Goal: Information Seeking & Learning: Learn about a topic

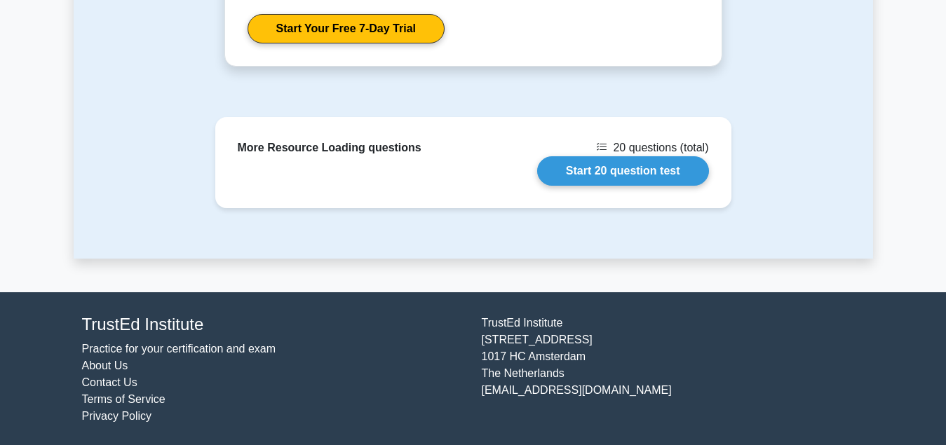
scroll to position [1337, 0]
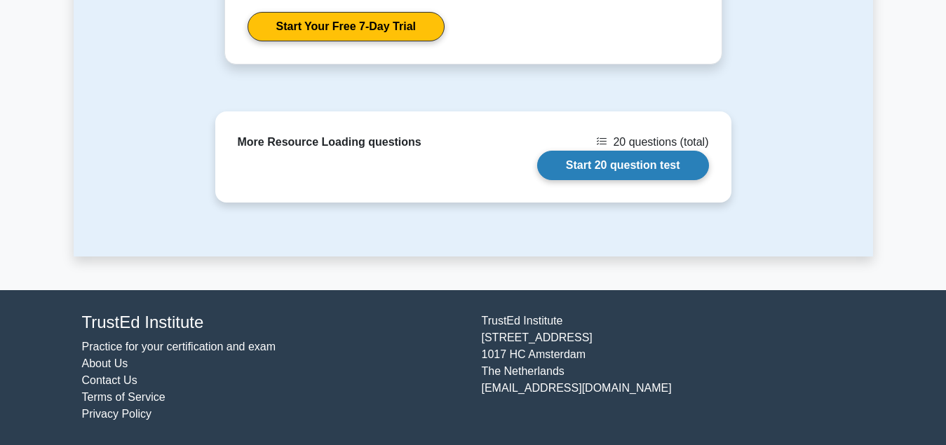
click at [619, 168] on link "Start 20 question test" at bounding box center [623, 165] width 172 height 29
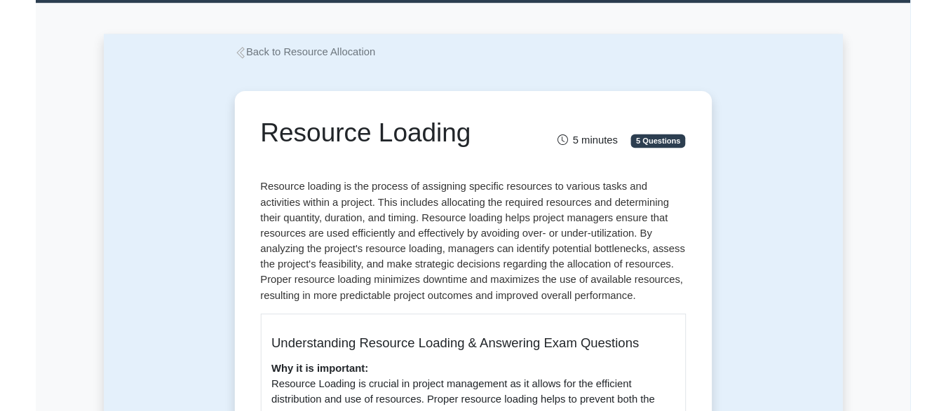
scroll to position [0, 0]
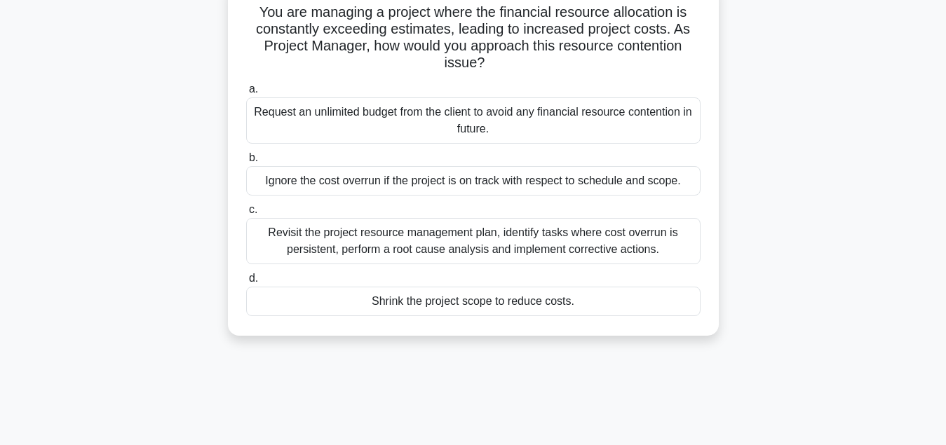
scroll to position [143, 0]
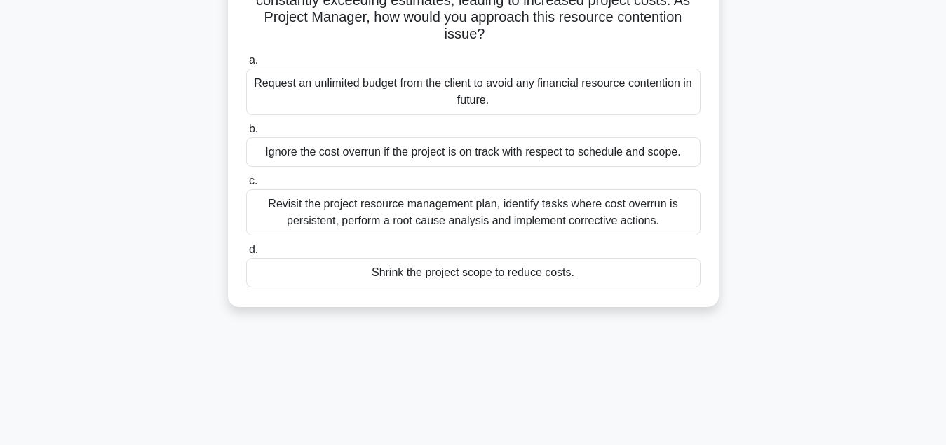
click at [470, 215] on div "Revisit the project resource management plan, identify tasks where cost overrun…" at bounding box center [473, 212] width 454 height 46
click at [246, 186] on input "c. Revisit the project resource management plan, identify tasks where cost over…" at bounding box center [246, 181] width 0 height 9
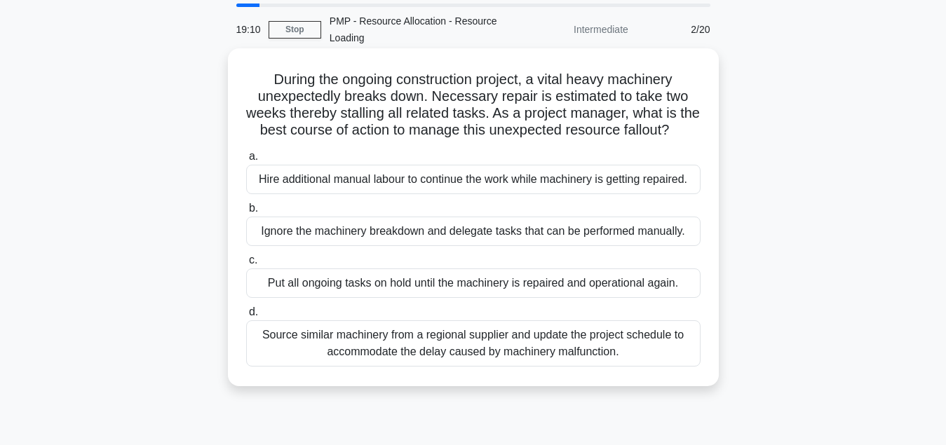
scroll to position [71, 0]
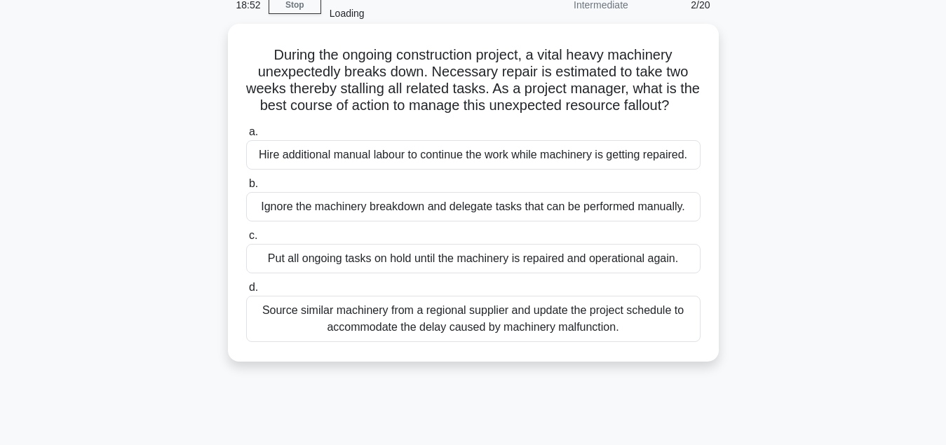
click at [472, 323] on div "Source similar machinery from a regional supplier and update the project schedu…" at bounding box center [473, 319] width 454 height 46
click at [246, 292] on input "d. Source similar machinery from a regional supplier and update the project sch…" at bounding box center [246, 287] width 0 height 9
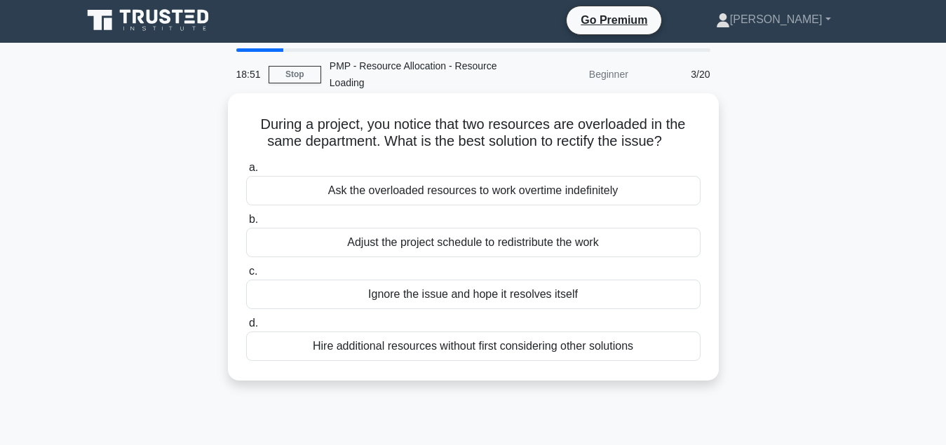
scroll to position [0, 0]
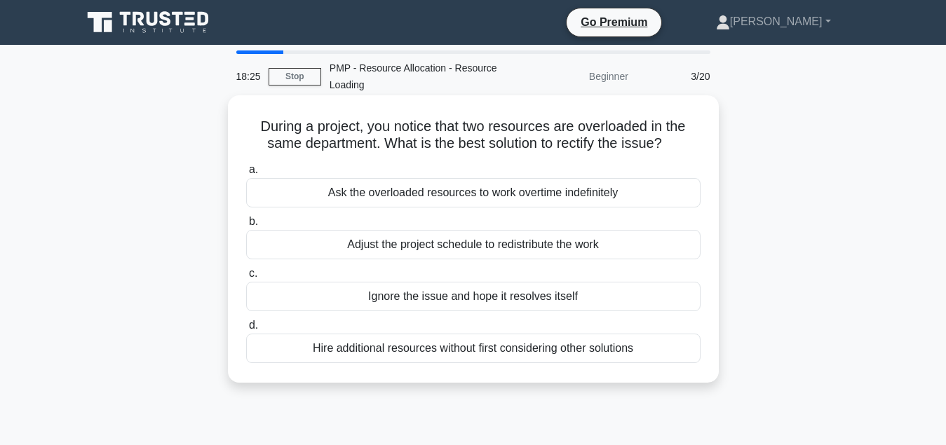
click at [484, 251] on div "Adjust the project schedule to redistribute the work" at bounding box center [473, 244] width 454 height 29
click at [246, 226] on input "b. Adjust the project schedule to redistribute the work" at bounding box center [246, 221] width 0 height 9
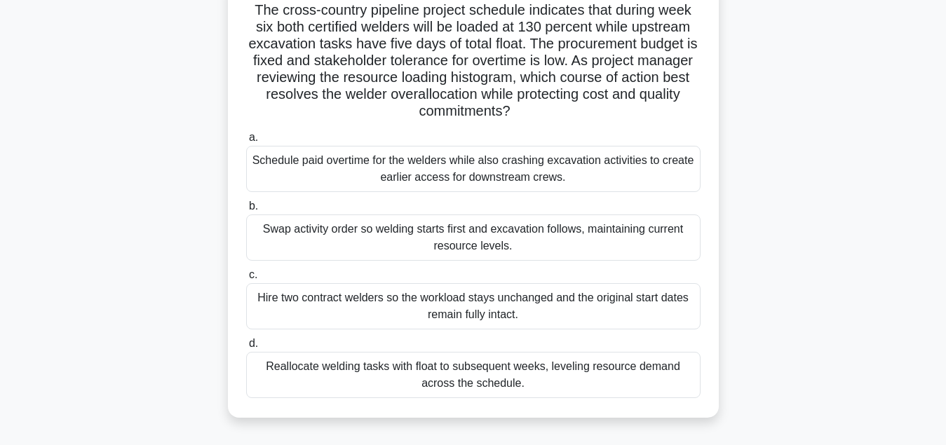
scroll to position [143, 0]
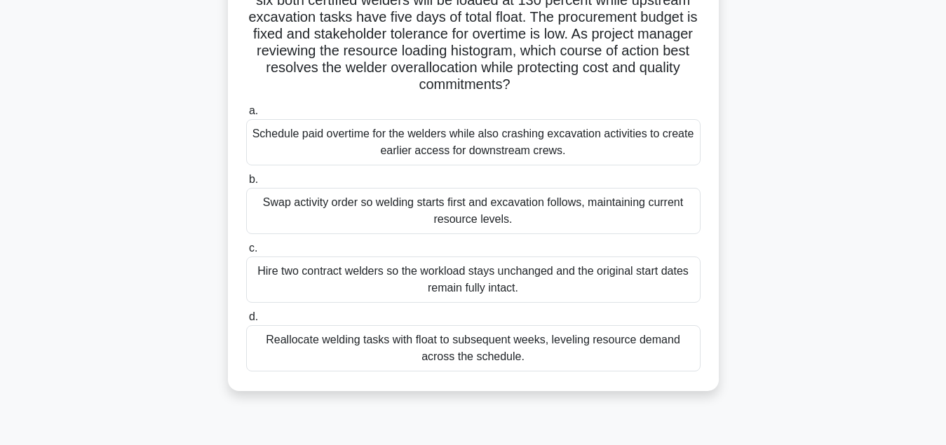
click at [486, 359] on div "Reallocate welding tasks with float to subsequent weeks, leveling resource dema…" at bounding box center [473, 348] width 454 height 46
click at [246, 322] on input "d. Reallocate welding tasks with float to subsequent weeks, leveling resource d…" at bounding box center [246, 317] width 0 height 9
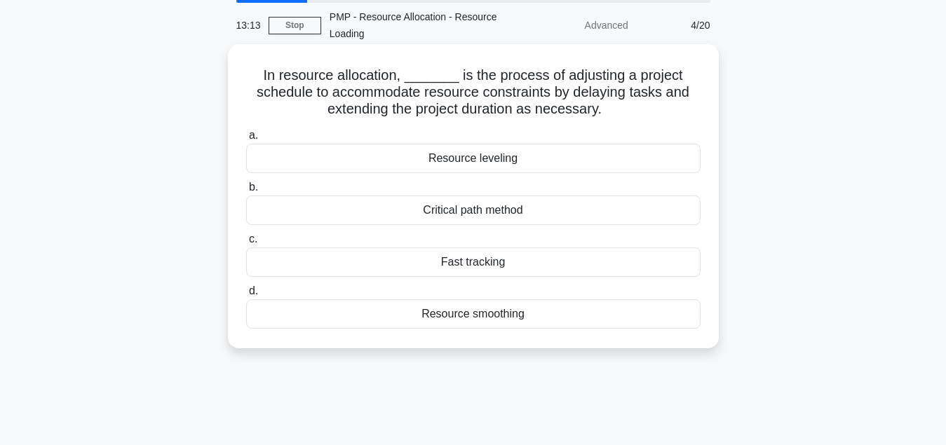
scroll to position [0, 0]
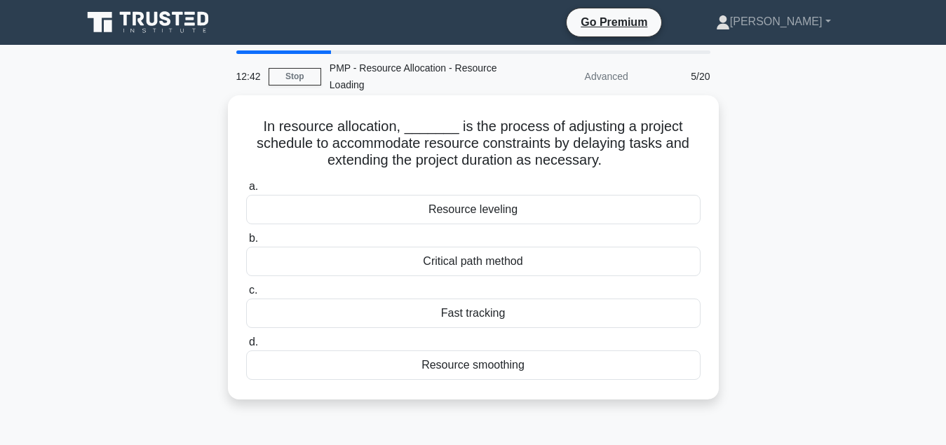
click at [485, 214] on div "Resource leveling" at bounding box center [473, 209] width 454 height 29
click at [246, 191] on input "a. Resource leveling" at bounding box center [246, 186] width 0 height 9
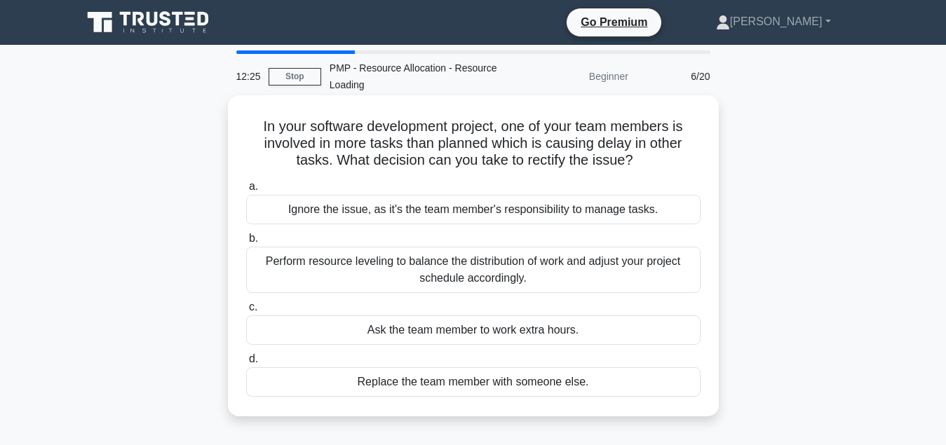
click at [484, 275] on div "Perform resource leveling to balance the distribution of work and adjust your p…" at bounding box center [473, 270] width 454 height 46
click at [246, 243] on input "b. Perform resource leveling to balance the distribution of work and adjust you…" at bounding box center [246, 238] width 0 height 9
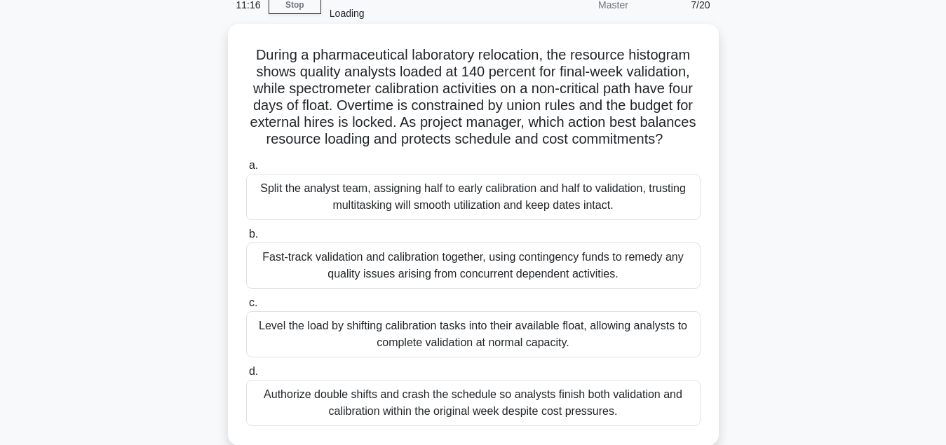
scroll to position [143, 0]
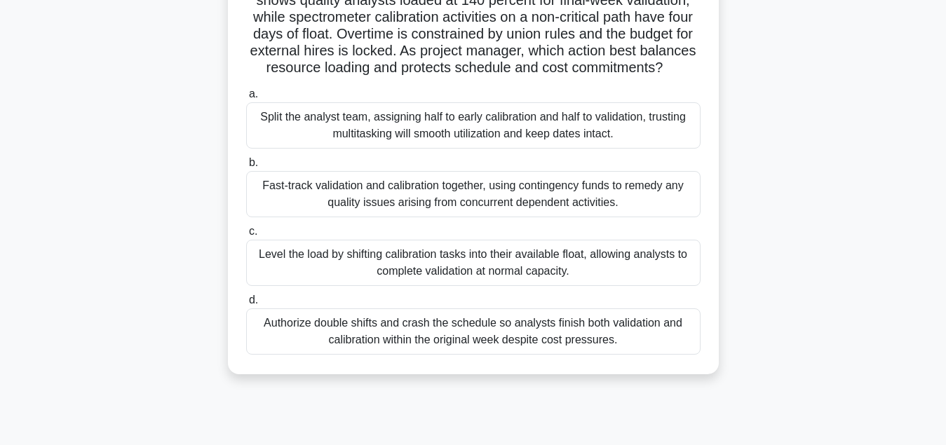
click at [480, 196] on div "Fast-track validation and calibration together, using contingency funds to reme…" at bounding box center [473, 194] width 454 height 46
click at [246, 168] on input "b. Fast-track validation and calibration together, using contingency funds to r…" at bounding box center [246, 162] width 0 height 9
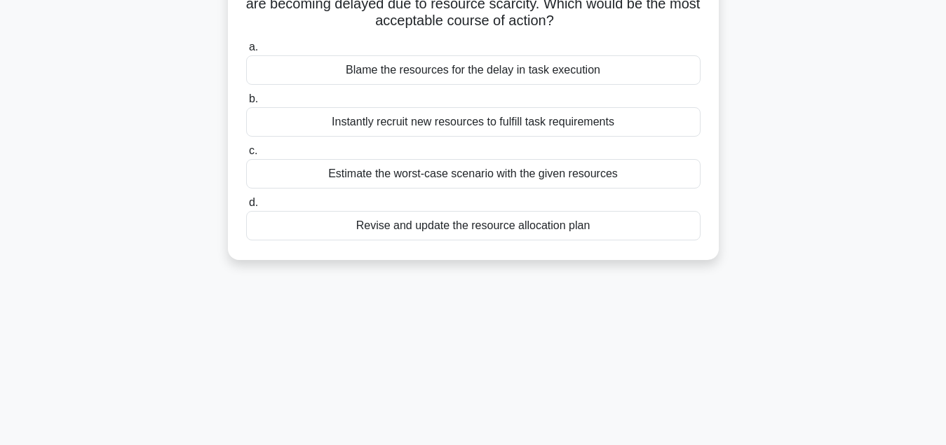
scroll to position [0, 0]
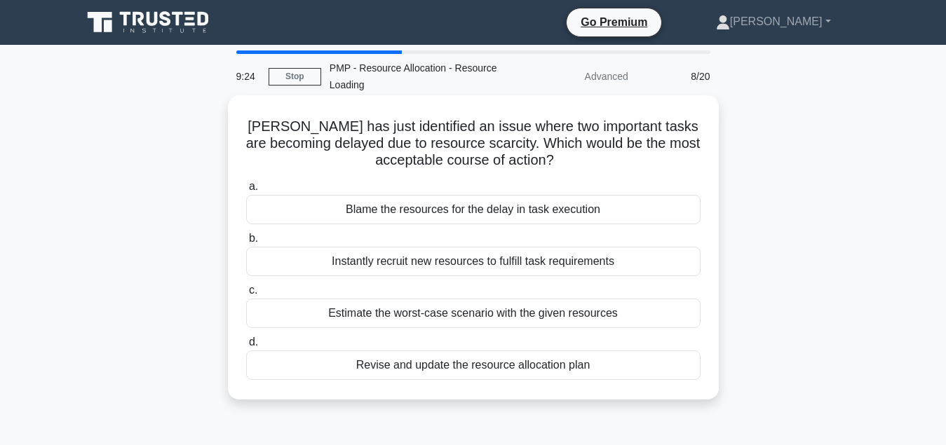
click at [513, 371] on div "Revise and update the resource allocation plan" at bounding box center [473, 364] width 454 height 29
click at [246, 347] on input "d. Revise and update the resource allocation plan" at bounding box center [246, 342] width 0 height 9
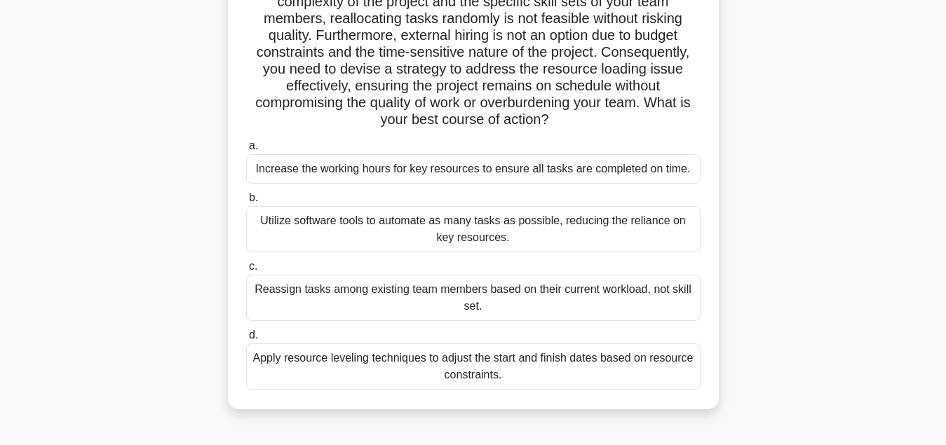
scroll to position [233, 0]
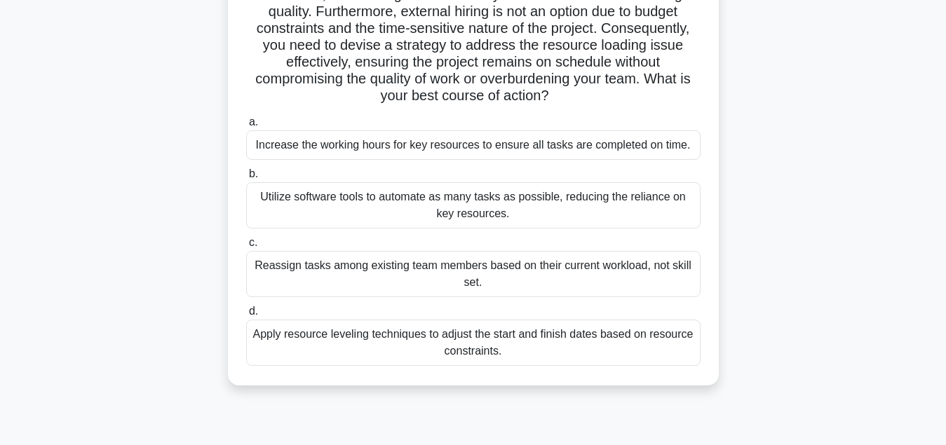
click at [513, 348] on div "Apply resource leveling techniques to adjust the start and finish dates based o…" at bounding box center [473, 343] width 454 height 46
click at [246, 316] on input "d. Apply resource leveling techniques to adjust the start and finish dates base…" at bounding box center [246, 311] width 0 height 9
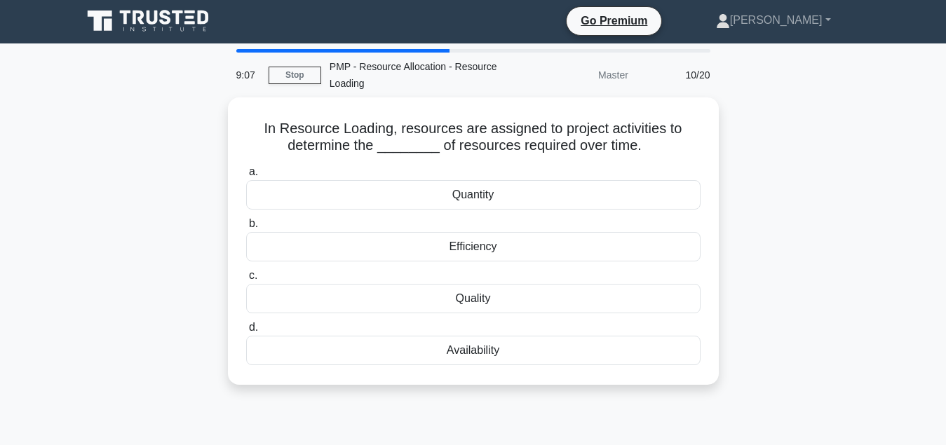
scroll to position [0, 0]
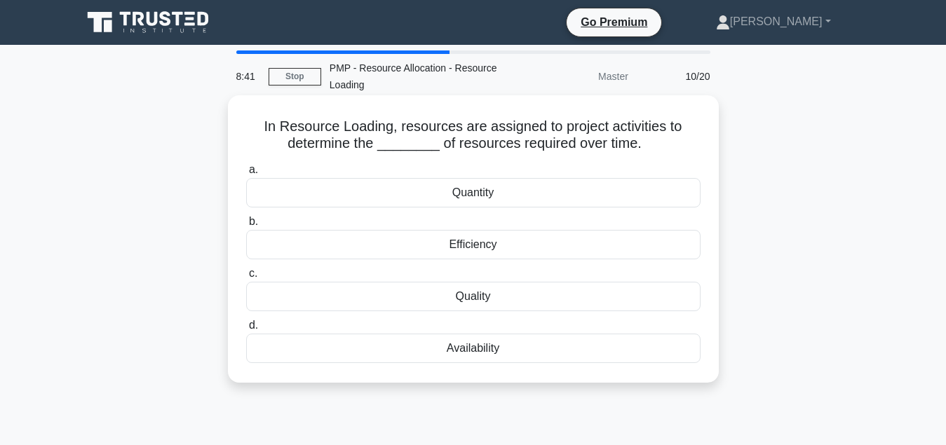
click at [512, 349] on div "Availability" at bounding box center [473, 348] width 454 height 29
click at [246, 330] on input "d. Availability" at bounding box center [246, 325] width 0 height 9
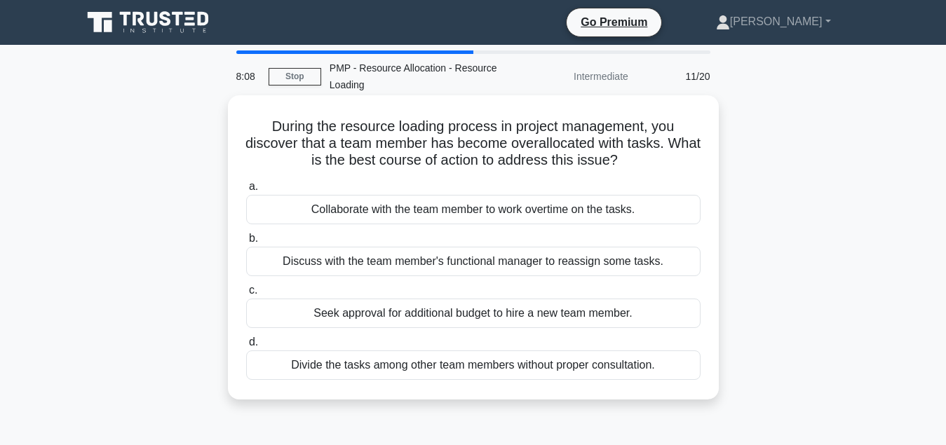
click at [477, 268] on div "Discuss with the team member's functional manager to reassign some tasks." at bounding box center [473, 261] width 454 height 29
click at [246, 243] on input "b. Discuss with the team member's functional manager to reassign some tasks." at bounding box center [246, 238] width 0 height 9
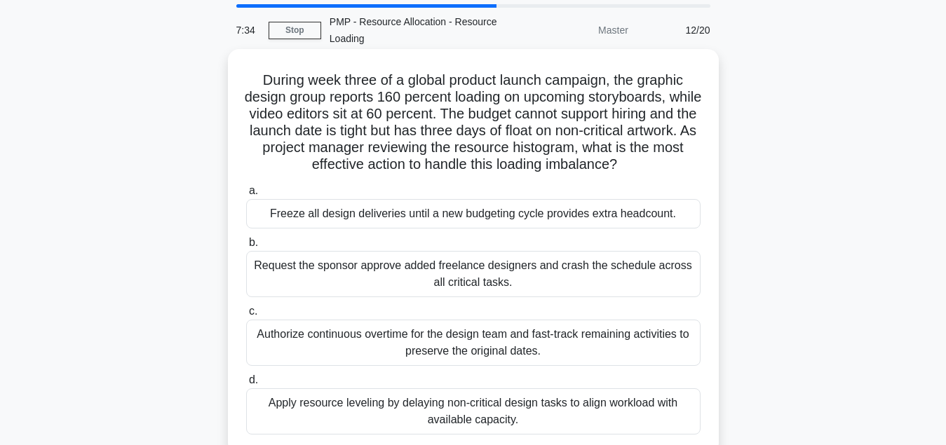
scroll to position [71, 0]
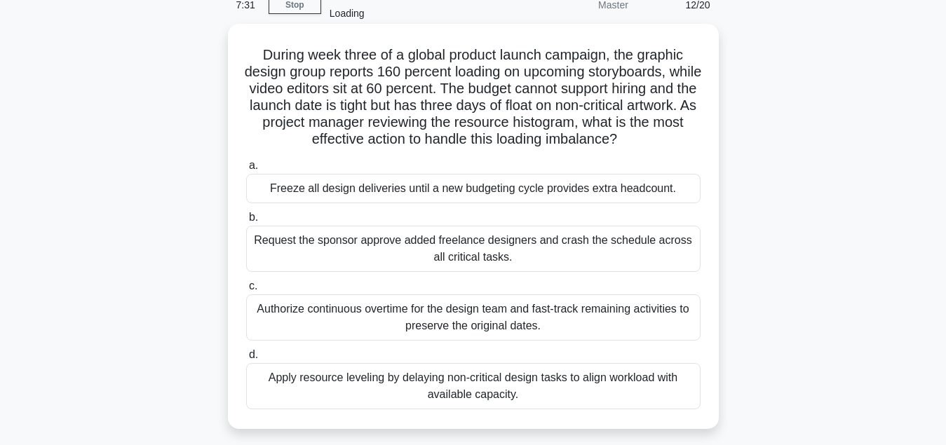
click at [479, 393] on div "Apply resource leveling by delaying non-critical design tasks to align workload…" at bounding box center [473, 386] width 454 height 46
click at [246, 360] on input "d. Apply resource leveling by delaying non-critical design tasks to align workl…" at bounding box center [246, 354] width 0 height 9
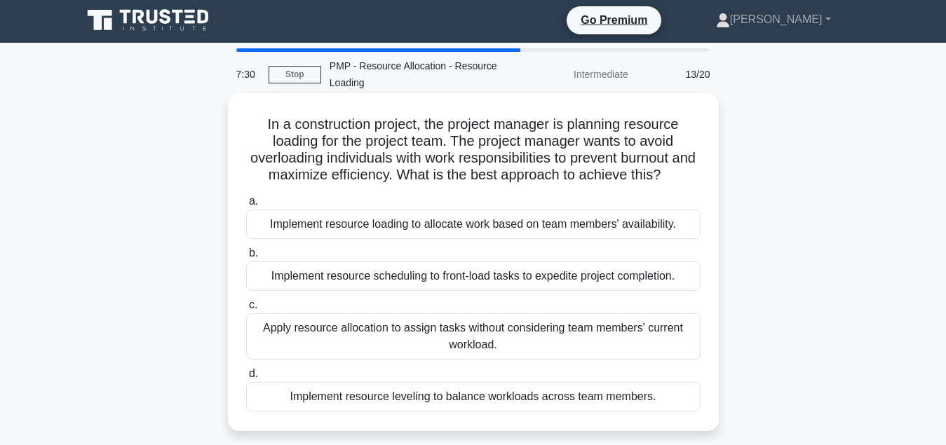
scroll to position [0, 0]
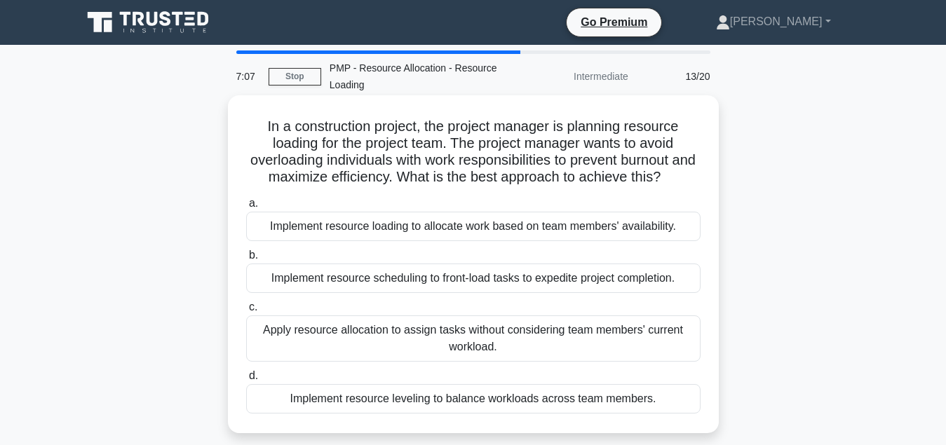
click at [526, 397] on div "Implement resource leveling to balance workloads across team members." at bounding box center [473, 398] width 454 height 29
click at [246, 381] on input "d. Implement resource leveling to balance workloads across team members." at bounding box center [246, 375] width 0 height 9
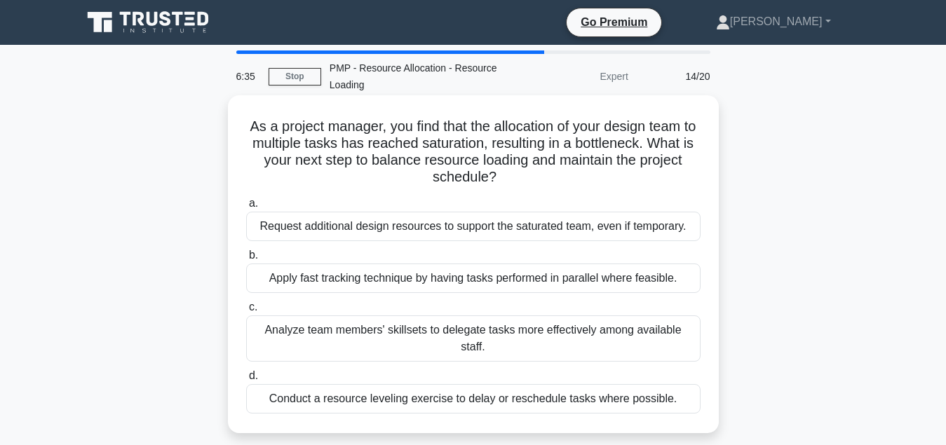
click at [548, 332] on div "Analyze team members' skillsets to delegate tasks more effectively among availa…" at bounding box center [473, 338] width 454 height 46
click at [246, 312] on input "c. Analyze team members' skillsets to delegate tasks more effectively among ava…" at bounding box center [246, 307] width 0 height 9
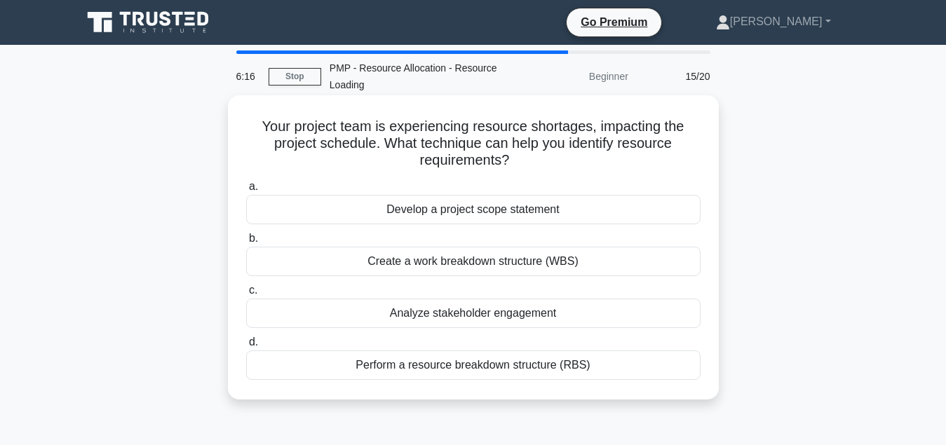
click at [538, 369] on div "Perform a resource breakdown structure (RBS)" at bounding box center [473, 364] width 454 height 29
click at [246, 347] on input "d. Perform a resource breakdown structure (RBS)" at bounding box center [246, 342] width 0 height 9
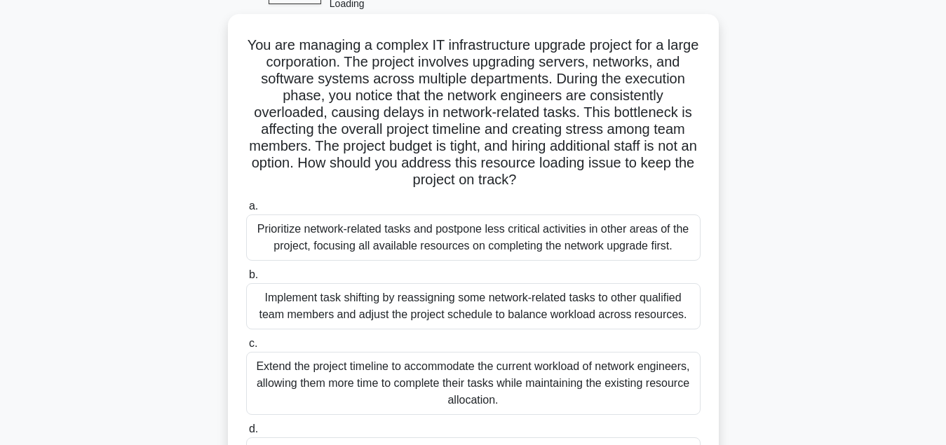
scroll to position [214, 0]
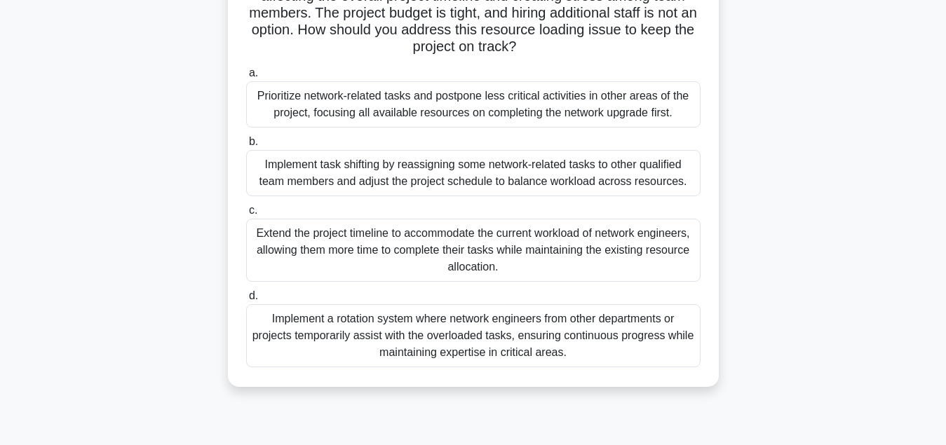
click at [440, 120] on div "Prioritize network-related tasks and postpone less critical activities in other…" at bounding box center [473, 104] width 454 height 46
click at [246, 78] on input "a. Prioritize network-related tasks and postpone less critical activities in ot…" at bounding box center [246, 73] width 0 height 9
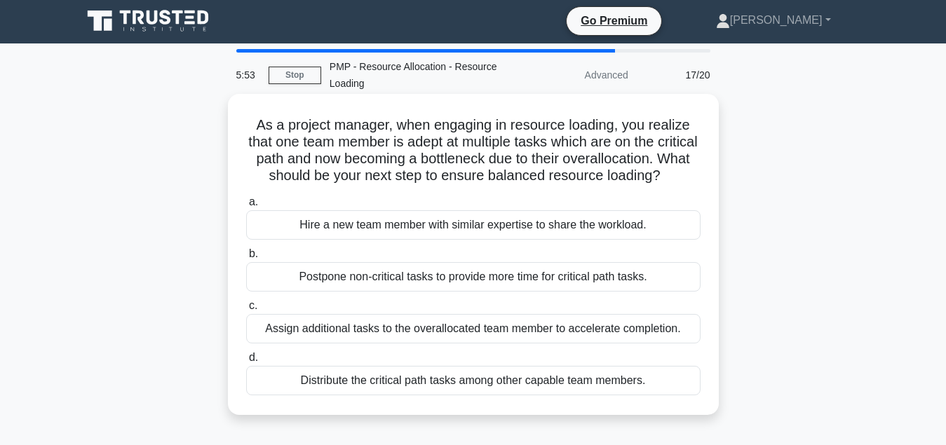
scroll to position [0, 0]
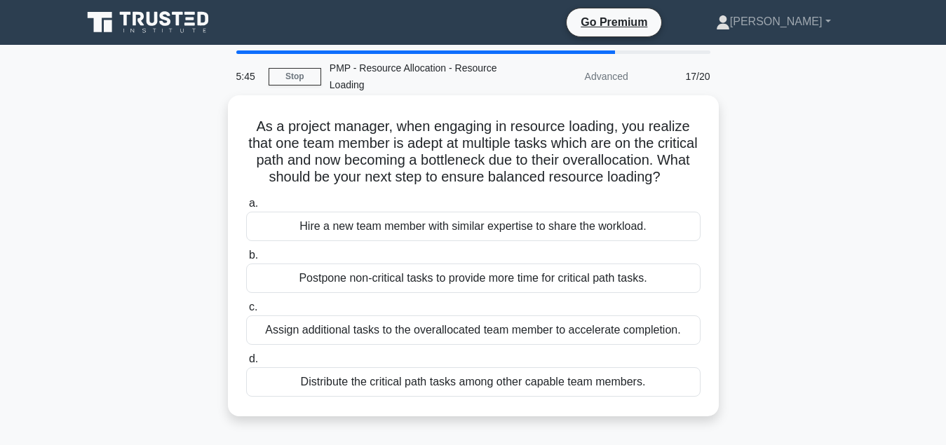
click at [476, 392] on div "Distribute the critical path tasks among other capable team members." at bounding box center [473, 381] width 454 height 29
click at [246, 364] on input "d. Distribute the critical path tasks among other capable team members." at bounding box center [246, 359] width 0 height 9
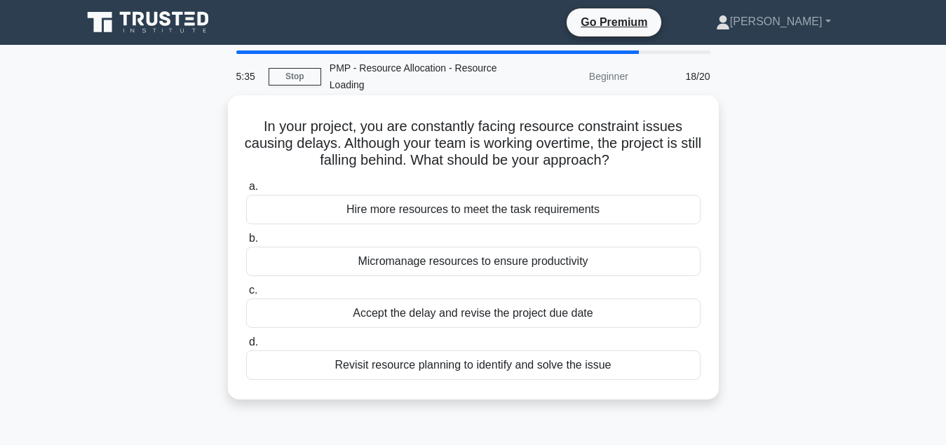
click at [525, 369] on div "Revisit resource planning to identify and solve the issue" at bounding box center [473, 364] width 454 height 29
click at [246, 347] on input "d. Revisit resource planning to identify and solve the issue" at bounding box center [246, 342] width 0 height 9
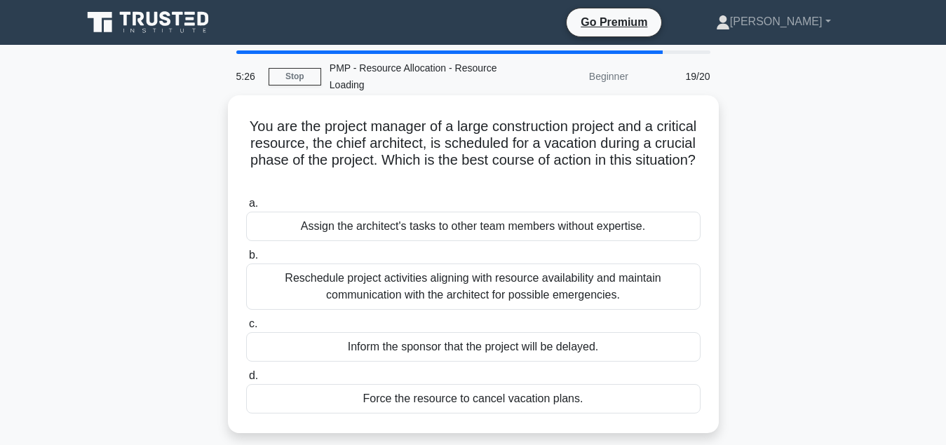
click at [521, 289] on div "Reschedule project activities aligning with resource availability and maintain …" at bounding box center [473, 287] width 454 height 46
click at [246, 260] on input "b. Reschedule project activities aligning with resource availability and mainta…" at bounding box center [246, 255] width 0 height 9
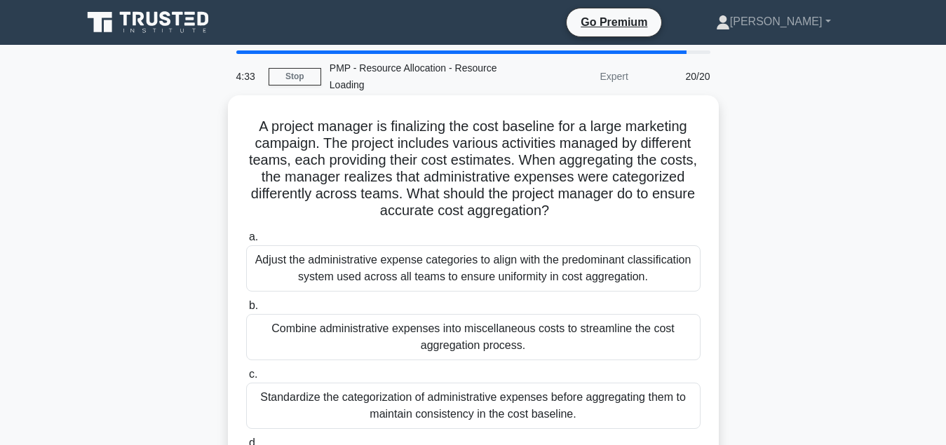
scroll to position [71, 0]
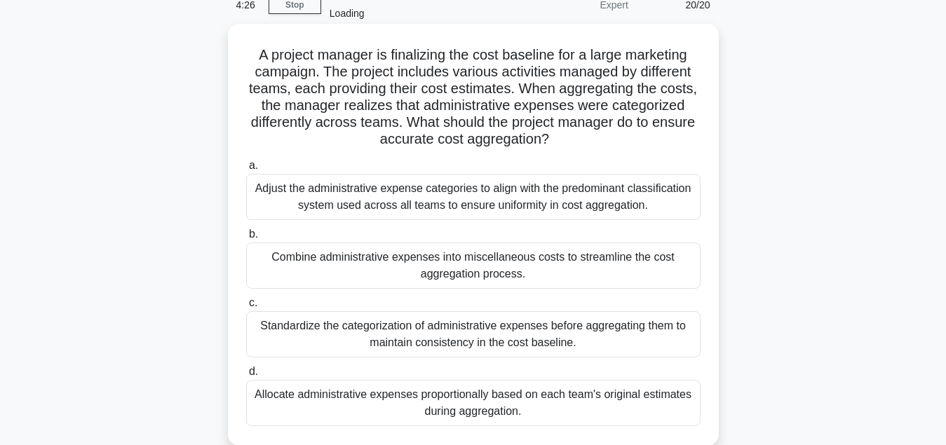
click at [537, 352] on div "Standardize the categorization of administrative expenses before aggregating th…" at bounding box center [473, 334] width 454 height 46
click at [246, 308] on input "c. Standardize the categorization of administrative expenses before aggregating…" at bounding box center [246, 303] width 0 height 9
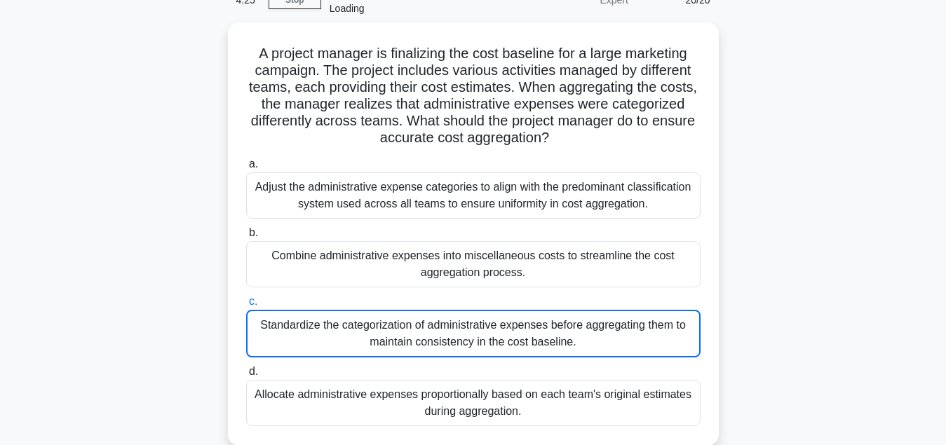
scroll to position [143, 0]
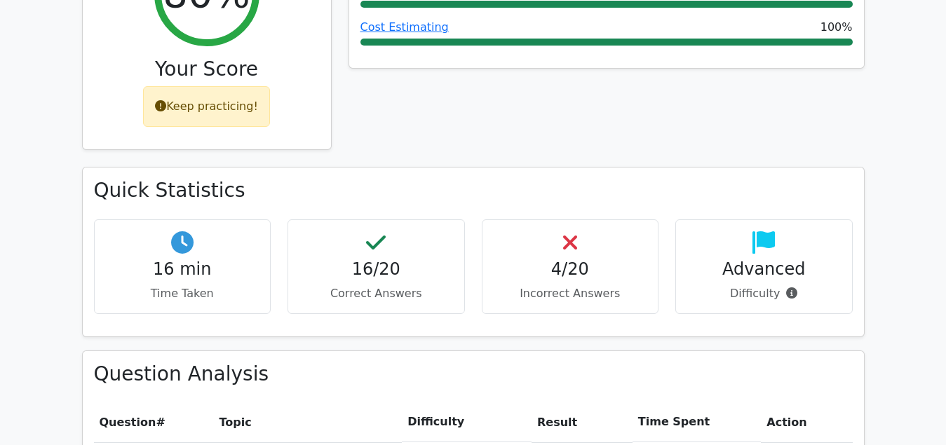
scroll to position [500, 0]
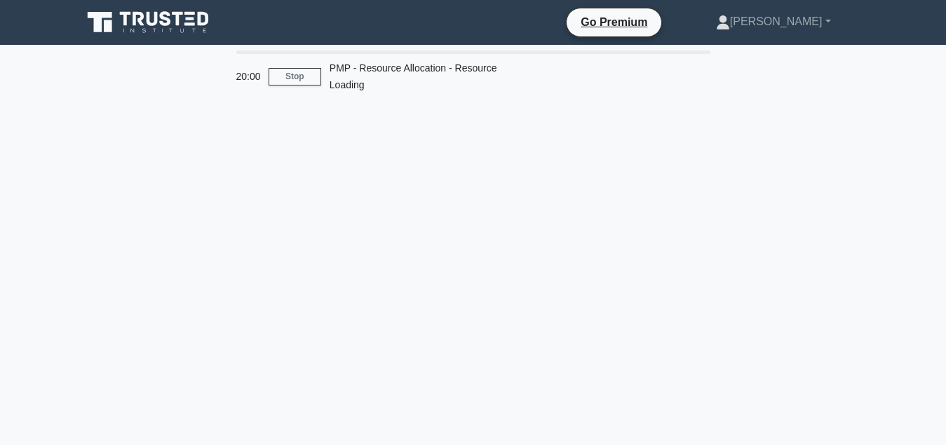
scroll to position [143, 0]
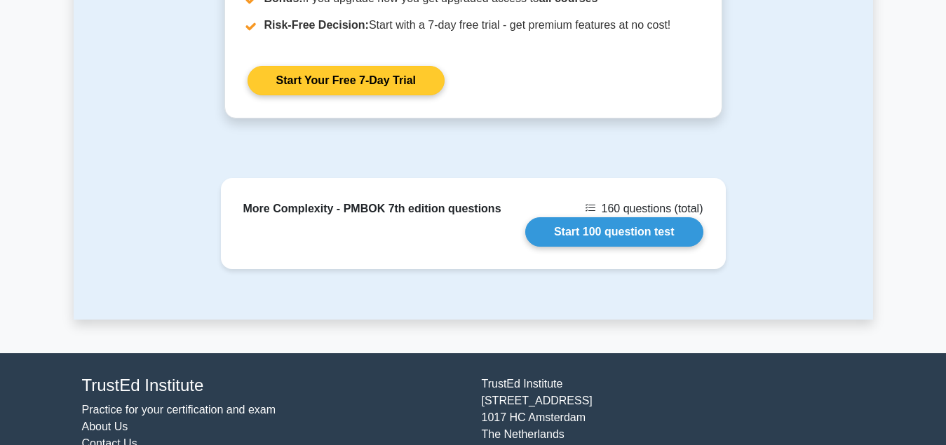
scroll to position [1246, 0]
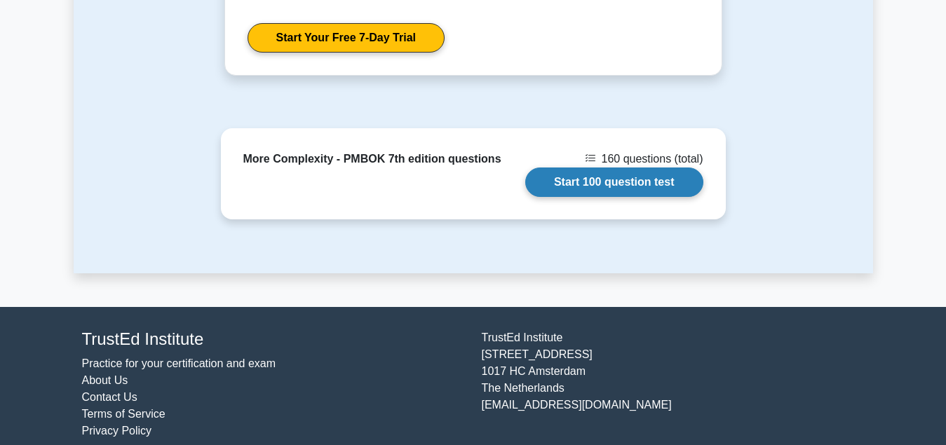
click at [629, 168] on link "Start 100 question test" at bounding box center [614, 182] width 178 height 29
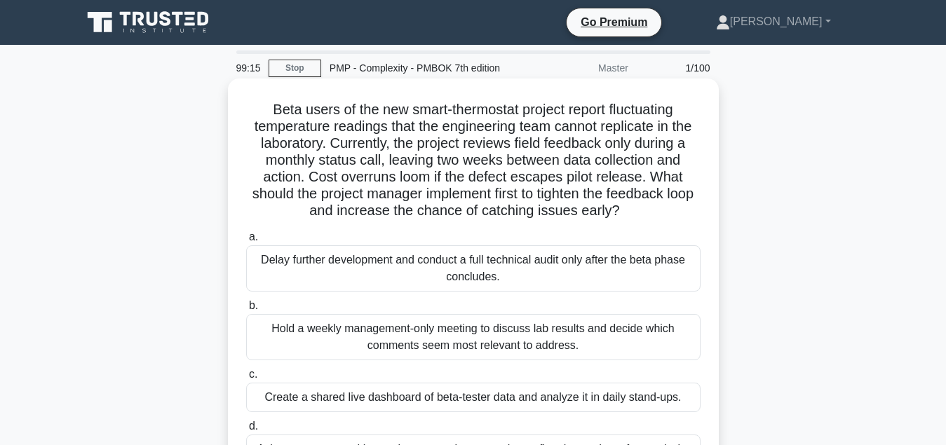
scroll to position [214, 0]
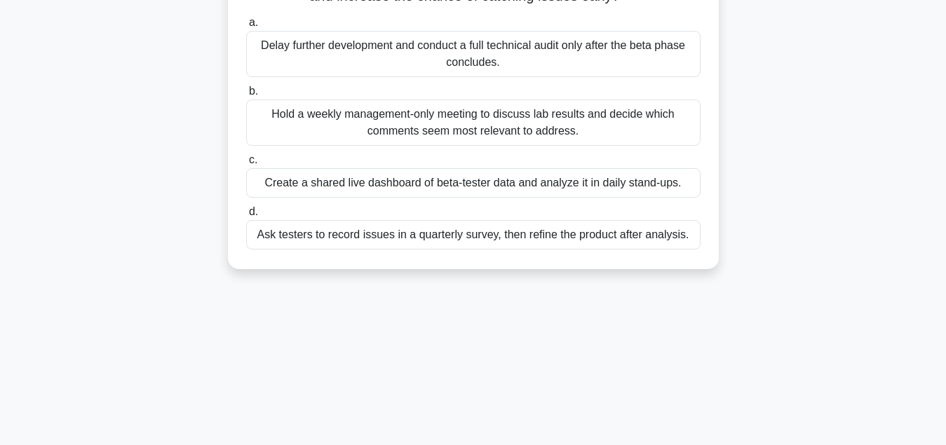
click at [513, 180] on div "Create a shared live dashboard of beta-tester data and analyze it in daily stan…" at bounding box center [473, 182] width 454 height 29
click at [246, 165] on input "c. Create a shared live dashboard of beta-tester data and analyze it in daily s…" at bounding box center [246, 160] width 0 height 9
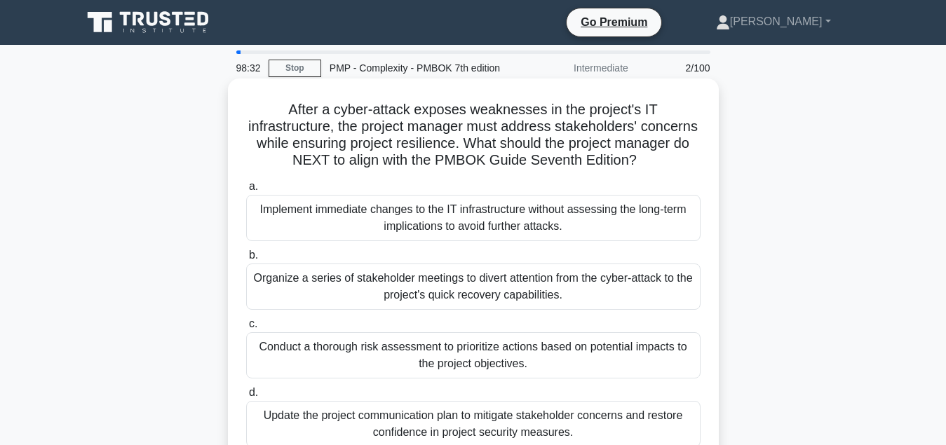
scroll to position [71, 0]
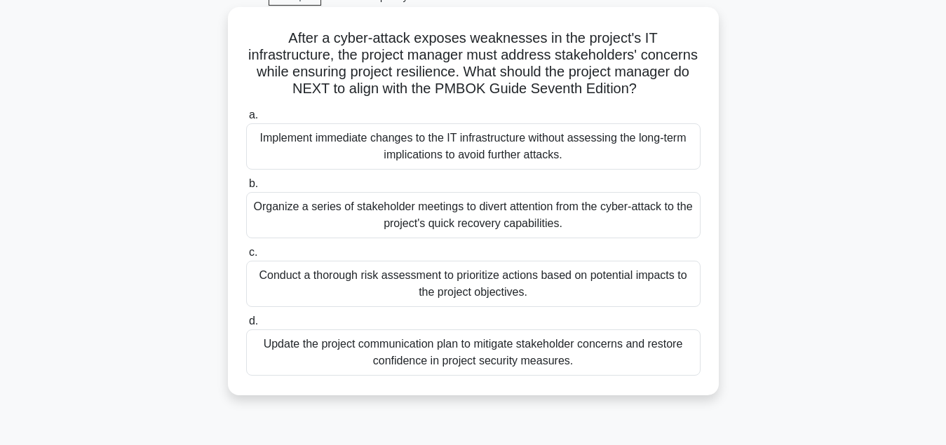
click at [499, 296] on div "Conduct a thorough risk assessment to prioritize actions based on potential imp…" at bounding box center [473, 284] width 454 height 46
click at [246, 257] on input "c. Conduct a thorough risk assessment to prioritize actions based on potential …" at bounding box center [246, 252] width 0 height 9
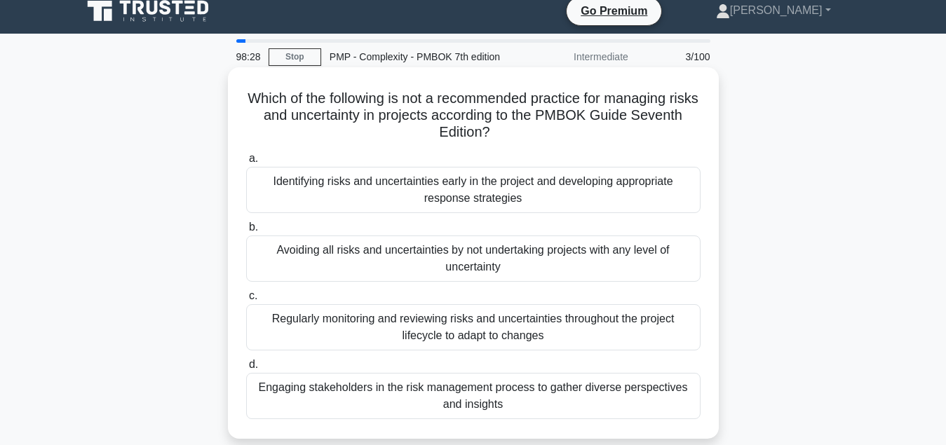
scroll to position [0, 0]
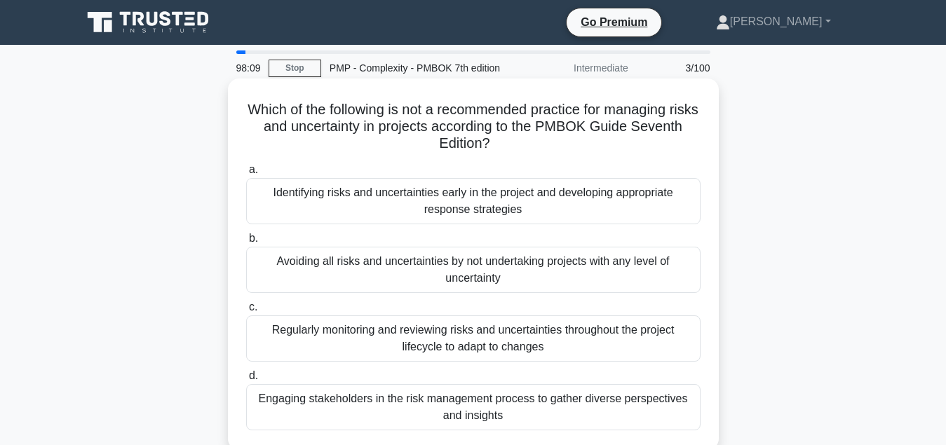
click at [503, 275] on div "Avoiding all risks and uncertainties by not undertaking projects with any level…" at bounding box center [473, 270] width 454 height 46
click at [246, 243] on input "b. Avoiding all risks and uncertainties by not undertaking projects with any le…" at bounding box center [246, 238] width 0 height 9
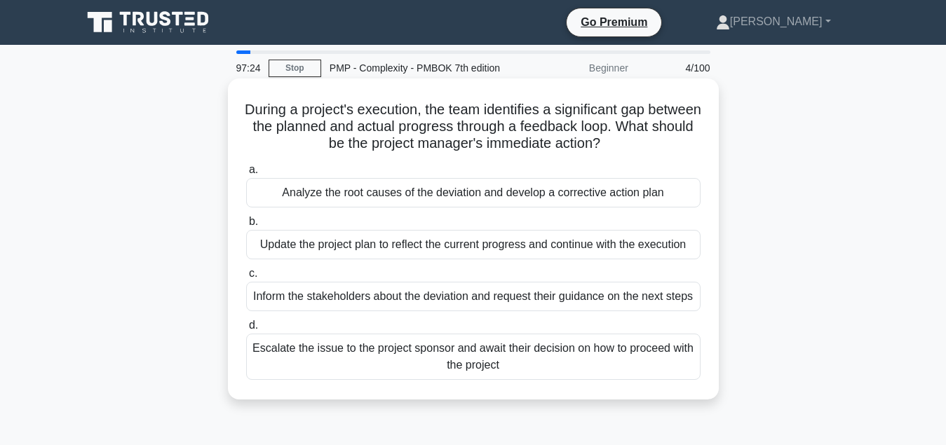
click at [559, 191] on div "Analyze the root causes of the deviation and develop a corrective action plan" at bounding box center [473, 192] width 454 height 29
click at [246, 175] on input "a. Analyze the root causes of the deviation and develop a corrective action plan" at bounding box center [246, 169] width 0 height 9
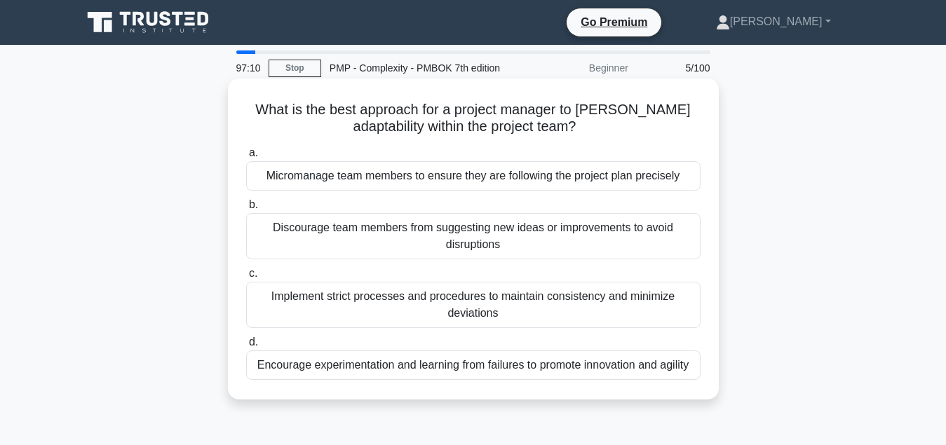
click at [451, 369] on div "Encourage experimentation and learning from failures to promote innovation and …" at bounding box center [473, 364] width 454 height 29
click at [246, 347] on input "d. Encourage experimentation and learning from failures to promote innovation a…" at bounding box center [246, 342] width 0 height 9
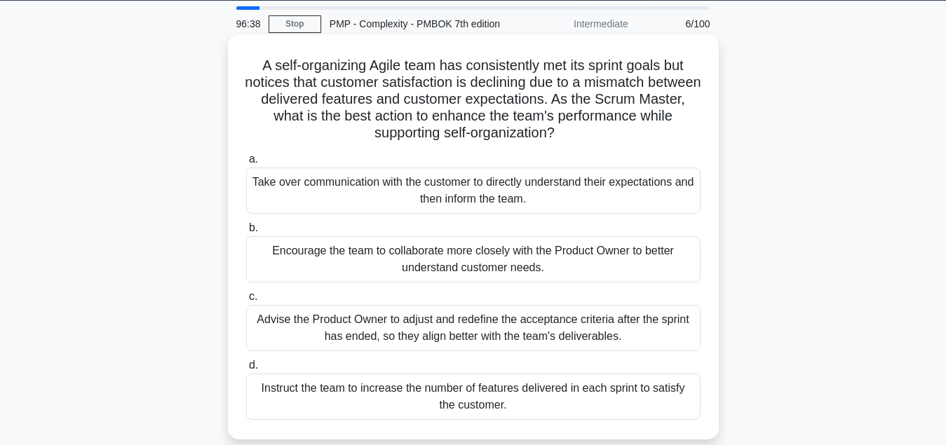
scroll to position [71, 0]
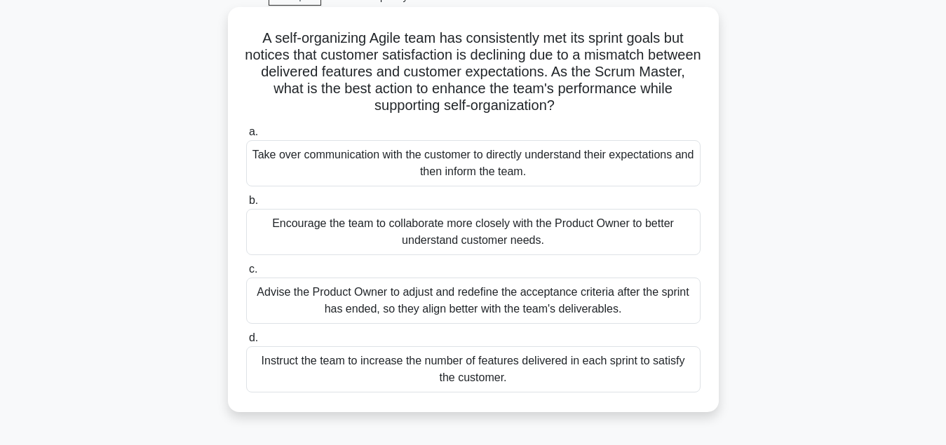
click at [468, 241] on div "Encourage the team to collaborate more closely with the Product Owner to better…" at bounding box center [473, 232] width 454 height 46
click at [246, 205] on input "b. Encourage the team to collaborate more closely with the Product Owner to bet…" at bounding box center [246, 200] width 0 height 9
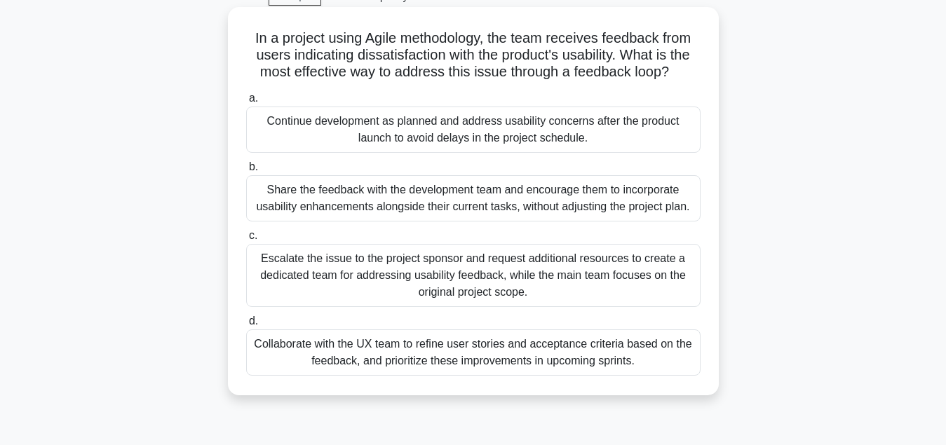
click at [512, 367] on div "Collaborate with the UX team to refine user stories and acceptance criteria bas…" at bounding box center [473, 352] width 454 height 46
click at [246, 326] on input "d. Collaborate with the UX team to refine user stories and acceptance criteria …" at bounding box center [246, 321] width 0 height 9
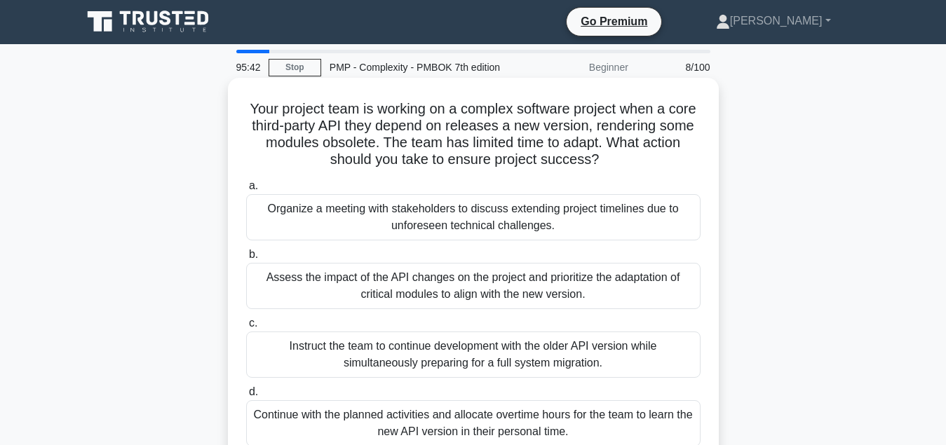
scroll to position [0, 0]
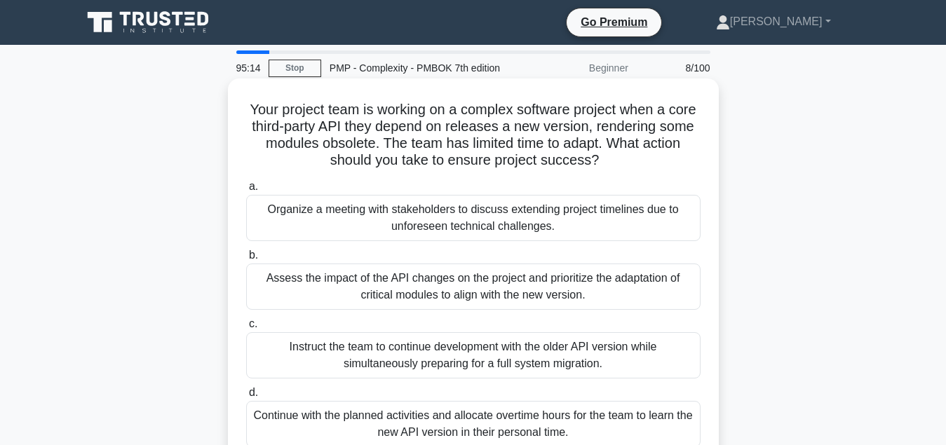
click at [496, 290] on div "Assess the impact of the API changes on the project and prioritize the adaptati…" at bounding box center [473, 287] width 454 height 46
click at [246, 260] on input "b. Assess the impact of the API changes on the project and prioritize the adapt…" at bounding box center [246, 255] width 0 height 9
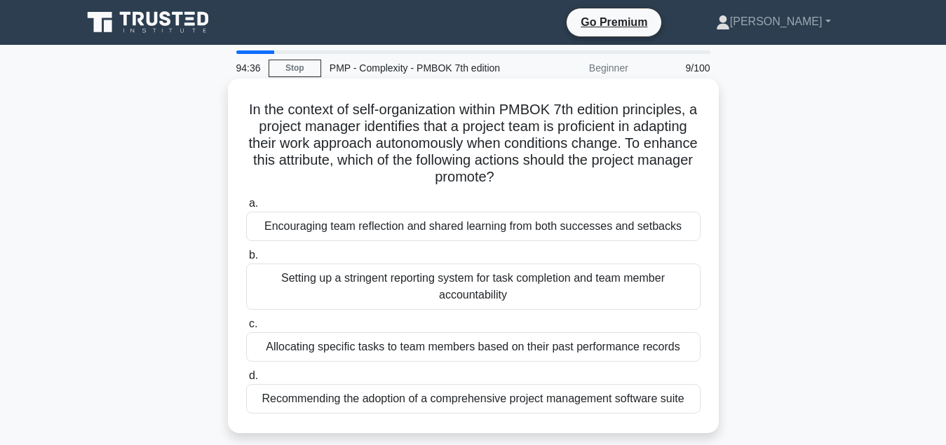
click at [440, 230] on div "Encouraging team reflection and shared learning from both successes and setbacks" at bounding box center [473, 226] width 454 height 29
click at [246, 208] on input "a. Encouraging team reflection and shared learning from both successes and setb…" at bounding box center [246, 203] width 0 height 9
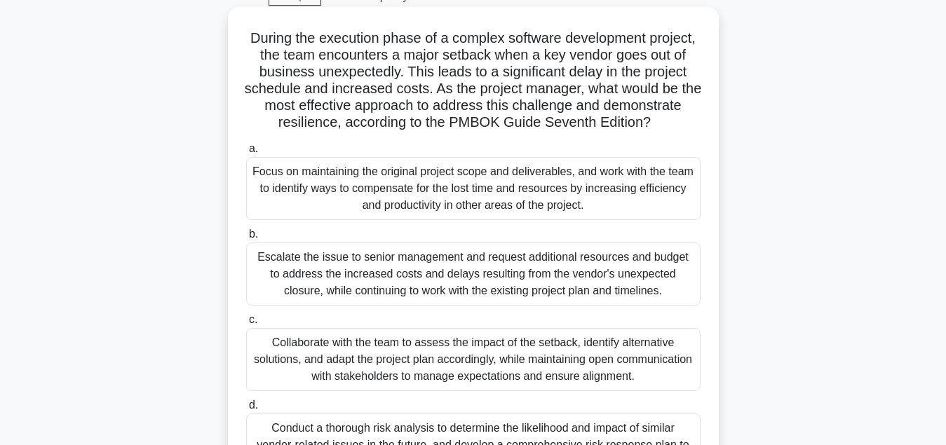
scroll to position [143, 0]
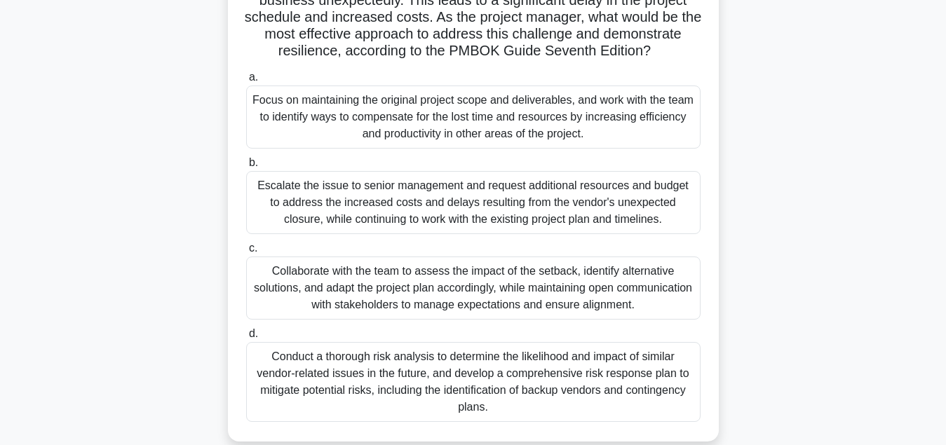
click at [486, 280] on div "Collaborate with the team to assess the impact of the setback, identify alterna…" at bounding box center [473, 288] width 454 height 63
click at [246, 253] on input "c. Collaborate with the team to assess the impact of the setback, identify alte…" at bounding box center [246, 248] width 0 height 9
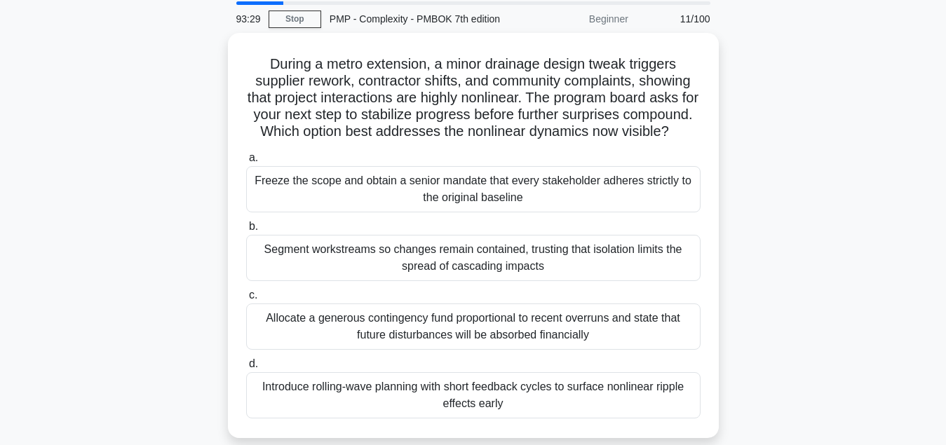
scroll to position [71, 0]
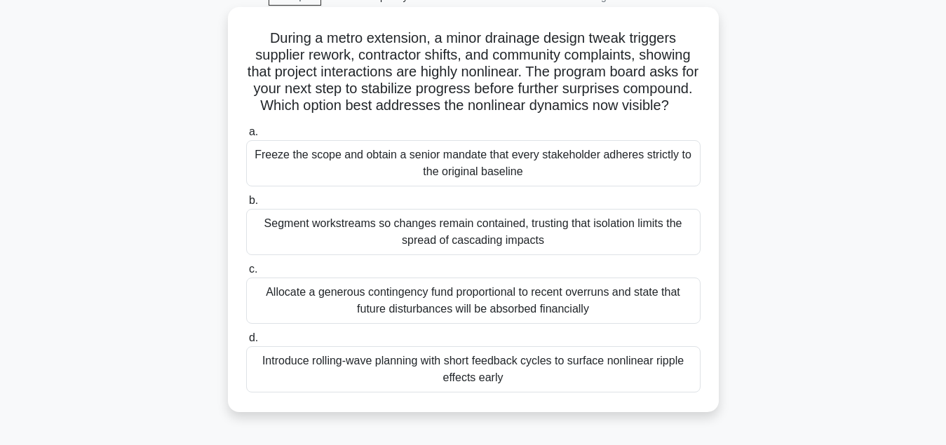
click at [512, 367] on div "Introduce rolling-wave planning with short feedback cycles to surface nonlinear…" at bounding box center [473, 369] width 454 height 46
click at [246, 343] on input "d. Introduce rolling-wave planning with short feedback cycles to surface nonlin…" at bounding box center [246, 338] width 0 height 9
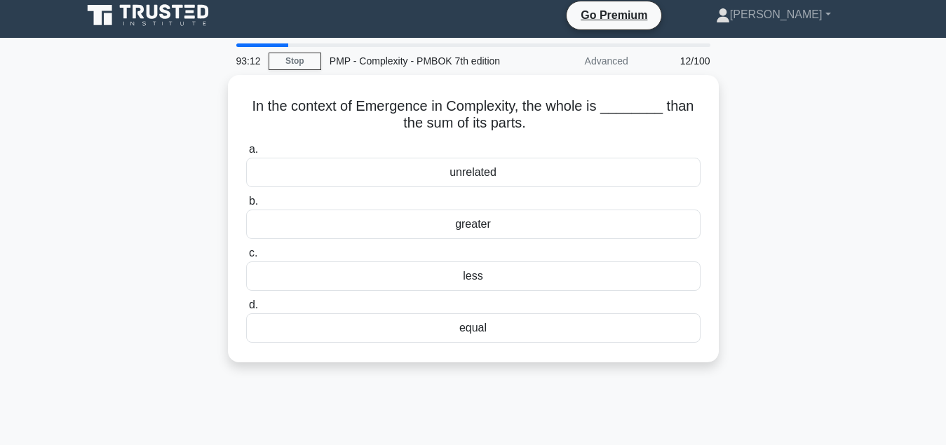
scroll to position [0, 0]
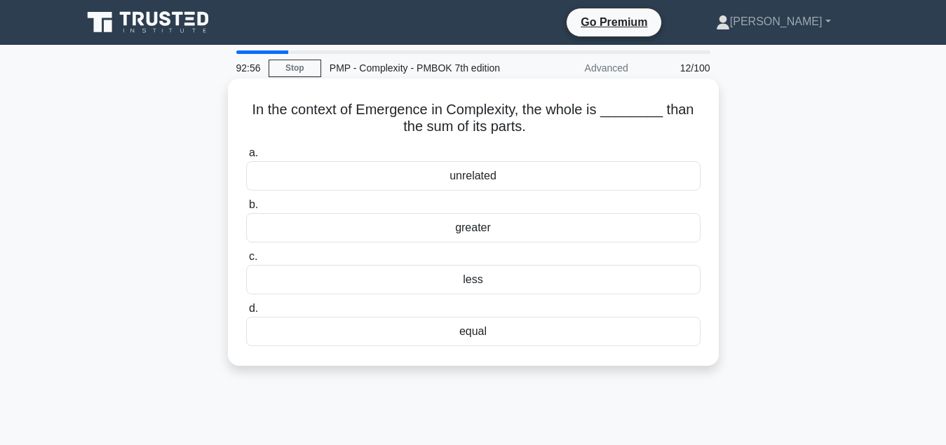
click at [490, 331] on div "equal" at bounding box center [473, 331] width 454 height 29
click at [246, 313] on input "d. equal" at bounding box center [246, 308] width 0 height 9
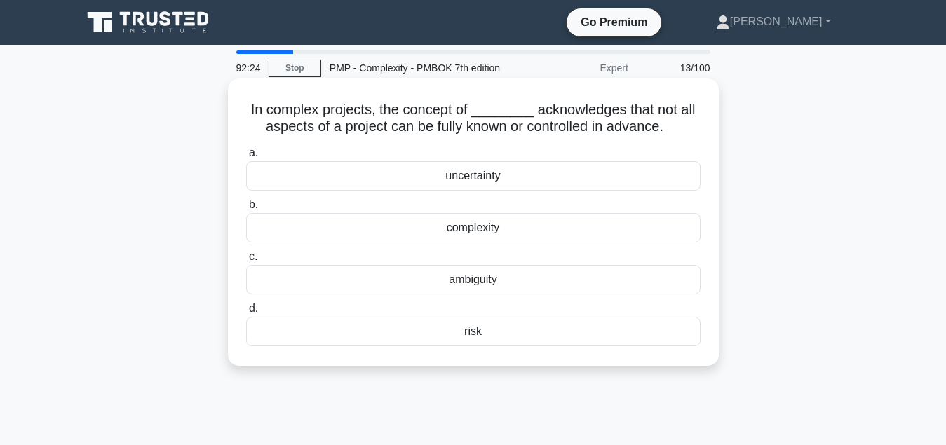
click at [513, 232] on div "complexity" at bounding box center [473, 227] width 454 height 29
click at [246, 210] on input "b. complexity" at bounding box center [246, 204] width 0 height 9
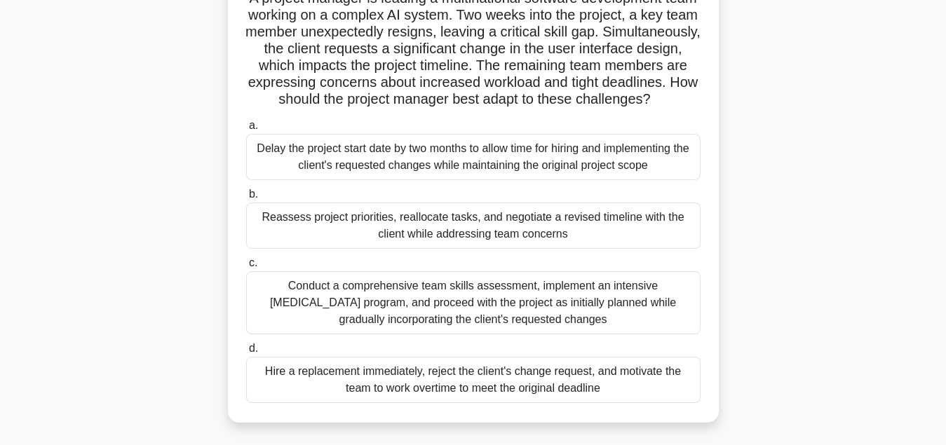
scroll to position [143, 0]
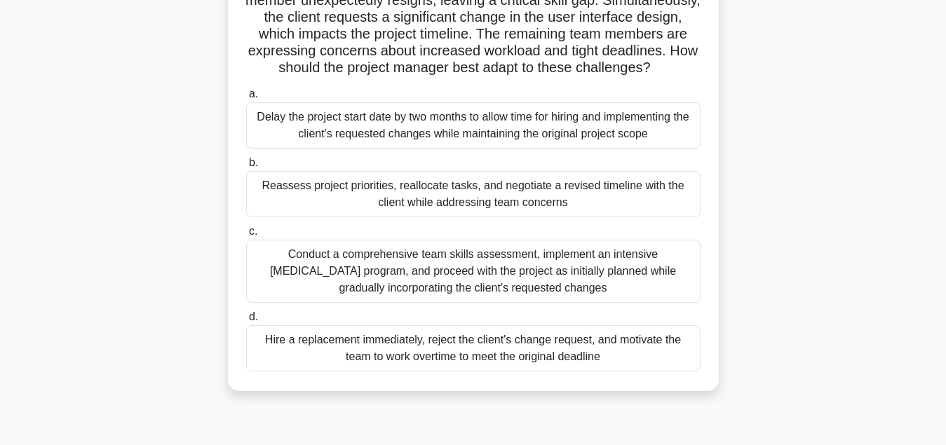
click at [499, 271] on div "Conduct a comprehensive team skills assessment, implement an intensive cross-tr…" at bounding box center [473, 271] width 454 height 63
click at [246, 236] on input "c. Conduct a comprehensive team skills assessment, implement an intensive cross…" at bounding box center [246, 231] width 0 height 9
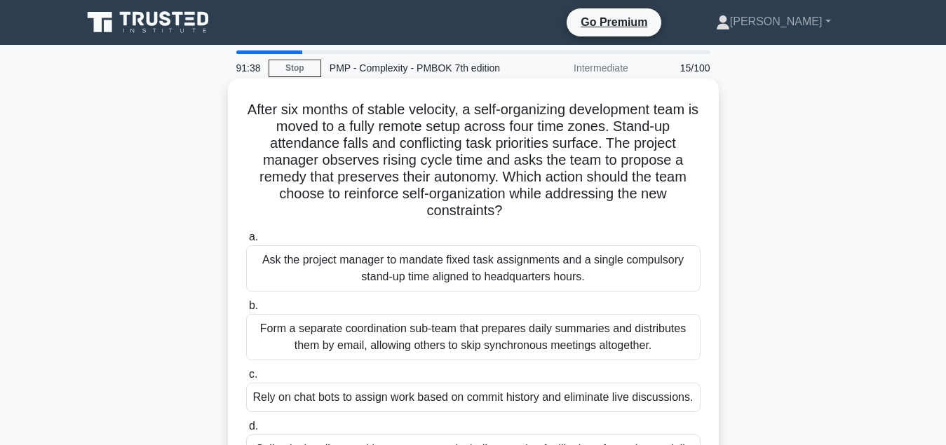
scroll to position [71, 0]
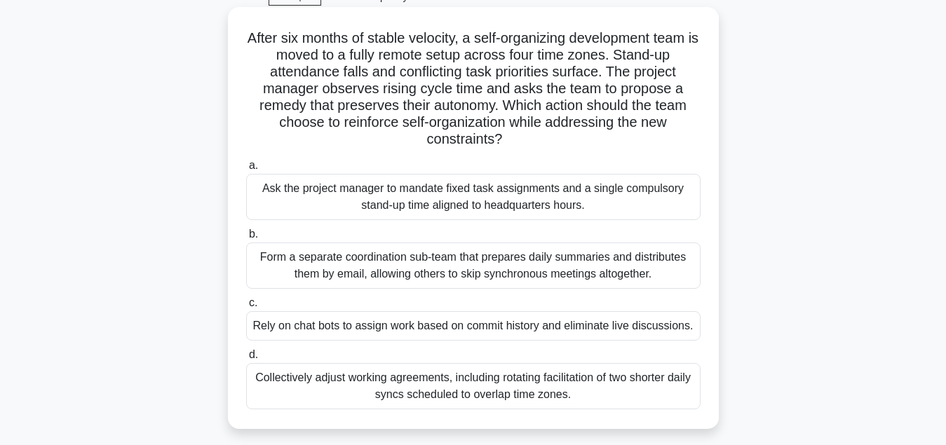
click at [523, 396] on div "Collectively adjust working agreements, including rotating facilitation of two …" at bounding box center [473, 386] width 454 height 46
click at [246, 360] on input "d. Collectively adjust working agreements, including rotating facilitation of t…" at bounding box center [246, 354] width 0 height 9
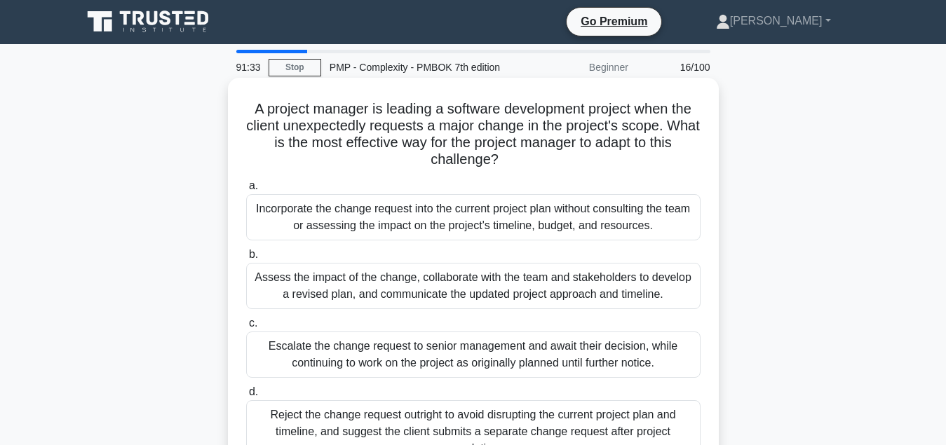
scroll to position [0, 0]
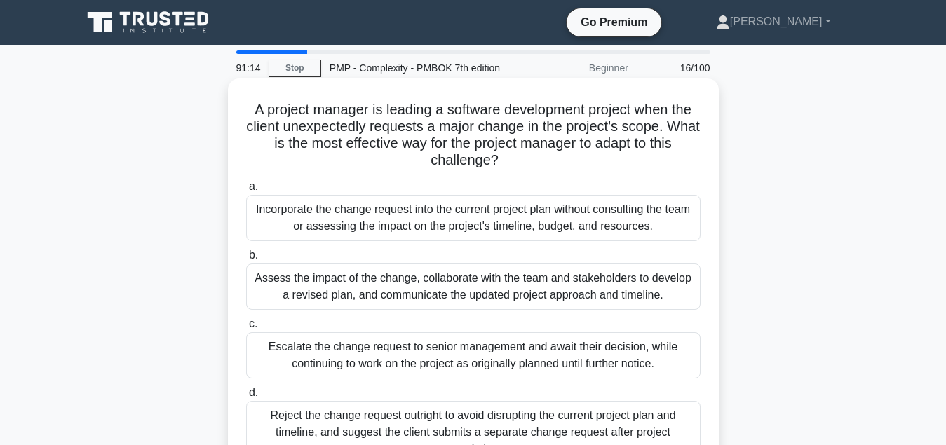
click at [521, 293] on div "Assess the impact of the change, collaborate with the team and stakeholders to …" at bounding box center [473, 287] width 454 height 46
click at [246, 260] on input "b. Assess the impact of the change, collaborate with the team and stakeholders …" at bounding box center [246, 255] width 0 height 9
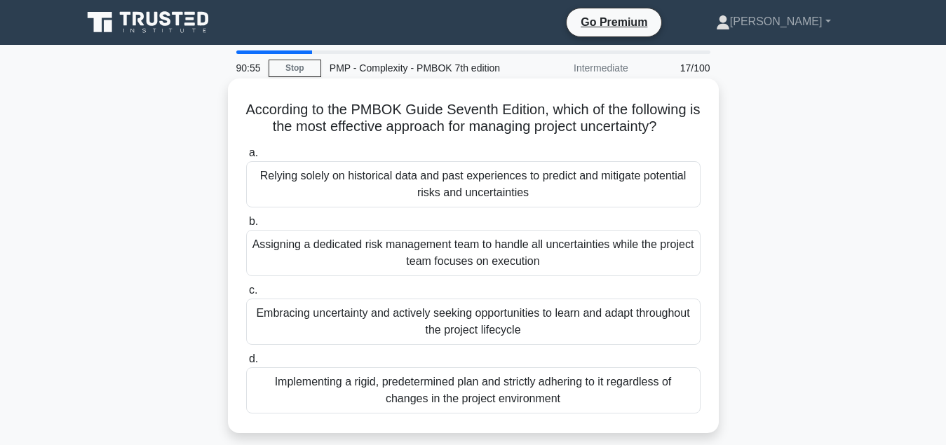
click at [509, 315] on div "Embracing uncertainty and actively seeking opportunities to learn and adapt thr…" at bounding box center [473, 322] width 454 height 46
click at [246, 295] on input "c. Embracing uncertainty and actively seeking opportunities to learn and adapt …" at bounding box center [246, 290] width 0 height 9
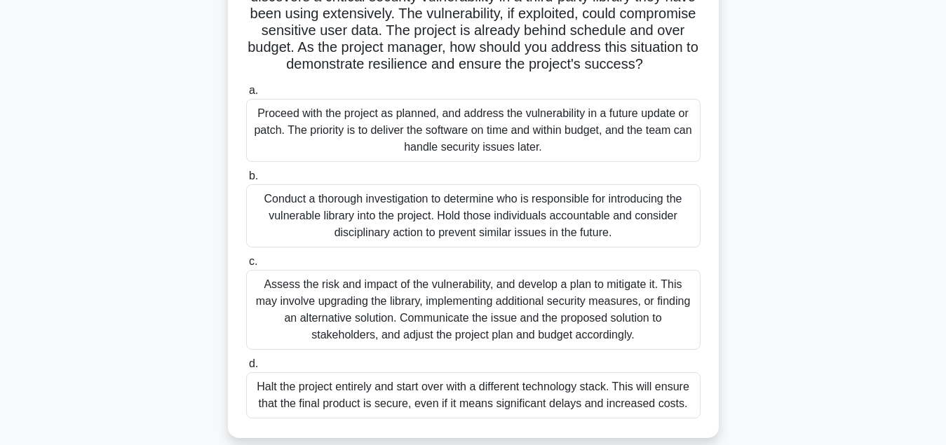
scroll to position [143, 0]
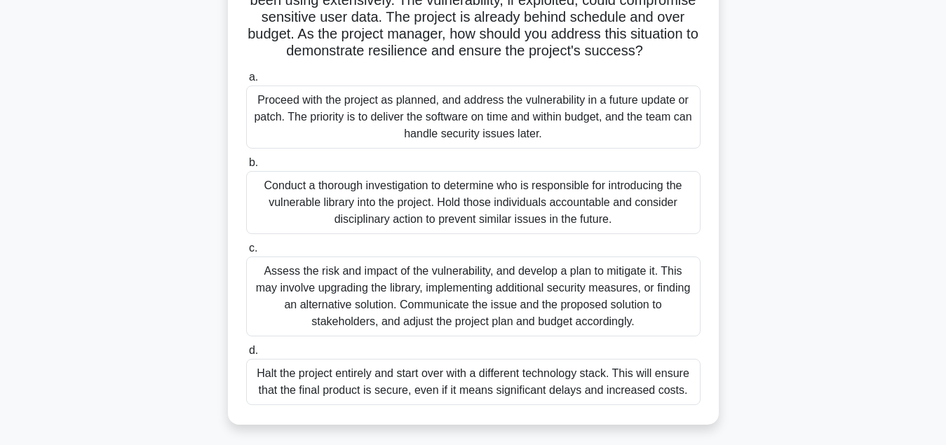
click at [491, 302] on div "Assess the risk and impact of the vulnerability, and develop a plan to mitigate…" at bounding box center [473, 297] width 454 height 80
click at [246, 253] on input "c. Assess the risk and impact of the vulnerability, and develop a plan to mitig…" at bounding box center [246, 248] width 0 height 9
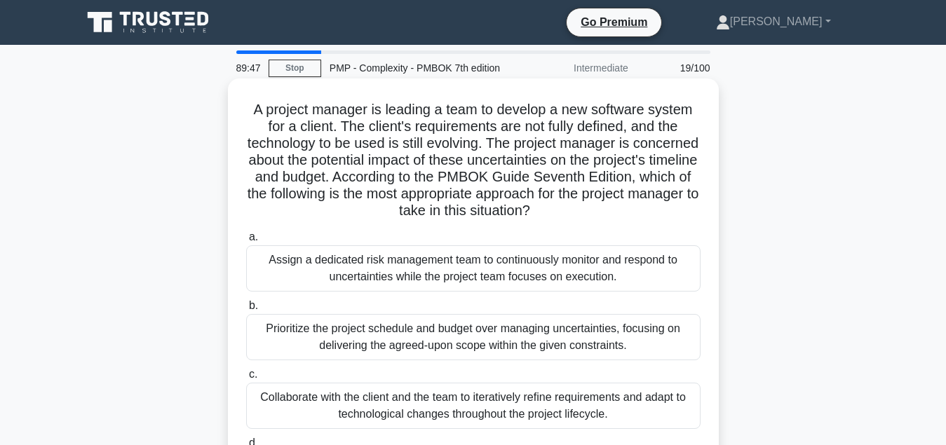
scroll to position [71, 0]
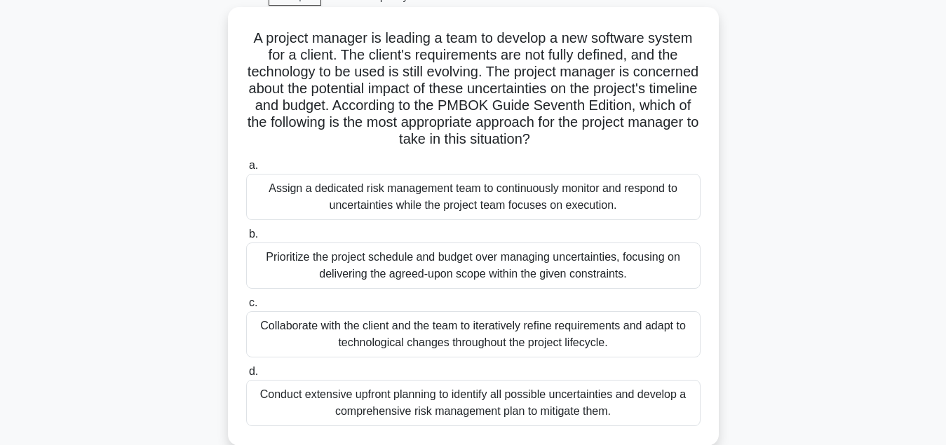
click at [521, 338] on div "Collaborate with the client and the team to iteratively refine requirements and…" at bounding box center [473, 334] width 454 height 46
click at [246, 308] on input "c. Collaborate with the client and the team to iteratively refine requirements …" at bounding box center [246, 303] width 0 height 9
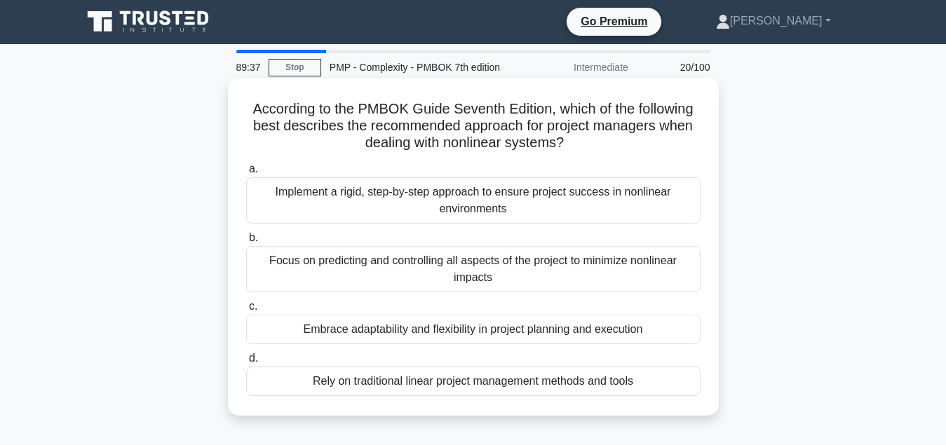
scroll to position [0, 0]
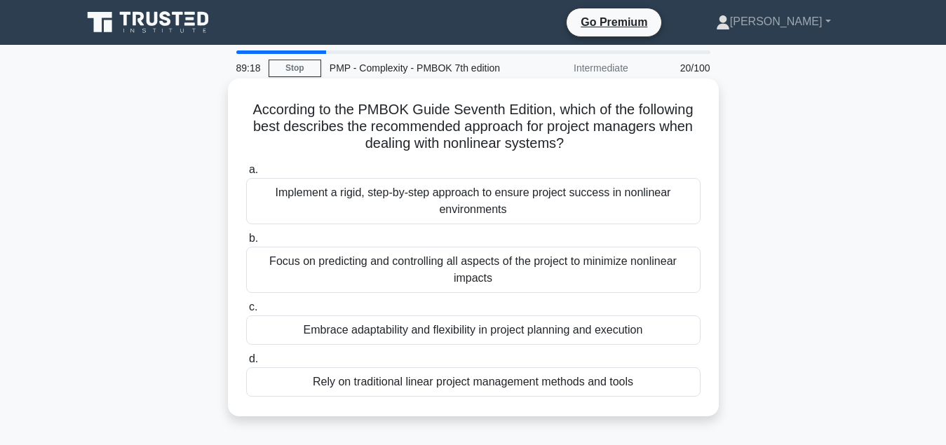
click at [552, 334] on div "Embrace adaptability and flexibility in project planning and execution" at bounding box center [473, 329] width 454 height 29
click at [246, 312] on input "c. Embrace adaptability and flexibility in project planning and execution" at bounding box center [246, 307] width 0 height 9
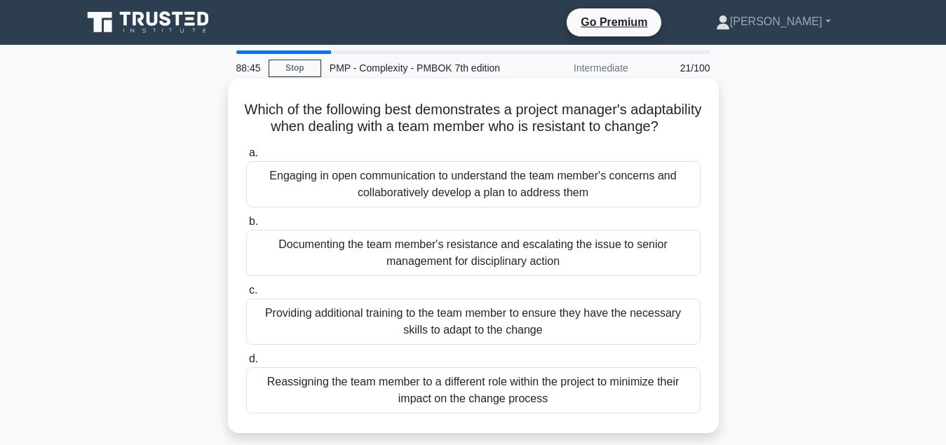
click at [524, 202] on div "Engaging in open communication to understand the team member's concerns and col…" at bounding box center [473, 184] width 454 height 46
click at [246, 158] on input "a. Engaging in open communication to understand the team member's concerns and …" at bounding box center [246, 153] width 0 height 9
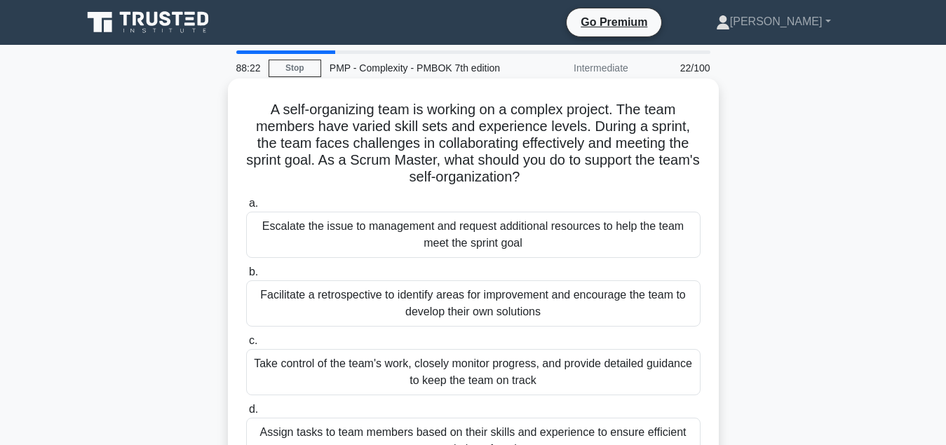
click at [547, 309] on div "Facilitate a retrospective to identify areas for improvement and encourage the …" at bounding box center [473, 303] width 454 height 46
click at [246, 277] on input "b. Facilitate a retrospective to identify areas for improvement and encourage t…" at bounding box center [246, 272] width 0 height 9
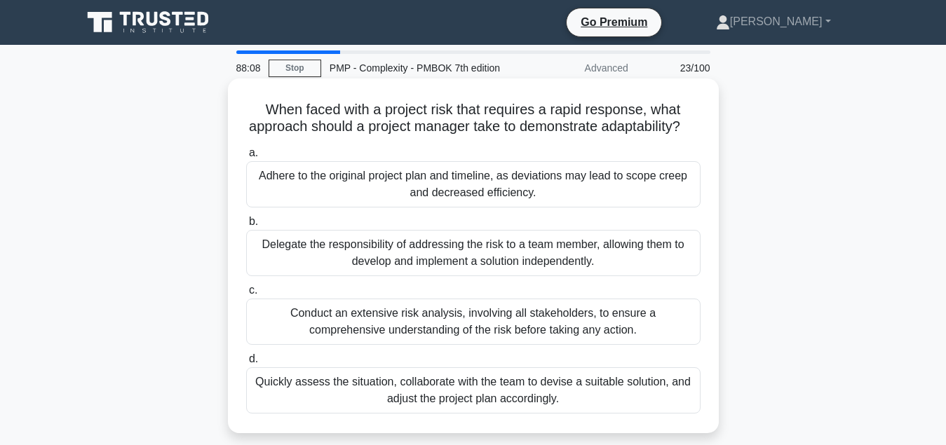
click at [520, 325] on div "Conduct an extensive risk analysis, involving all stakeholders, to ensure a com…" at bounding box center [473, 322] width 454 height 46
click at [246, 295] on input "c. Conduct an extensive risk analysis, involving all stakeholders, to ensure a …" at bounding box center [246, 290] width 0 height 9
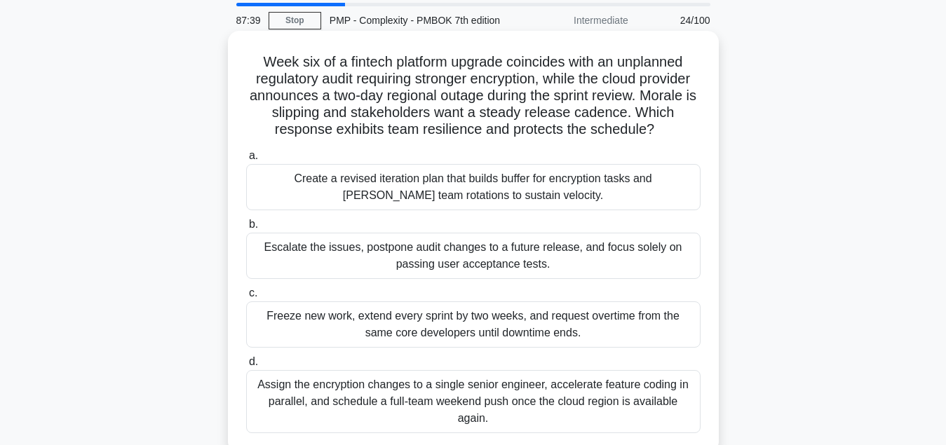
scroll to position [71, 0]
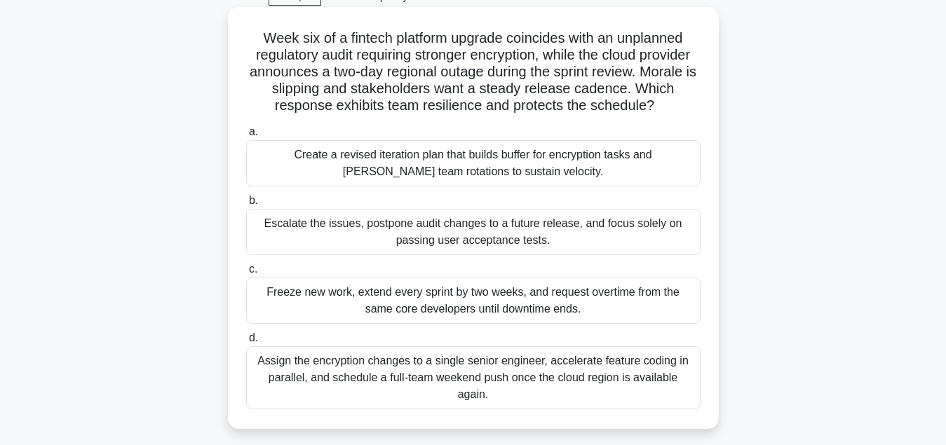
click at [524, 163] on div "Create a revised iteration plan that builds buffer for encryption tasks and sta…" at bounding box center [473, 163] width 454 height 46
click at [246, 137] on input "a. Create a revised iteration plan that builds buffer for encryption tasks and …" at bounding box center [246, 132] width 0 height 9
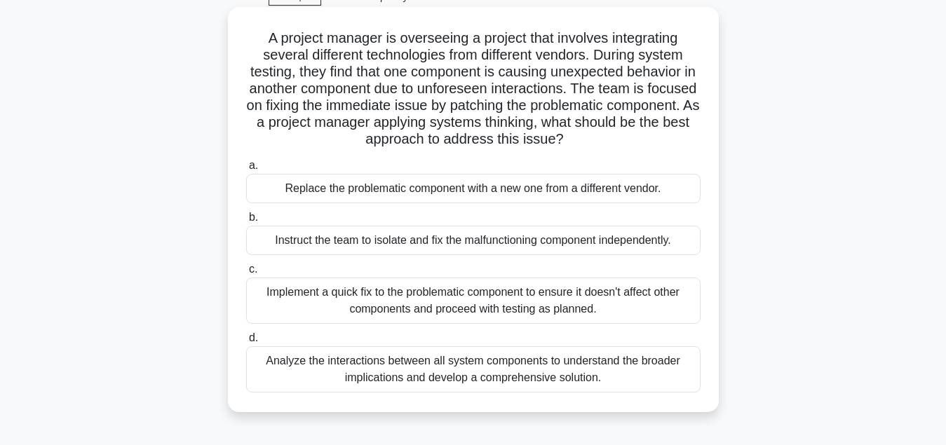
click at [575, 378] on div "Analyze the interactions between all system components to understand the broade…" at bounding box center [473, 369] width 454 height 46
click at [246, 343] on input "d. Analyze the interactions between all system components to understand the bro…" at bounding box center [246, 338] width 0 height 9
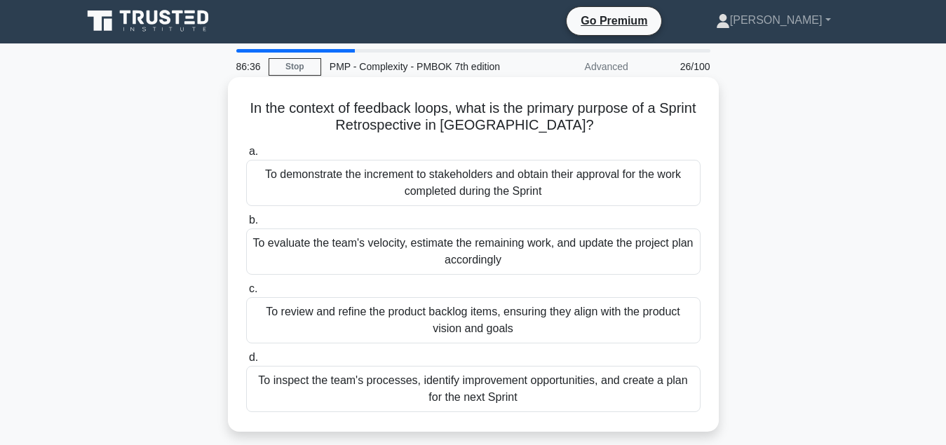
scroll to position [0, 0]
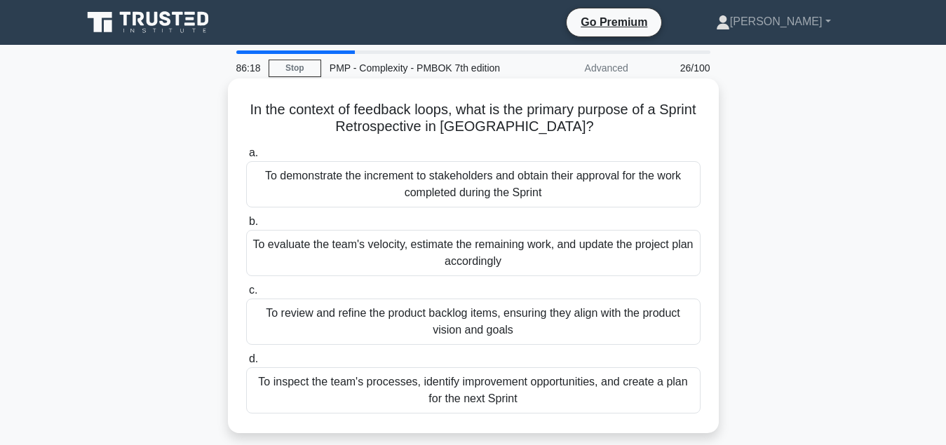
click at [567, 395] on div "To inspect the team's processes, identify improvement opportunities, and create…" at bounding box center [473, 390] width 454 height 46
click at [246, 364] on input "d. To inspect the team's processes, identify improvement opportunities, and cre…" at bounding box center [246, 359] width 0 height 9
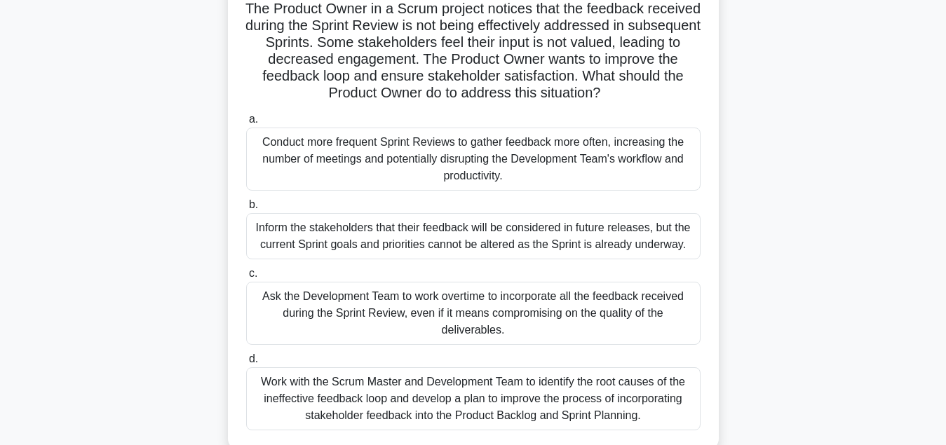
scroll to position [143, 0]
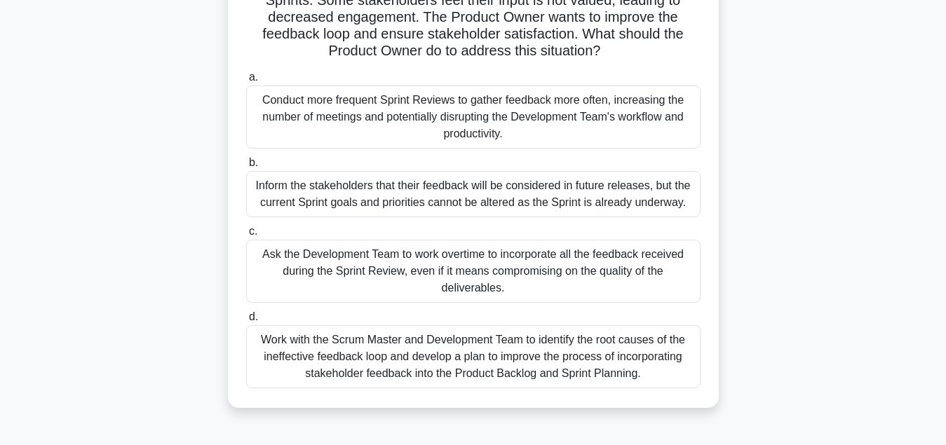
click at [551, 367] on div "Work with the Scrum Master and Development Team to identify the root causes of …" at bounding box center [473, 356] width 454 height 63
click at [246, 322] on input "d. Work with the Scrum Master and Development Team to identify the root causes …" at bounding box center [246, 317] width 0 height 9
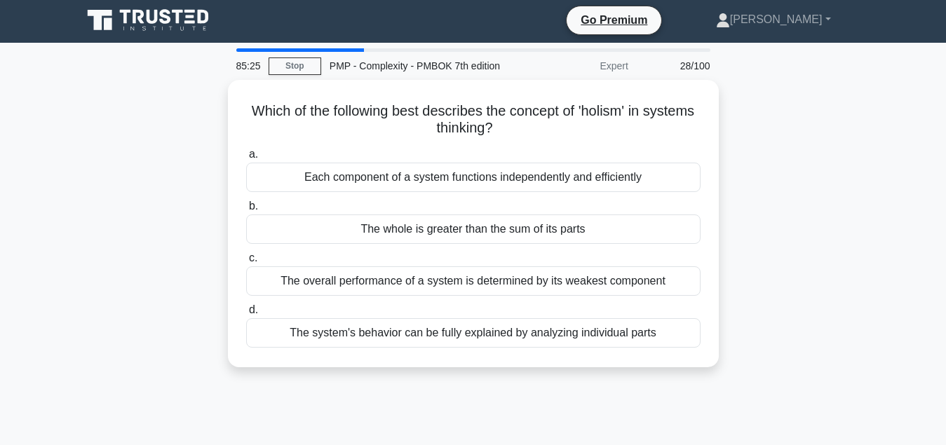
scroll to position [0, 0]
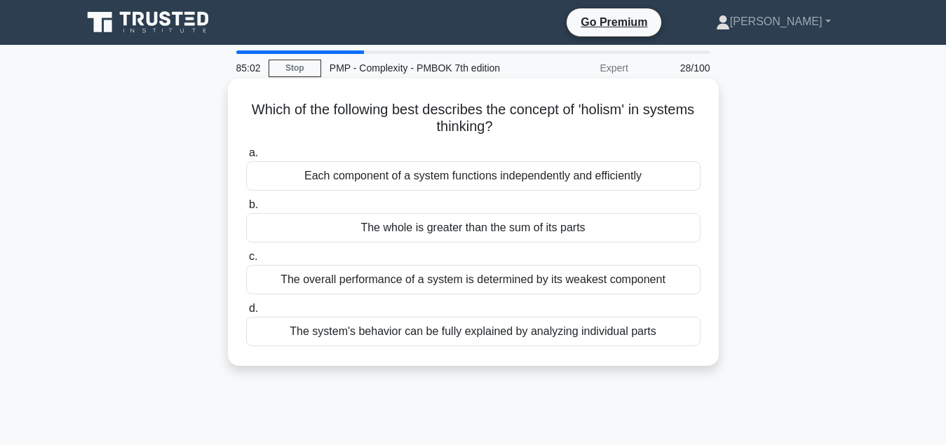
click at [521, 285] on div "The overall performance of a system is determined by its weakest component" at bounding box center [473, 279] width 454 height 29
click at [246, 261] on input "c. The overall performance of a system is determined by its weakest component" at bounding box center [246, 256] width 0 height 9
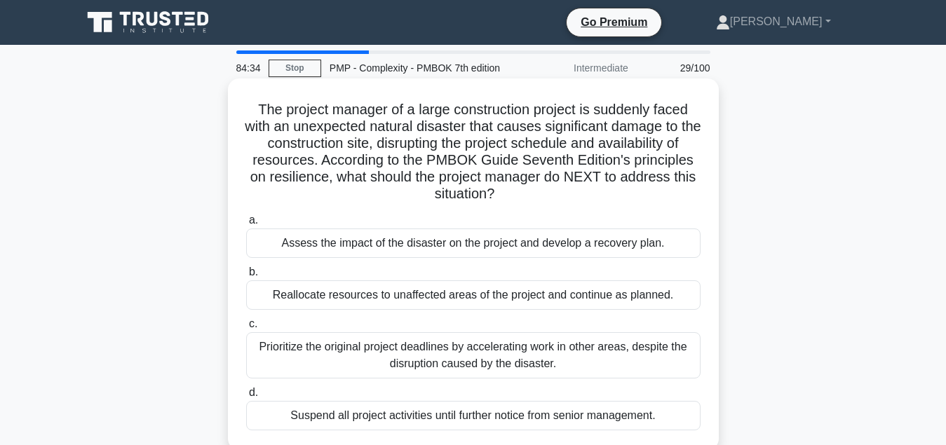
click at [487, 243] on div "Assess the impact of the disaster on the project and develop a recovery plan." at bounding box center [473, 243] width 454 height 29
click at [246, 225] on input "a. Assess the impact of the disaster on the project and develop a recovery plan." at bounding box center [246, 220] width 0 height 9
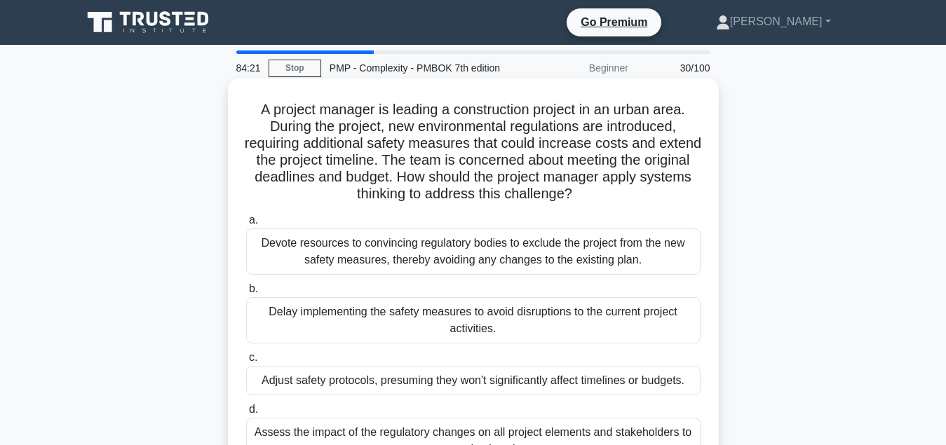
scroll to position [143, 0]
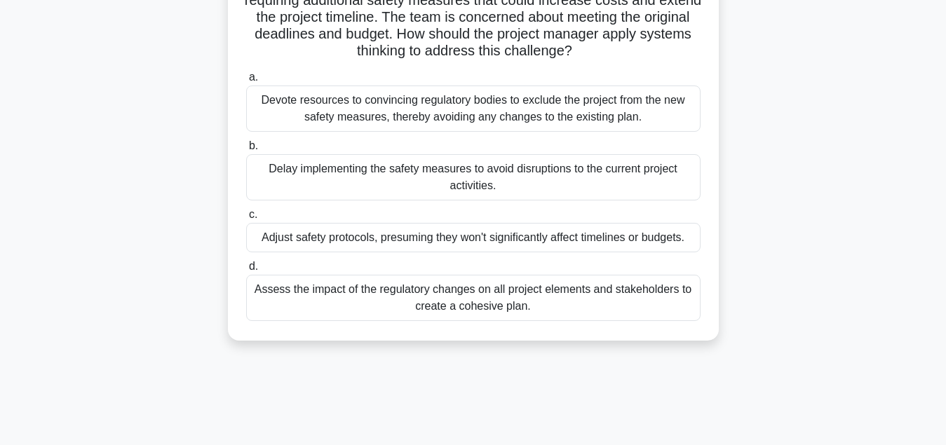
click at [530, 300] on div "Assess the impact of the regulatory changes on all project elements and stakeho…" at bounding box center [473, 298] width 454 height 46
click at [246, 271] on input "d. Assess the impact of the regulatory changes on all project elements and stak…" at bounding box center [246, 266] width 0 height 9
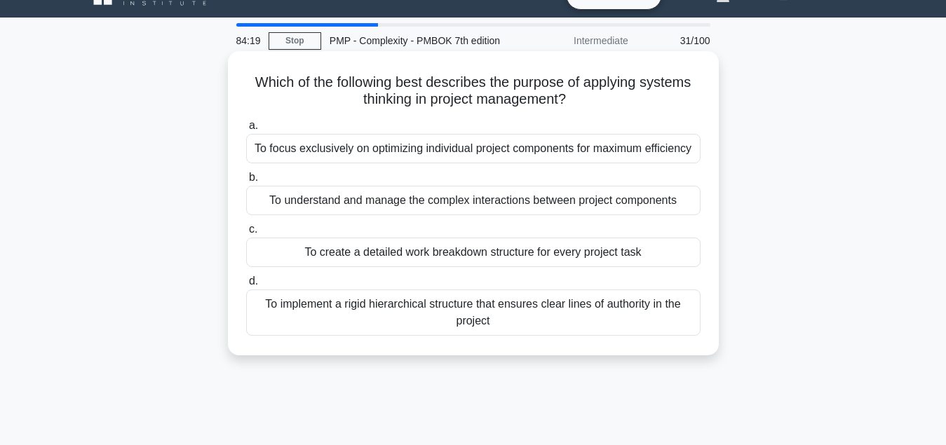
scroll to position [0, 0]
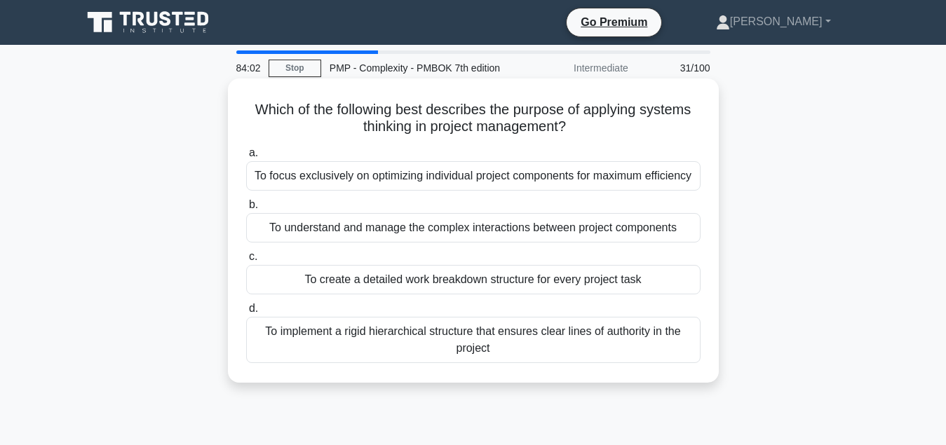
click at [428, 238] on div "To understand and manage the complex interactions between project components" at bounding box center [473, 227] width 454 height 29
click at [246, 210] on input "b. To understand and manage the complex interactions between project components" at bounding box center [246, 204] width 0 height 9
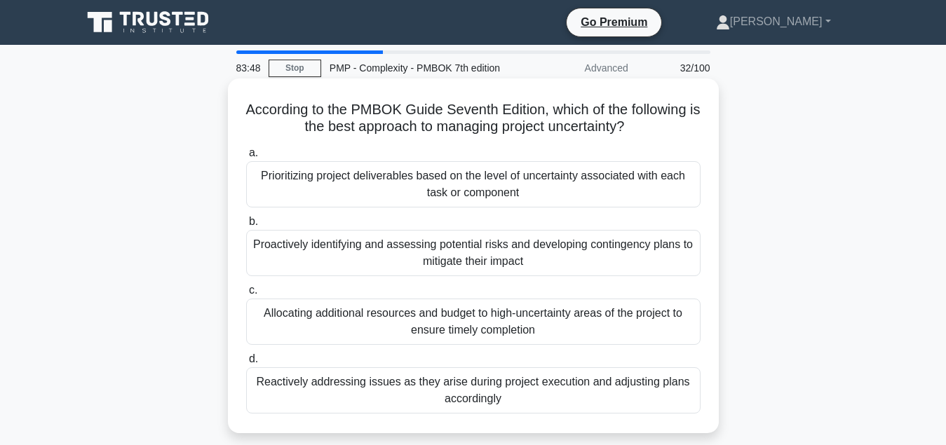
click at [475, 253] on div "Proactively identifying and assessing potential risks and developing contingenc…" at bounding box center [473, 253] width 454 height 46
click at [246, 226] on input "b. Proactively identifying and assessing potential risks and developing conting…" at bounding box center [246, 221] width 0 height 9
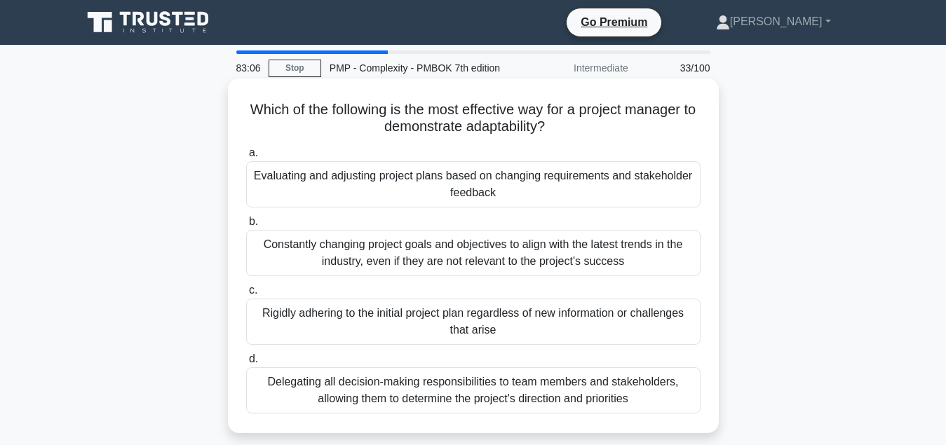
click at [469, 198] on div "Evaluating and adjusting project plans based on changing requirements and stake…" at bounding box center [473, 184] width 454 height 46
click at [246, 158] on input "a. Evaluating and adjusting project plans based on changing requirements and st…" at bounding box center [246, 153] width 0 height 9
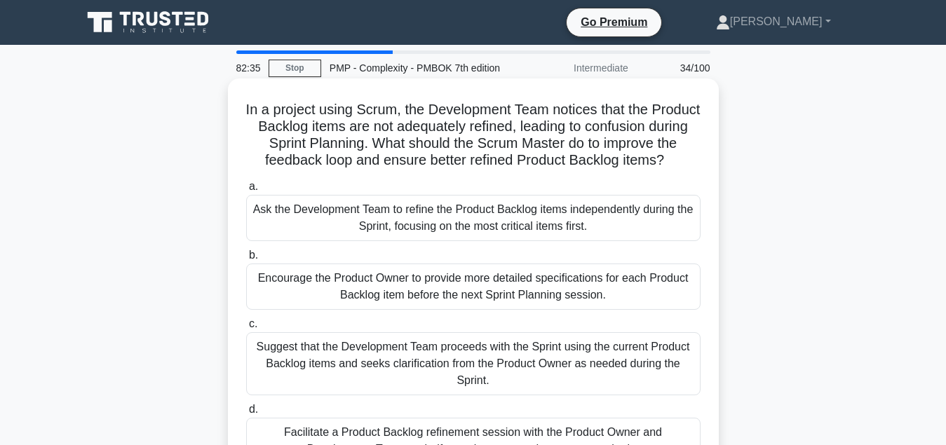
scroll to position [71, 0]
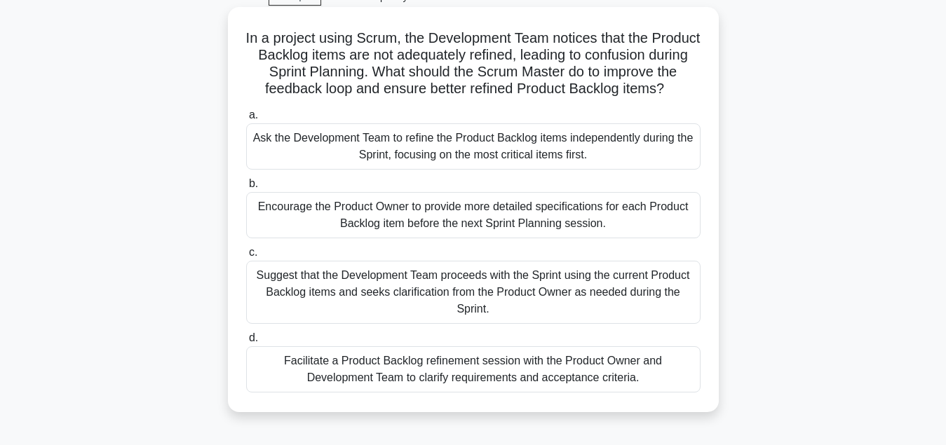
click at [423, 371] on div "Facilitate a Product Backlog refinement session with the Product Owner and Deve…" at bounding box center [473, 369] width 454 height 46
click at [246, 343] on input "d. Facilitate a Product Backlog refinement session with the Product Owner and D…" at bounding box center [246, 338] width 0 height 9
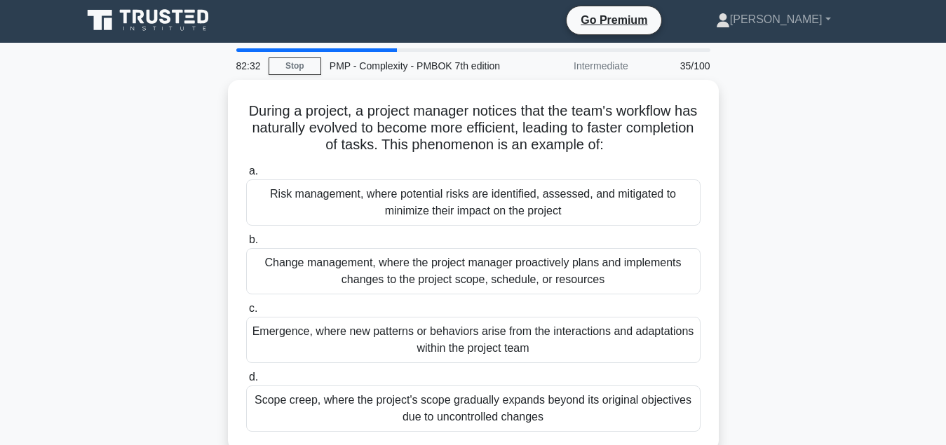
scroll to position [0, 0]
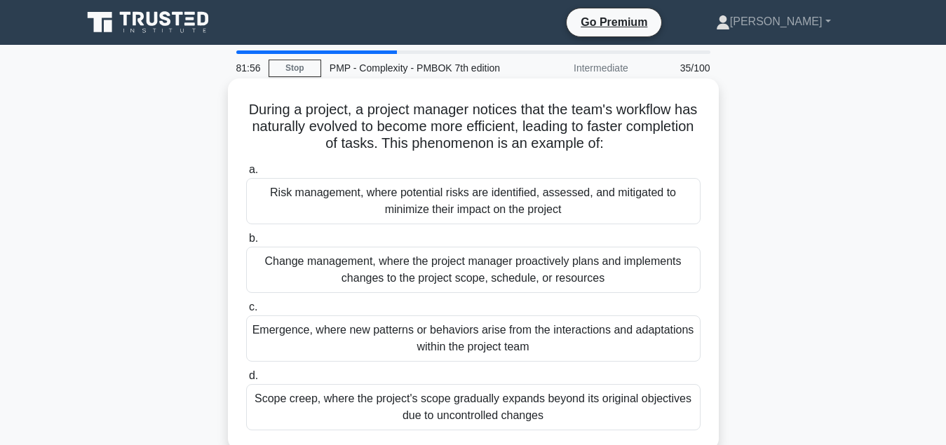
click at [442, 268] on div "Change management, where the project manager proactively plans and implements c…" at bounding box center [473, 270] width 454 height 46
click at [246, 243] on input "b. Change management, where the project manager proactively plans and implement…" at bounding box center [246, 238] width 0 height 9
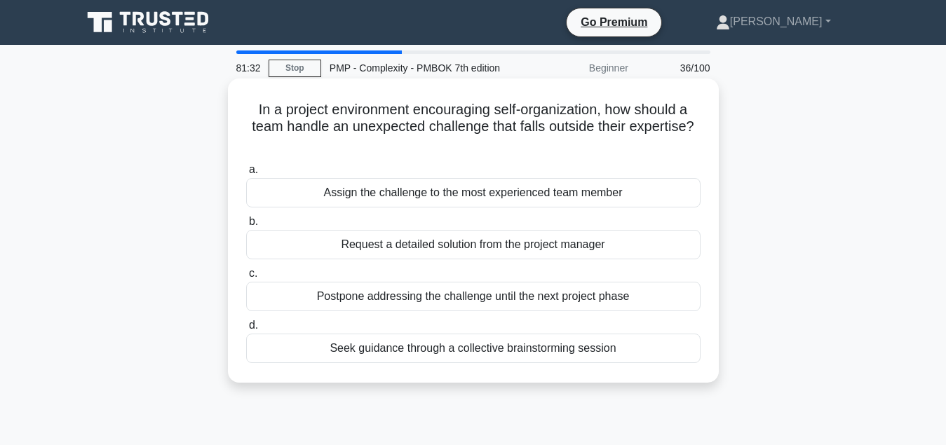
click at [463, 350] on div "Seek guidance through a collective brainstorming session" at bounding box center [473, 348] width 454 height 29
click at [246, 330] on input "d. Seek guidance through a collective brainstorming session" at bounding box center [246, 325] width 0 height 9
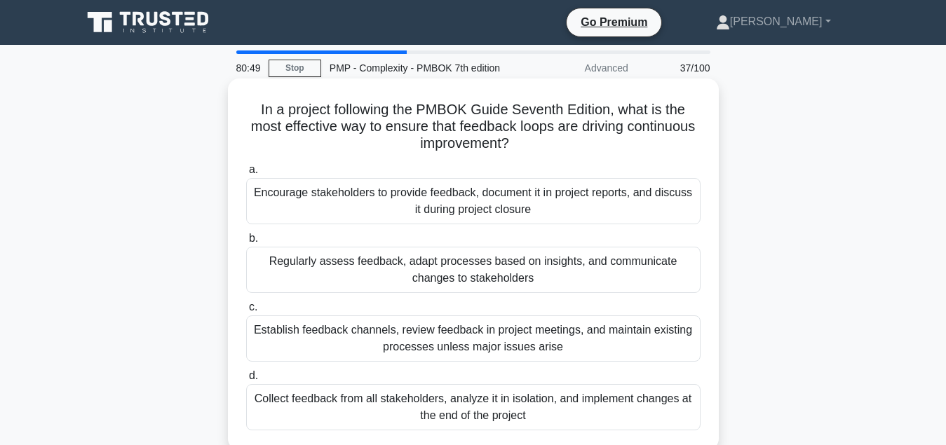
click at [563, 271] on div "Regularly assess feedback, adapt processes based on insights, and communicate c…" at bounding box center [473, 270] width 454 height 46
click at [246, 243] on input "b. Regularly assess feedback, adapt processes based on insights, and communicat…" at bounding box center [246, 238] width 0 height 9
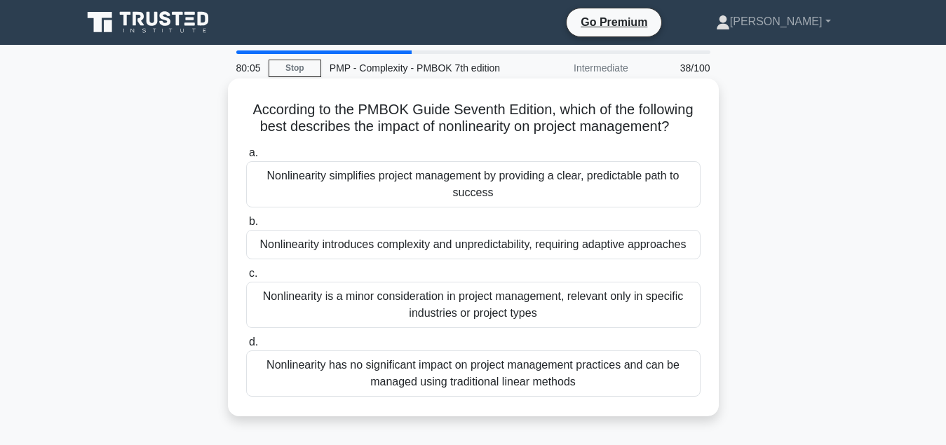
click at [564, 247] on div "Nonlinearity introduces complexity and unpredictability, requiring adaptive app…" at bounding box center [473, 244] width 454 height 29
click at [246, 226] on input "b. Nonlinearity introduces complexity and unpredictability, requiring adaptive …" at bounding box center [246, 221] width 0 height 9
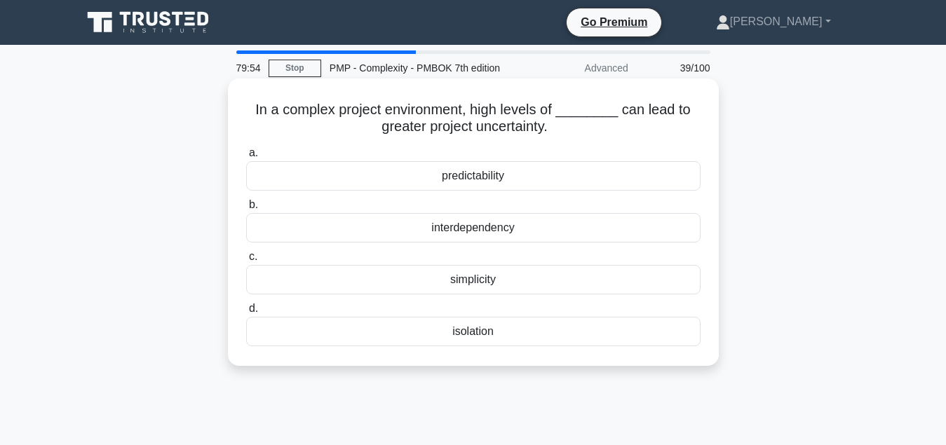
click at [543, 228] on div "interdependency" at bounding box center [473, 227] width 454 height 29
click at [246, 210] on input "b. interdependency" at bounding box center [246, 204] width 0 height 9
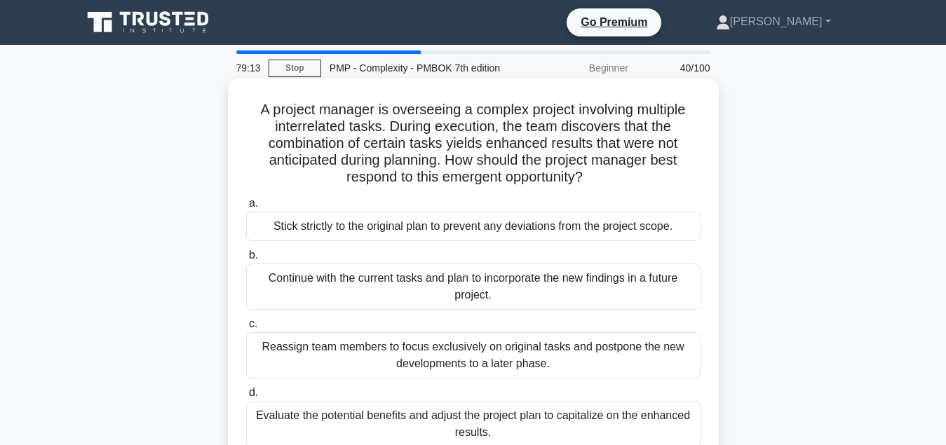
click at [503, 425] on div "Evaluate the potential benefits and adjust the project plan to capitalize on th…" at bounding box center [473, 424] width 454 height 46
click at [246, 397] on input "d. Evaluate the potential benefits and adjust the project plan to capitalize on…" at bounding box center [246, 392] width 0 height 9
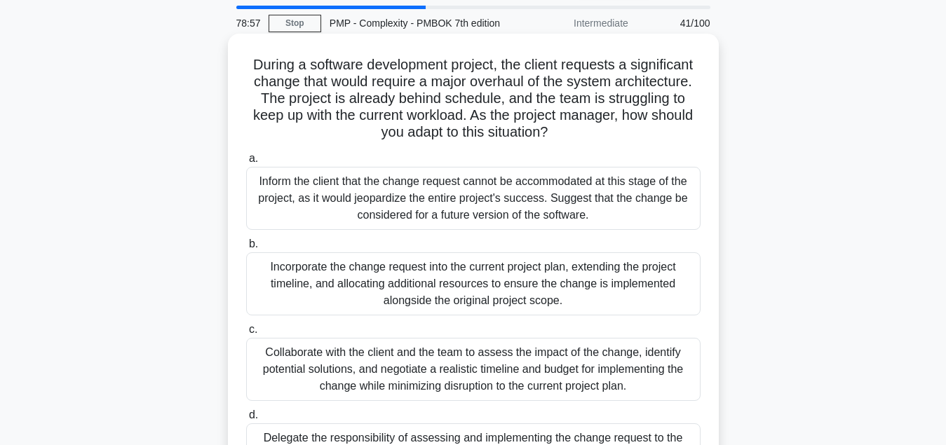
scroll to position [71, 0]
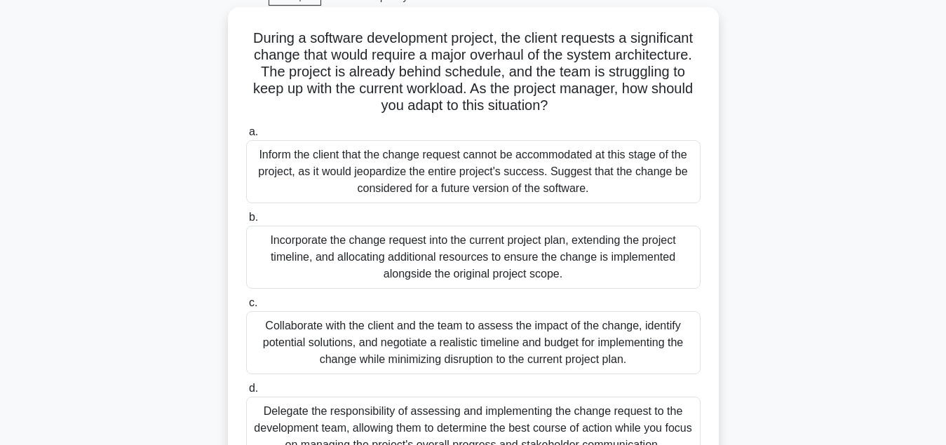
click at [523, 343] on div "Collaborate with the client and the team to assess the impact of the change, id…" at bounding box center [473, 342] width 454 height 63
click at [246, 308] on input "c. Collaborate with the client and the team to assess the impact of the change,…" at bounding box center [246, 303] width 0 height 9
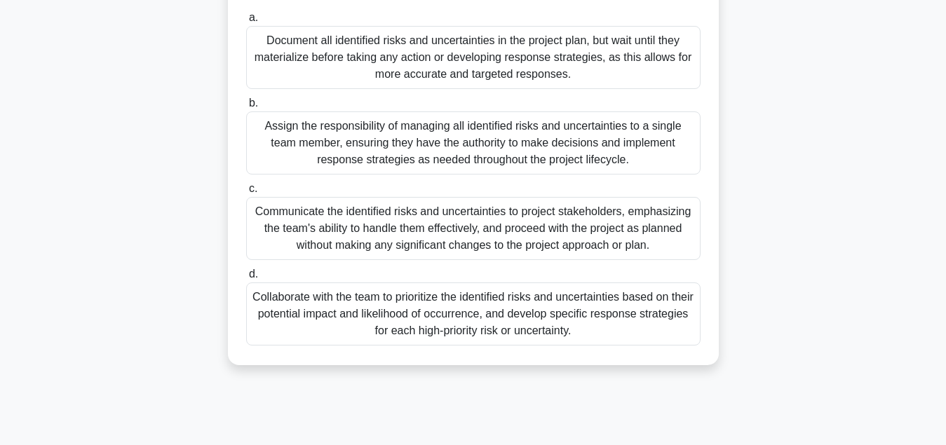
scroll to position [214, 0]
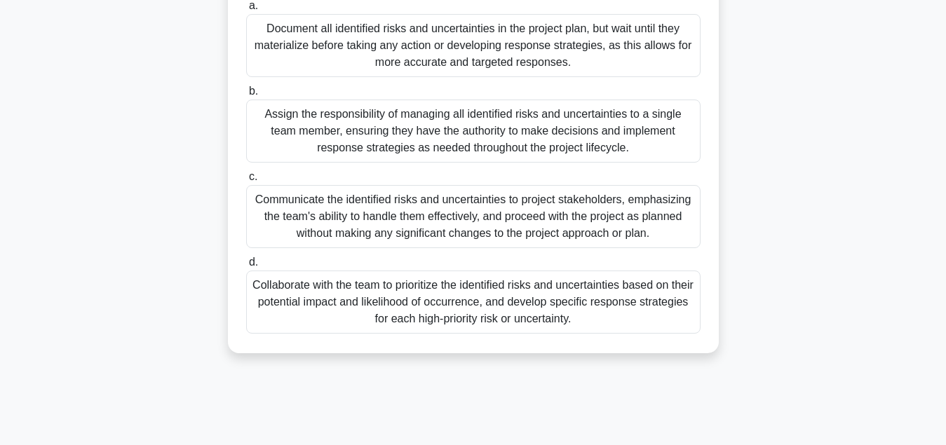
click at [517, 312] on div "Collaborate with the team to prioritize the identified risks and uncertainties …" at bounding box center [473, 302] width 454 height 63
click at [246, 267] on input "d. Collaborate with the team to prioritize the identified risks and uncertainti…" at bounding box center [246, 262] width 0 height 9
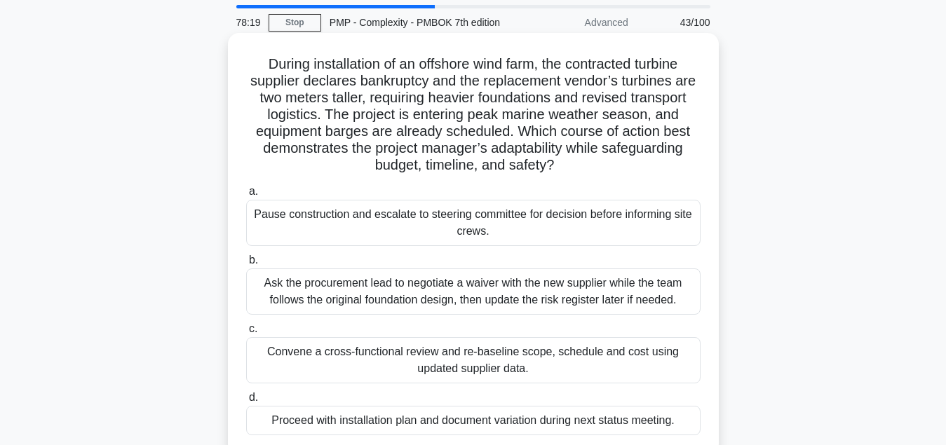
scroll to position [71, 0]
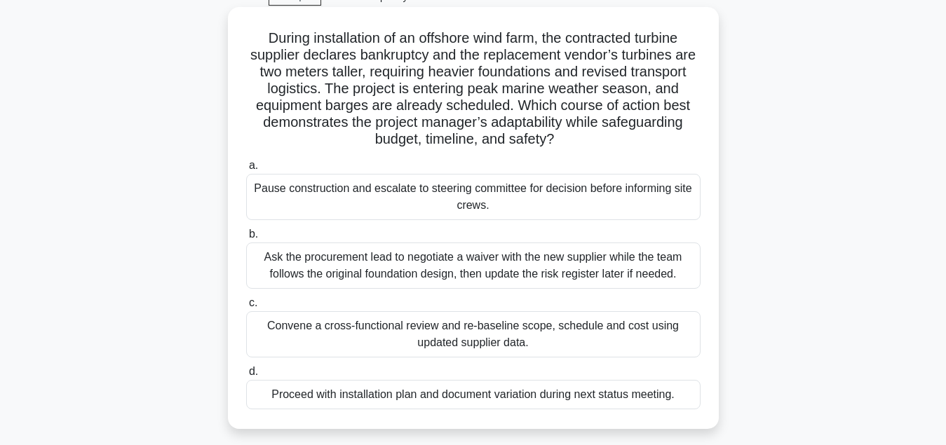
click at [502, 339] on div "Convene a cross-functional review and re-baseline scope, schedule and cost usin…" at bounding box center [473, 334] width 454 height 46
click at [246, 308] on input "c. Convene a cross-functional review and re-baseline scope, schedule and cost u…" at bounding box center [246, 303] width 0 height 9
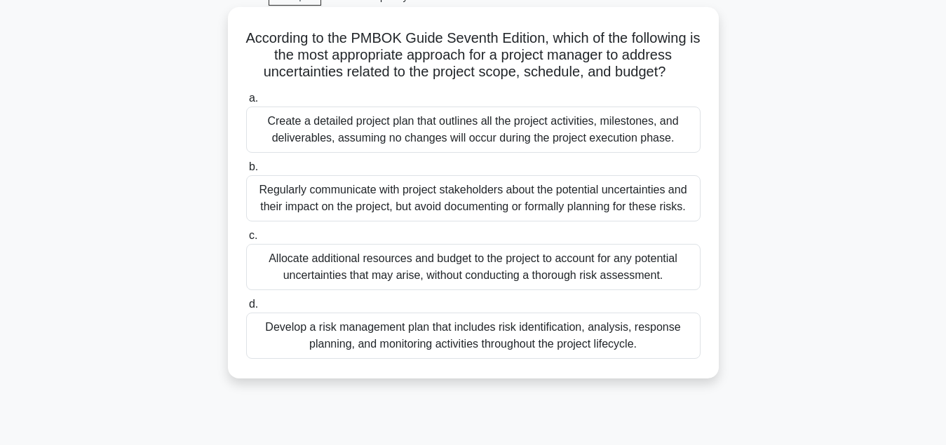
click at [453, 347] on div "Develop a risk management plan that includes risk identification, analysis, res…" at bounding box center [473, 336] width 454 height 46
click at [246, 309] on input "d. Develop a risk management plan that includes risk identification, analysis, …" at bounding box center [246, 304] width 0 height 9
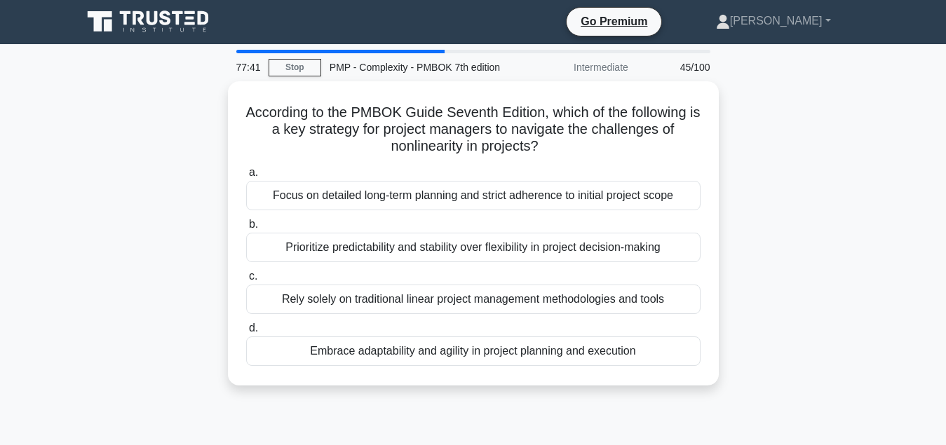
scroll to position [0, 0]
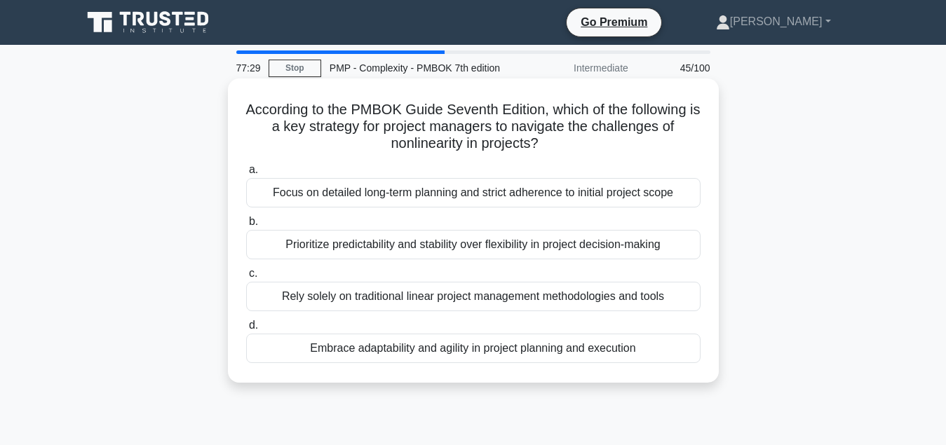
click at [498, 356] on div "Embrace adaptability and agility in project planning and execution" at bounding box center [473, 348] width 454 height 29
click at [246, 330] on input "d. Embrace adaptability and agility in project planning and execution" at bounding box center [246, 325] width 0 height 9
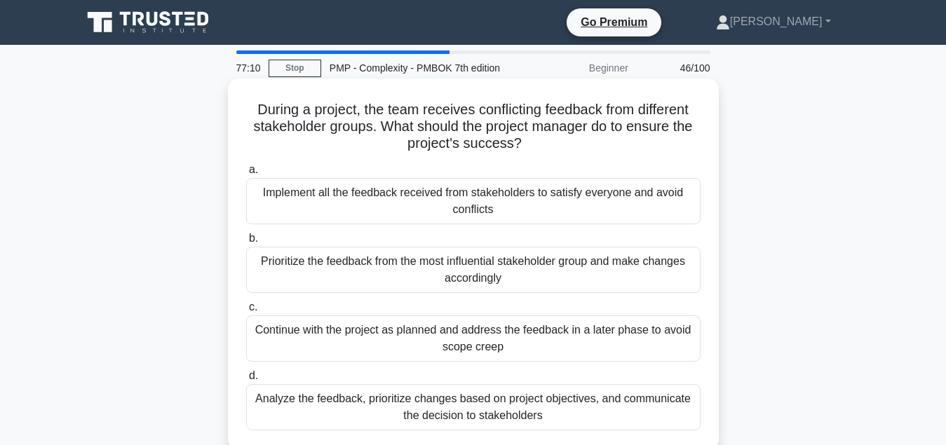
click at [475, 414] on div "Analyze the feedback, prioritize changes based on project objectives, and commu…" at bounding box center [473, 407] width 454 height 46
click at [246, 381] on input "d. Analyze the feedback, prioritize changes based on project objectives, and co…" at bounding box center [246, 375] width 0 height 9
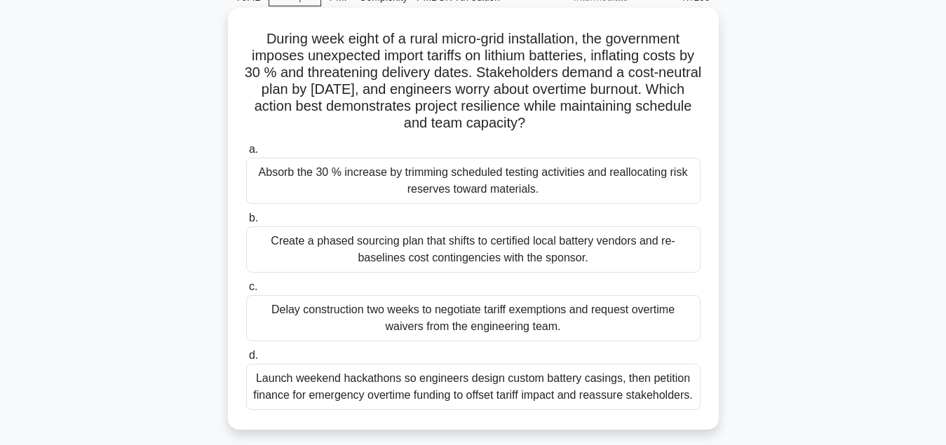
scroll to position [71, 0]
click at [461, 248] on div "Create a phased sourcing plan that shifts to certified local battery vendors an…" at bounding box center [473, 249] width 454 height 46
click at [246, 222] on input "b. Create a phased sourcing plan that shifts to certified local battery vendors…" at bounding box center [246, 217] width 0 height 9
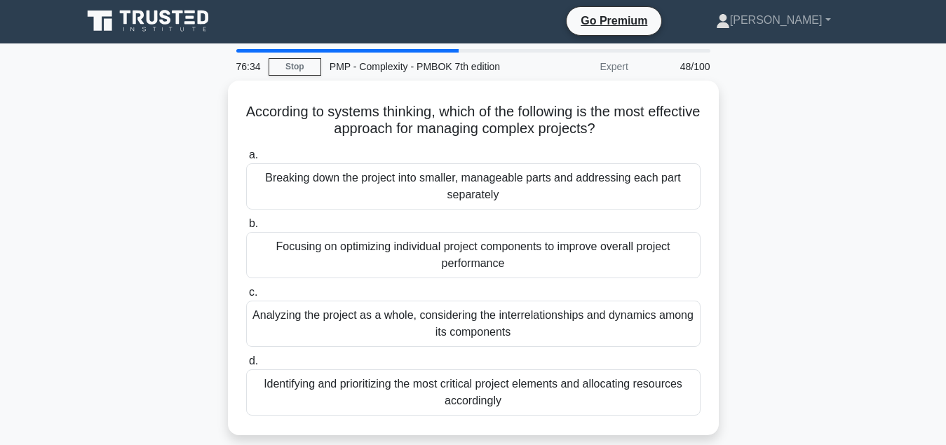
scroll to position [0, 0]
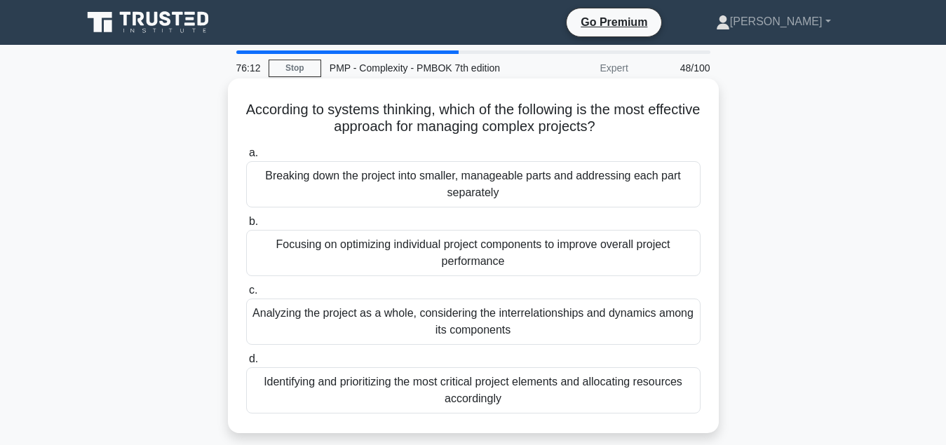
click at [454, 191] on div "Breaking down the project into smaller, manageable parts and addressing each pa…" at bounding box center [473, 184] width 454 height 46
click at [246, 158] on input "a. Breaking down the project into smaller, manageable parts and addressing each…" at bounding box center [246, 153] width 0 height 9
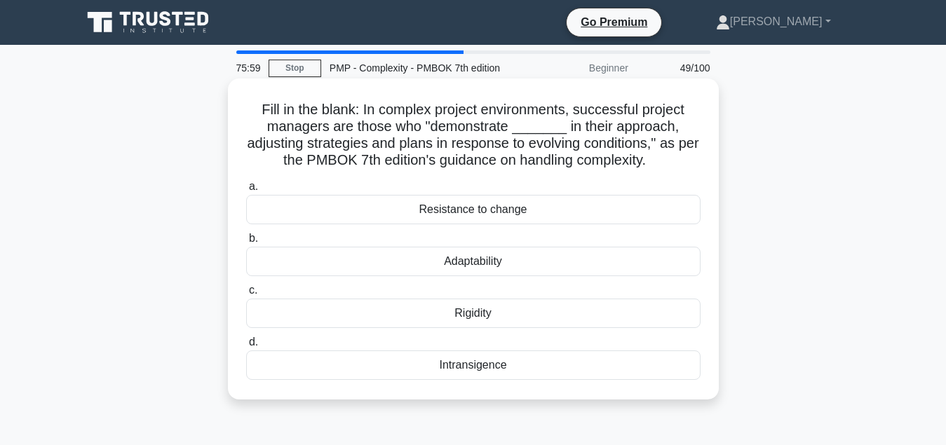
click at [515, 268] on div "Adaptability" at bounding box center [473, 261] width 454 height 29
click at [246, 243] on input "b. Adaptability" at bounding box center [246, 238] width 0 height 9
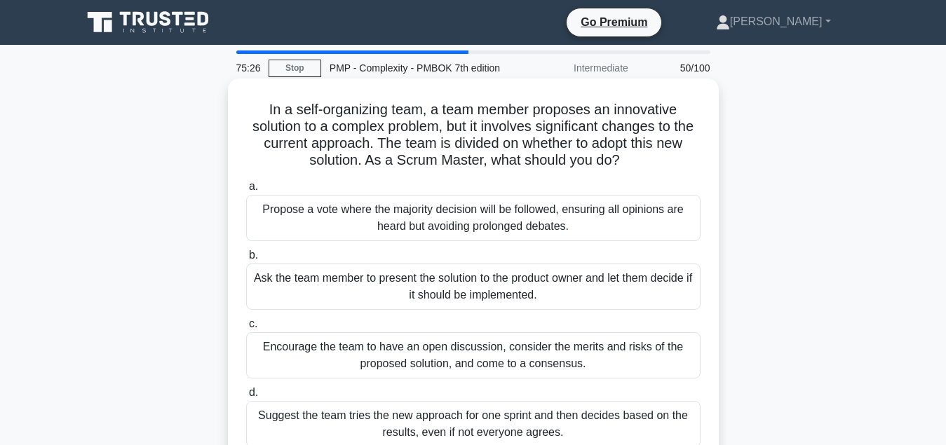
scroll to position [71, 0]
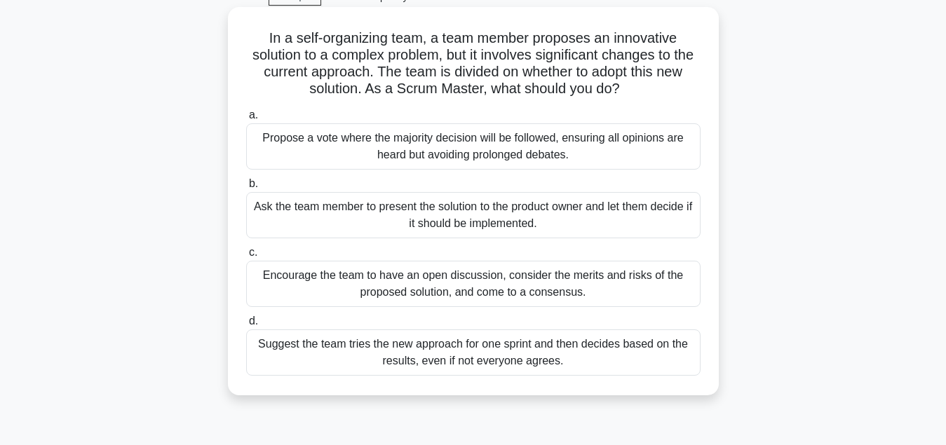
click at [532, 219] on div "Ask the team member to present the solution to the product owner and let them d…" at bounding box center [473, 215] width 454 height 46
click at [246, 189] on input "b. Ask the team member to present the solution to the product owner and let the…" at bounding box center [246, 183] width 0 height 9
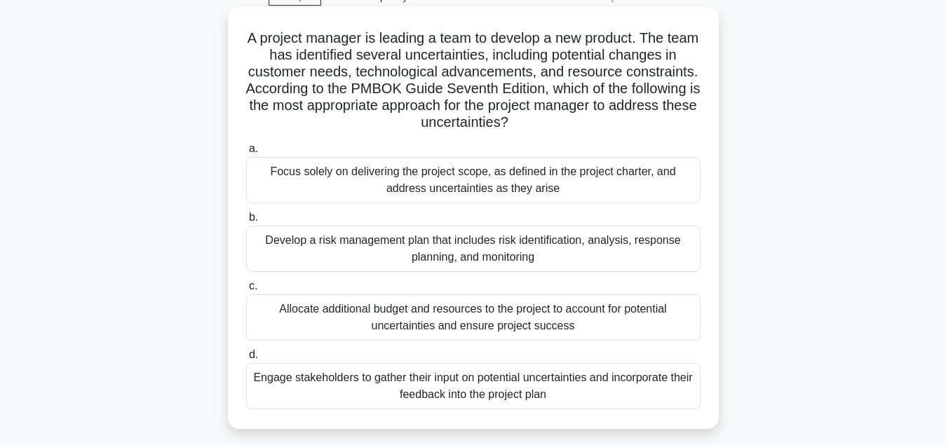
click at [569, 259] on div "Develop a risk management plan that includes risk identification, analysis, res…" at bounding box center [473, 249] width 454 height 46
click at [246, 222] on input "b. Develop a risk management plan that includes risk identification, analysis, …" at bounding box center [246, 217] width 0 height 9
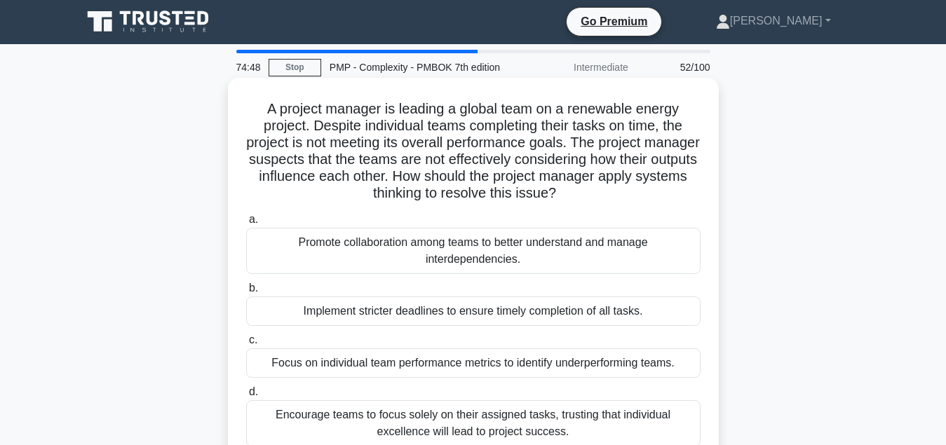
scroll to position [0, 0]
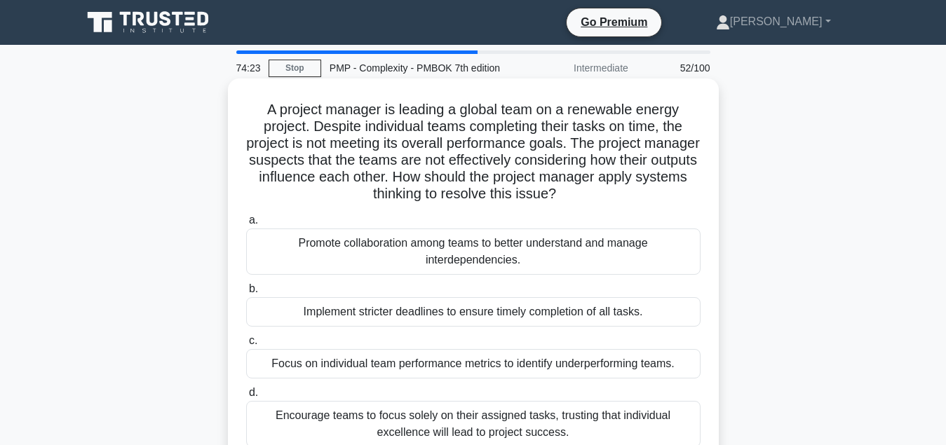
click at [590, 256] on div "Promote collaboration among teams to better understand and manage interdependen…" at bounding box center [473, 252] width 454 height 46
click at [246, 225] on input "a. Promote collaboration among teams to better understand and manage interdepen…" at bounding box center [246, 220] width 0 height 9
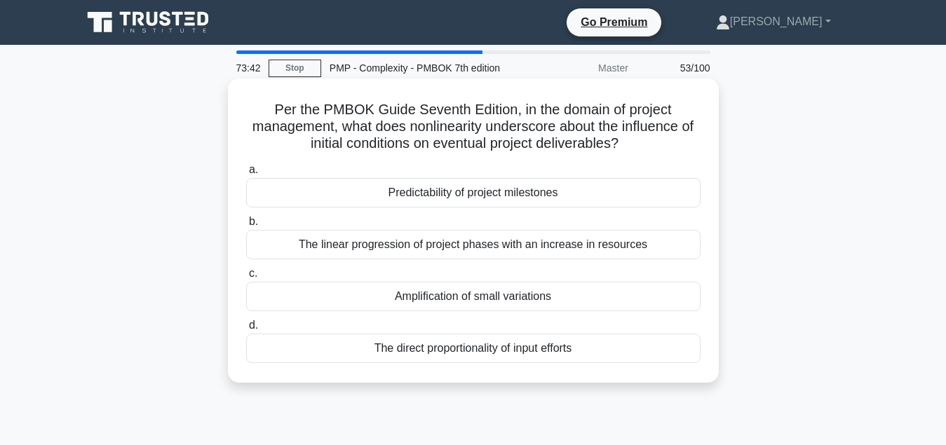
click at [499, 203] on div "Predictability of project milestones" at bounding box center [473, 192] width 454 height 29
click at [246, 175] on input "a. Predictability of project milestones" at bounding box center [246, 169] width 0 height 9
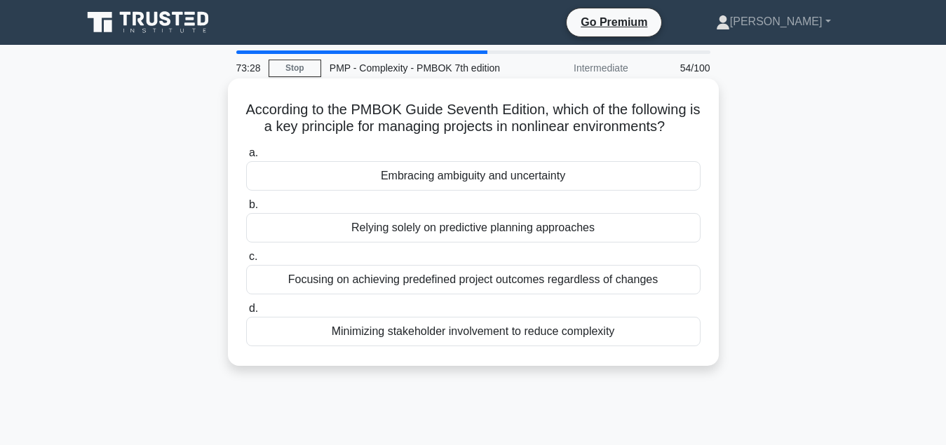
click at [540, 181] on div "Embracing ambiguity and uncertainty" at bounding box center [473, 175] width 454 height 29
click at [246, 158] on input "a. Embracing ambiguity and uncertainty" at bounding box center [246, 153] width 0 height 9
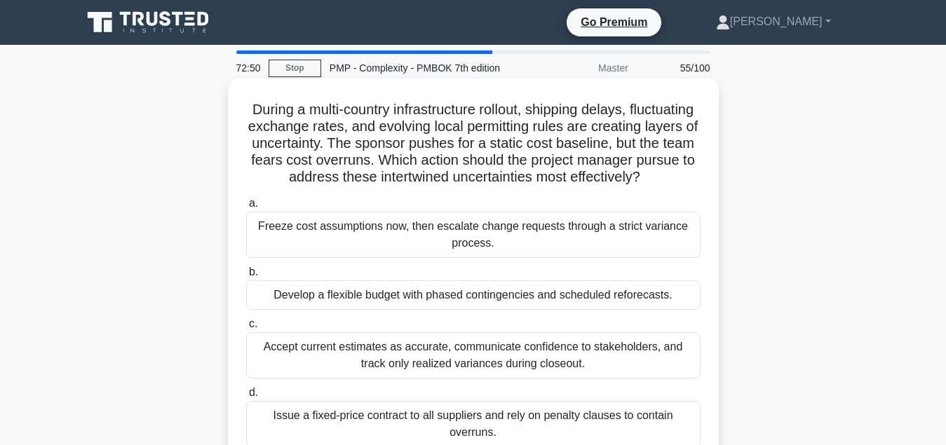
click at [561, 304] on div "Develop a flexible budget with phased contingencies and scheduled reforecasts." at bounding box center [473, 294] width 454 height 29
click at [246, 277] on input "b. Develop a flexible budget with phased contingencies and scheduled reforecast…" at bounding box center [246, 272] width 0 height 9
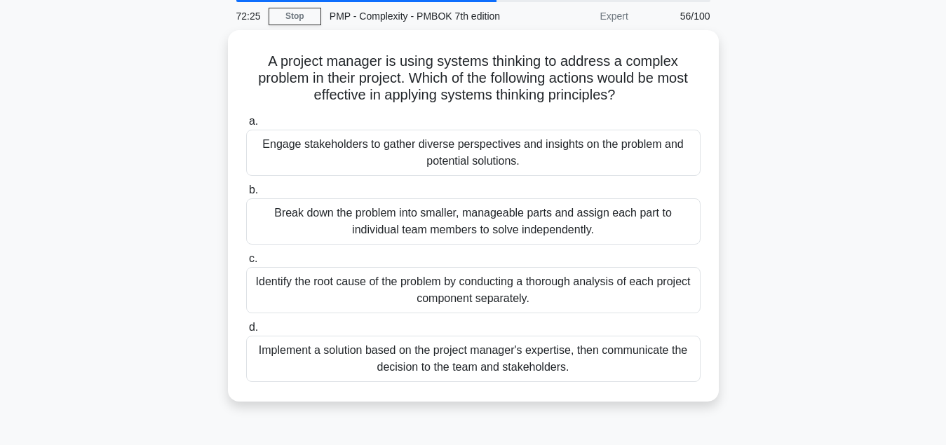
scroll to position [71, 0]
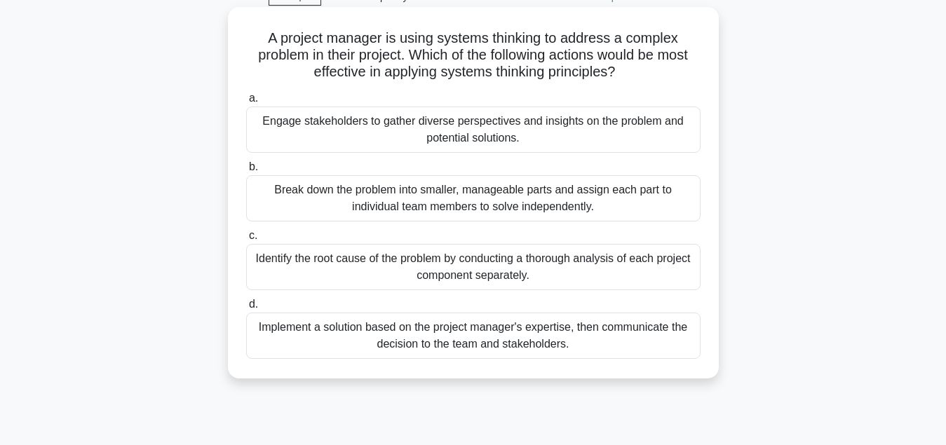
click at [495, 282] on div "Identify the root cause of the problem by conducting a thorough analysis of eac…" at bounding box center [473, 267] width 454 height 46
click at [246, 240] on input "c. Identify the root cause of the problem by conducting a thorough analysis of …" at bounding box center [246, 235] width 0 height 9
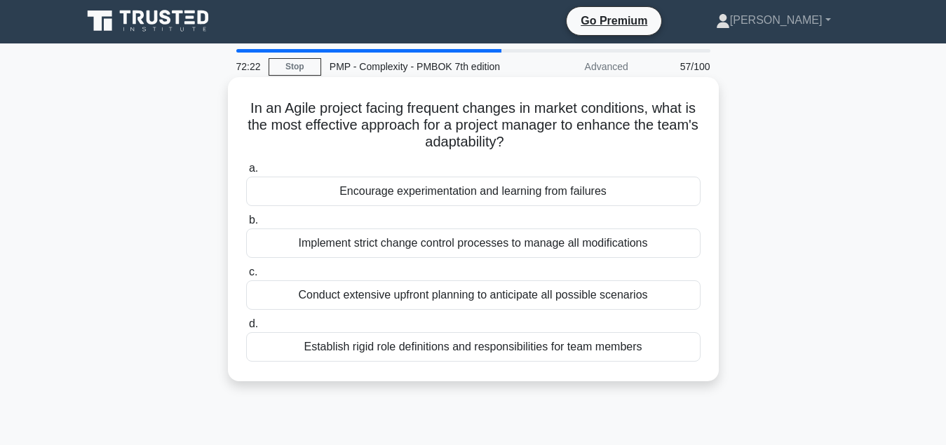
scroll to position [0, 0]
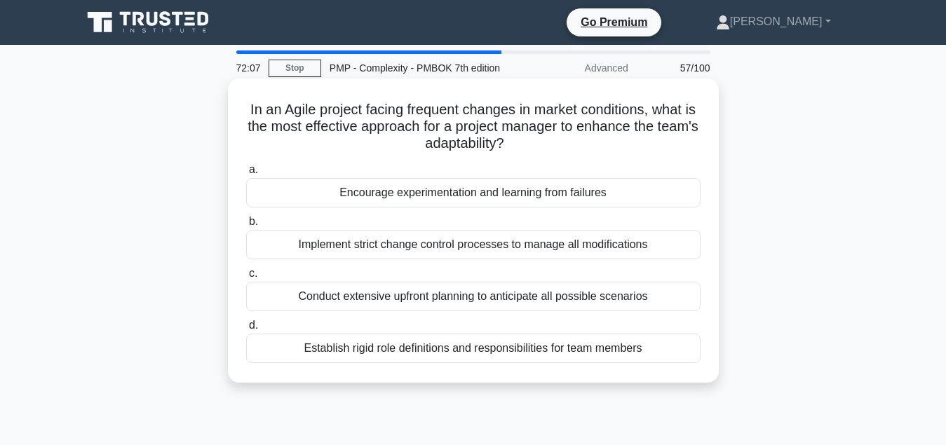
click at [554, 198] on div "Encourage experimentation and learning from failures" at bounding box center [473, 192] width 454 height 29
click at [246, 175] on input "a. Encourage experimentation and learning from failures" at bounding box center [246, 169] width 0 height 9
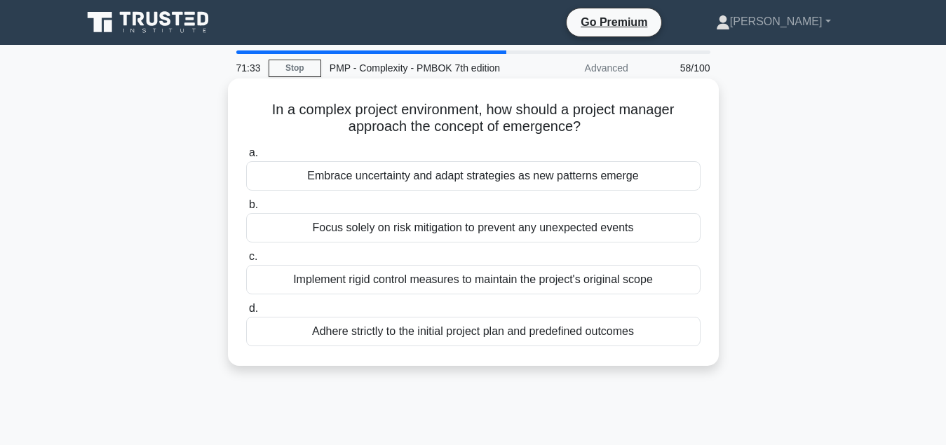
click at [580, 178] on div "Embrace uncertainty and adapt strategies as new patterns emerge" at bounding box center [473, 175] width 454 height 29
click at [246, 158] on input "a. Embrace uncertainty and adapt strategies as new patterns emerge" at bounding box center [246, 153] width 0 height 9
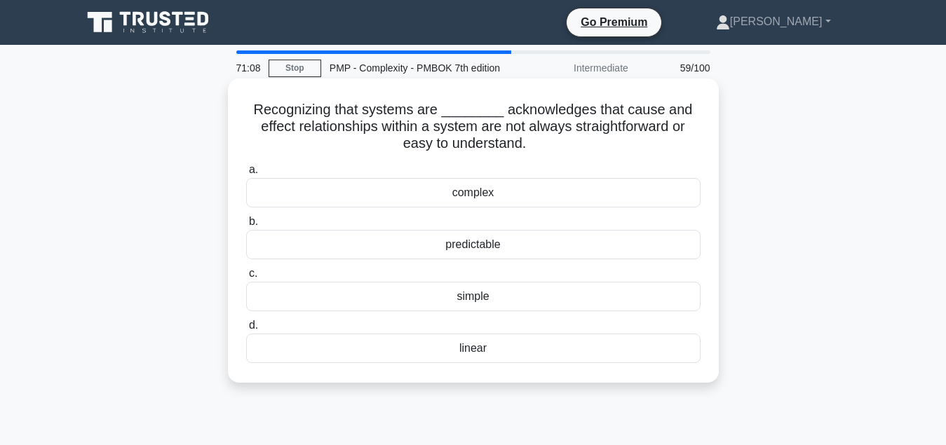
click at [544, 198] on div "complex" at bounding box center [473, 192] width 454 height 29
click at [246, 175] on input "a. complex" at bounding box center [246, 169] width 0 height 9
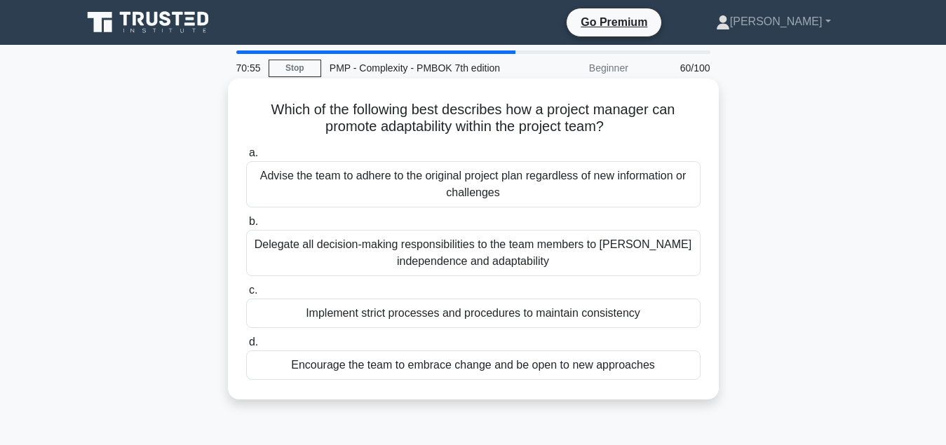
click at [572, 367] on div "Encourage the team to embrace change and be open to new approaches" at bounding box center [473, 364] width 454 height 29
click at [246, 347] on input "d. Encourage the team to embrace change and be open to new approaches" at bounding box center [246, 342] width 0 height 9
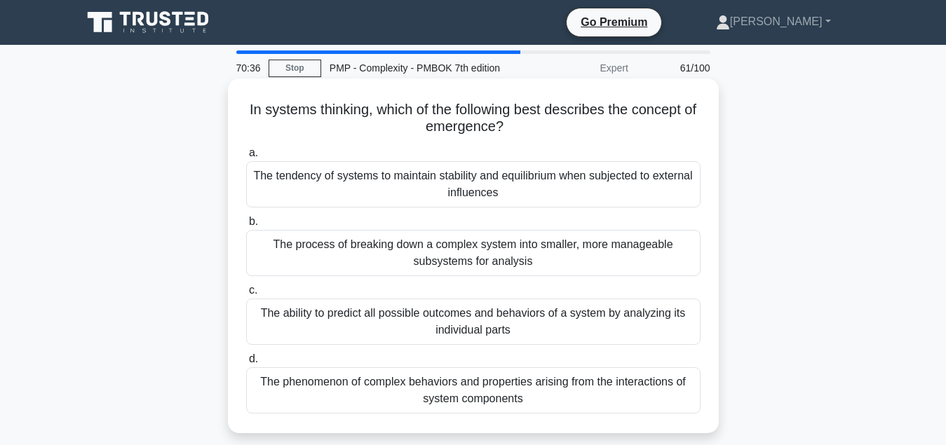
click at [533, 398] on div "The phenomenon of complex behaviors and properties arising from the interaction…" at bounding box center [473, 390] width 454 height 46
click at [246, 364] on input "d. The phenomenon of complex behaviors and properties arising from the interact…" at bounding box center [246, 359] width 0 height 9
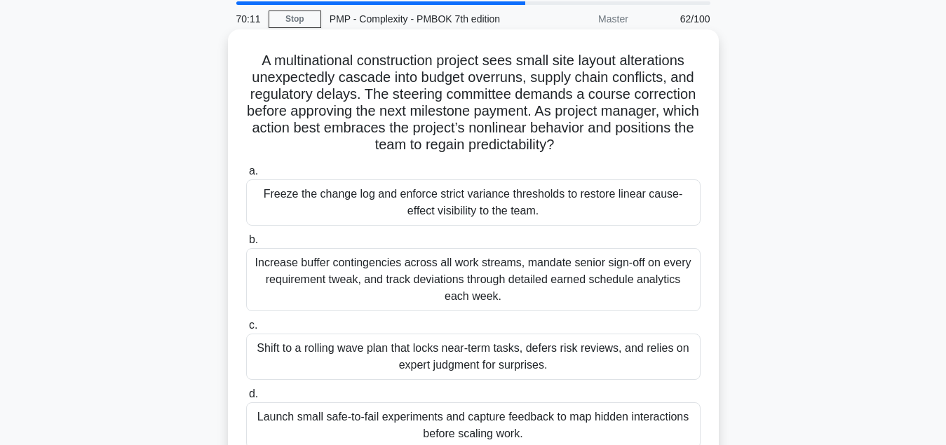
scroll to position [71, 0]
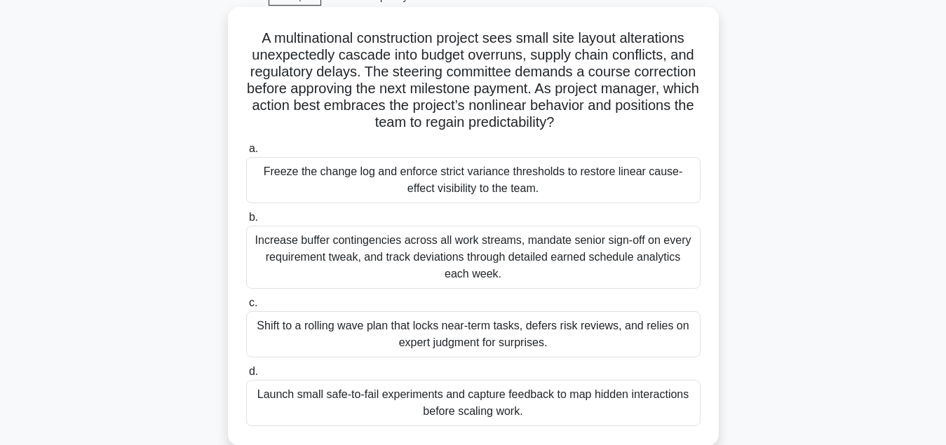
click at [522, 264] on div "Increase buffer contingencies across all work streams, mandate senior sign-off …" at bounding box center [473, 257] width 454 height 63
click at [246, 222] on input "b. Increase buffer contingencies across all work streams, mandate senior sign-o…" at bounding box center [246, 217] width 0 height 9
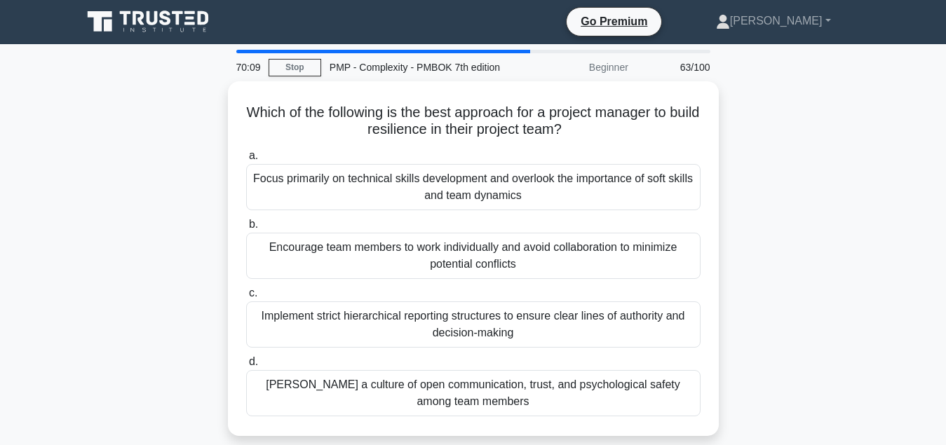
scroll to position [0, 0]
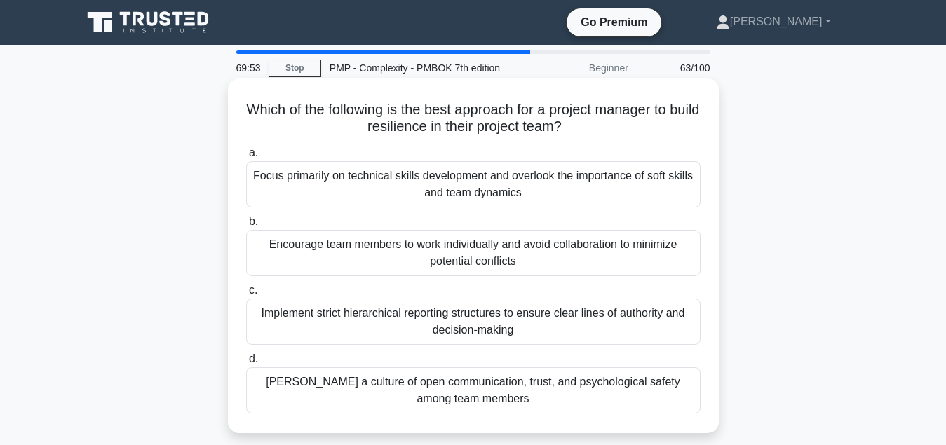
click at [512, 399] on div "Foster a culture of open communication, trust, and psychological safety among t…" at bounding box center [473, 390] width 454 height 46
click at [246, 364] on input "d. Foster a culture of open communication, trust, and psychological safety amon…" at bounding box center [246, 359] width 0 height 9
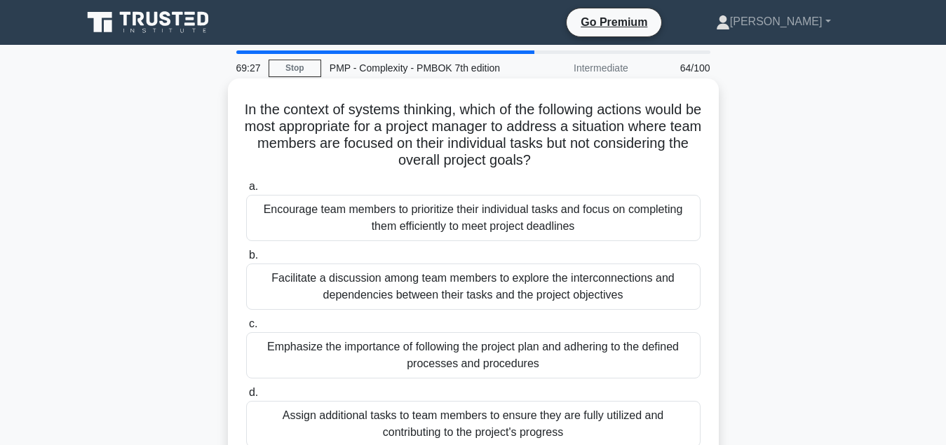
click at [512, 299] on div "Facilitate a discussion among team members to explore the interconnections and …" at bounding box center [473, 287] width 454 height 46
click at [246, 260] on input "b. Facilitate a discussion among team members to explore the interconnections a…" at bounding box center [246, 255] width 0 height 9
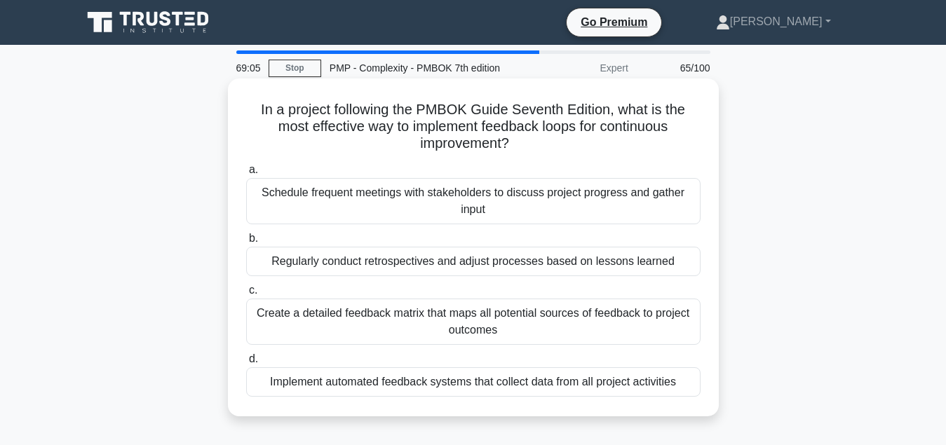
click at [476, 206] on div "Schedule frequent meetings with stakeholders to discuss project progress and ga…" at bounding box center [473, 201] width 454 height 46
click at [246, 175] on input "a. Schedule frequent meetings with stakeholders to discuss project progress and…" at bounding box center [246, 169] width 0 height 9
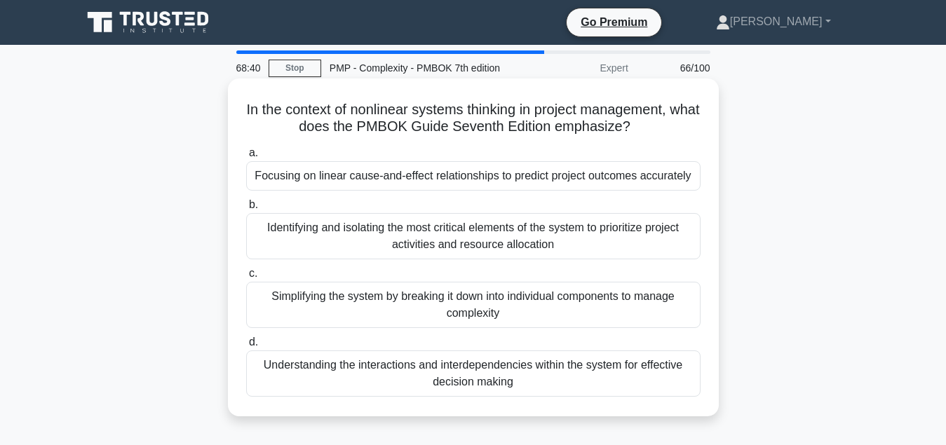
click at [473, 307] on div "Simplifying the system by breaking it down into individual components to manage…" at bounding box center [473, 305] width 454 height 46
click at [246, 278] on input "c. Simplifying the system by breaking it down into individual components to man…" at bounding box center [246, 273] width 0 height 9
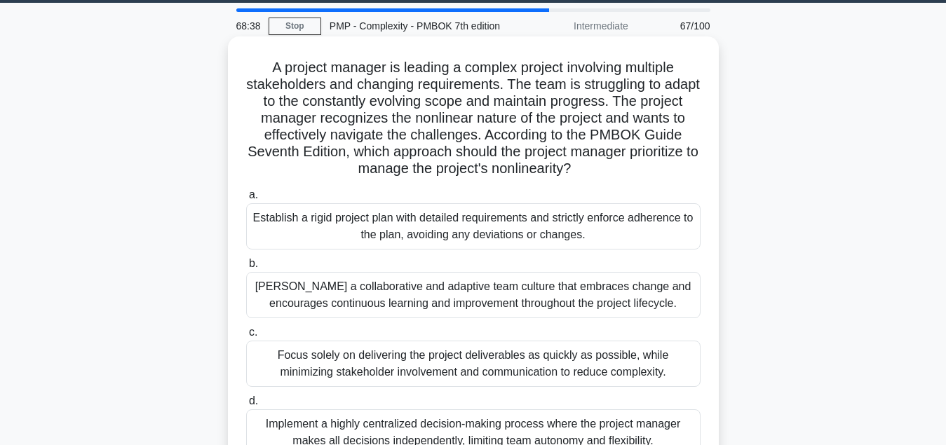
scroll to position [71, 0]
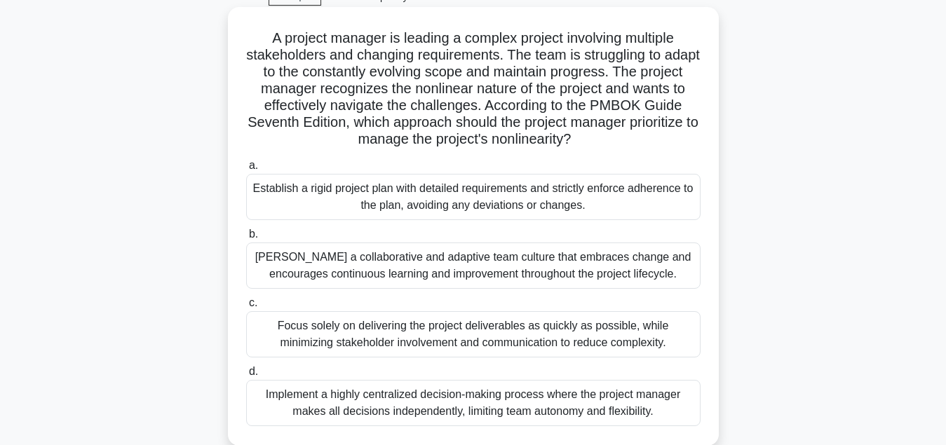
click at [496, 276] on div "Foster a collaborative and adaptive team culture that embraces change and encou…" at bounding box center [473, 266] width 454 height 46
click at [246, 239] on input "b. Foster a collaborative and adaptive team culture that embraces change and en…" at bounding box center [246, 234] width 0 height 9
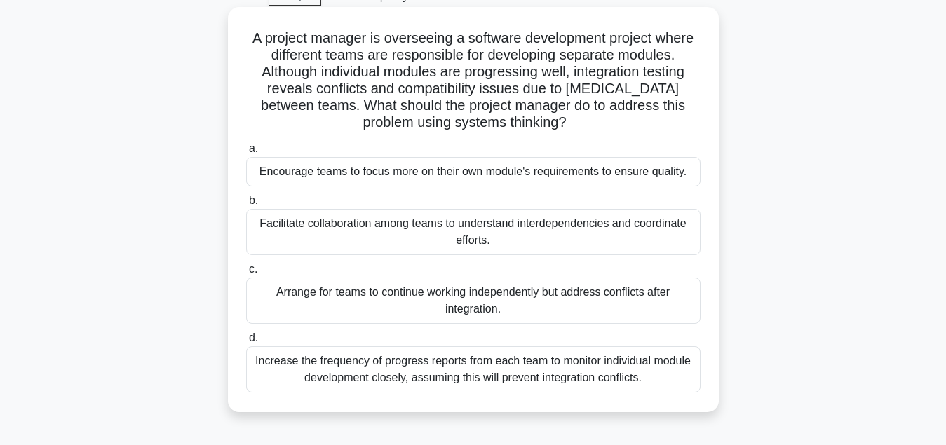
click at [494, 239] on div "Facilitate collaboration among teams to understand interdependencies and coordi…" at bounding box center [473, 232] width 454 height 46
click at [246, 205] on input "b. Facilitate collaboration among teams to understand interdependencies and coo…" at bounding box center [246, 200] width 0 height 9
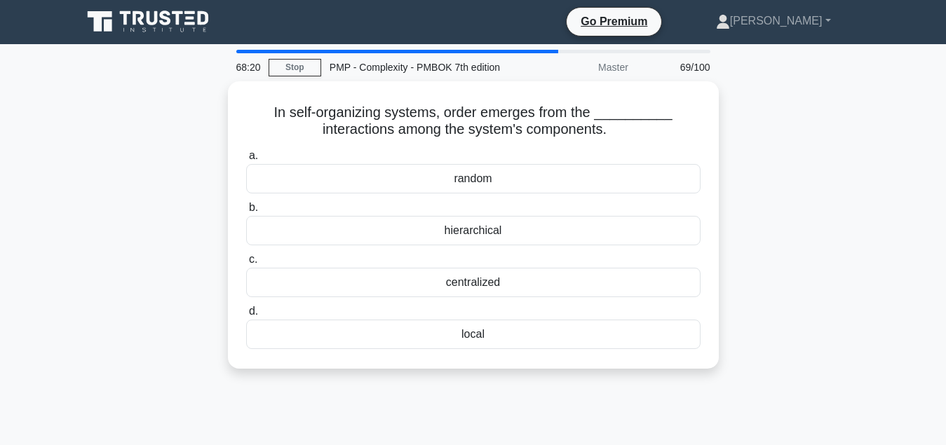
scroll to position [0, 0]
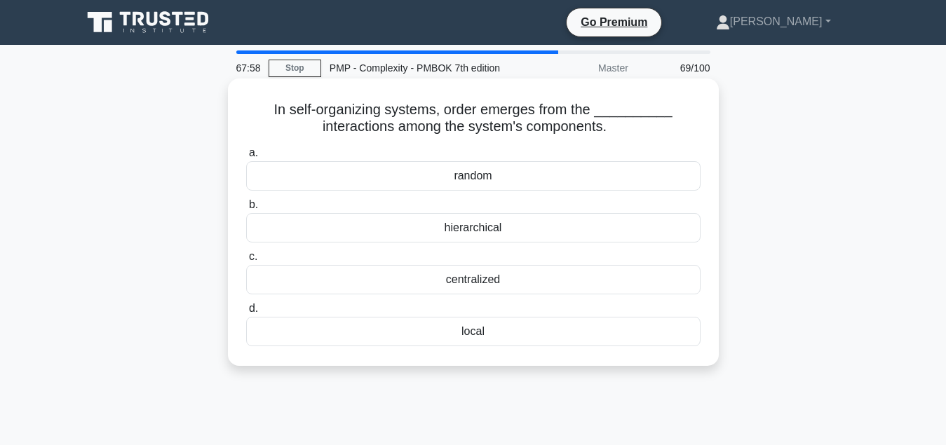
click at [493, 330] on div "local" at bounding box center [473, 331] width 454 height 29
click at [246, 313] on input "d. local" at bounding box center [246, 308] width 0 height 9
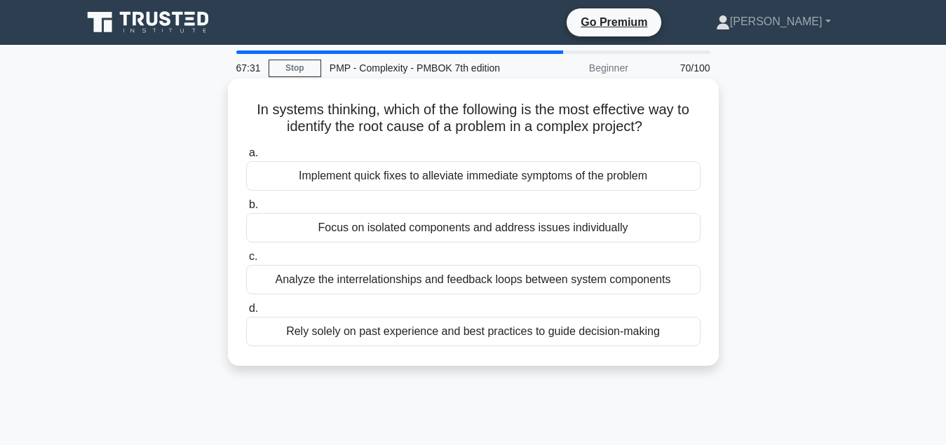
click at [577, 283] on div "Analyze the interrelationships and feedback loops between system components" at bounding box center [473, 279] width 454 height 29
click at [246, 261] on input "c. Analyze the interrelationships and feedback loops between system components" at bounding box center [246, 256] width 0 height 9
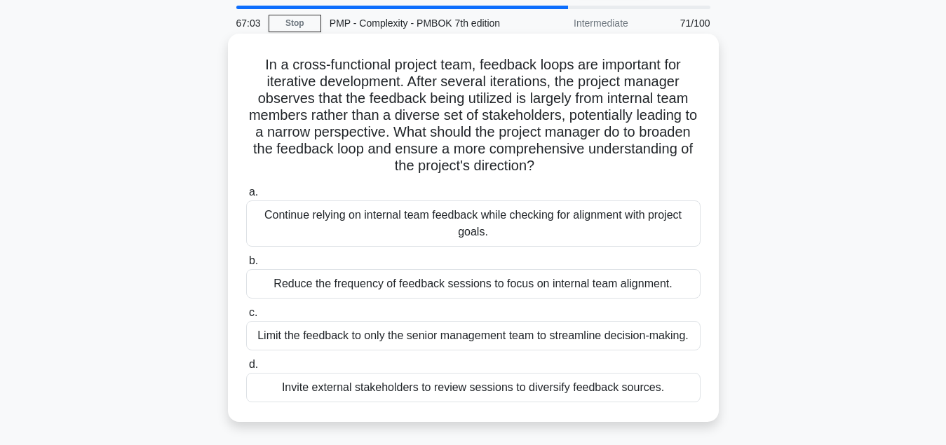
scroll to position [71, 0]
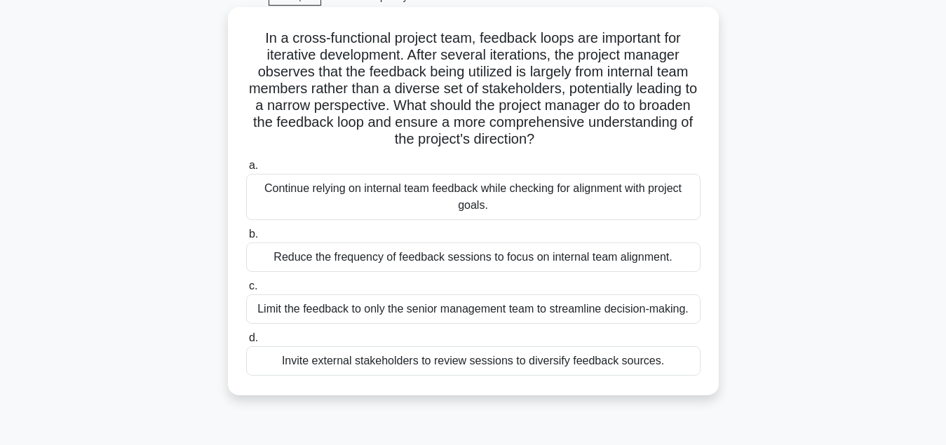
click at [451, 193] on div "Continue relying on internal team feedback while checking for alignment with pr…" at bounding box center [473, 197] width 454 height 46
click at [246, 170] on input "a. Continue relying on internal team feedback while checking for alignment with…" at bounding box center [246, 165] width 0 height 9
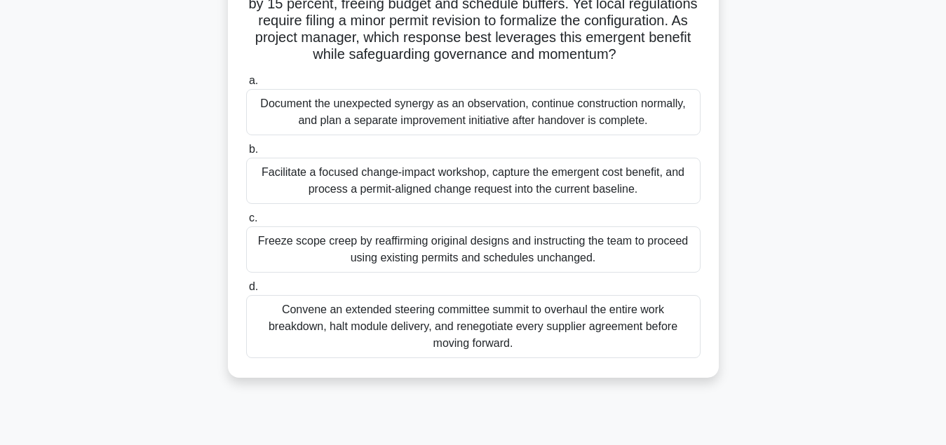
scroll to position [143, 0]
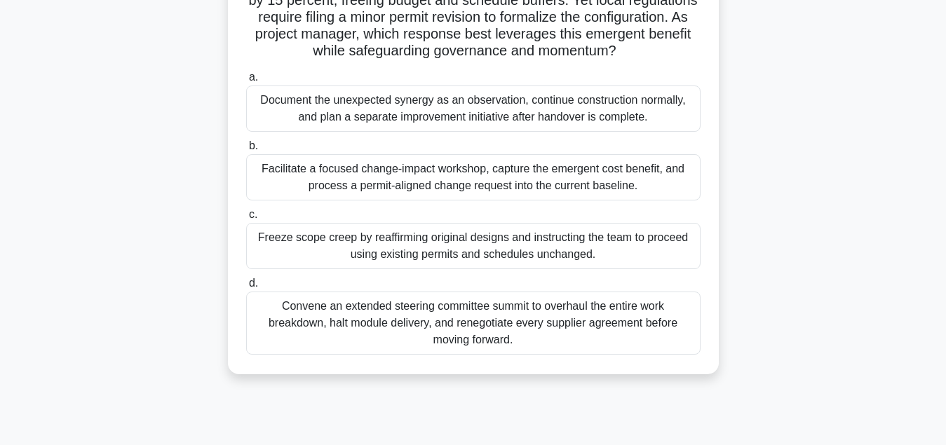
click at [550, 184] on div "Facilitate a focused change-impact workshop, capture the emergent cost benefit,…" at bounding box center [473, 177] width 454 height 46
click at [246, 151] on input "b. Facilitate a focused change-impact workshop, capture the emergent cost benef…" at bounding box center [246, 146] width 0 height 9
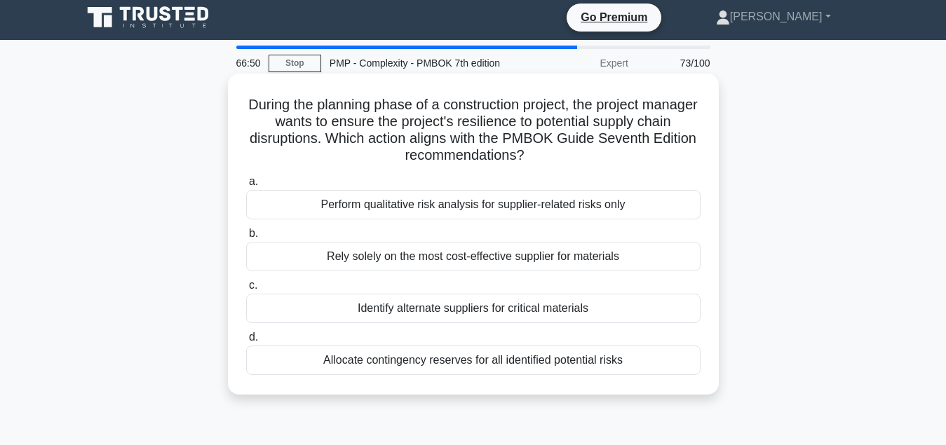
scroll to position [0, 0]
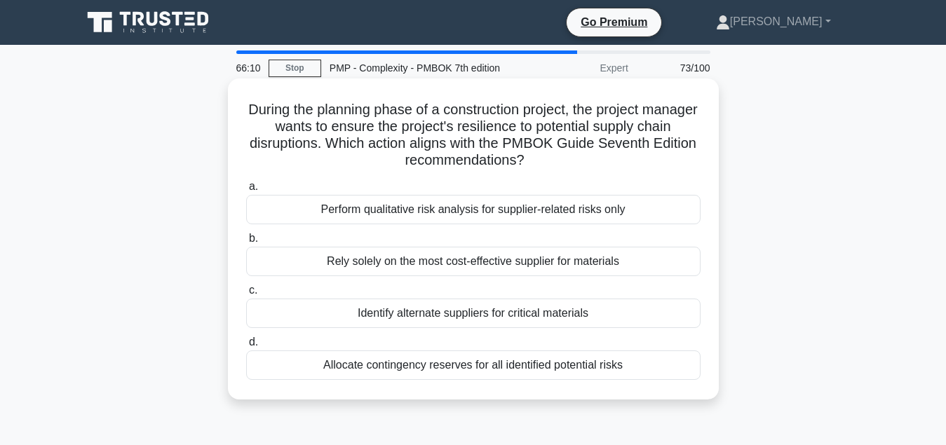
click at [528, 317] on div "Identify alternate suppliers for critical materials" at bounding box center [473, 313] width 454 height 29
click at [246, 295] on input "c. Identify alternate suppliers for critical materials" at bounding box center [246, 290] width 0 height 9
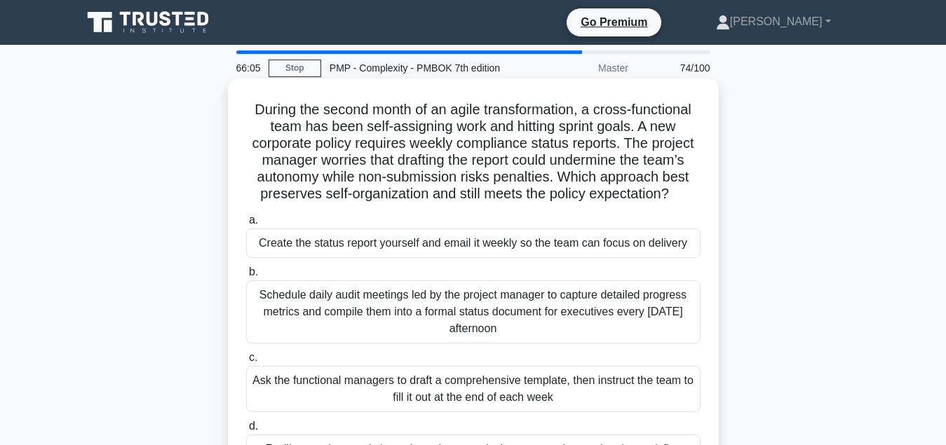
scroll to position [71, 0]
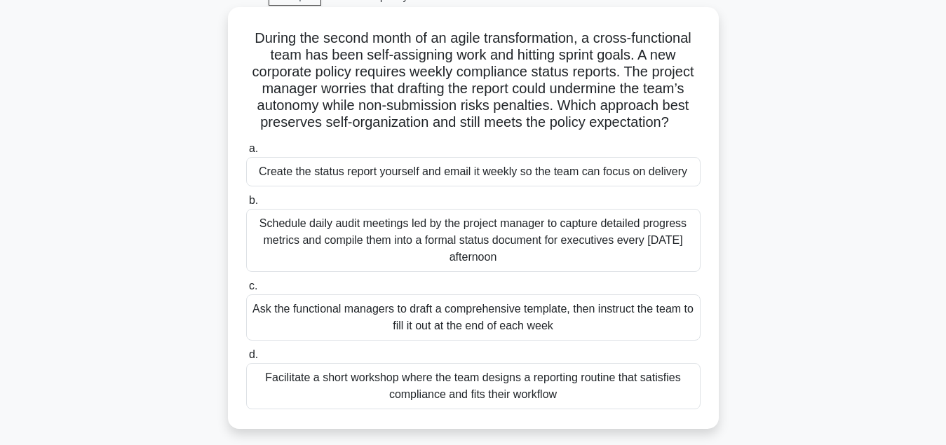
click at [521, 399] on div "Facilitate a short workshop where the team designs a reporting routine that sat…" at bounding box center [473, 386] width 454 height 46
click at [246, 360] on input "d. Facilitate a short workshop where the team designs a reporting routine that …" at bounding box center [246, 354] width 0 height 9
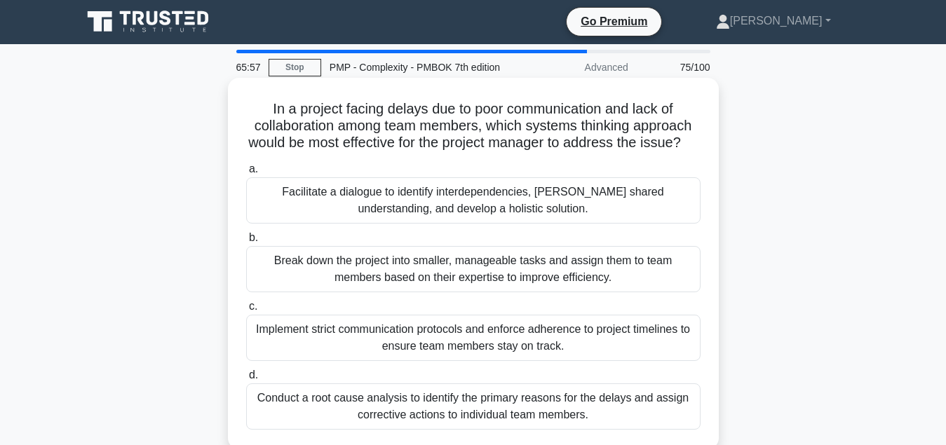
scroll to position [0, 0]
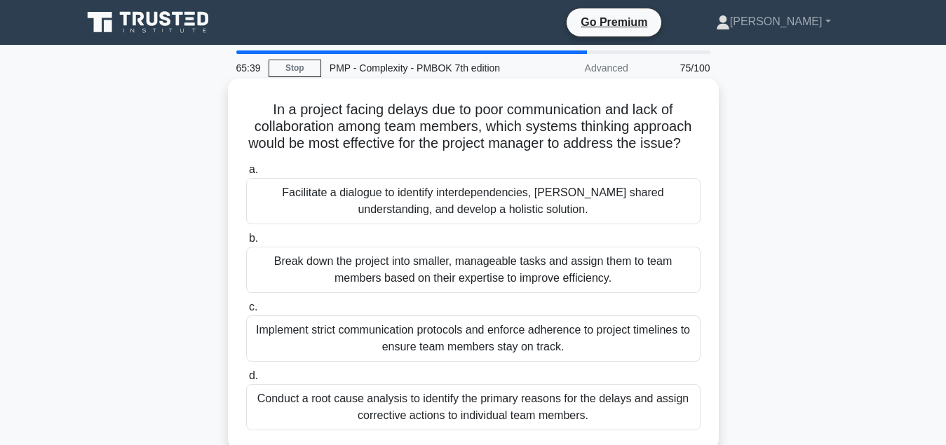
click at [522, 411] on div "Conduct a root cause analysis to identify the primary reasons for the delays an…" at bounding box center [473, 407] width 454 height 46
click at [246, 381] on input "d. Conduct a root cause analysis to identify the primary reasons for the delays…" at bounding box center [246, 375] width 0 height 9
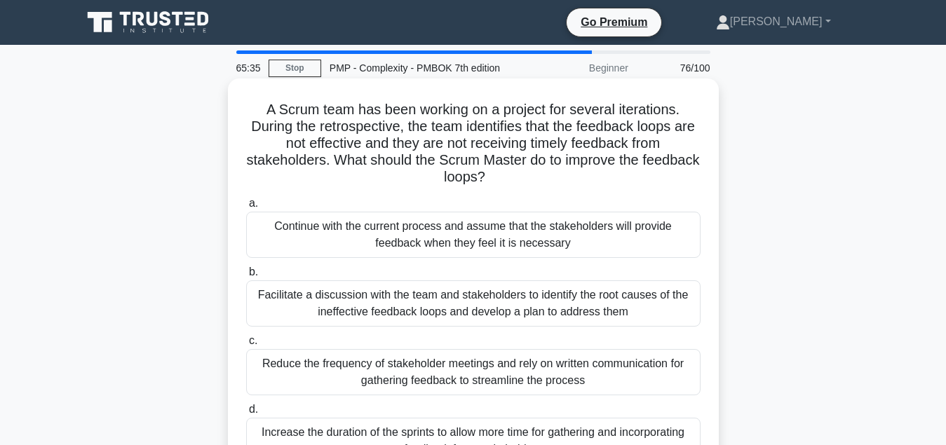
scroll to position [71, 0]
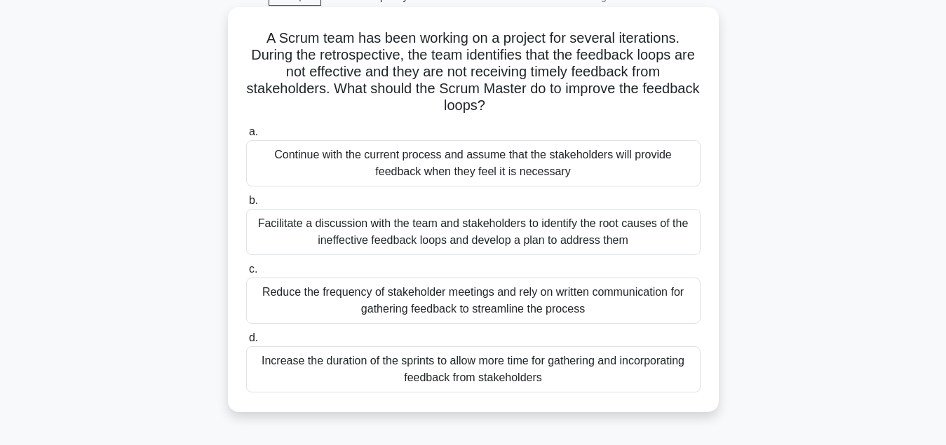
click at [502, 210] on div "Facilitate a discussion with the team and stakeholders to identify the root cau…" at bounding box center [473, 232] width 454 height 46
click at [246, 205] on input "b. Facilitate a discussion with the team and stakeholders to identify the root …" at bounding box center [246, 200] width 0 height 9
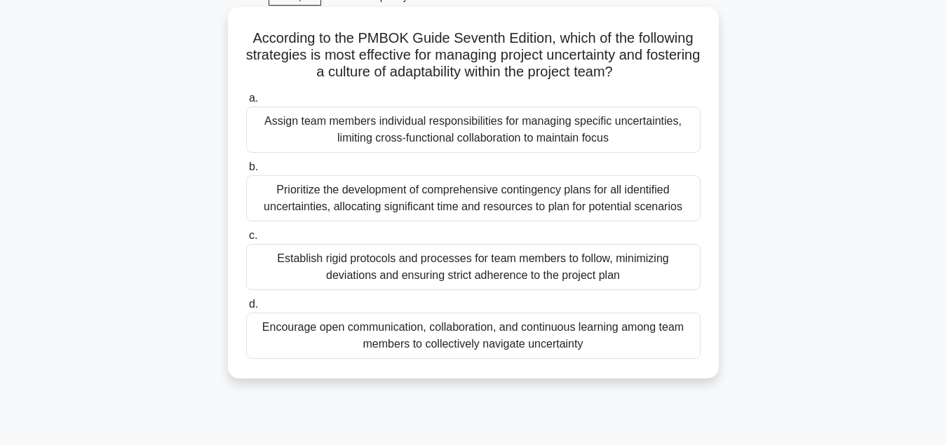
click at [527, 344] on div "Encourage open communication, collaboration, and continuous learning among team…" at bounding box center [473, 336] width 454 height 46
click at [246, 309] on input "d. Encourage open communication, collaboration, and continuous learning among t…" at bounding box center [246, 304] width 0 height 9
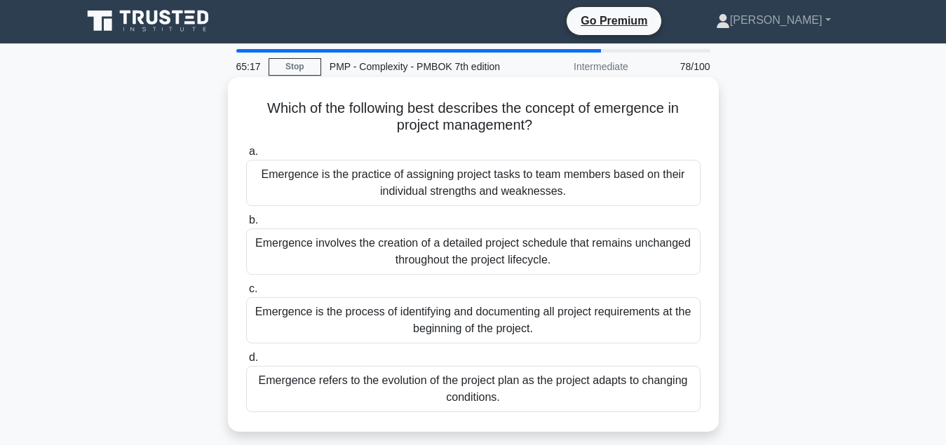
scroll to position [0, 0]
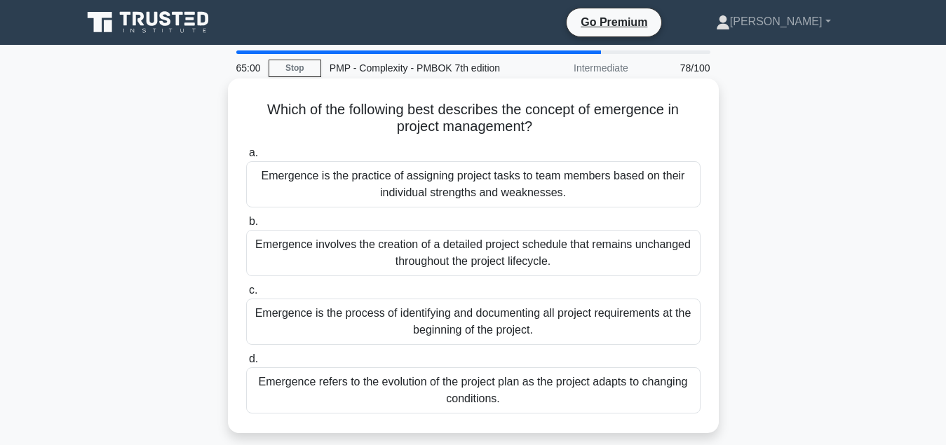
click at [514, 389] on div "Emergence refers to the evolution of the project plan as the project adapts to …" at bounding box center [473, 390] width 454 height 46
click at [246, 364] on input "d. Emergence refers to the evolution of the project plan as the project adapts …" at bounding box center [246, 359] width 0 height 9
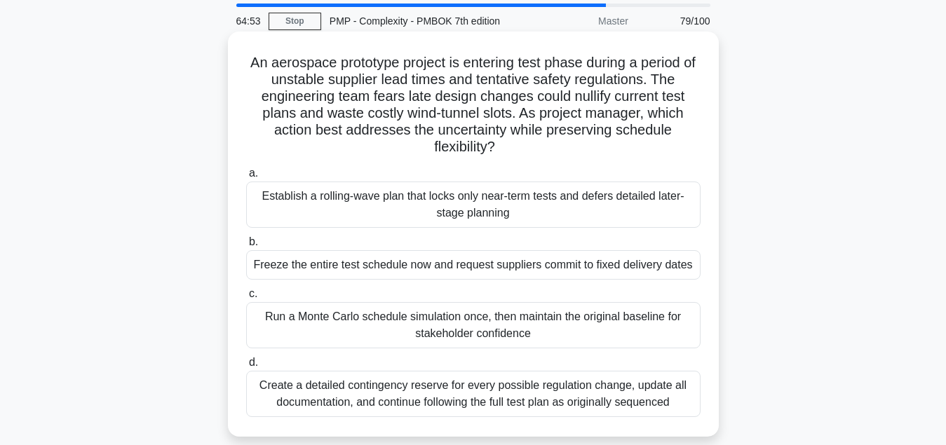
scroll to position [71, 0]
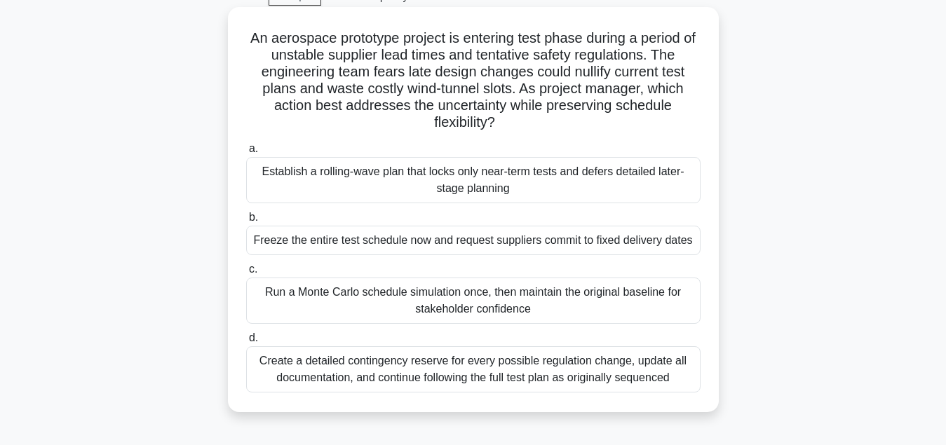
click at [604, 371] on div "Create a detailed contingency reserve for every possible regulation change, upd…" at bounding box center [473, 369] width 454 height 46
click at [246, 343] on input "d. Create a detailed contingency reserve for every possible regulation change, …" at bounding box center [246, 338] width 0 height 9
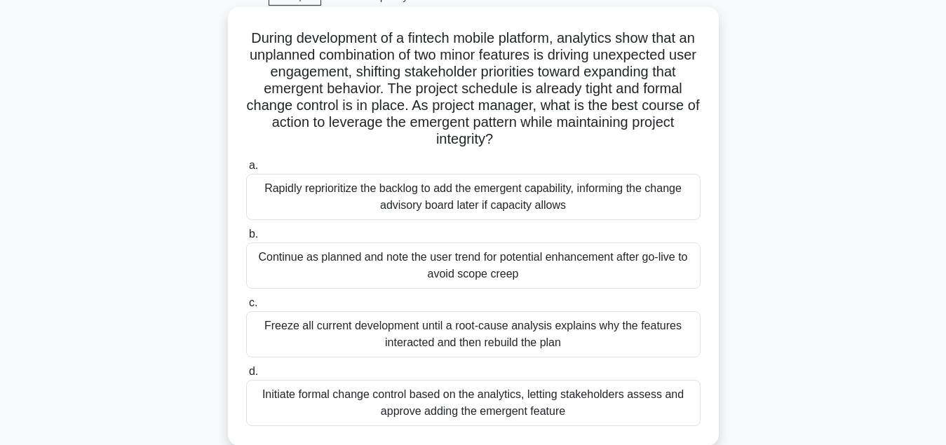
click at [556, 200] on div "Rapidly reprioritize the backlog to add the emergent capability, informing the …" at bounding box center [473, 197] width 454 height 46
click at [246, 170] on input "a. Rapidly reprioritize the backlog to add the emergent capability, informing t…" at bounding box center [246, 165] width 0 height 9
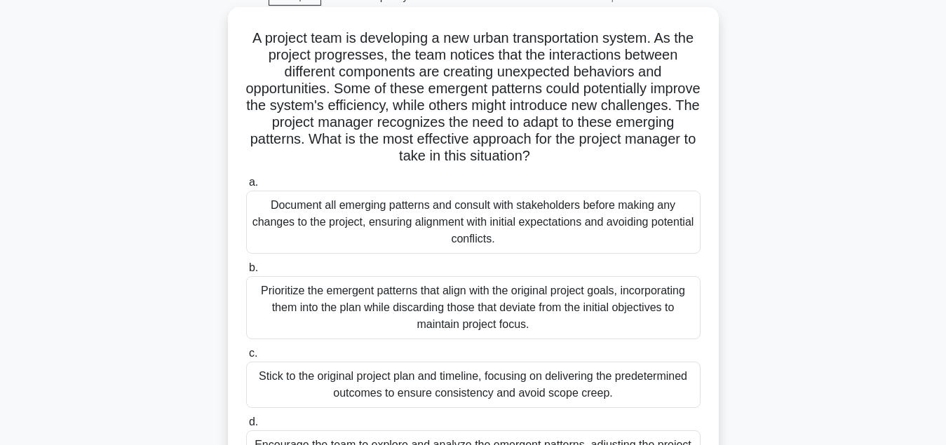
scroll to position [143, 0]
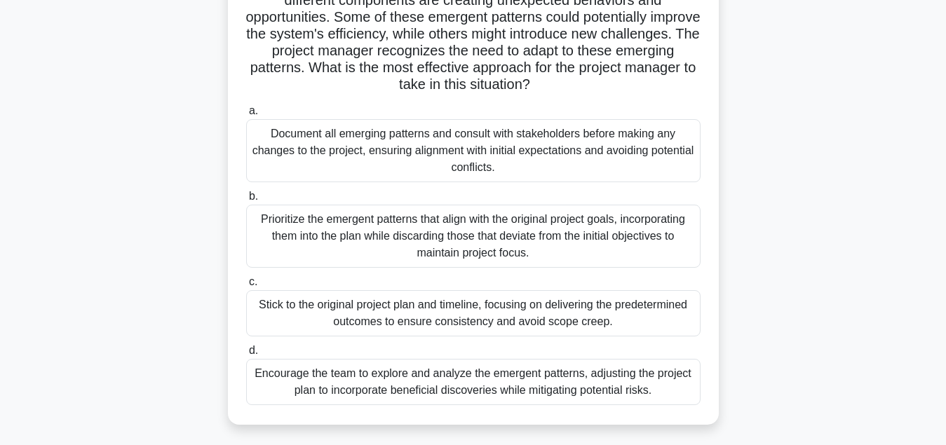
click at [449, 380] on div "Encourage the team to explore and analyze the emergent patterns, adjusting the …" at bounding box center [473, 382] width 454 height 46
click at [246, 355] on input "d. Encourage the team to explore and analyze the emergent patterns, adjusting t…" at bounding box center [246, 350] width 0 height 9
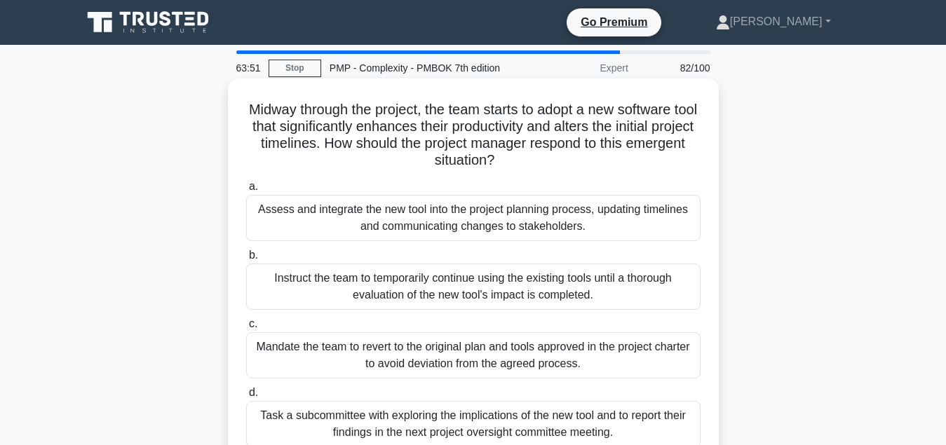
scroll to position [71, 0]
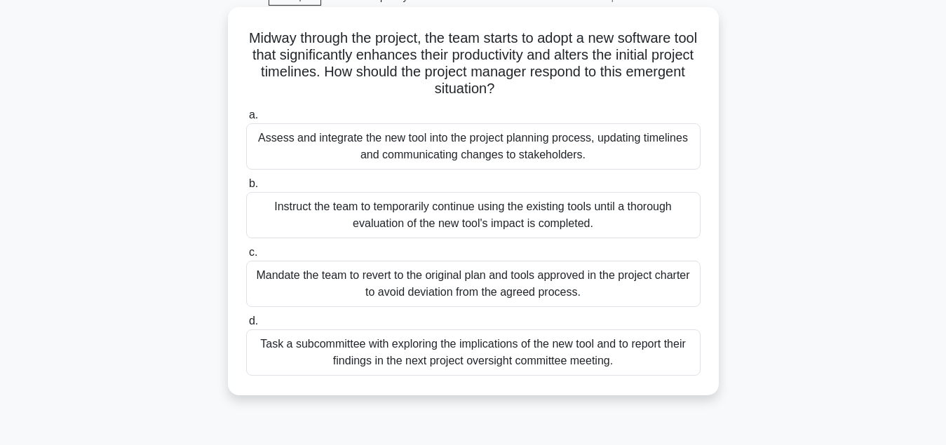
click at [416, 154] on div "Assess and integrate the new tool into the project planning process, updating t…" at bounding box center [473, 146] width 454 height 46
click at [246, 120] on input "a. Assess and integrate the new tool into the project planning process, updatin…" at bounding box center [246, 115] width 0 height 9
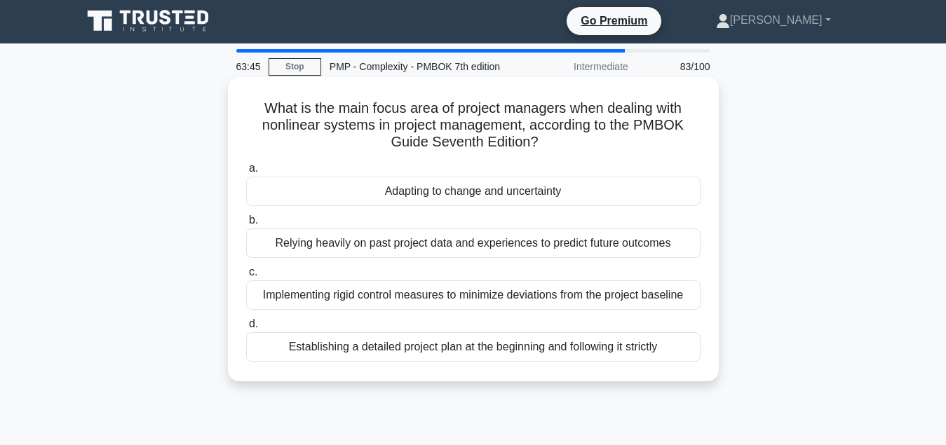
scroll to position [0, 0]
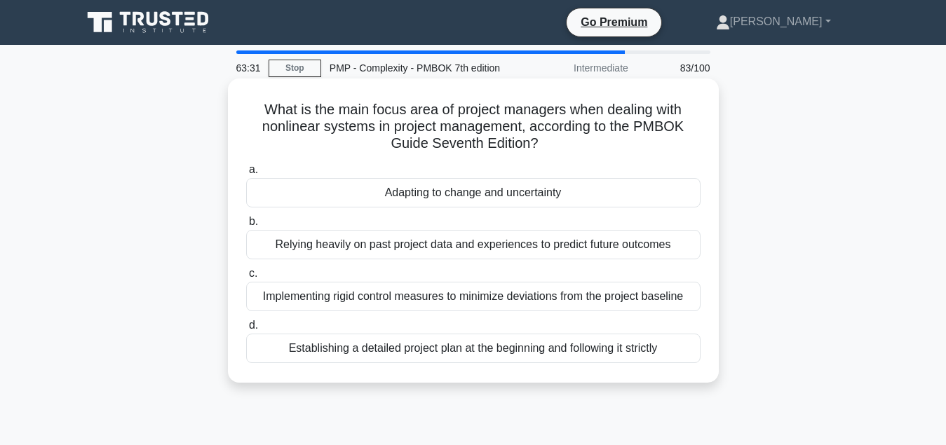
click at [499, 200] on div "Adapting to change and uncertainty" at bounding box center [473, 192] width 454 height 29
click at [246, 175] on input "a. Adapting to change and uncertainty" at bounding box center [246, 169] width 0 height 9
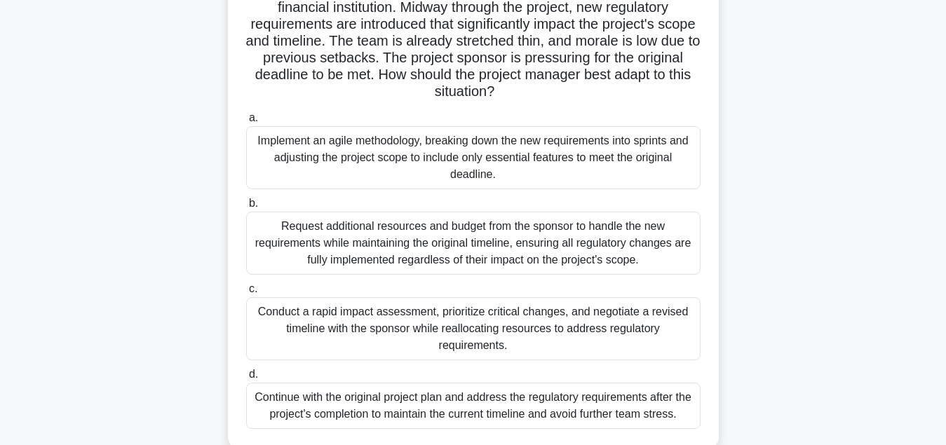
scroll to position [143, 0]
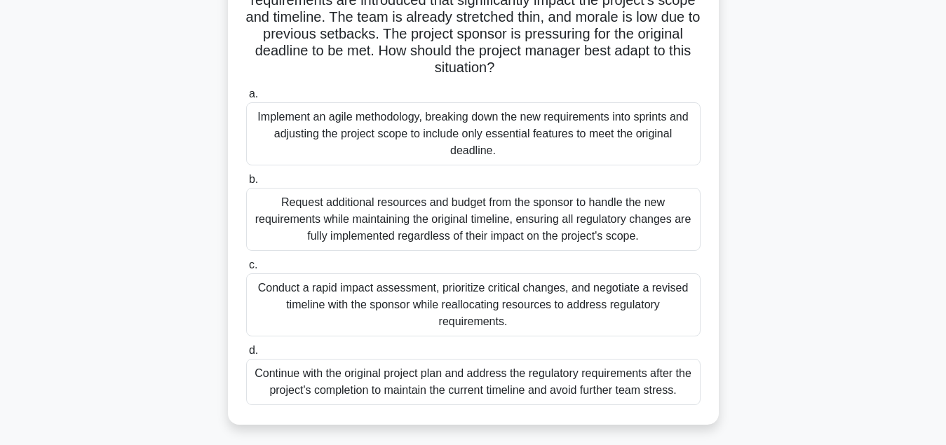
click at [528, 301] on div "Conduct a rapid impact assessment, prioritize critical changes, and negotiate a…" at bounding box center [473, 304] width 454 height 63
click at [246, 270] on input "c. Conduct a rapid impact assessment, prioritize critical changes, and negotiat…" at bounding box center [246, 265] width 0 height 9
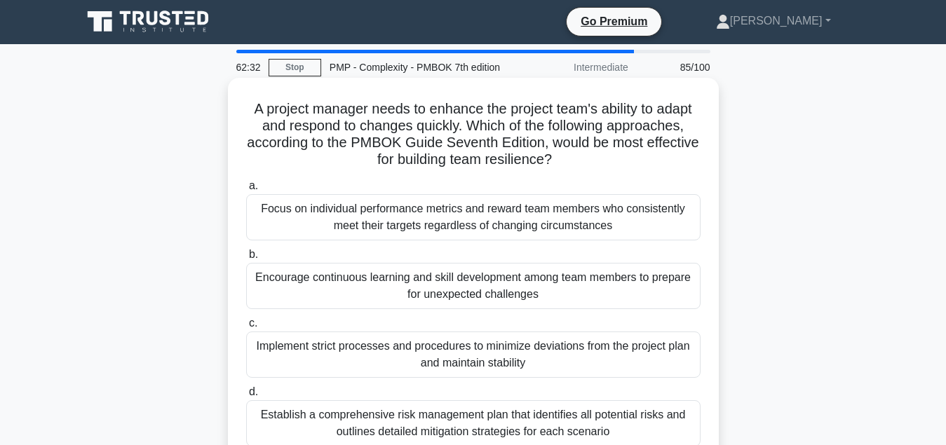
scroll to position [0, 0]
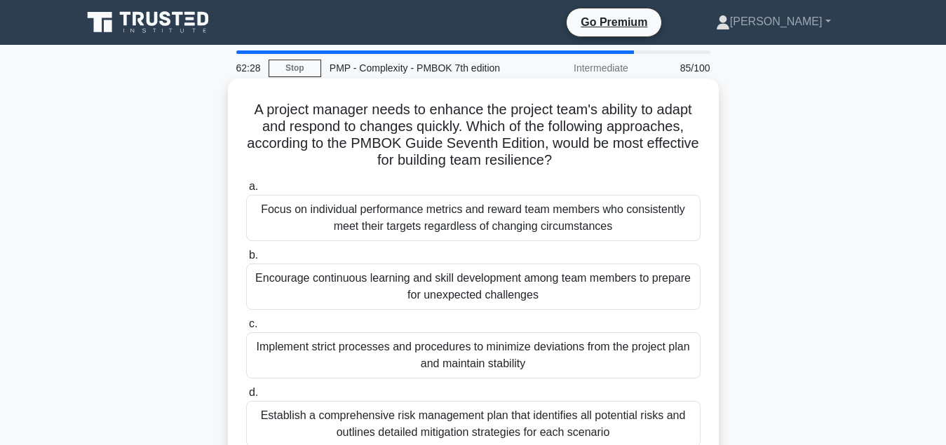
click at [535, 299] on div "Encourage continuous learning and skill development among team members to prepa…" at bounding box center [473, 287] width 454 height 46
click at [246, 260] on input "b. Encourage continuous learning and skill development among team members to pr…" at bounding box center [246, 255] width 0 height 9
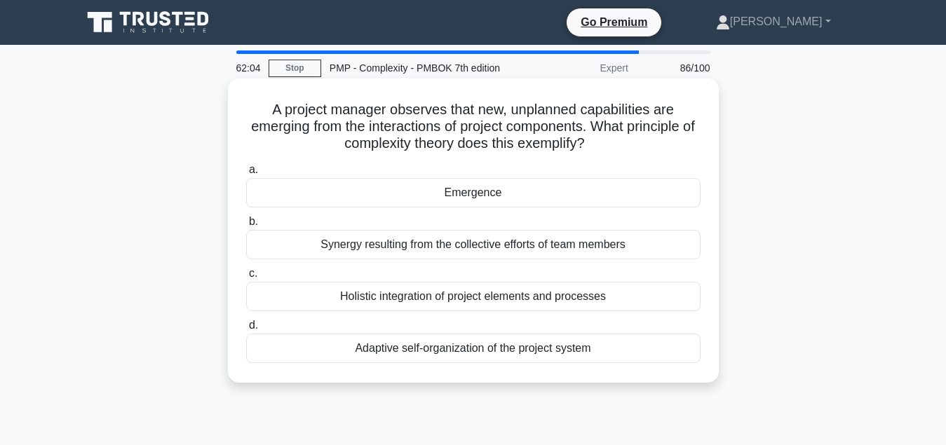
click at [550, 251] on div "Synergy resulting from the collective efforts of team members" at bounding box center [473, 244] width 454 height 29
click at [246, 226] on input "b. Synergy resulting from the collective efforts of team members" at bounding box center [246, 221] width 0 height 9
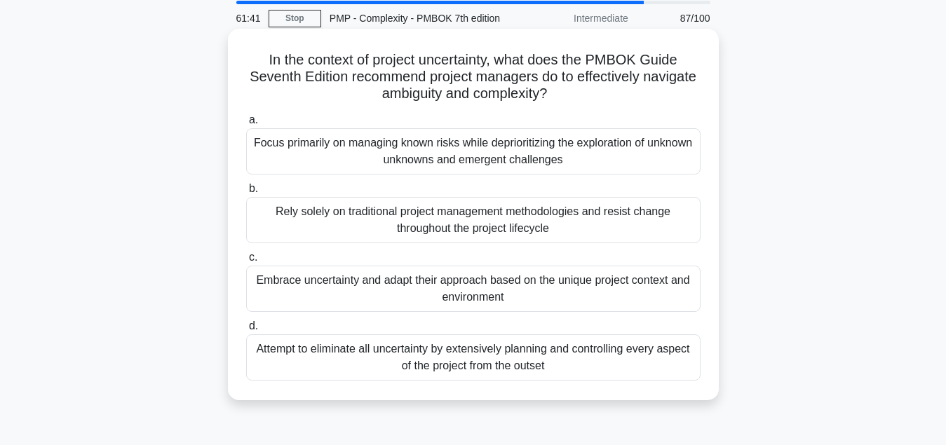
scroll to position [71, 0]
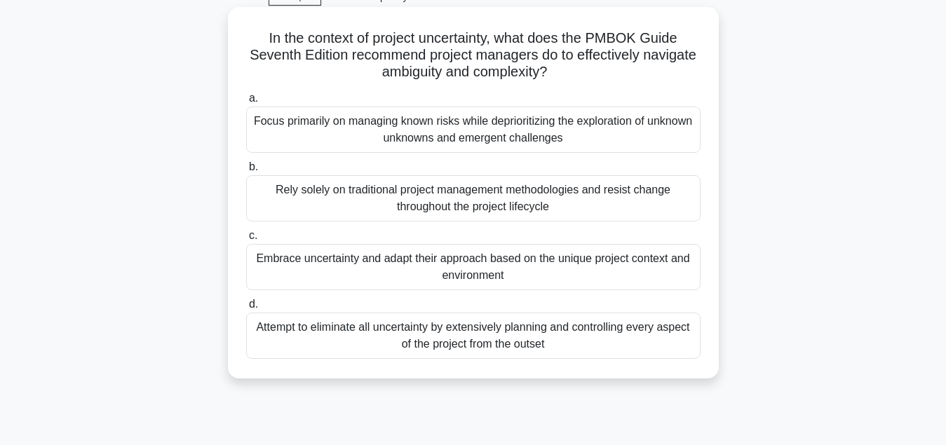
click at [507, 275] on div "Embrace uncertainty and adapt their approach based on the unique project contex…" at bounding box center [473, 267] width 454 height 46
click at [246, 240] on input "c. Embrace uncertainty and adapt their approach based on the unique project con…" at bounding box center [246, 235] width 0 height 9
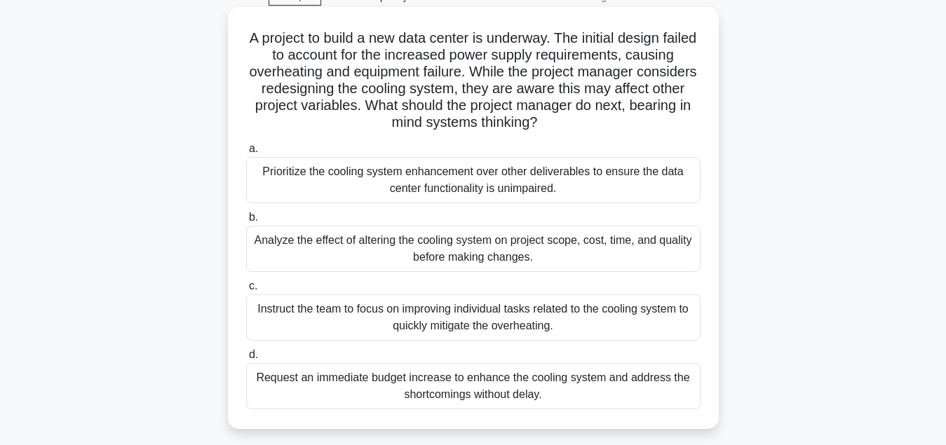
click at [523, 266] on div "Analyze the effect of altering the cooling system on project scope, cost, time,…" at bounding box center [473, 249] width 454 height 46
click at [246, 222] on input "b. Analyze the effect of altering the cooling system on project scope, cost, ti…" at bounding box center [246, 217] width 0 height 9
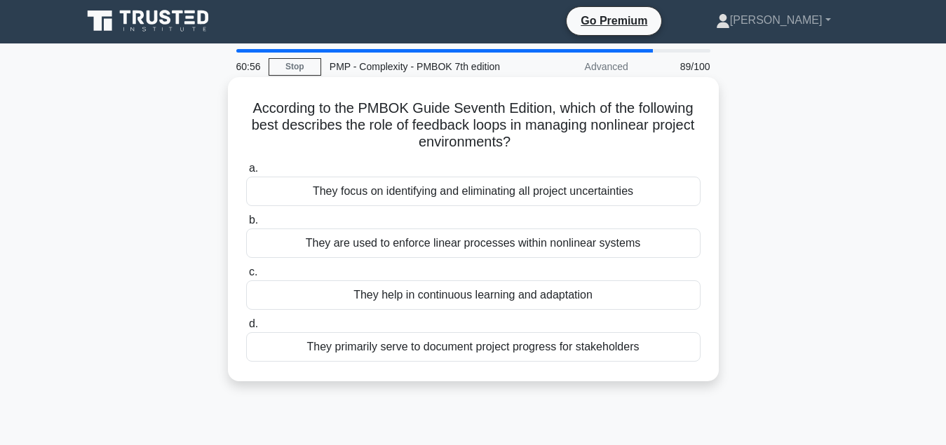
scroll to position [0, 0]
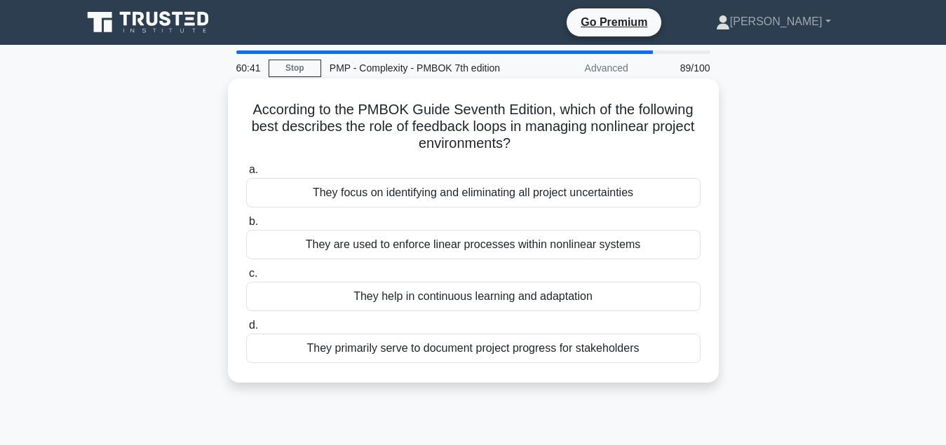
click at [538, 302] on div "They help in continuous learning and adaptation" at bounding box center [473, 296] width 454 height 29
click at [246, 278] on input "c. They help in continuous learning and adaptation" at bounding box center [246, 273] width 0 height 9
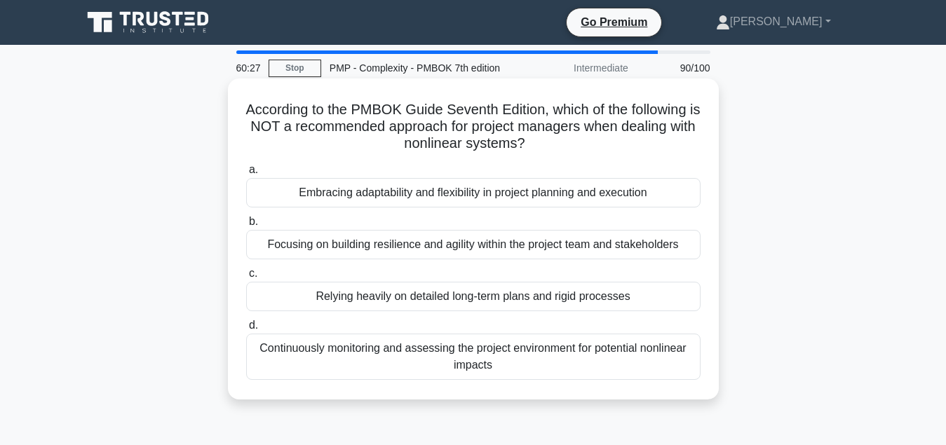
click at [544, 302] on div "Relying heavily on detailed long-term plans and rigid processes" at bounding box center [473, 296] width 454 height 29
click at [246, 278] on input "c. Relying heavily on detailed long-term plans and rigid processes" at bounding box center [246, 273] width 0 height 9
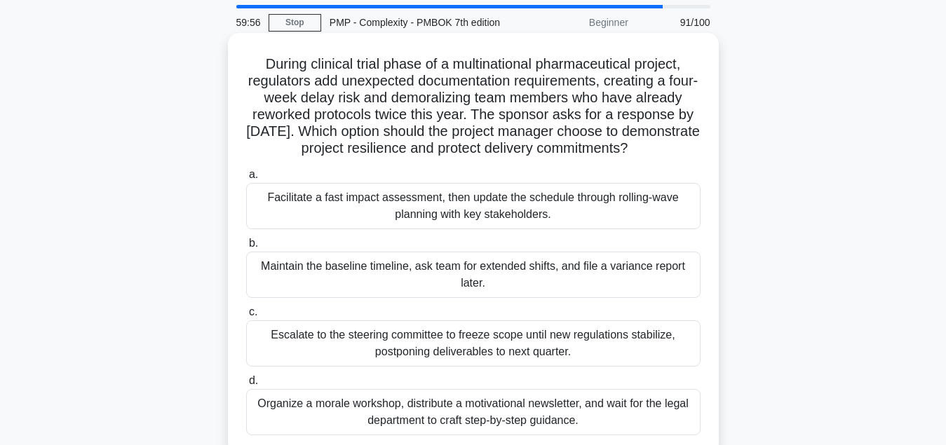
scroll to position [71, 0]
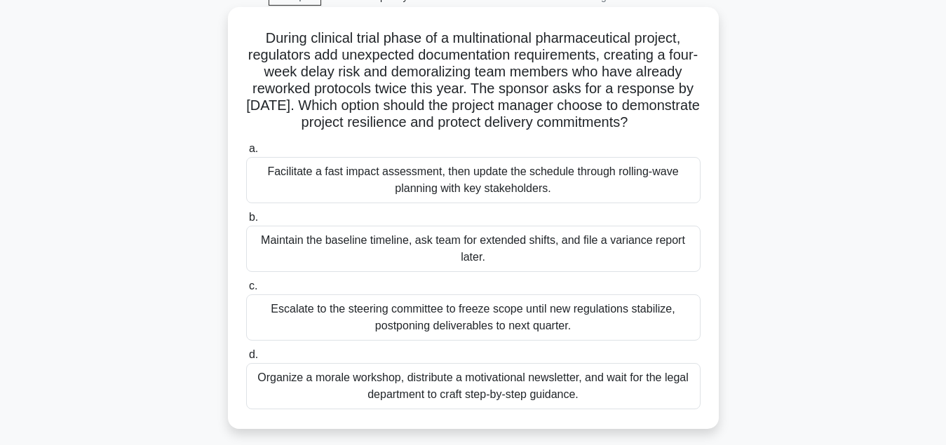
click at [521, 175] on div "Facilitate a fast impact assessment, then update the schedule through rolling-w…" at bounding box center [473, 180] width 454 height 46
click at [246, 154] on input "a. Facilitate a fast impact assessment, then update the schedule through rollin…" at bounding box center [246, 148] width 0 height 9
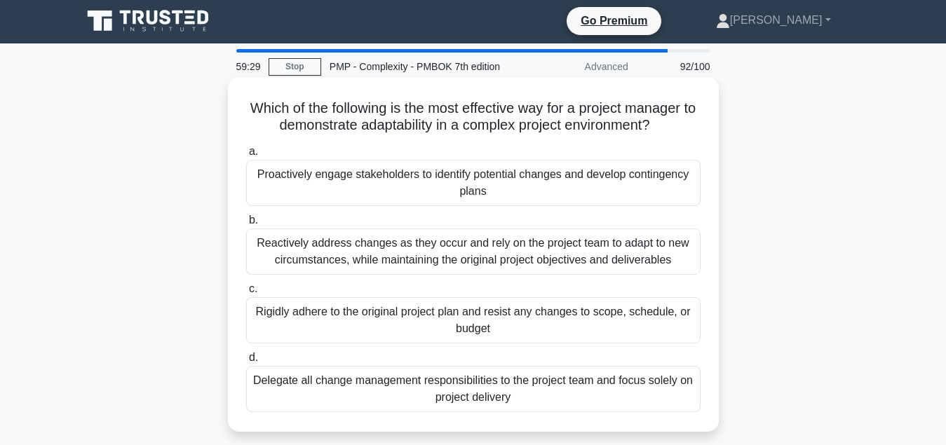
scroll to position [0, 0]
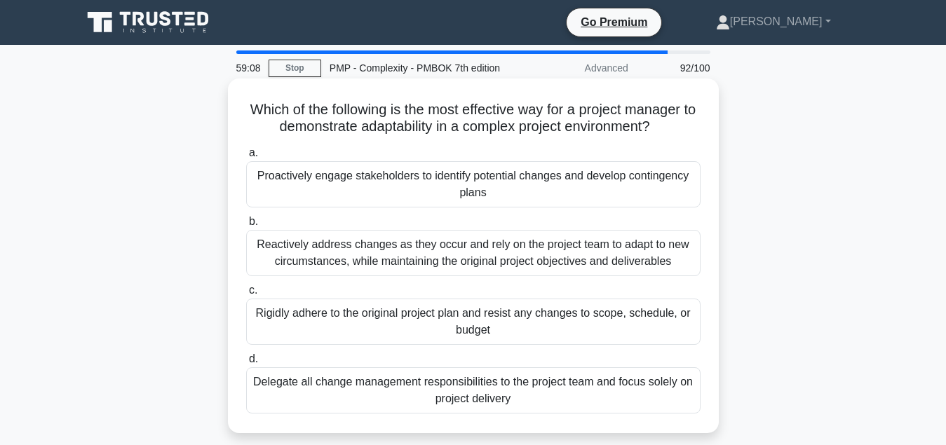
click at [538, 191] on div "Proactively engage stakeholders to identify potential changes and develop conti…" at bounding box center [473, 184] width 454 height 46
click at [246, 158] on input "a. Proactively engage stakeholders to identify potential changes and develop co…" at bounding box center [246, 153] width 0 height 9
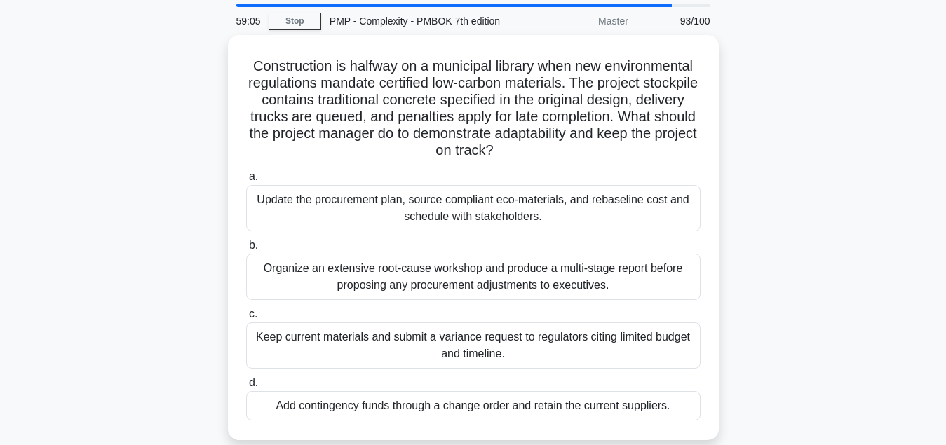
scroll to position [71, 0]
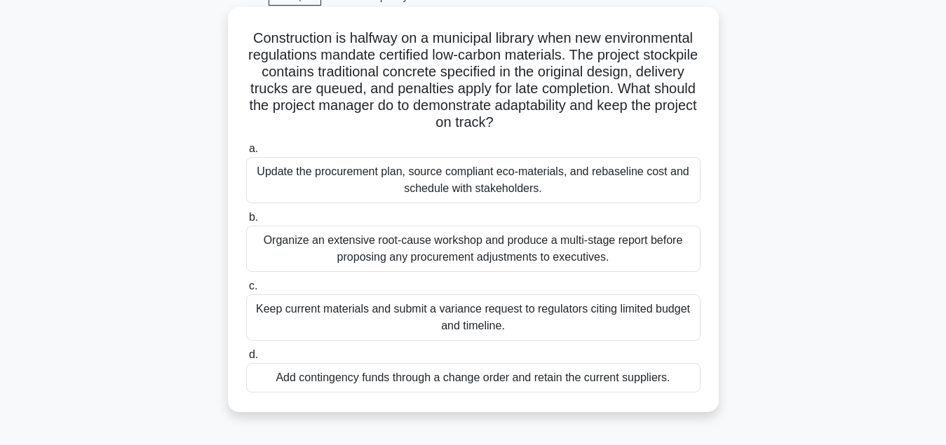
click at [550, 248] on div "Organize an extensive root-cause workshop and produce a multi-stage report befo…" at bounding box center [473, 249] width 454 height 46
click at [246, 222] on input "b. Organize an extensive root-cause workshop and produce a multi-stage report b…" at bounding box center [246, 217] width 0 height 9
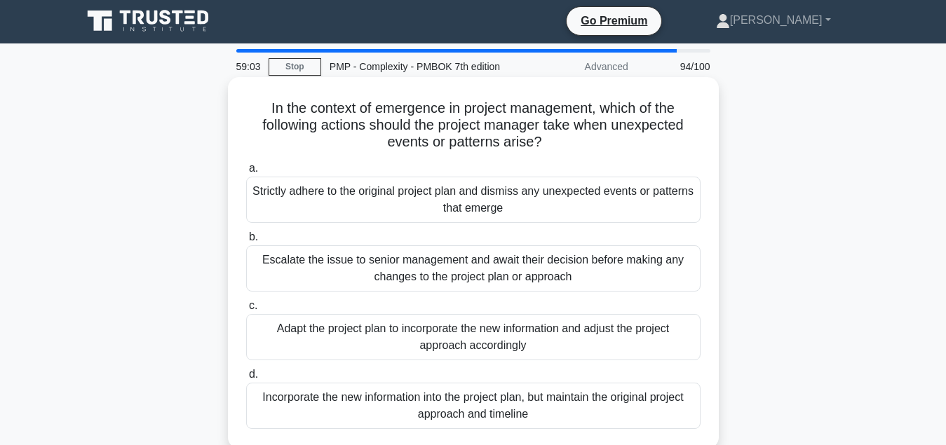
scroll to position [0, 0]
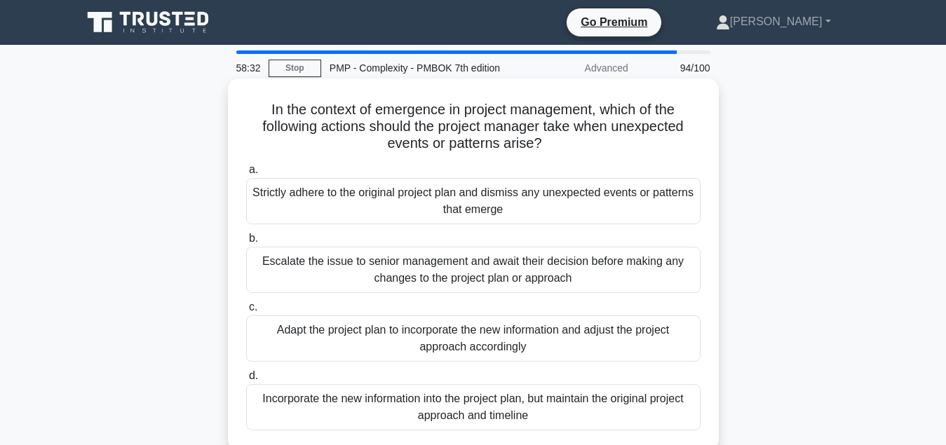
click at [520, 335] on div "Adapt the project plan to incorporate the new information and adjust the projec…" at bounding box center [473, 338] width 454 height 46
click at [246, 312] on input "c. Adapt the project plan to incorporate the new information and adjust the pro…" at bounding box center [246, 307] width 0 height 9
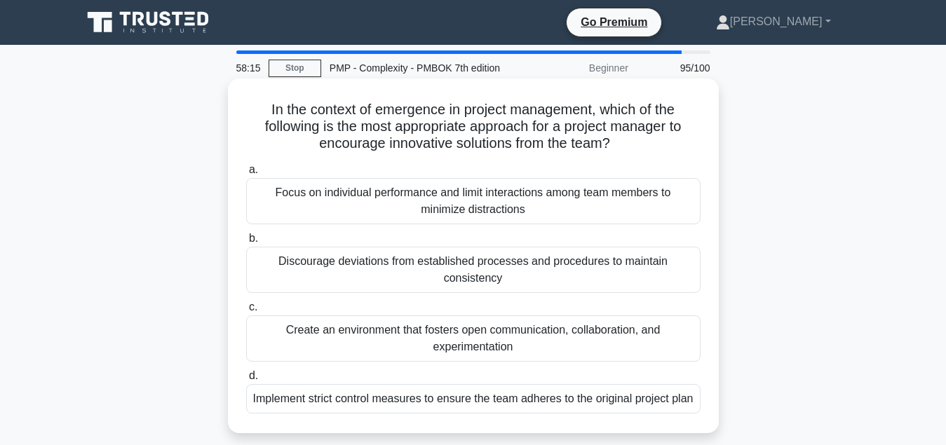
click at [580, 339] on div "Create an environment that fosters open communication, collaboration, and exper…" at bounding box center [473, 338] width 454 height 46
click at [246, 312] on input "c. Create an environment that fosters open communication, collaboration, and ex…" at bounding box center [246, 307] width 0 height 9
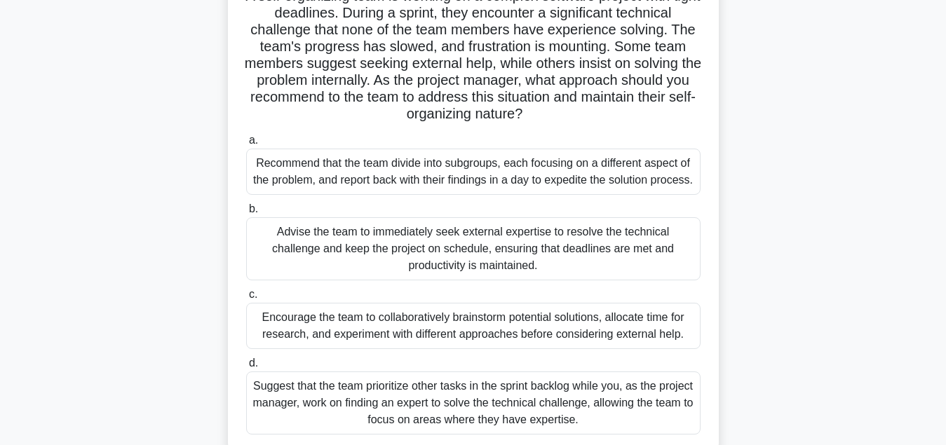
scroll to position [143, 0]
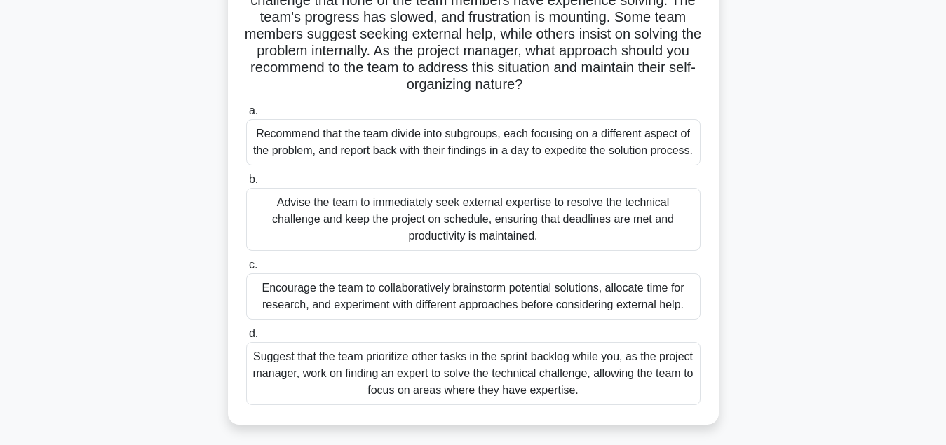
click at [616, 320] on div "Encourage the team to collaboratively brainstorm potential solutions, allocate …" at bounding box center [473, 296] width 454 height 46
click at [246, 270] on input "c. Encourage the team to collaboratively brainstorm potential solutions, alloca…" at bounding box center [246, 265] width 0 height 9
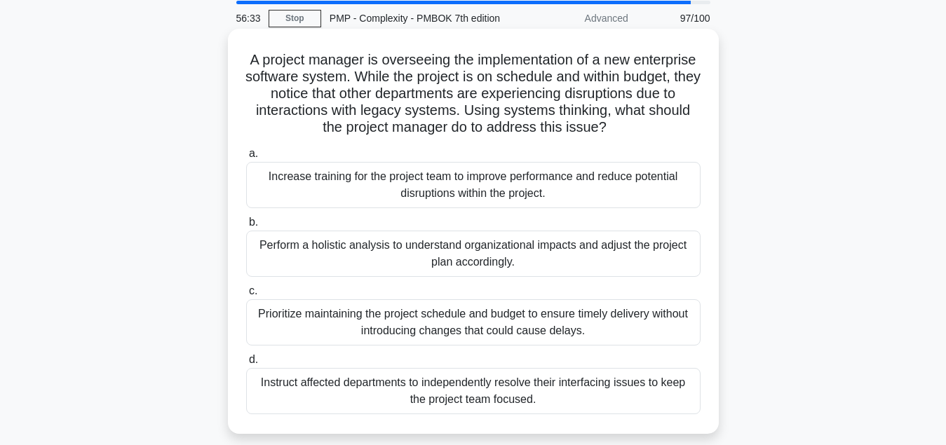
scroll to position [71, 0]
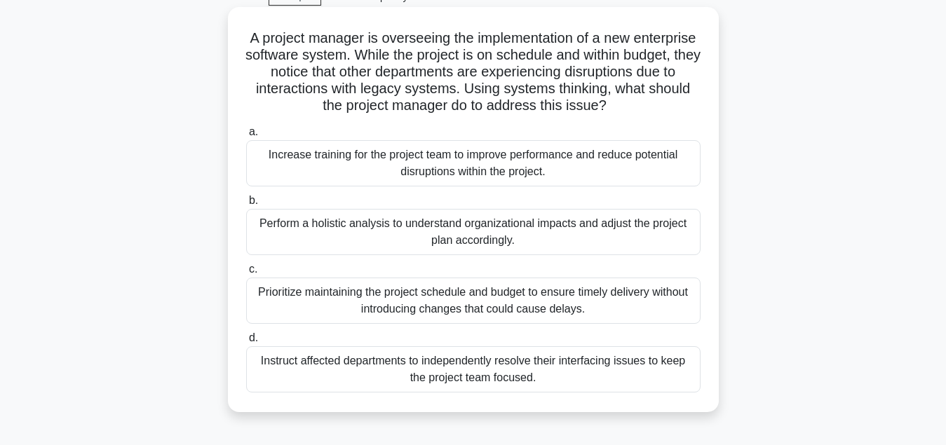
click at [461, 229] on div "Perform a holistic analysis to understand organizational impacts and adjust the…" at bounding box center [473, 232] width 454 height 46
click at [246, 205] on input "b. Perform a holistic analysis to understand organizational impacts and adjust …" at bounding box center [246, 200] width 0 height 9
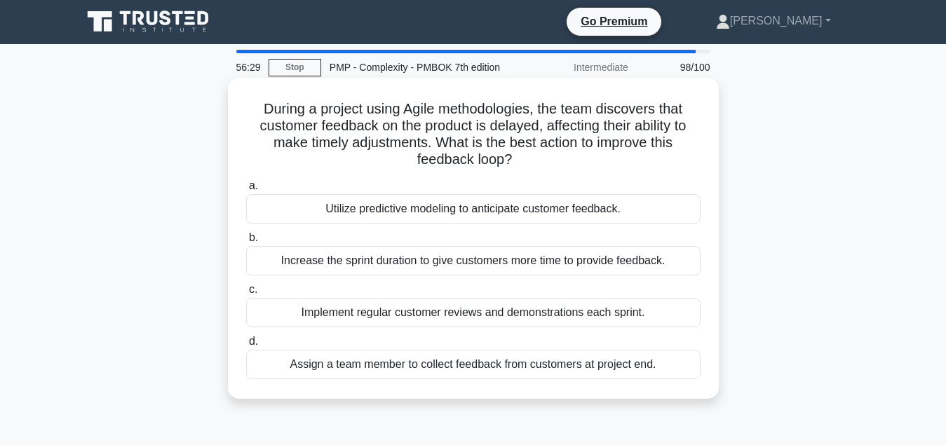
scroll to position [0, 0]
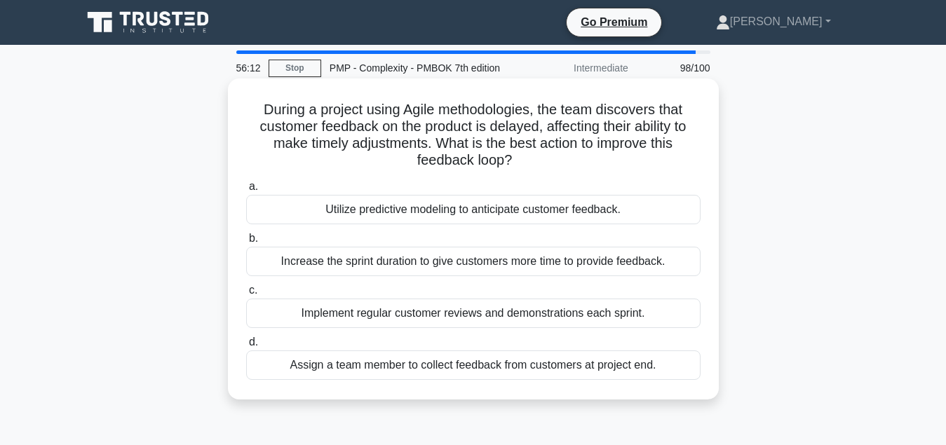
click at [422, 315] on div "Implement regular customer reviews and demonstrations each sprint." at bounding box center [473, 313] width 454 height 29
click at [246, 295] on input "c. Implement regular customer reviews and demonstrations each sprint." at bounding box center [246, 290] width 0 height 9
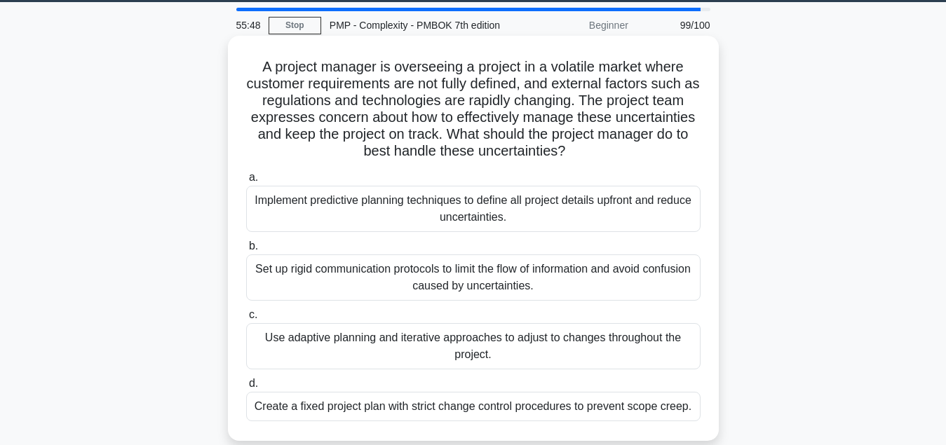
scroll to position [71, 0]
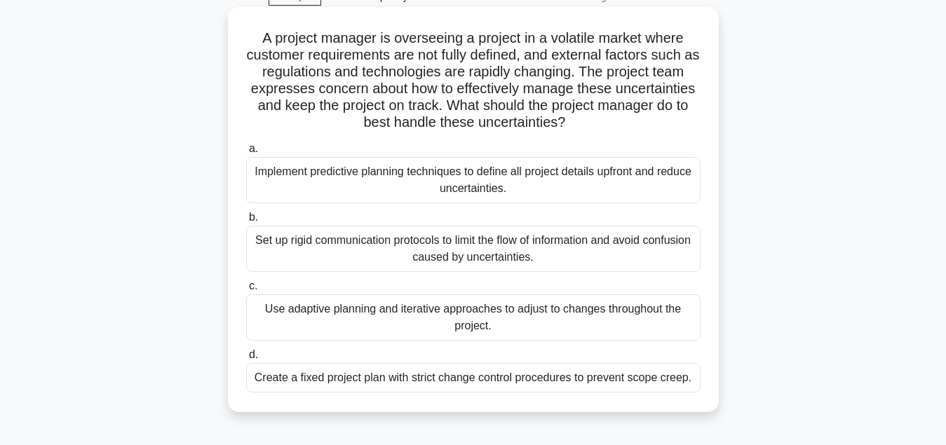
click at [441, 317] on div "Use adaptive planning and iterative approaches to adjust to changes throughout …" at bounding box center [473, 317] width 454 height 46
click at [246, 291] on input "c. Use adaptive planning and iterative approaches to adjust to changes througho…" at bounding box center [246, 286] width 0 height 9
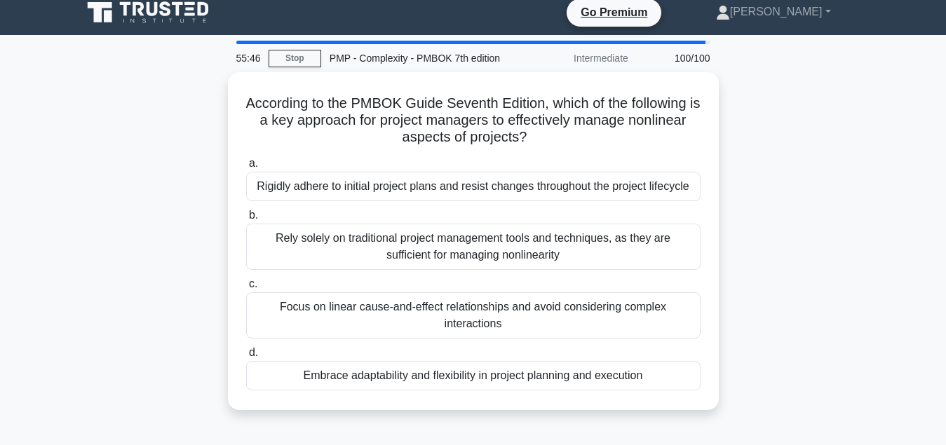
scroll to position [0, 0]
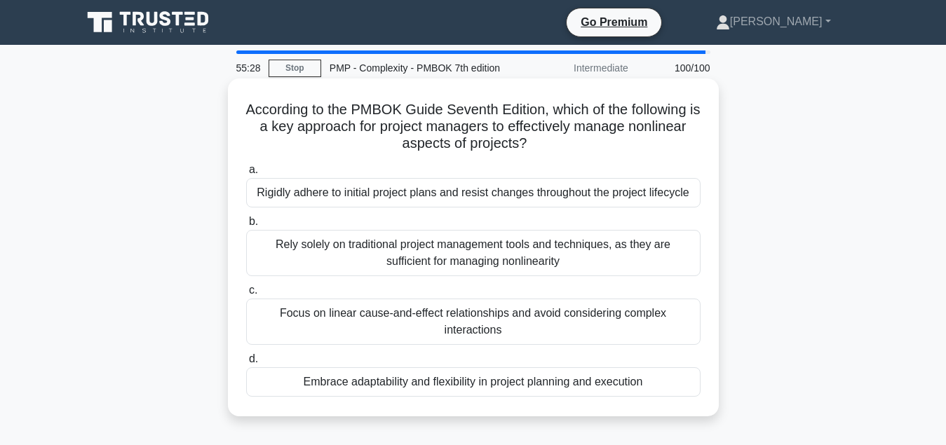
click at [442, 386] on div "Embrace adaptability and flexibility in project planning and execution" at bounding box center [473, 381] width 454 height 29
click at [246, 364] on input "d. Embrace adaptability and flexibility in project planning and execution" at bounding box center [246, 359] width 0 height 9
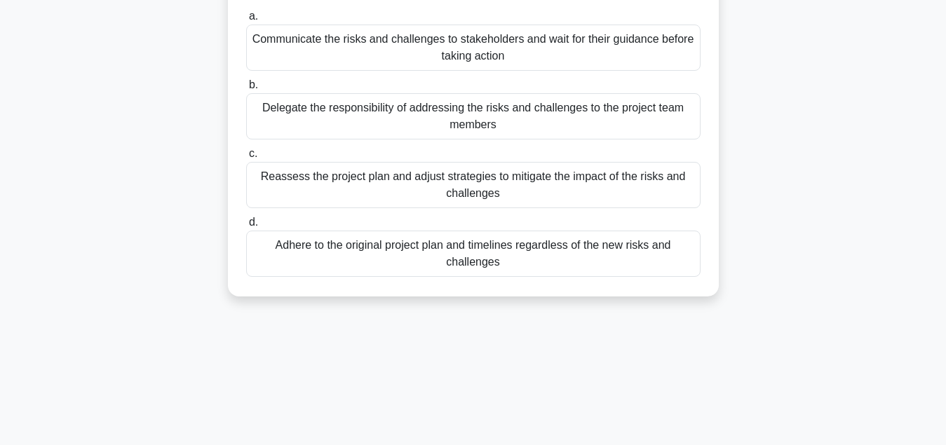
scroll to position [26, 0]
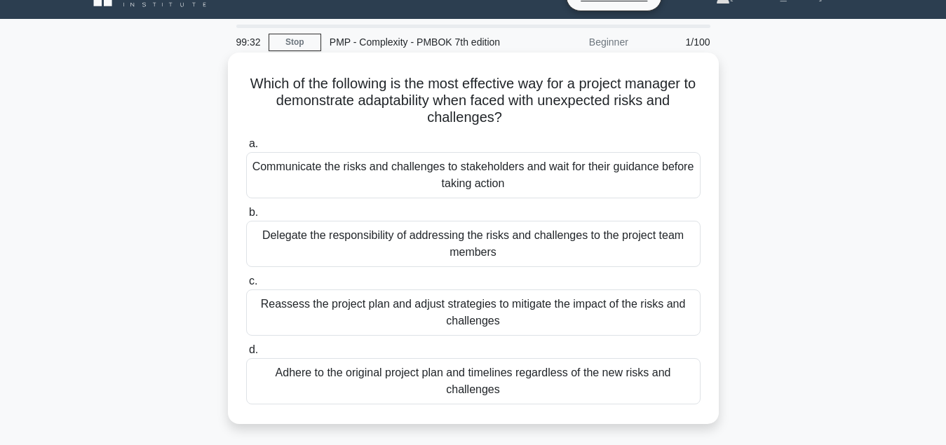
click at [496, 322] on div "Reassess the project plan and adjust strategies to mitigate the impact of the r…" at bounding box center [473, 312] width 454 height 46
click at [246, 286] on input "c. Reassess the project plan and adjust strategies to mitigate the impact of th…" at bounding box center [246, 281] width 0 height 9
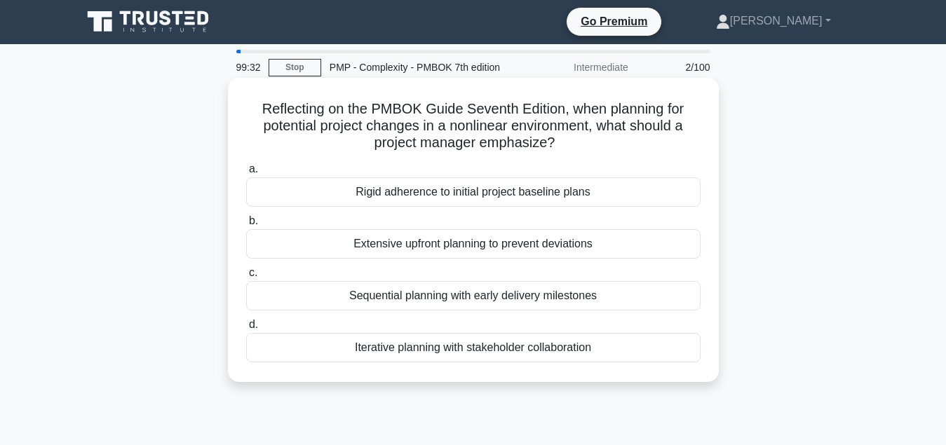
scroll to position [0, 0]
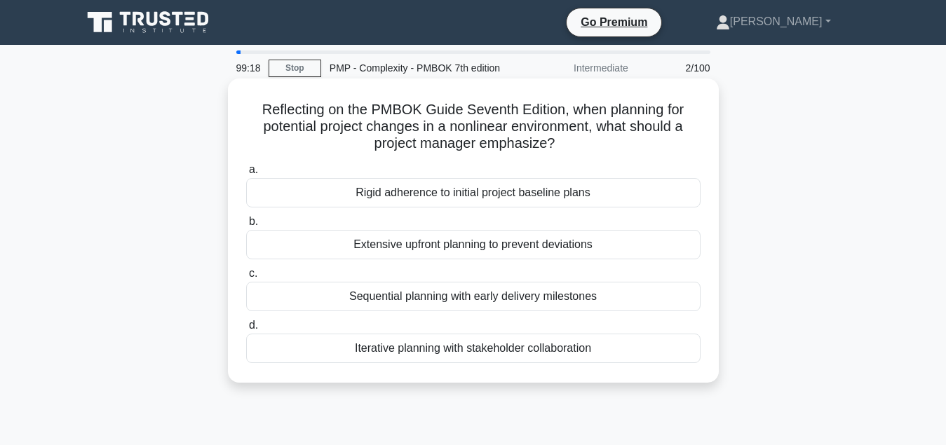
click at [465, 350] on div "Iterative planning with stakeholder collaboration" at bounding box center [473, 348] width 454 height 29
click at [246, 330] on input "d. Iterative planning with stakeholder collaboration" at bounding box center [246, 325] width 0 height 9
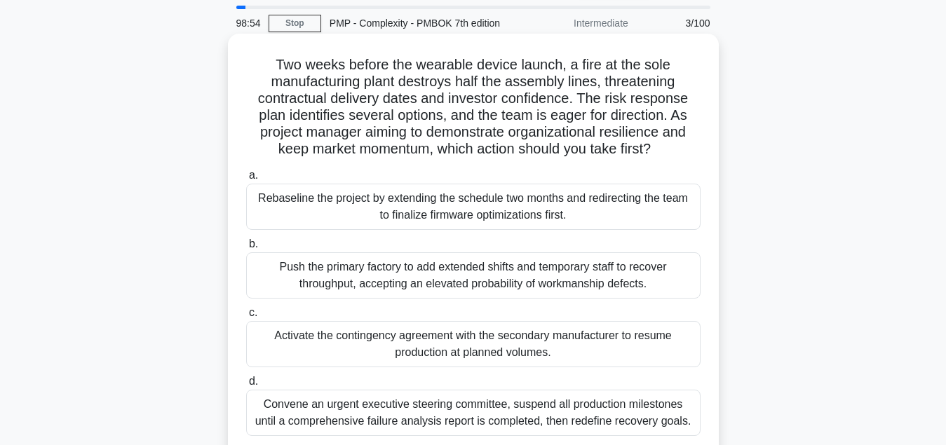
scroll to position [71, 0]
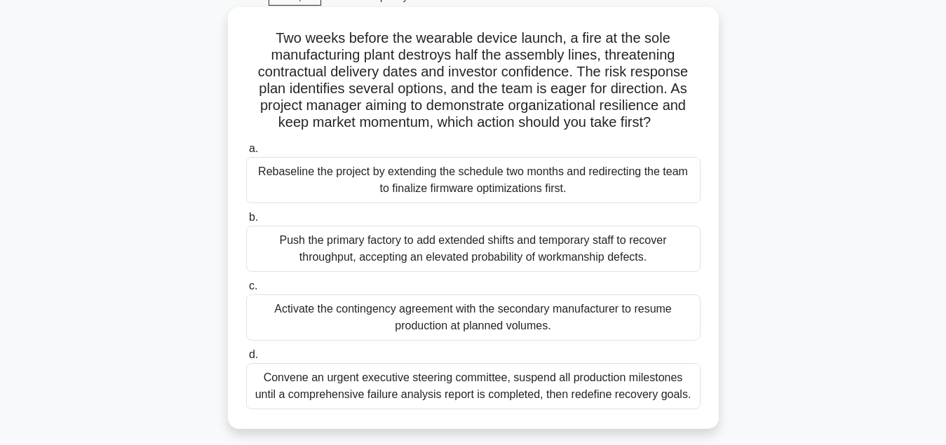
click at [486, 325] on div "Activate the contingency agreement with the secondary manufacturer to resume pr…" at bounding box center [473, 317] width 454 height 46
click at [246, 291] on input "c. Activate the contingency agreement with the secondary manufacturer to resume…" at bounding box center [246, 286] width 0 height 9
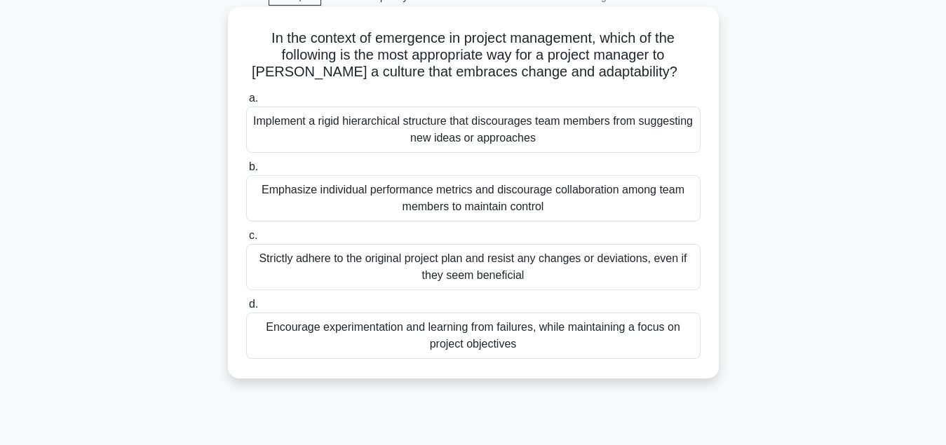
click at [476, 346] on div "Encourage experimentation and learning from failures, while maintaining a focus…" at bounding box center [473, 336] width 454 height 46
click at [246, 309] on input "d. Encourage experimentation and learning from failures, while maintaining a fo…" at bounding box center [246, 304] width 0 height 9
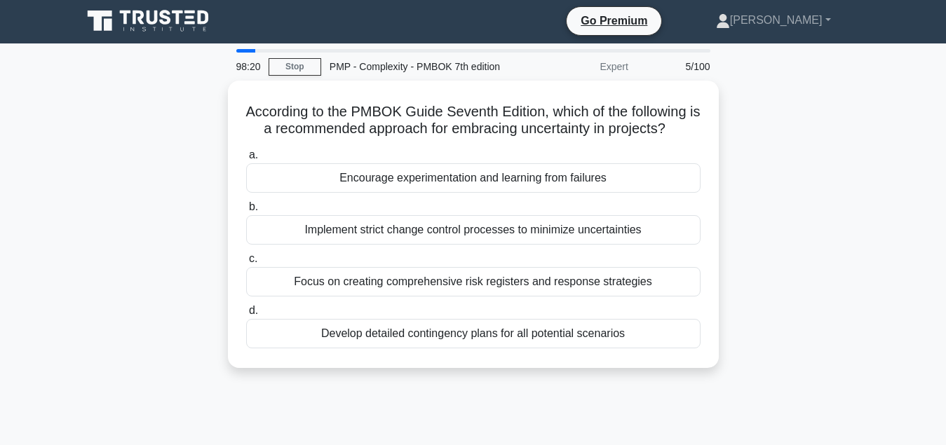
scroll to position [0, 0]
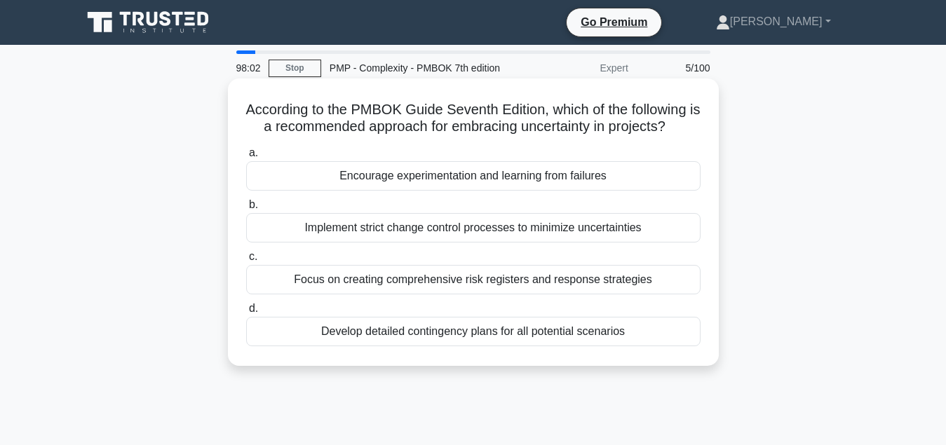
click at [471, 179] on div "Encourage experimentation and learning from failures" at bounding box center [473, 175] width 454 height 29
click at [246, 158] on input "a. Encourage experimentation and learning from failures" at bounding box center [246, 153] width 0 height 9
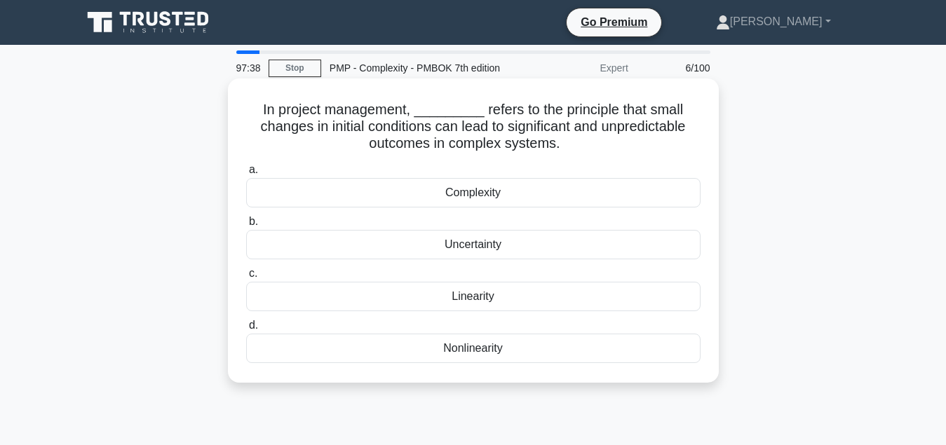
click at [471, 200] on div "Complexity" at bounding box center [473, 192] width 454 height 29
click at [246, 175] on input "a. Complexity" at bounding box center [246, 169] width 0 height 9
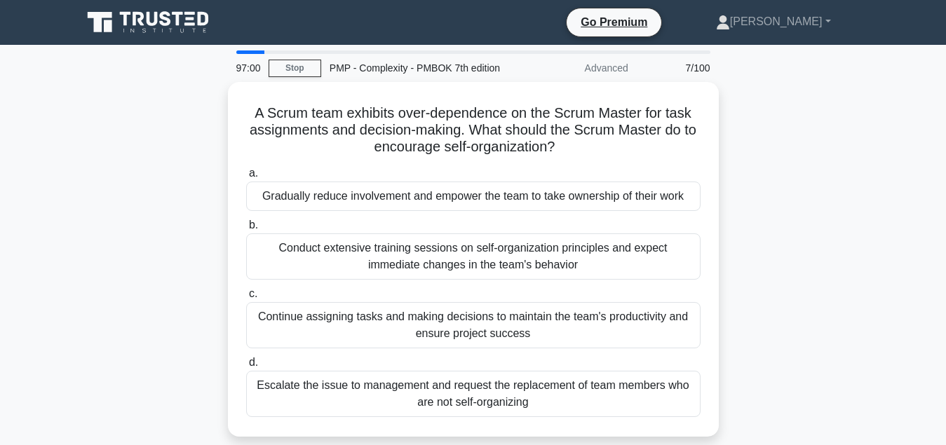
click at [471, 200] on div "Gradually reduce involvement and empower the team to take ownership of their wo…" at bounding box center [473, 196] width 454 height 29
click at [246, 178] on input "a. Gradually reduce involvement and empower the team to take ownership of their…" at bounding box center [246, 173] width 0 height 9
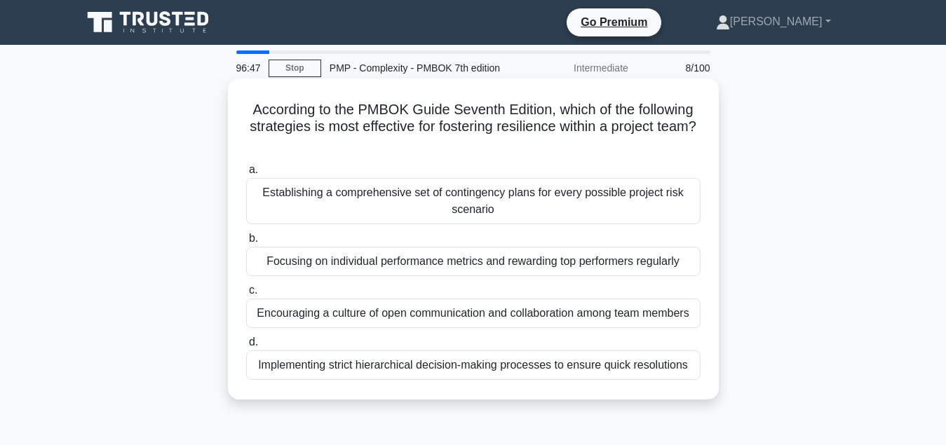
click at [463, 318] on div "Encouraging a culture of open communication and collaboration among team members" at bounding box center [473, 313] width 454 height 29
click at [246, 295] on input "c. Encouraging a culture of open communication and collaboration among team mem…" at bounding box center [246, 290] width 0 height 9
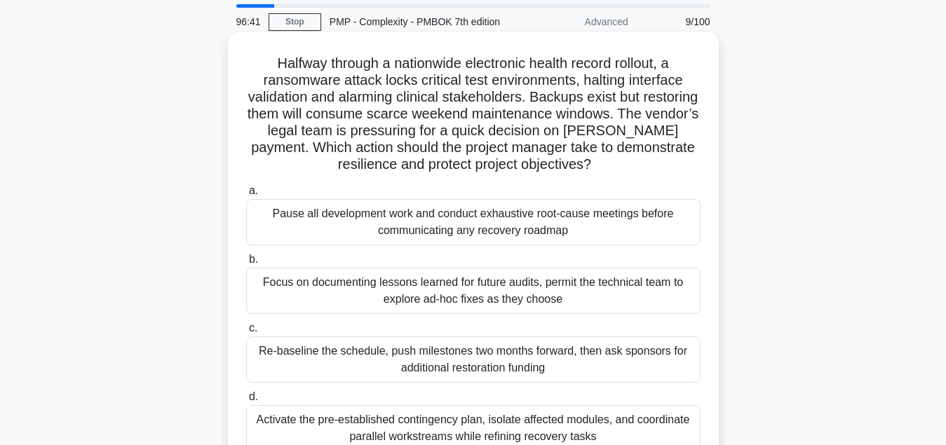
scroll to position [71, 0]
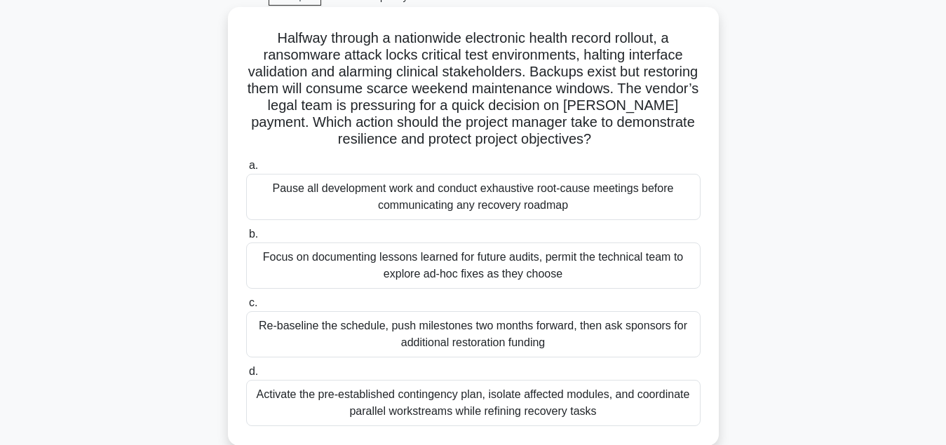
click at [500, 414] on div "Activate the pre-established contingency plan, isolate affected modules, and co…" at bounding box center [473, 403] width 454 height 46
click at [246, 376] on input "d. Activate the pre-established contingency plan, isolate affected modules, and…" at bounding box center [246, 371] width 0 height 9
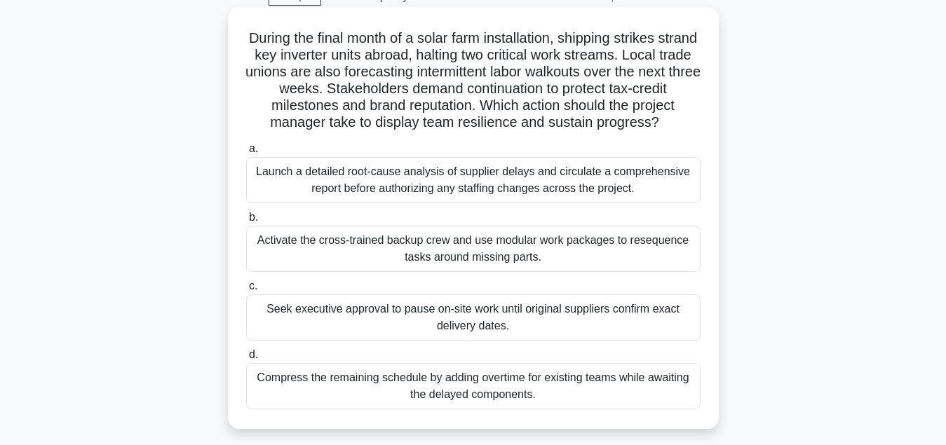
click at [498, 250] on div "Activate the cross-trained backup crew and use modular work packages to reseque…" at bounding box center [473, 249] width 454 height 46
click at [246, 222] on input "b. Activate the cross-trained backup crew and use modular work packages to rese…" at bounding box center [246, 217] width 0 height 9
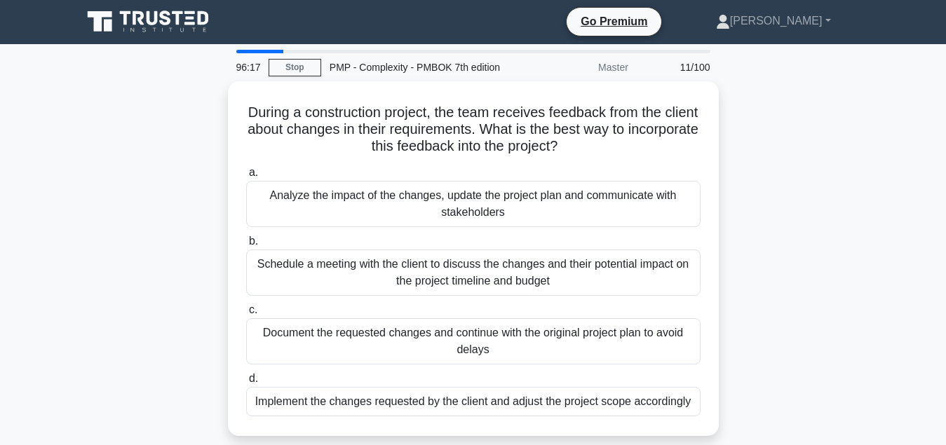
scroll to position [0, 0]
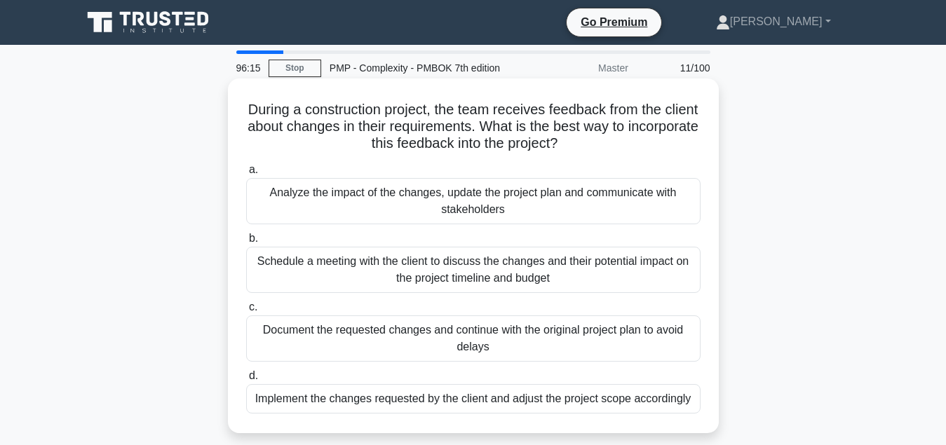
click at [505, 210] on div "Analyze the impact of the changes, update the project plan and communicate with…" at bounding box center [473, 201] width 454 height 46
click at [246, 175] on input "a. Analyze the impact of the changes, update the project plan and communicate w…" at bounding box center [246, 169] width 0 height 9
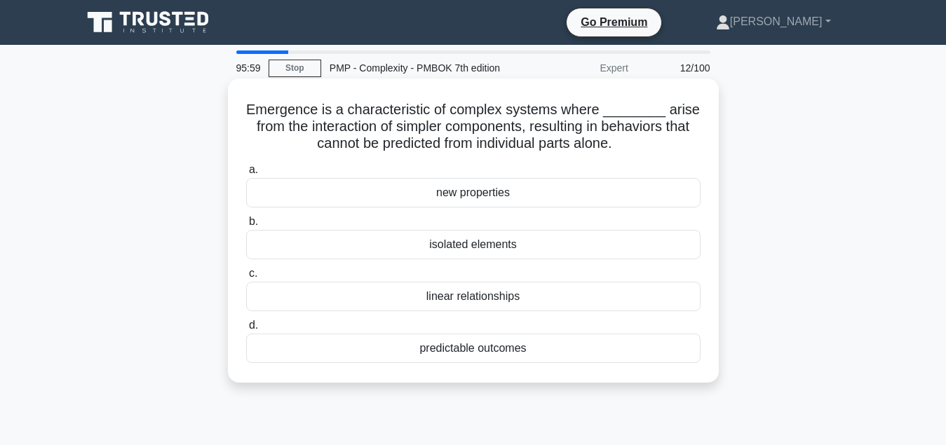
click at [500, 199] on div "new properties" at bounding box center [473, 192] width 454 height 29
click at [246, 175] on input "a. new properties" at bounding box center [246, 169] width 0 height 9
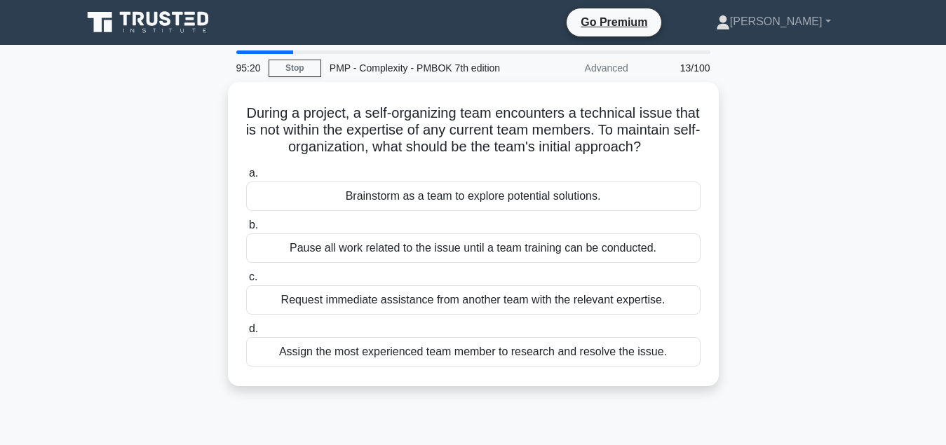
click at [500, 199] on div "Brainstorm as a team to explore potential solutions." at bounding box center [473, 196] width 454 height 29
click at [246, 178] on input "a. Brainstorm as a team to explore potential solutions." at bounding box center [246, 173] width 0 height 9
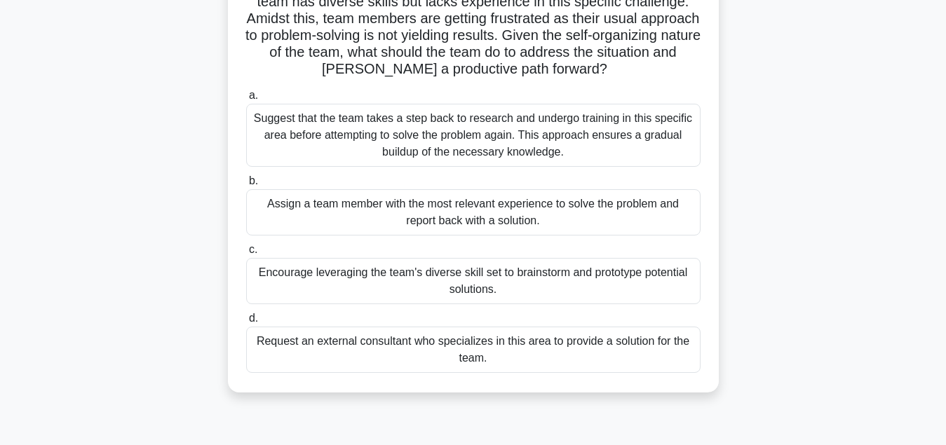
scroll to position [143, 0]
click at [468, 287] on div "Encourage leveraging the team's diverse skill set to brainstorm and prototype p…" at bounding box center [473, 280] width 454 height 46
click at [246, 253] on input "c. Encourage leveraging the team's diverse skill set to brainstorm and prototyp…" at bounding box center [246, 248] width 0 height 9
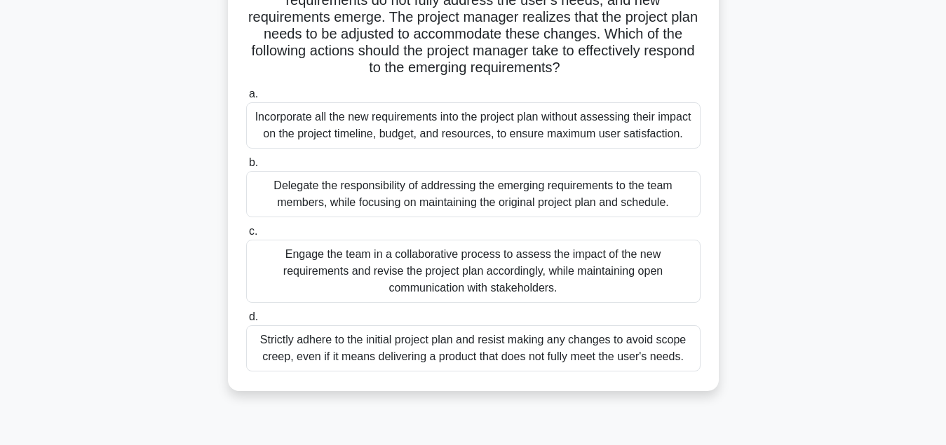
click at [465, 275] on div "Engage the team in a collaborative process to assess the impact of the new requ…" at bounding box center [473, 271] width 454 height 63
click at [246, 236] on input "c. Engage the team in a collaborative process to assess the impact of the new r…" at bounding box center [246, 231] width 0 height 9
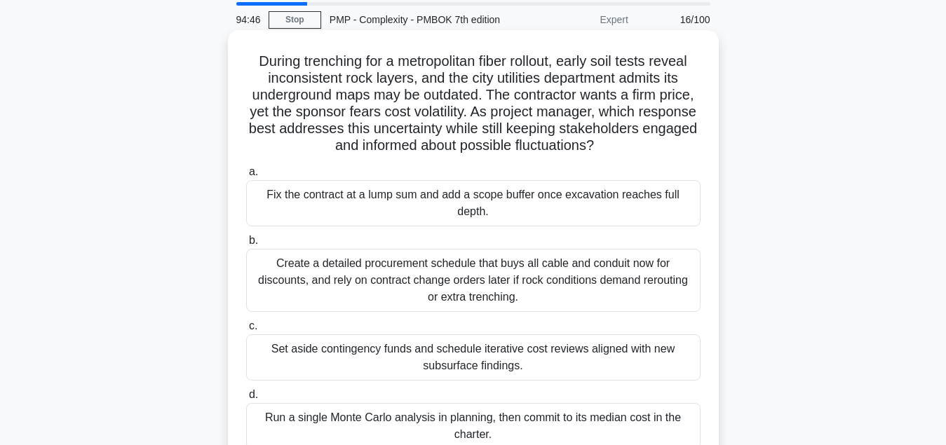
scroll to position [71, 0]
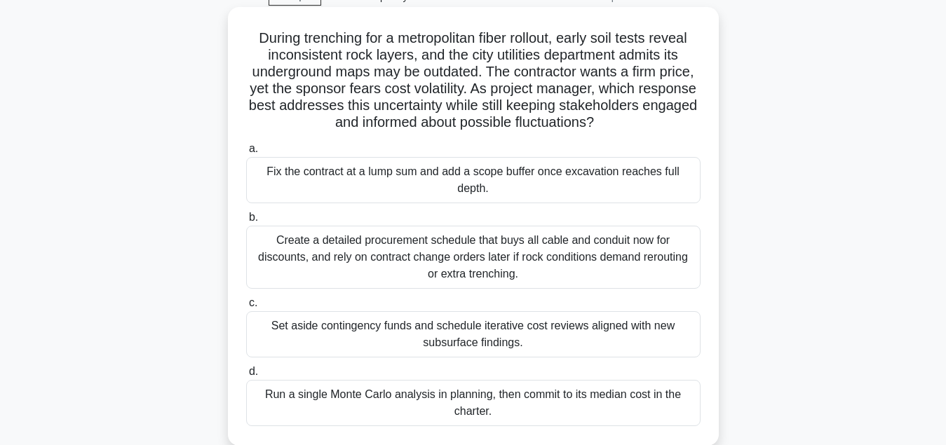
click at [535, 343] on div "Set aside contingency funds and schedule iterative cost reviews aligned with ne…" at bounding box center [473, 334] width 454 height 46
click at [246, 308] on input "c. Set aside contingency funds and schedule iterative cost reviews aligned with…" at bounding box center [246, 303] width 0 height 9
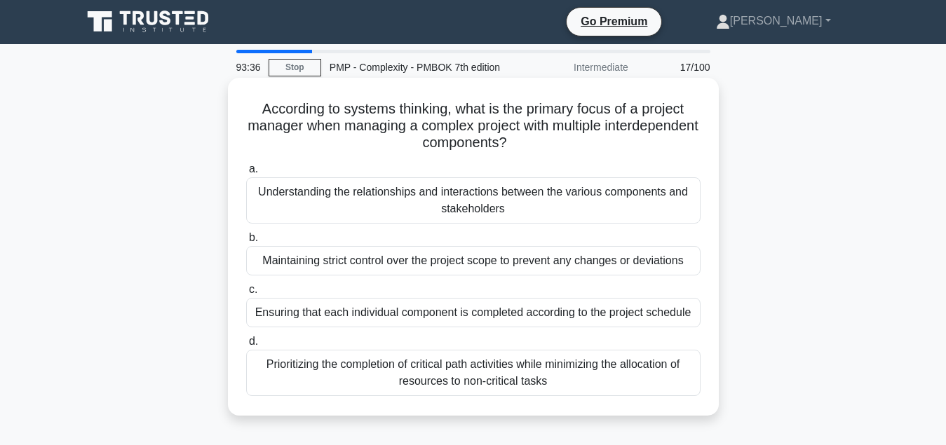
scroll to position [0, 0]
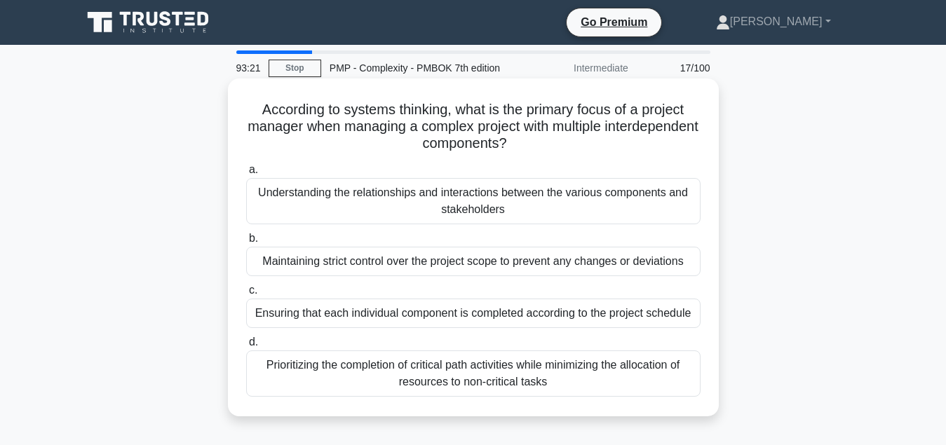
click at [512, 199] on div "Understanding the relationships and interactions between the various components…" at bounding box center [473, 201] width 454 height 46
click at [246, 175] on input "a. Understanding the relationships and interactions between the various compone…" at bounding box center [246, 169] width 0 height 9
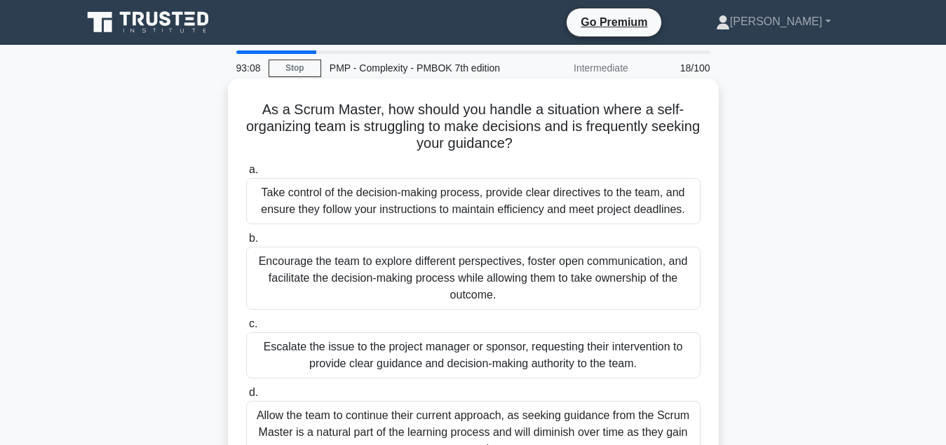
click at [471, 280] on div "Encourage the team to explore different perspectives, foster open communication…" at bounding box center [473, 278] width 454 height 63
click at [246, 243] on input "b. Encourage the team to explore different perspectives, foster open communicat…" at bounding box center [246, 238] width 0 height 9
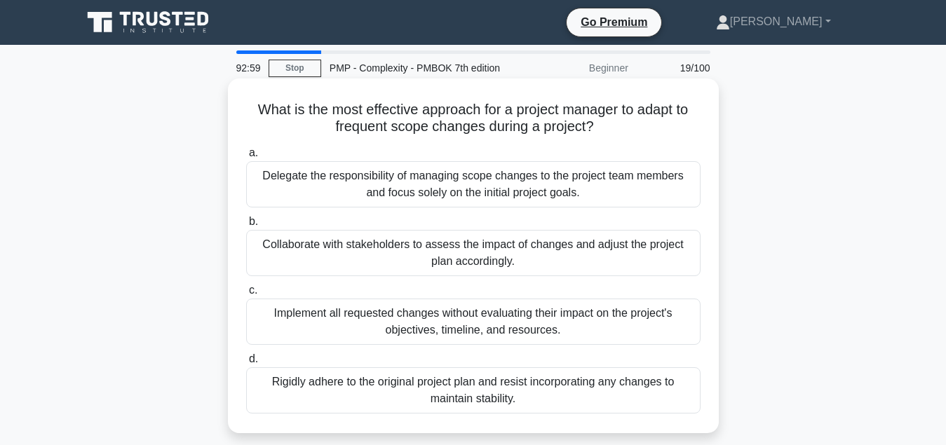
click at [500, 254] on div "Collaborate with stakeholders to assess the impact of changes and adjust the pr…" at bounding box center [473, 253] width 454 height 46
click at [246, 226] on input "b. Collaborate with stakeholders to assess the impact of changes and adjust the…" at bounding box center [246, 221] width 0 height 9
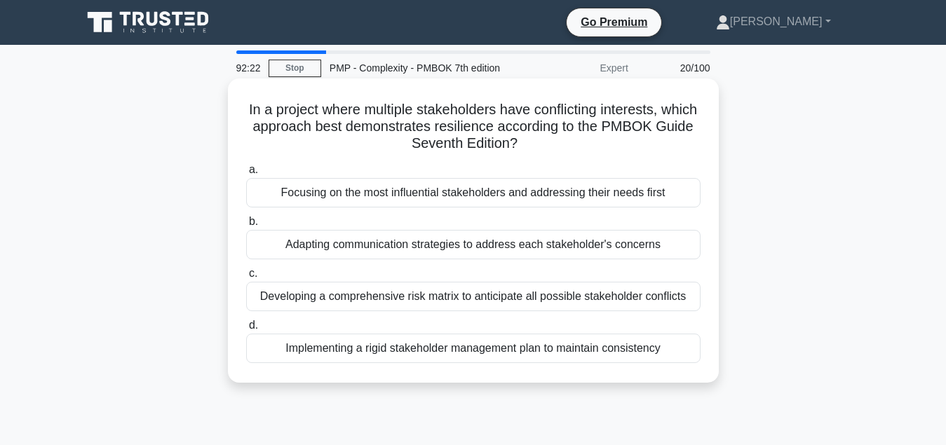
click at [501, 250] on div "Adapting communication strategies to address each stakeholder's concerns" at bounding box center [473, 244] width 454 height 29
click at [246, 226] on input "b. Adapting communication strategies to address each stakeholder's concerns" at bounding box center [246, 221] width 0 height 9
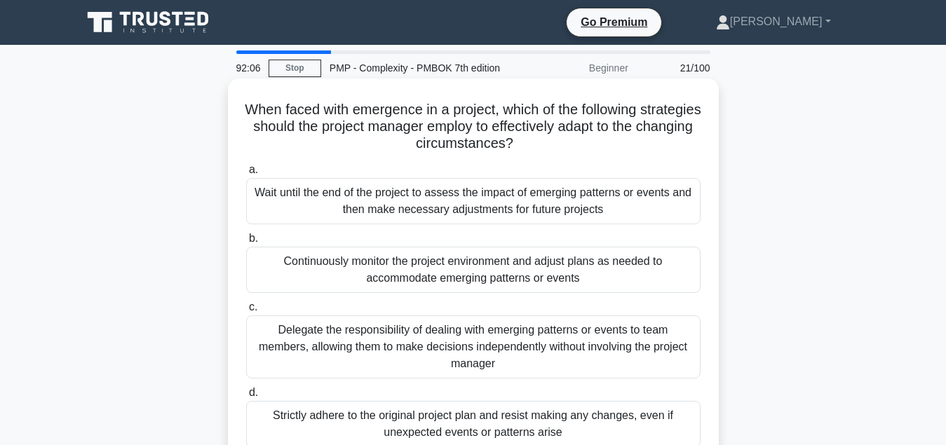
click at [506, 273] on div "Continuously monitor the project environment and adjust plans as needed to acco…" at bounding box center [473, 270] width 454 height 46
click at [246, 243] on input "b. Continuously monitor the project environment and adjust plans as needed to a…" at bounding box center [246, 238] width 0 height 9
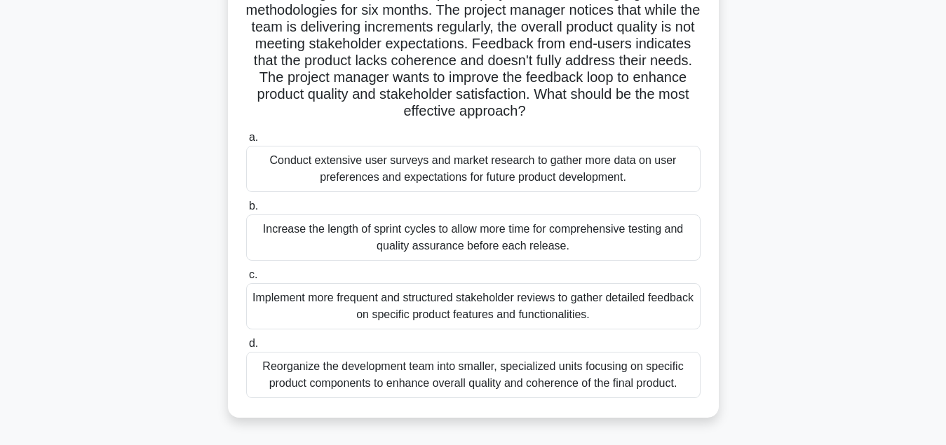
scroll to position [143, 0]
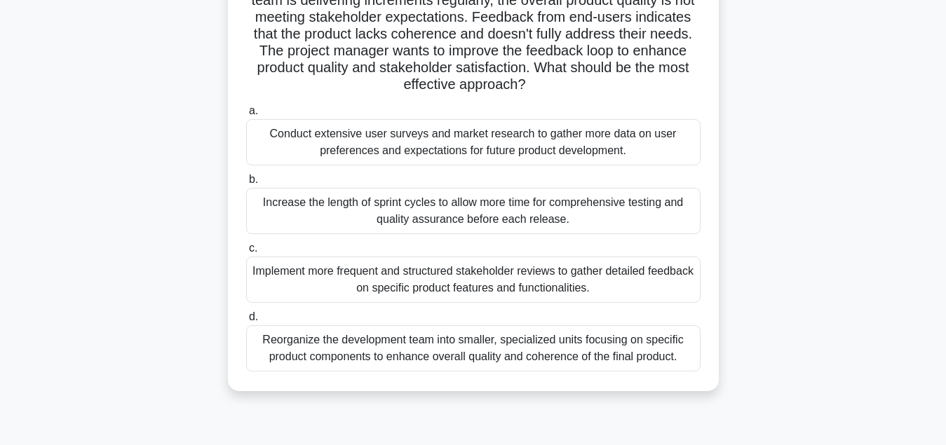
click at [509, 143] on div "Conduct extensive user surveys and market research to gather more data on user …" at bounding box center [473, 142] width 454 height 46
click at [246, 116] on input "a. Conduct extensive user surveys and market research to gather more data on us…" at bounding box center [246, 111] width 0 height 9
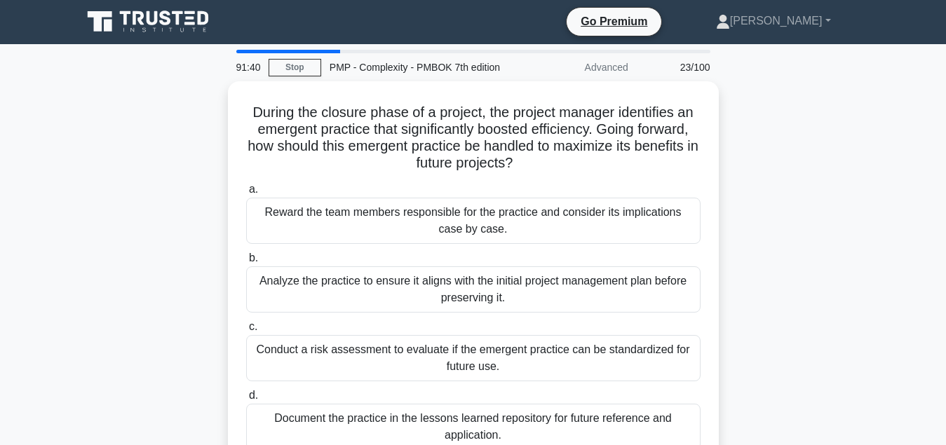
scroll to position [0, 0]
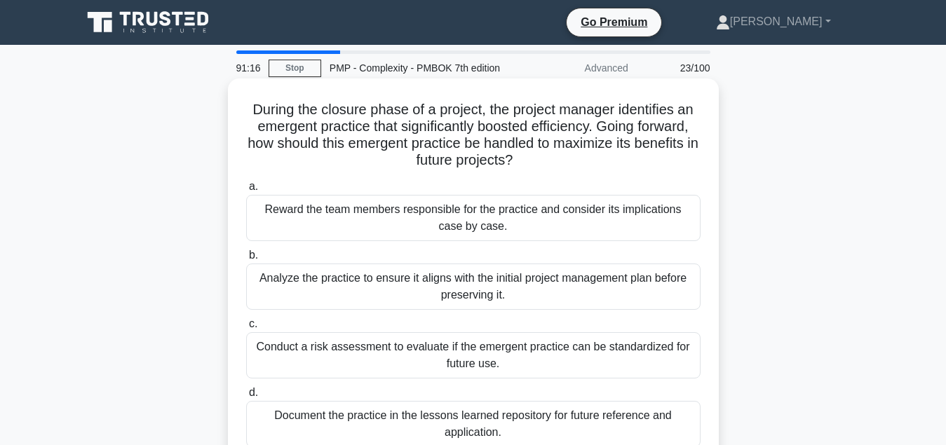
click at [510, 301] on div "Analyze the practice to ensure it aligns with the initial project management pl…" at bounding box center [473, 287] width 454 height 46
click at [246, 260] on input "b. Analyze the practice to ensure it aligns with the initial project management…" at bounding box center [246, 255] width 0 height 9
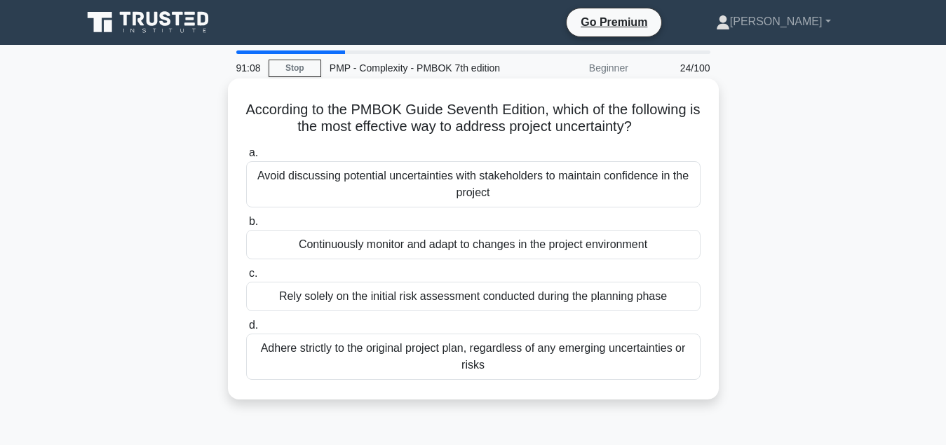
click at [373, 245] on div "Continuously monitor and adapt to changes in the project environment" at bounding box center [473, 244] width 454 height 29
click at [246, 226] on input "b. Continuously monitor and adapt to changes in the project environment" at bounding box center [246, 221] width 0 height 9
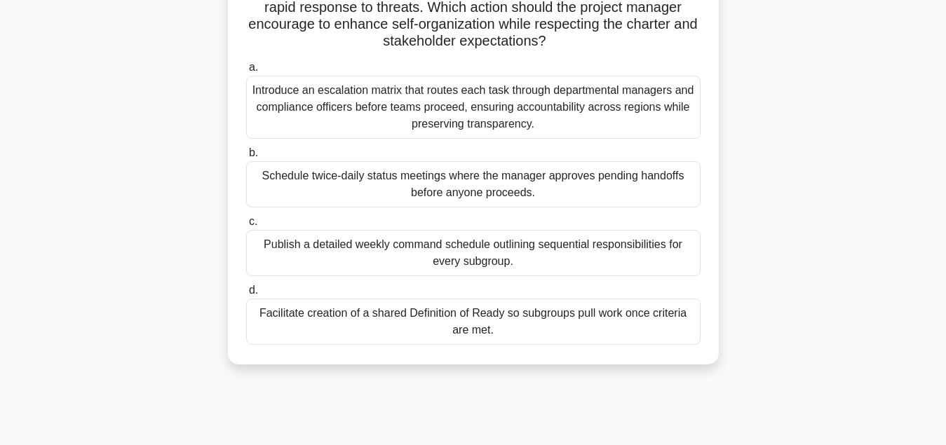
scroll to position [143, 0]
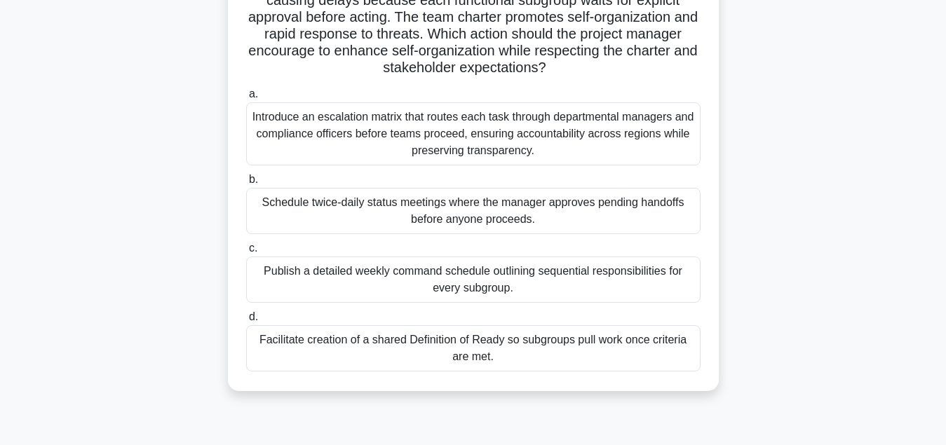
click at [559, 355] on div "Facilitate creation of a shared Definition of Ready so subgroups pull work once…" at bounding box center [473, 348] width 454 height 46
click at [246, 322] on input "d. Facilitate creation of a shared Definition of Ready so subgroups pull work o…" at bounding box center [246, 317] width 0 height 9
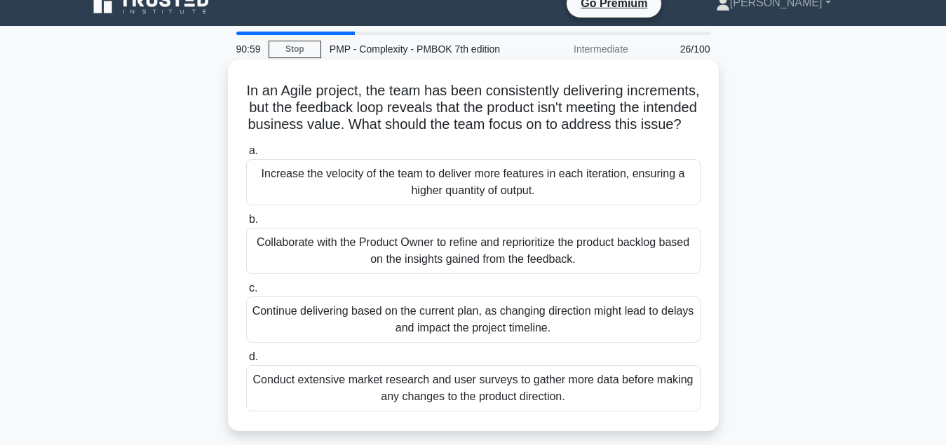
scroll to position [0, 0]
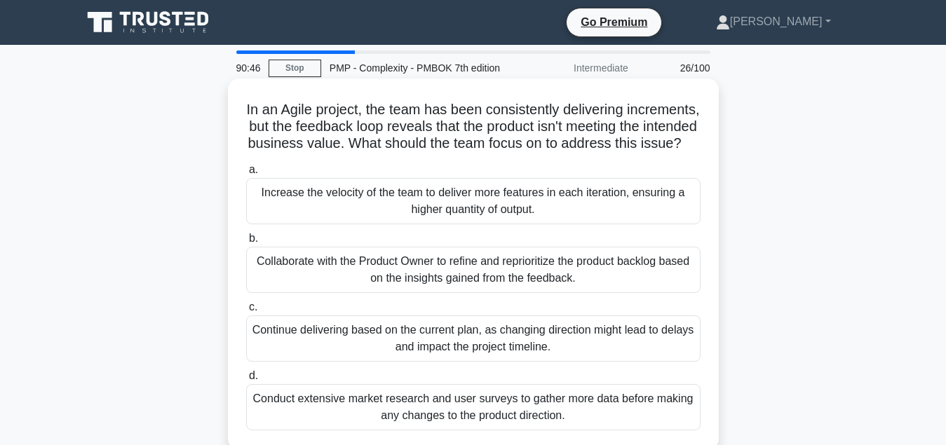
click at [504, 280] on div "Collaborate with the Product Owner to refine and reprioritize the product backl…" at bounding box center [473, 270] width 454 height 46
click at [246, 243] on input "b. Collaborate with the Product Owner to refine and reprioritize the product ba…" at bounding box center [246, 238] width 0 height 9
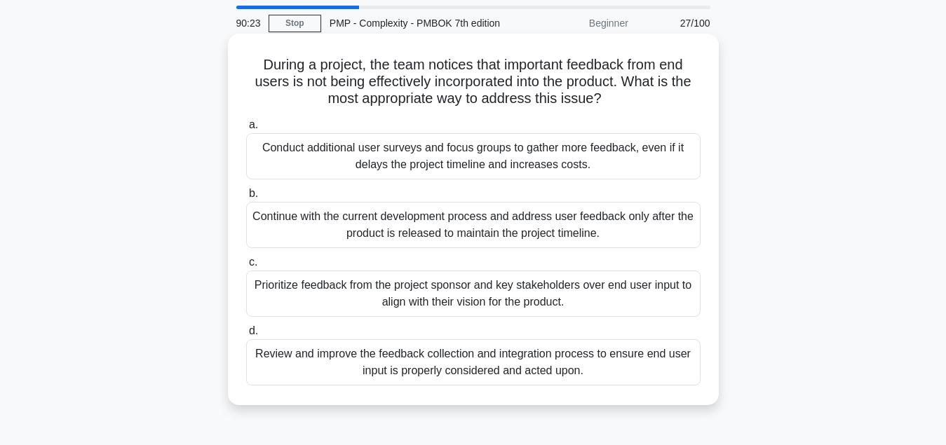
scroll to position [71, 0]
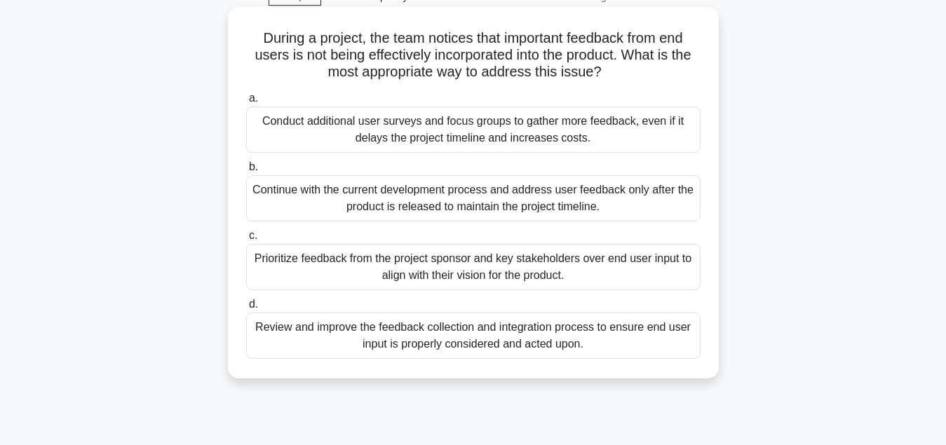
click at [469, 348] on div "Review and improve the feedback collection and integration process to ensure en…" at bounding box center [473, 336] width 454 height 46
click at [246, 309] on input "d. Review and improve the feedback collection and integration process to ensure…" at bounding box center [246, 304] width 0 height 9
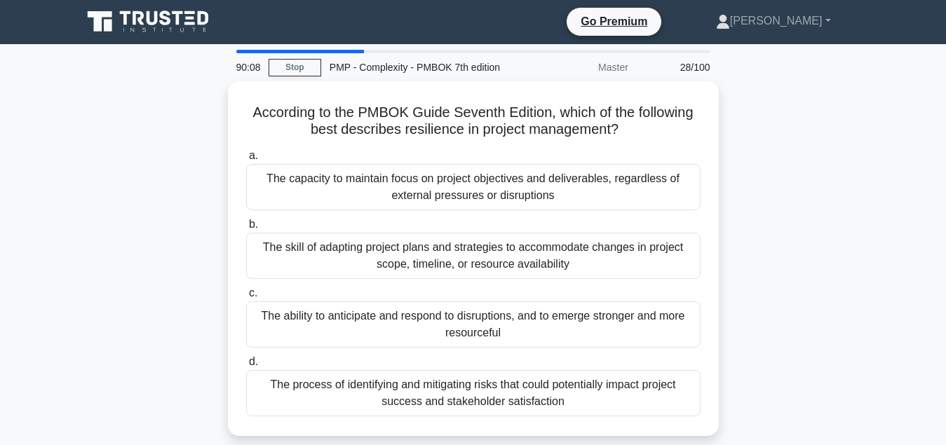
scroll to position [0, 0]
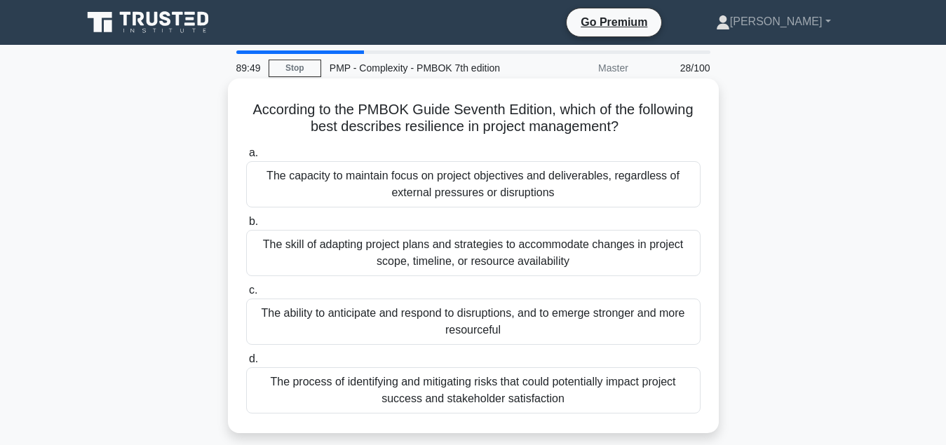
click at [454, 260] on div "The skill of adapting project plans and strategies to accommodate changes in pr…" at bounding box center [473, 253] width 454 height 46
click at [246, 226] on input "b. The skill of adapting project plans and strategies to accommodate changes in…" at bounding box center [246, 221] width 0 height 9
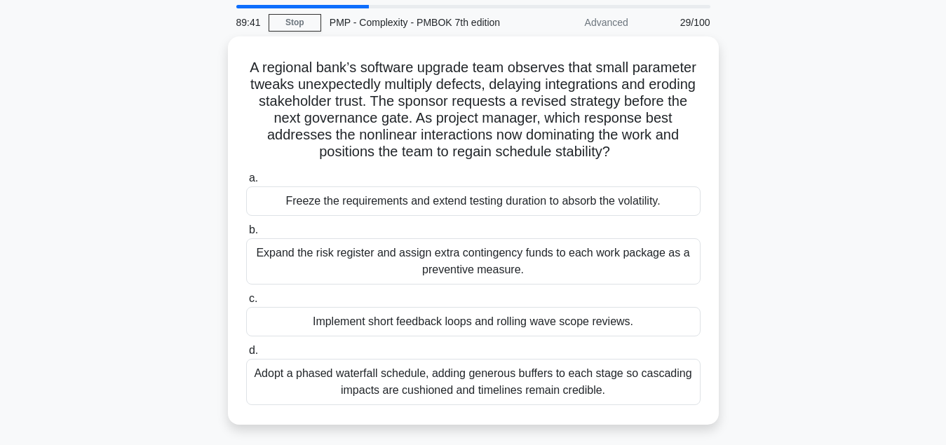
scroll to position [71, 0]
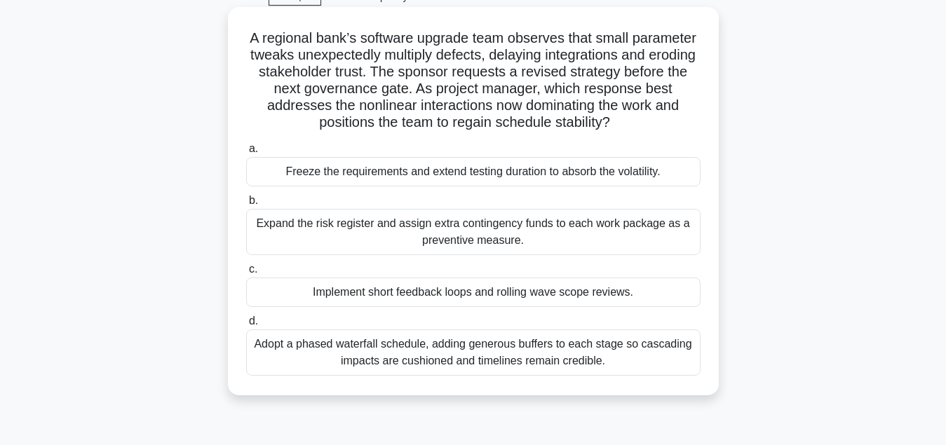
click at [477, 300] on div "Implement short feedback loops and rolling wave scope reviews." at bounding box center [473, 292] width 454 height 29
click at [246, 274] on input "c. Implement short feedback loops and rolling wave scope reviews." at bounding box center [246, 269] width 0 height 9
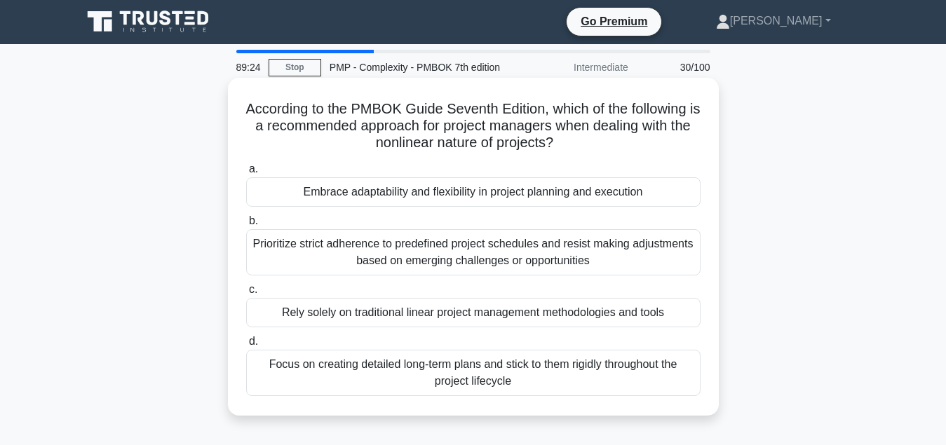
scroll to position [0, 0]
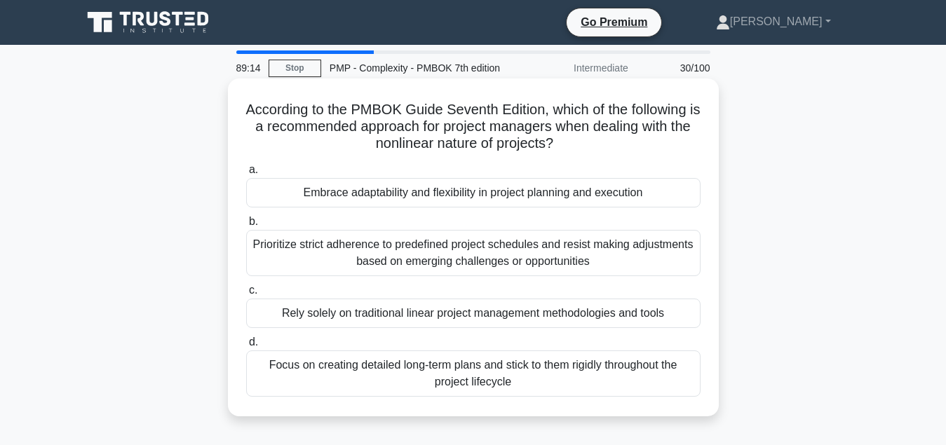
click at [523, 198] on div "Embrace adaptability and flexibility in project planning and execution" at bounding box center [473, 192] width 454 height 29
click at [246, 175] on input "a. Embrace adaptability and flexibility in project planning and execution" at bounding box center [246, 169] width 0 height 9
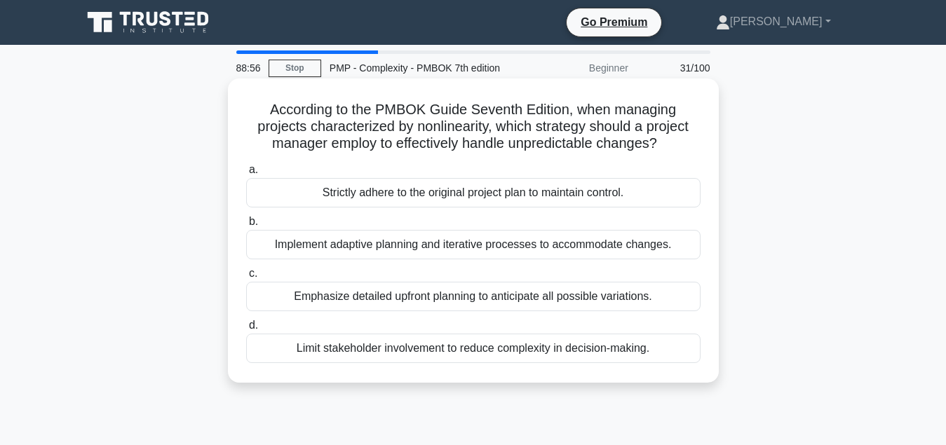
click at [513, 252] on div "Implement adaptive planning and iterative processes to accommodate changes." at bounding box center [473, 244] width 454 height 29
click at [246, 226] on input "b. Implement adaptive planning and iterative processes to accommodate changes." at bounding box center [246, 221] width 0 height 9
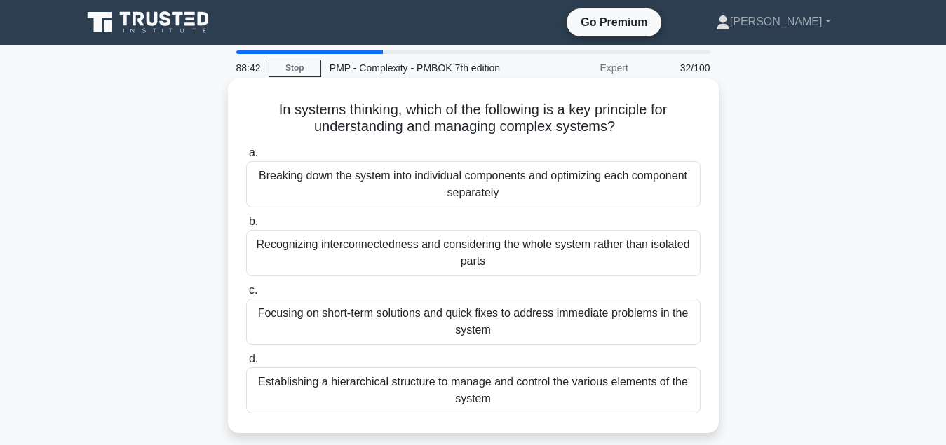
click at [498, 177] on div "Breaking down the system into individual components and optimizing each compone…" at bounding box center [473, 184] width 454 height 46
click at [246, 158] on input "a. Breaking down the system into individual components and optimizing each comp…" at bounding box center [246, 153] width 0 height 9
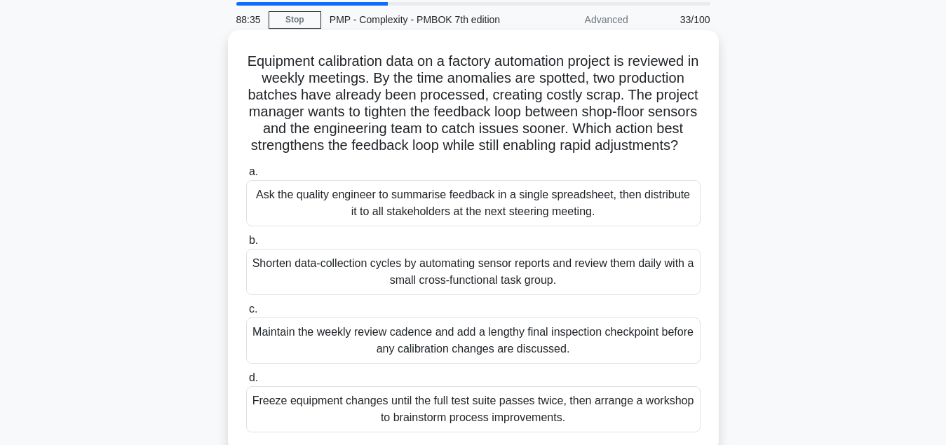
scroll to position [71, 0]
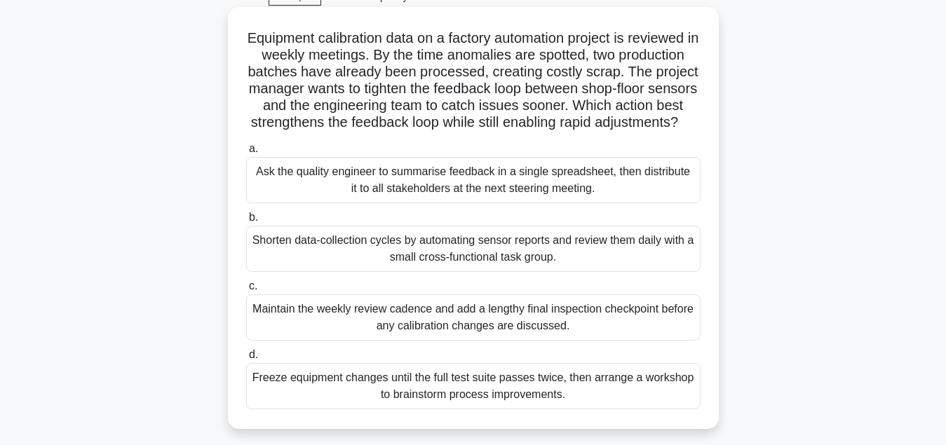
click at [463, 252] on div "Shorten data-collection cycles by automating sensor reports and review them dai…" at bounding box center [473, 249] width 454 height 46
click at [246, 222] on input "b. Shorten data-collection cycles by automating sensor reports and review them …" at bounding box center [246, 217] width 0 height 9
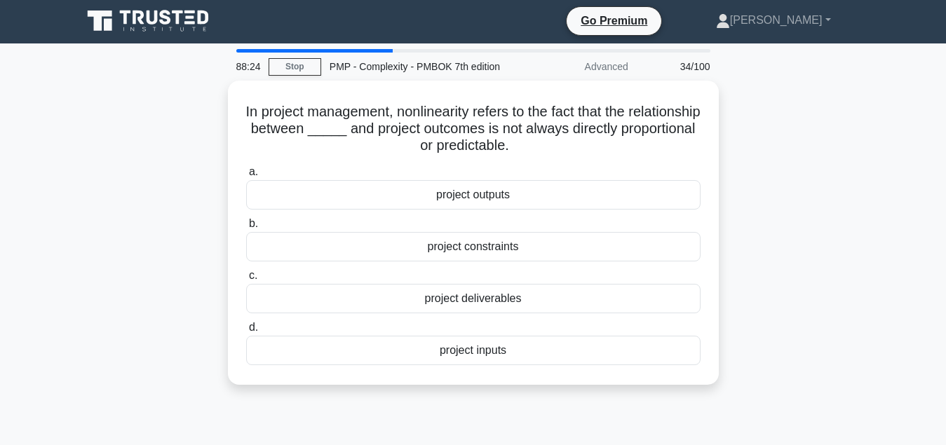
scroll to position [0, 0]
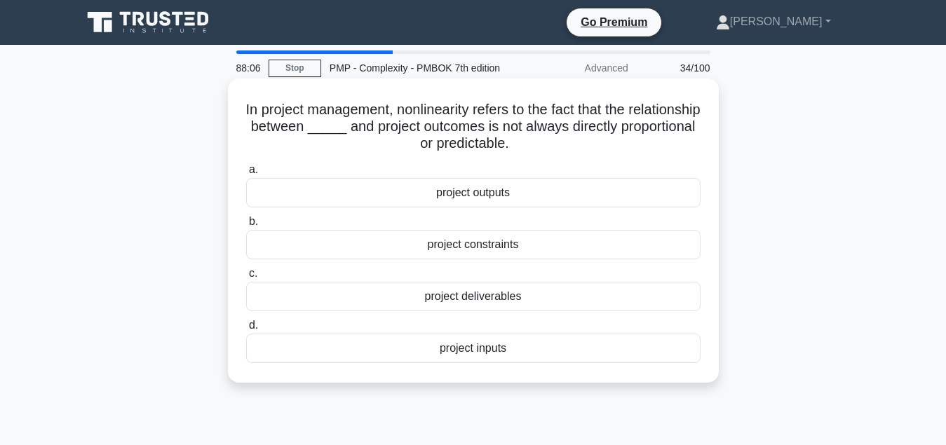
click at [472, 355] on div "project inputs" at bounding box center [473, 348] width 454 height 29
click at [246, 330] on input "d. project inputs" at bounding box center [246, 325] width 0 height 9
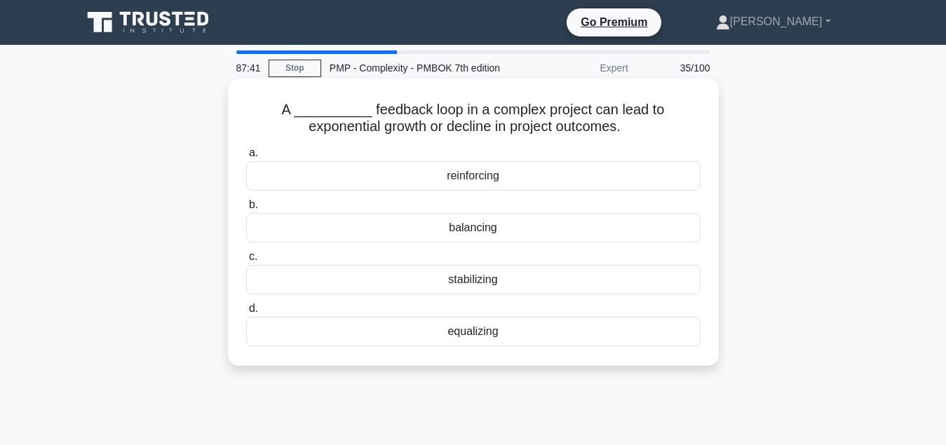
click at [510, 290] on div "stabilizing" at bounding box center [473, 279] width 454 height 29
click at [246, 261] on input "c. stabilizing" at bounding box center [246, 256] width 0 height 9
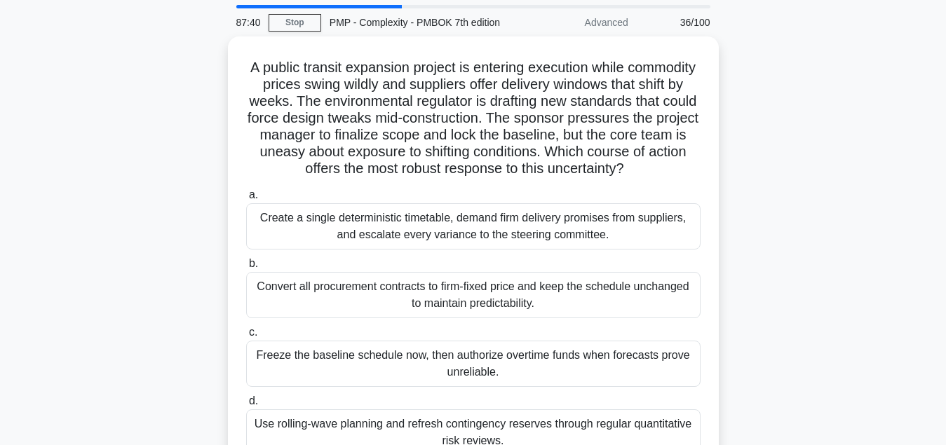
scroll to position [71, 0]
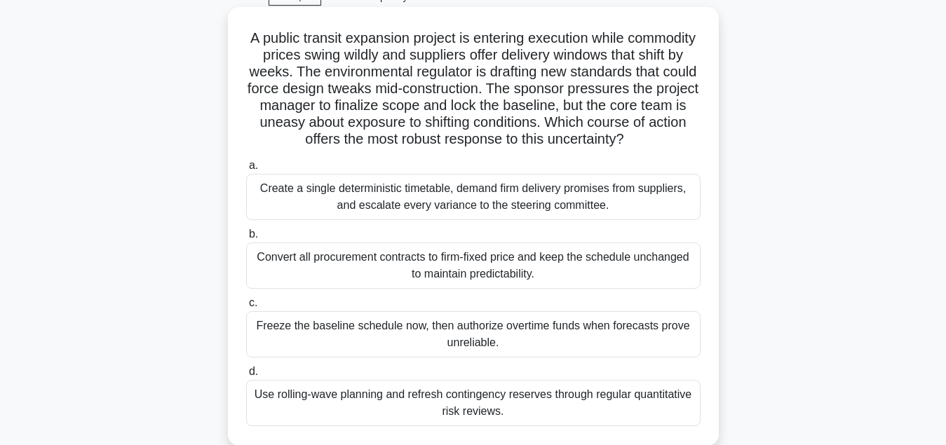
click at [531, 400] on div "Use rolling-wave planning and refresh contingency reserves through regular quan…" at bounding box center [473, 403] width 454 height 46
click at [246, 376] on input "d. Use rolling-wave planning and refresh contingency reserves through regular q…" at bounding box center [246, 371] width 0 height 9
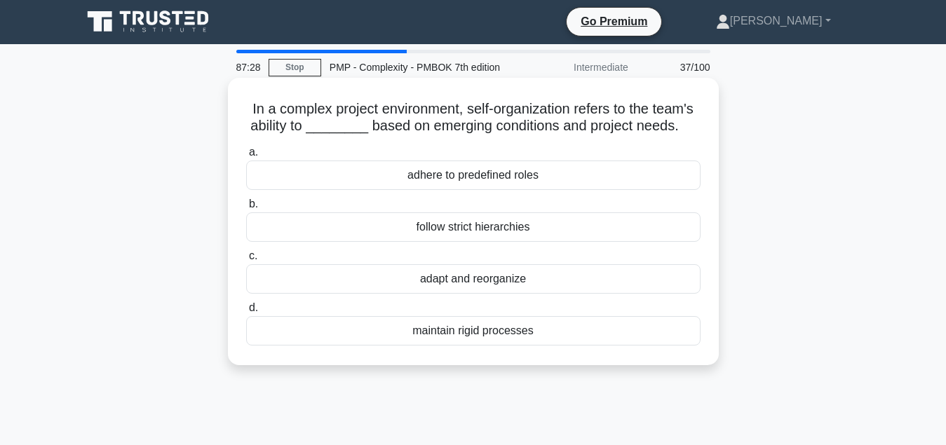
scroll to position [0, 0]
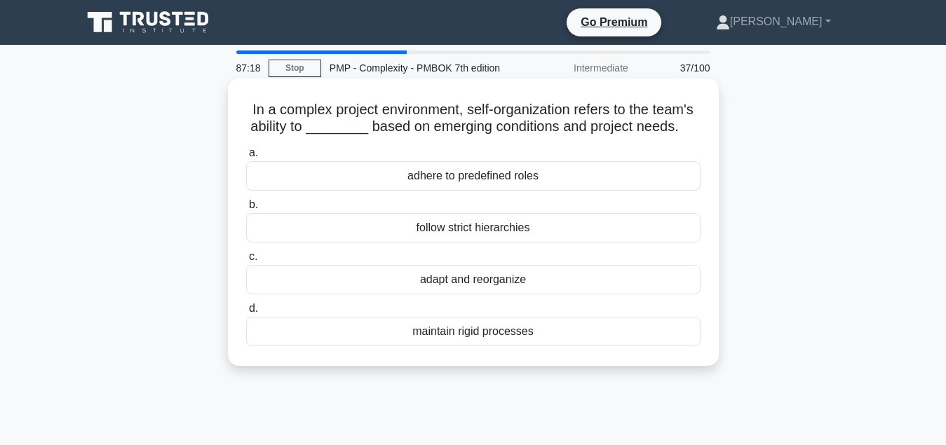
click at [529, 285] on div "adapt and reorganize" at bounding box center [473, 279] width 454 height 29
click at [246, 261] on input "c. adapt and reorganize" at bounding box center [246, 256] width 0 height 9
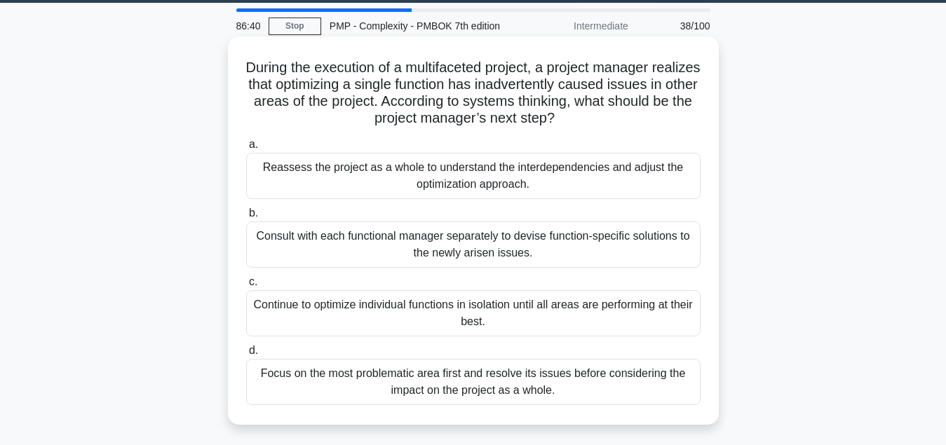
scroll to position [71, 0]
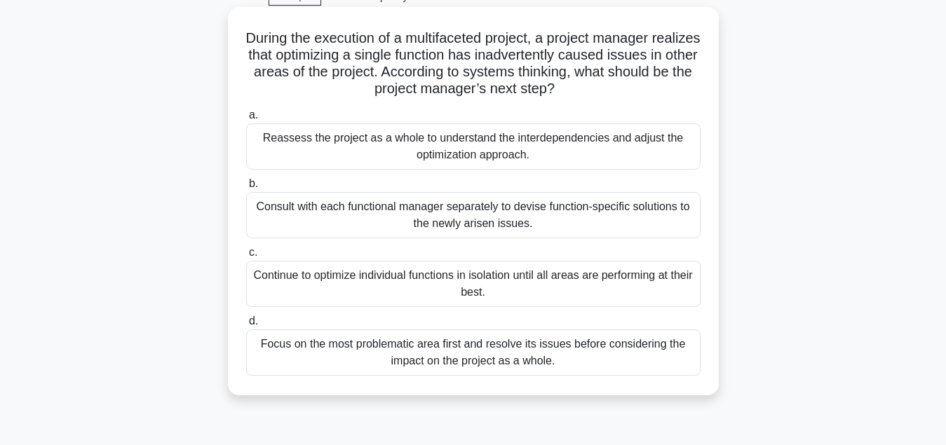
click at [445, 361] on div "Focus on the most problematic area first and resolve its issues before consider…" at bounding box center [473, 352] width 454 height 46
click at [246, 326] on input "d. Focus on the most problematic area first and resolve its issues before consi…" at bounding box center [246, 321] width 0 height 9
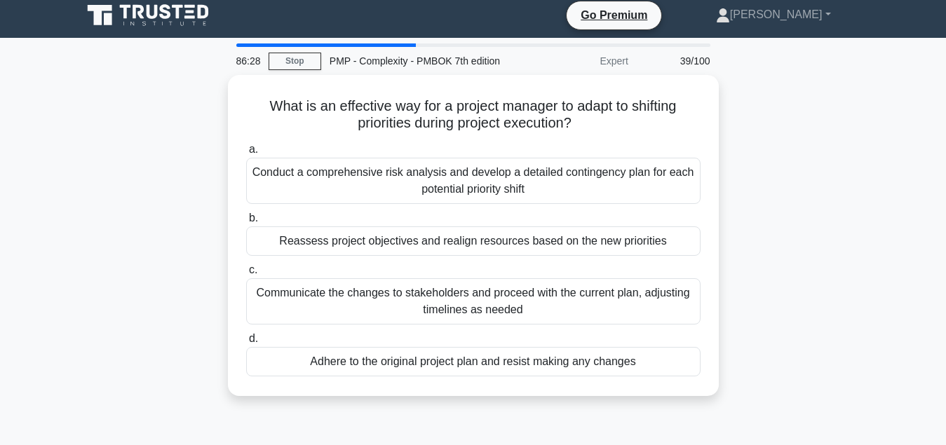
scroll to position [0, 0]
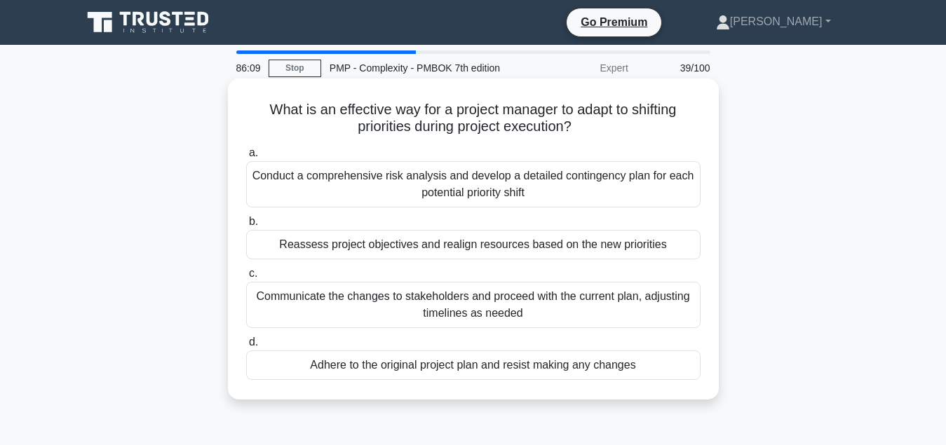
click at [535, 188] on div "Conduct a comprehensive risk analysis and develop a detailed contingency plan f…" at bounding box center [473, 184] width 454 height 46
click at [246, 158] on input "a. Conduct a comprehensive risk analysis and develop a detailed contingency pla…" at bounding box center [246, 153] width 0 height 9
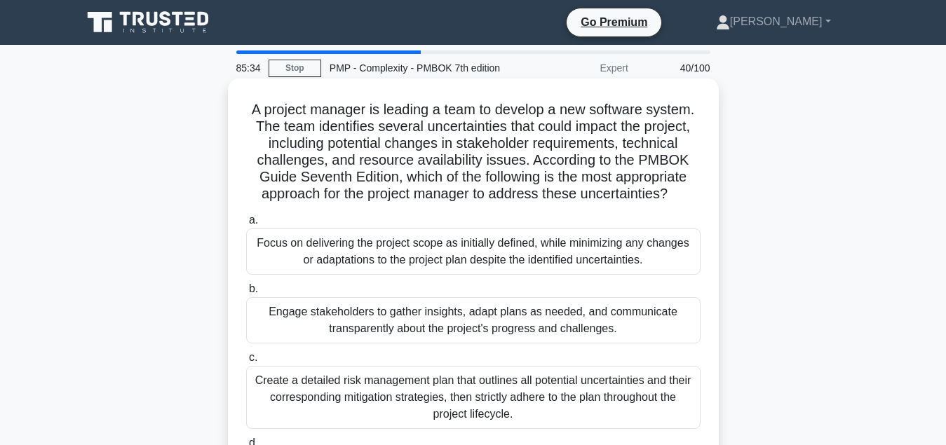
scroll to position [71, 0]
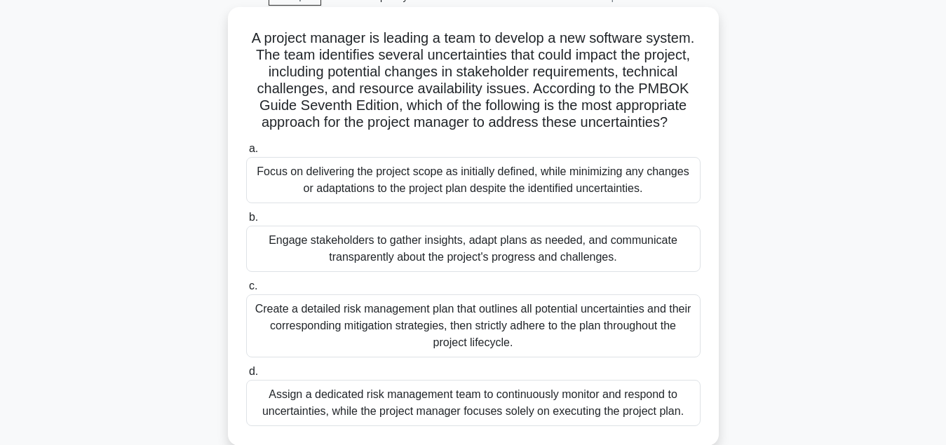
click at [489, 255] on div "Engage stakeholders to gather insights, adapt plans as needed, and communicate …" at bounding box center [473, 249] width 454 height 46
click at [246, 222] on input "b. Engage stakeholders to gather insights, adapt plans as needed, and communica…" at bounding box center [246, 217] width 0 height 9
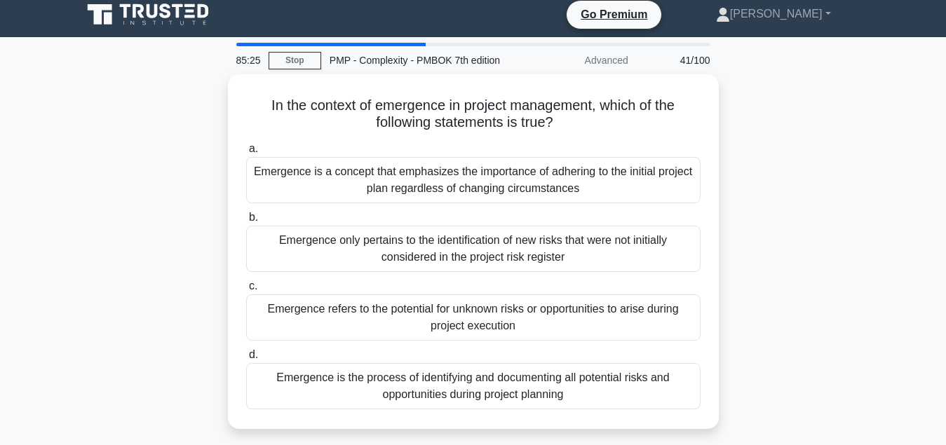
scroll to position [0, 0]
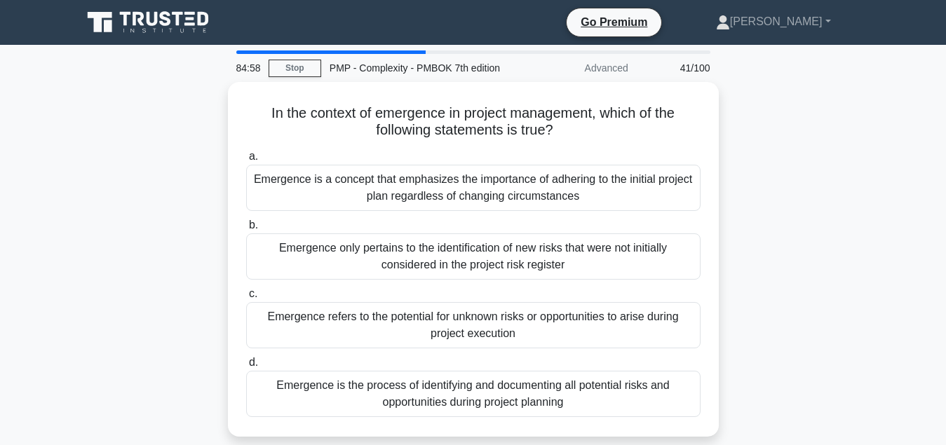
click at [489, 255] on div "Emergence only pertains to the identification of new risks that were not initia…" at bounding box center [473, 256] width 454 height 46
click at [246, 230] on input "b. Emergence only pertains to the identification of new risks that were not ini…" at bounding box center [246, 225] width 0 height 9
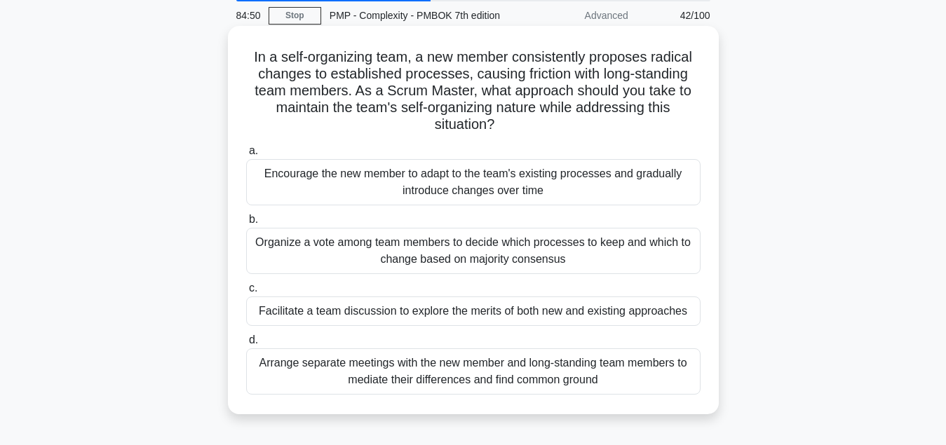
scroll to position [143, 0]
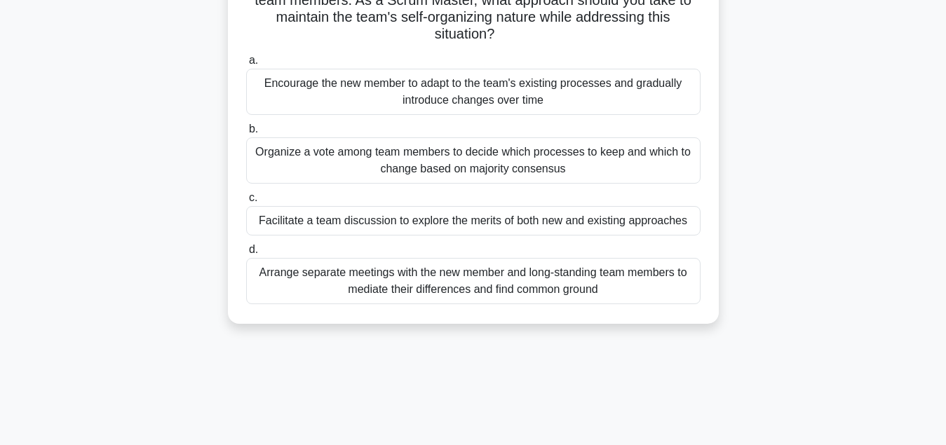
click at [503, 221] on div "Facilitate a team discussion to explore the merits of both new and existing app…" at bounding box center [473, 220] width 454 height 29
click at [246, 203] on input "c. Facilitate a team discussion to explore the merits of both new and existing …" at bounding box center [246, 197] width 0 height 9
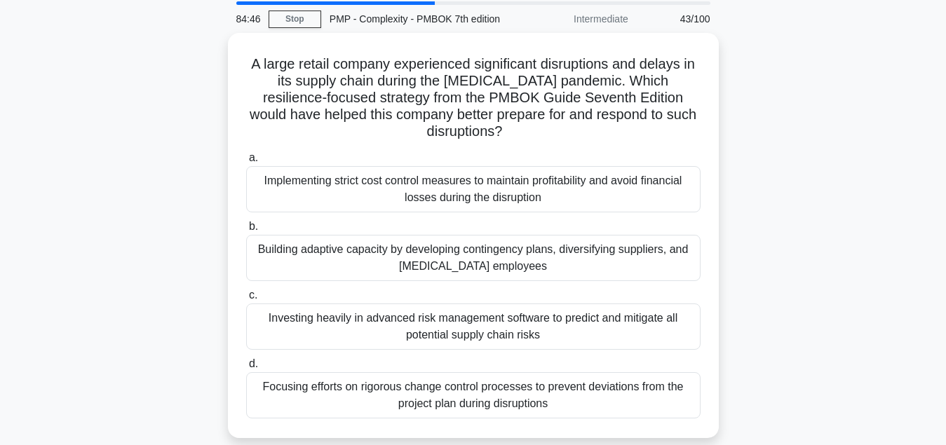
scroll to position [71, 0]
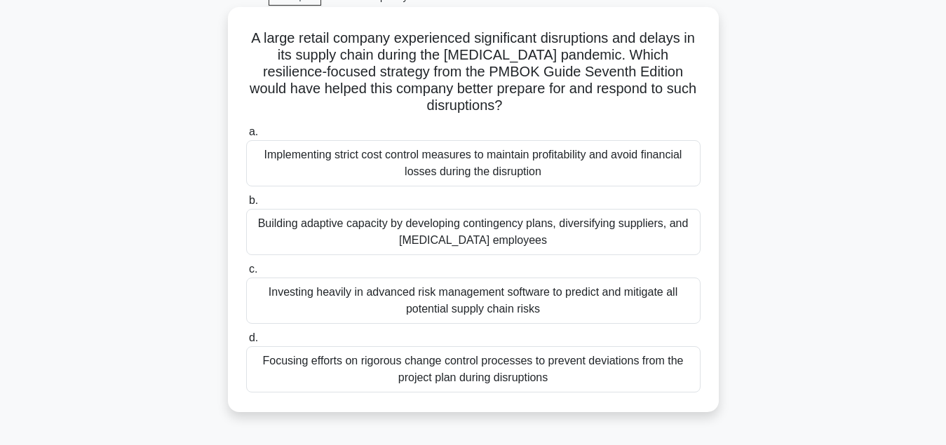
click at [432, 226] on div "Building adaptive capacity by developing contingency plans, diversifying suppli…" at bounding box center [473, 232] width 454 height 46
click at [246, 205] on input "b. Building adaptive capacity by developing contingency plans, diversifying sup…" at bounding box center [246, 200] width 0 height 9
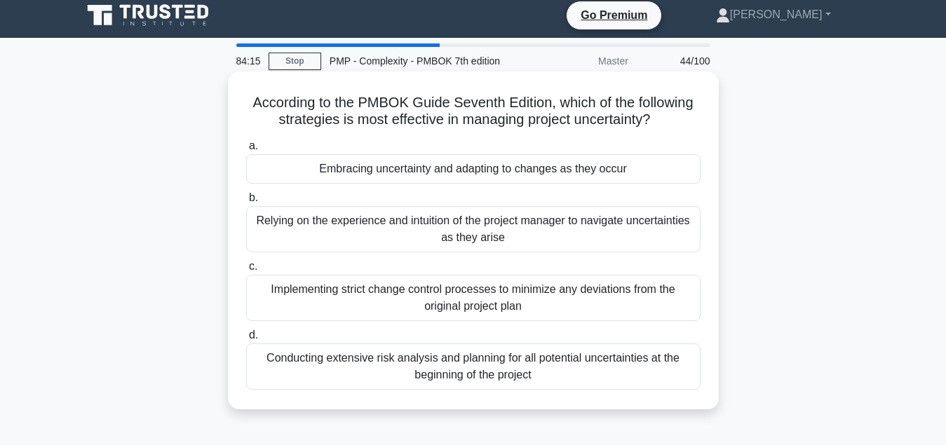
scroll to position [0, 0]
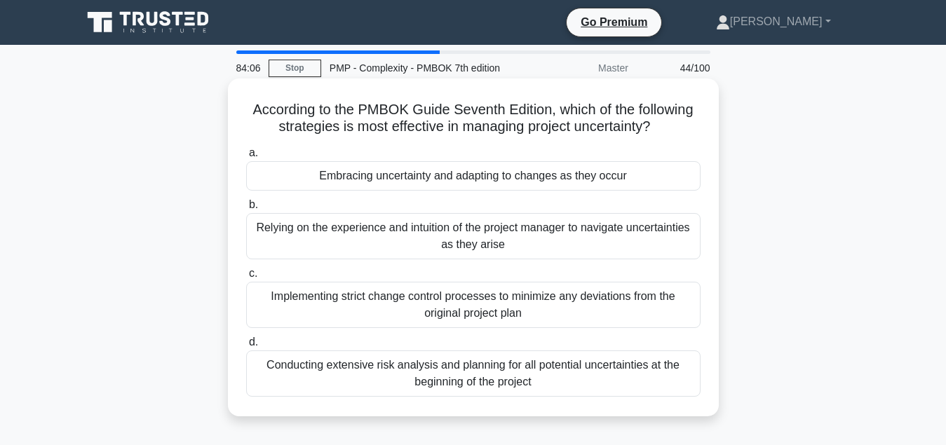
click at [441, 183] on div "Embracing uncertainty and adapting to changes as they occur" at bounding box center [473, 175] width 454 height 29
click at [246, 158] on input "a. Embracing uncertainty and adapting to changes as they occur" at bounding box center [246, 153] width 0 height 9
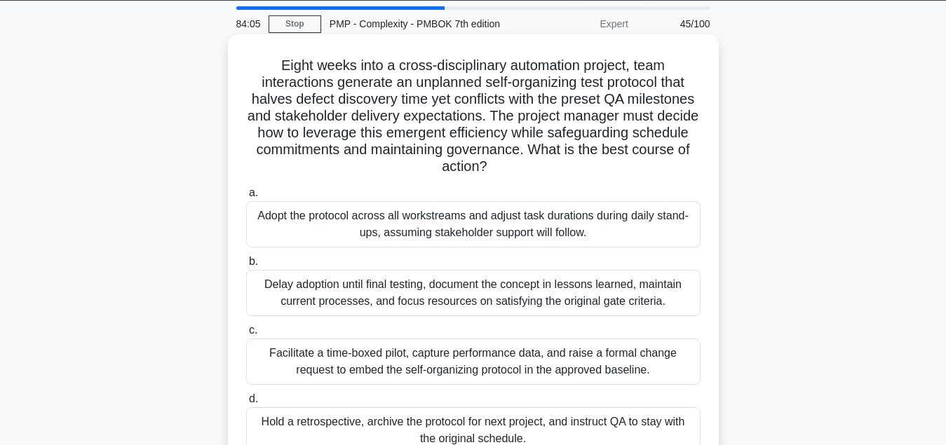
scroll to position [71, 0]
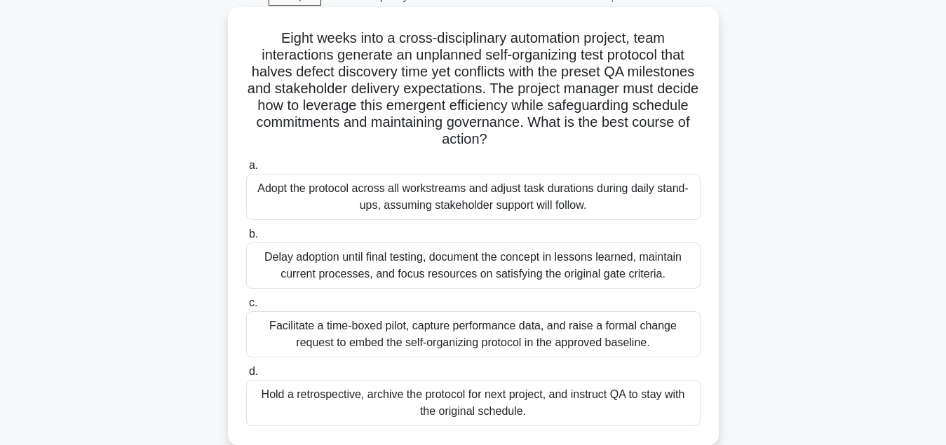
click at [438, 346] on div "Facilitate a time-boxed pilot, capture performance data, and raise a formal cha…" at bounding box center [473, 334] width 454 height 46
click at [246, 308] on input "c. Facilitate a time-boxed pilot, capture performance data, and raise a formal …" at bounding box center [246, 303] width 0 height 9
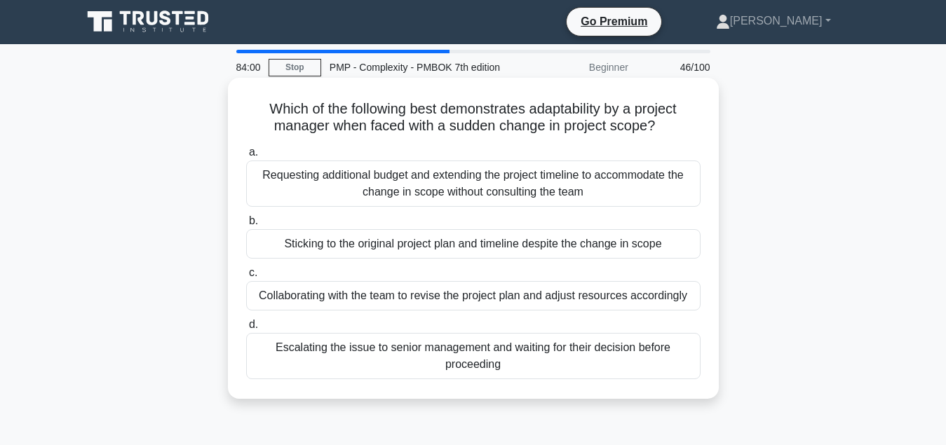
scroll to position [0, 0]
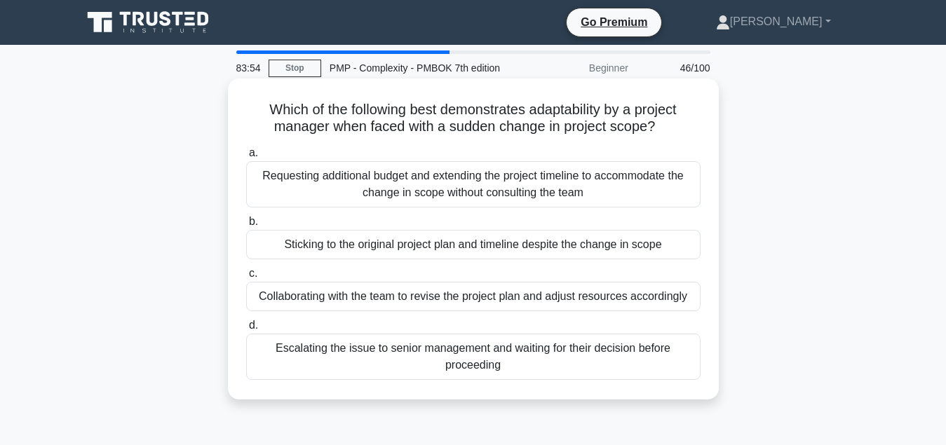
click at [555, 305] on div "Collaborating with the team to revise the project plan and adjust resources acc…" at bounding box center [473, 296] width 454 height 29
click at [246, 278] on input "c. Collaborating with the team to revise the project plan and adjust resources …" at bounding box center [246, 273] width 0 height 9
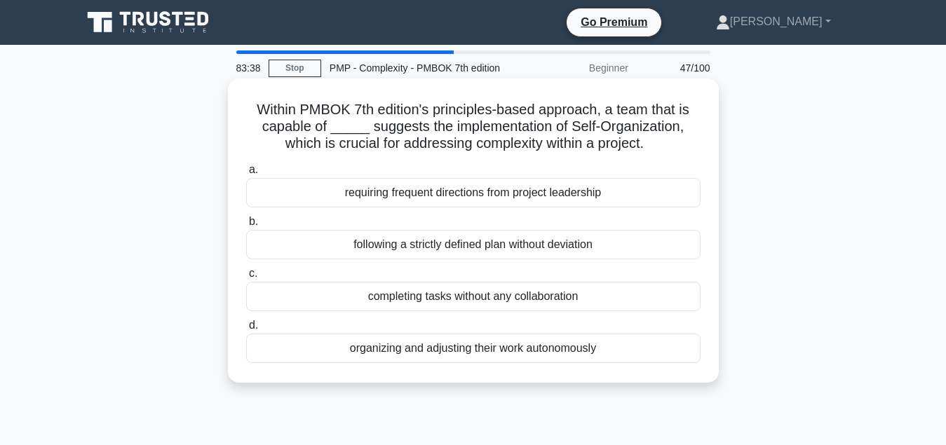
click at [521, 355] on div "organizing and adjusting their work autonomously" at bounding box center [473, 348] width 454 height 29
click at [246, 330] on input "d. organizing and adjusting their work autonomously" at bounding box center [246, 325] width 0 height 9
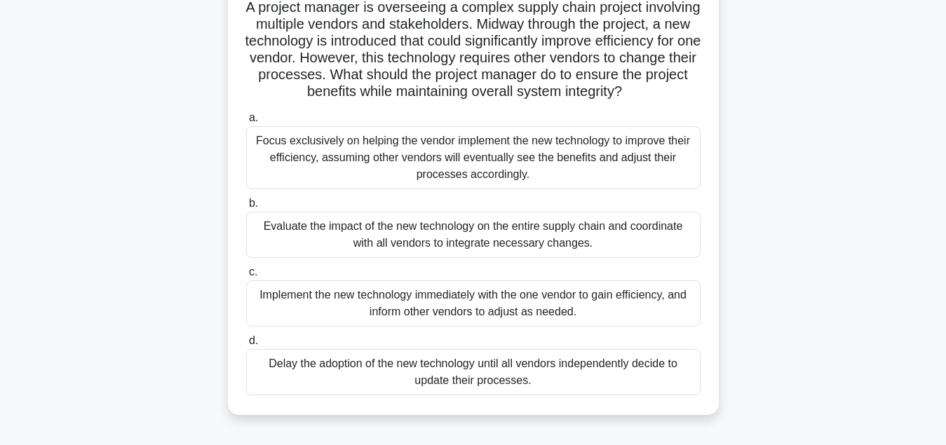
scroll to position [143, 0]
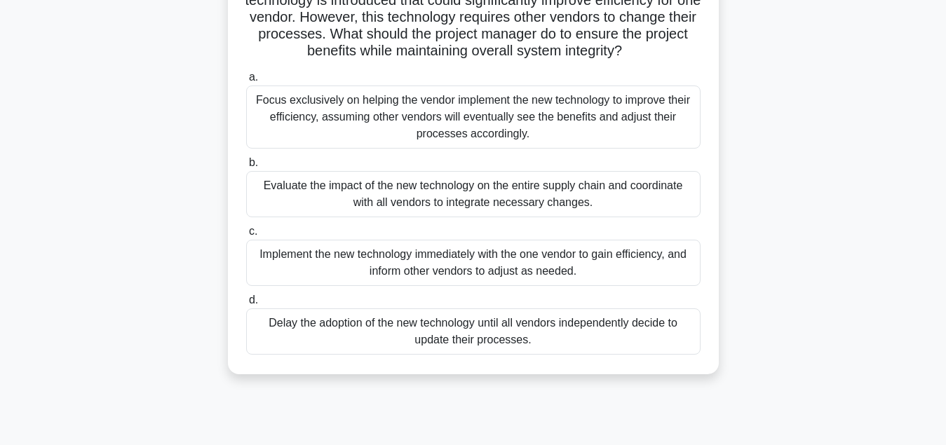
click at [515, 204] on div "Evaluate the impact of the new technology on the entire supply chain and coordi…" at bounding box center [473, 194] width 454 height 46
click at [246, 168] on input "b. Evaluate the impact of the new technology on the entire supply chain and coo…" at bounding box center [246, 162] width 0 height 9
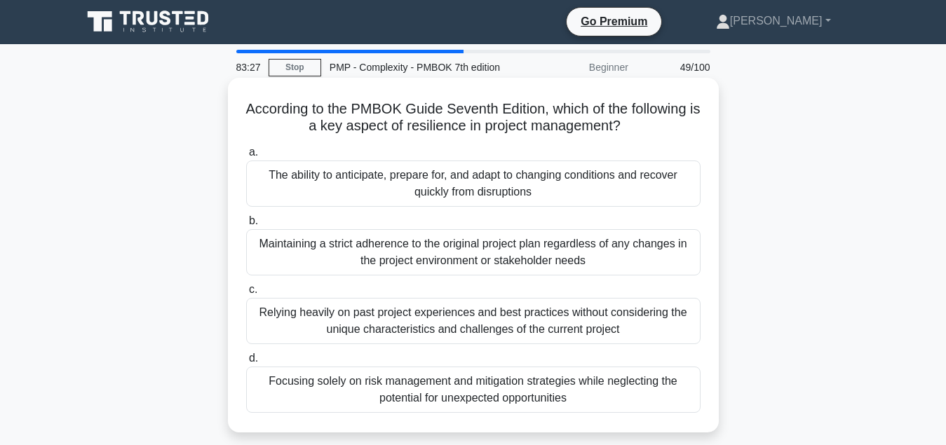
scroll to position [0, 0]
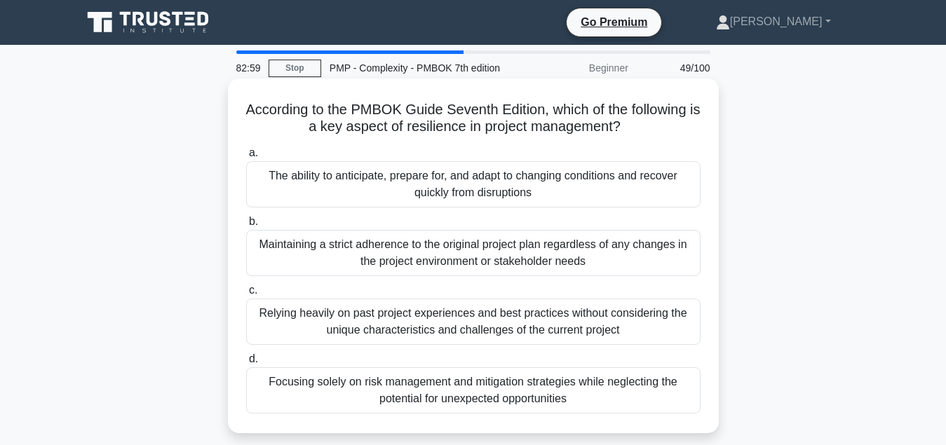
click at [509, 189] on div "The ability to anticipate, prepare for, and adapt to changing conditions and re…" at bounding box center [473, 184] width 454 height 46
click at [246, 158] on input "a. The ability to anticipate, prepare for, and adapt to changing conditions and…" at bounding box center [246, 153] width 0 height 9
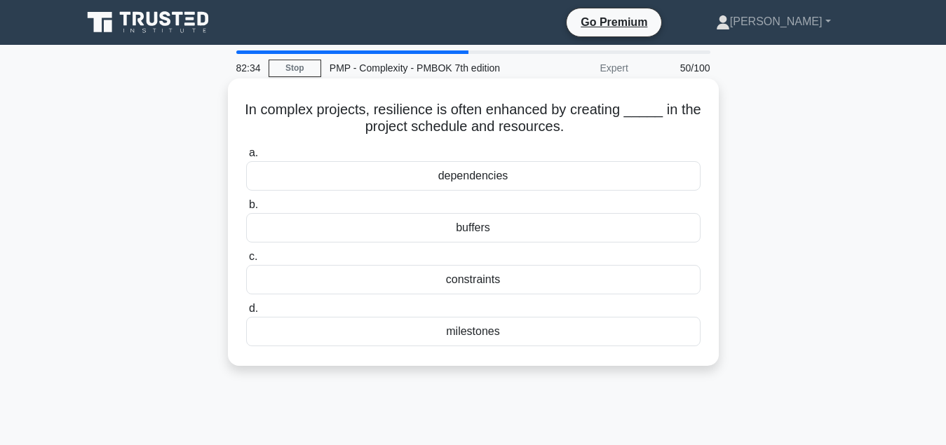
click at [517, 180] on div "dependencies" at bounding box center [473, 175] width 454 height 29
click at [246, 158] on input "a. dependencies" at bounding box center [246, 153] width 0 height 9
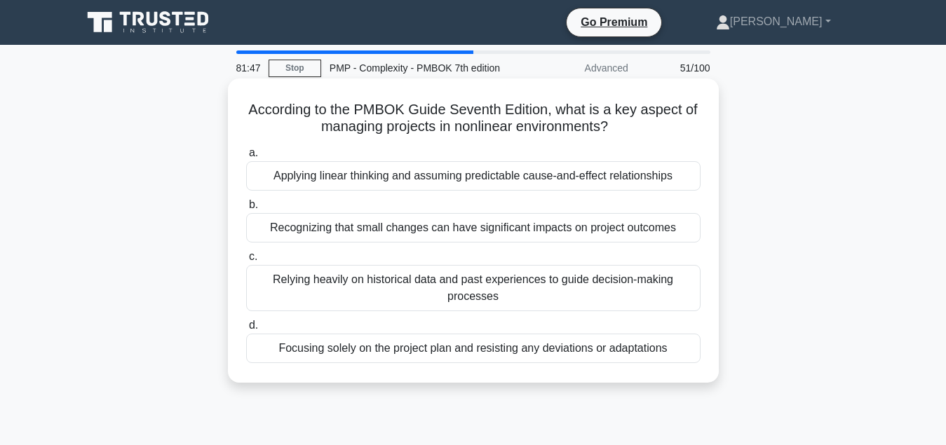
click at [552, 228] on div "Recognizing that small changes can have significant impacts on project outcomes" at bounding box center [473, 227] width 454 height 29
click at [246, 210] on input "b. Recognizing that small changes can have significant impacts on project outco…" at bounding box center [246, 204] width 0 height 9
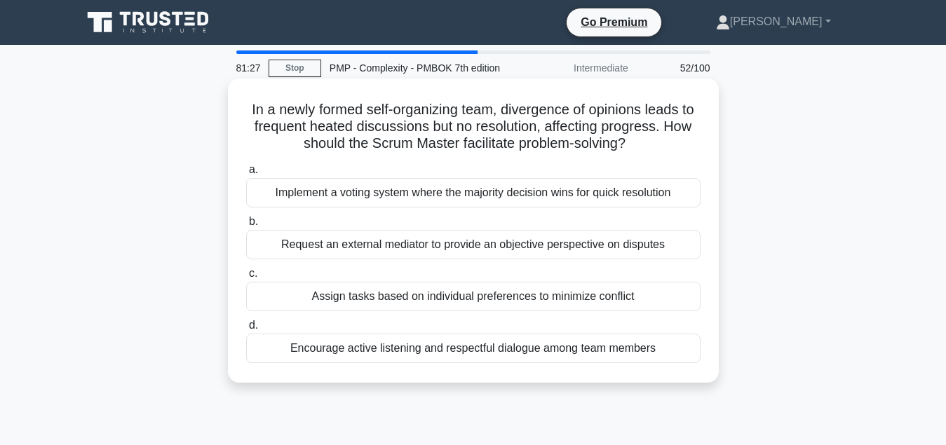
click at [507, 354] on div "Encourage active listening and respectful dialogue among team members" at bounding box center [473, 348] width 454 height 29
click at [246, 330] on input "d. Encourage active listening and respectful dialogue among team members" at bounding box center [246, 325] width 0 height 9
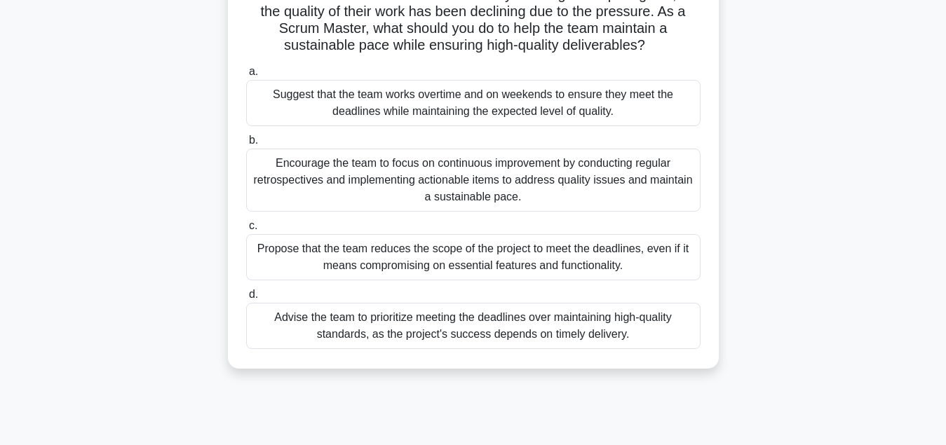
scroll to position [143, 0]
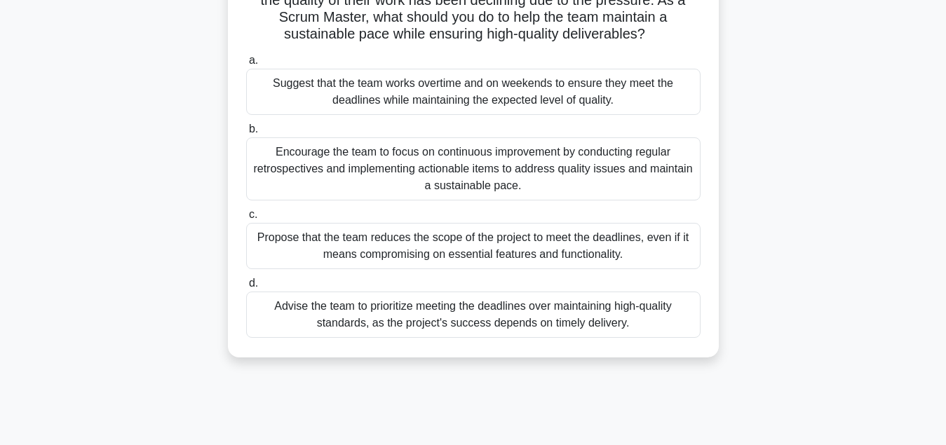
click at [451, 165] on div "Encourage the team to focus on continuous improvement by conducting regular ret…" at bounding box center [473, 168] width 454 height 63
click at [246, 134] on input "b. Encourage the team to focus on continuous improvement by conducting regular …" at bounding box center [246, 129] width 0 height 9
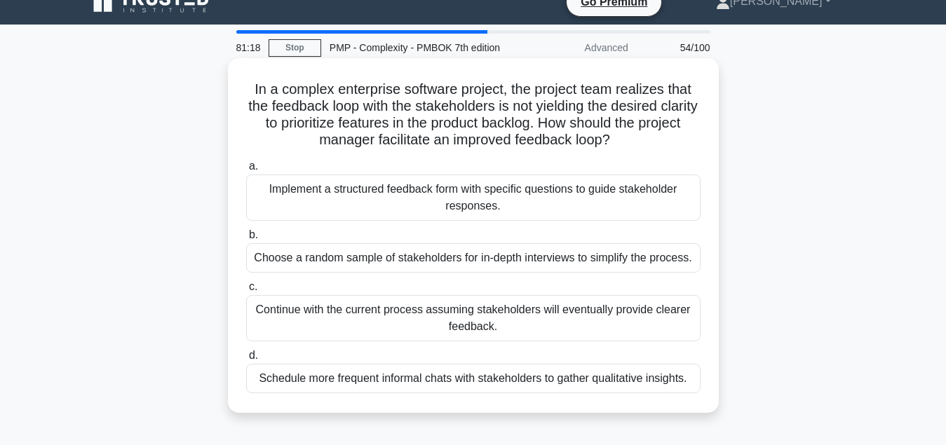
scroll to position [0, 0]
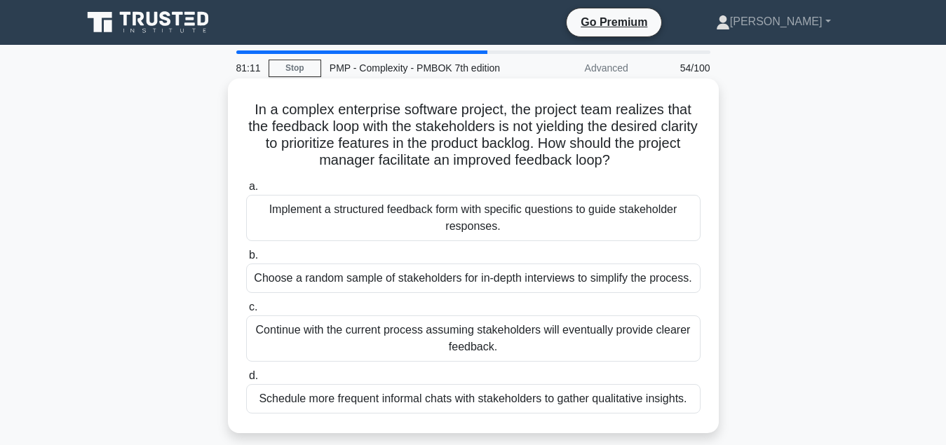
click at [496, 225] on div "Implement a structured feedback form with specific questions to guide stakehold…" at bounding box center [473, 218] width 454 height 46
click at [246, 191] on input "a. Implement a structured feedback form with specific questions to guide stakeh…" at bounding box center [246, 186] width 0 height 9
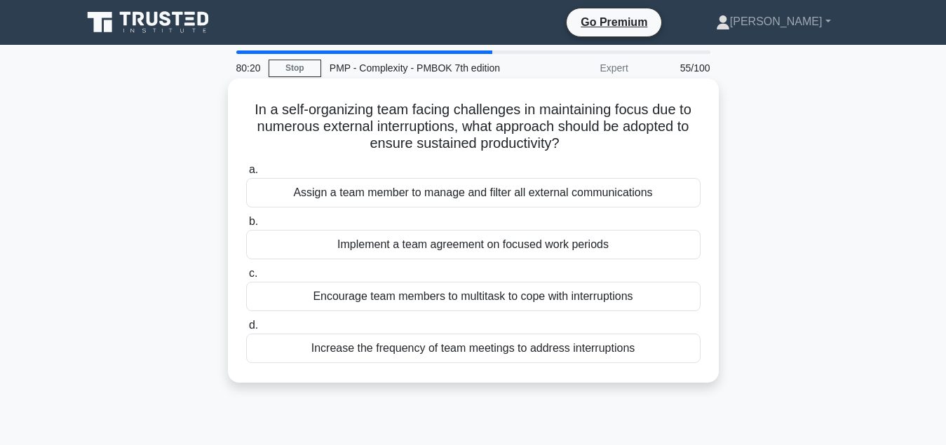
click at [456, 303] on div "Encourage team members to multitask to cope with interruptions" at bounding box center [473, 296] width 454 height 29
click at [246, 278] on input "c. Encourage team members to multitask to cope with interruptions" at bounding box center [246, 273] width 0 height 9
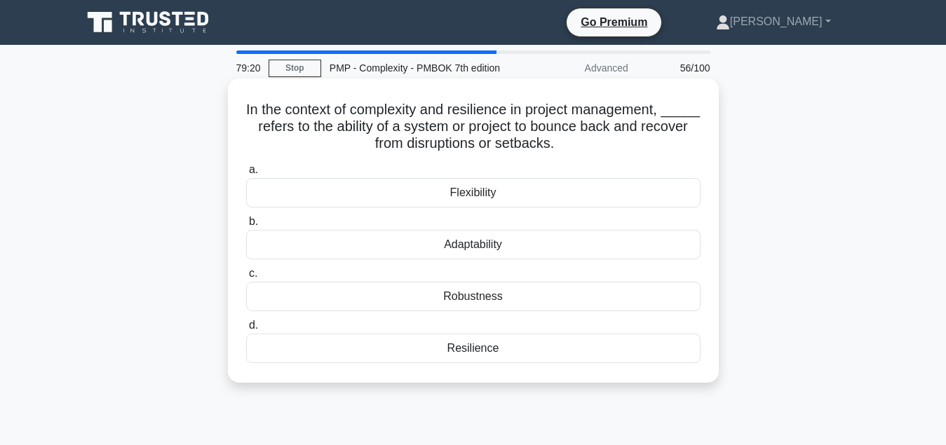
click at [496, 250] on div "Adaptability" at bounding box center [473, 244] width 454 height 29
click at [246, 226] on input "b. Adaptability" at bounding box center [246, 221] width 0 height 9
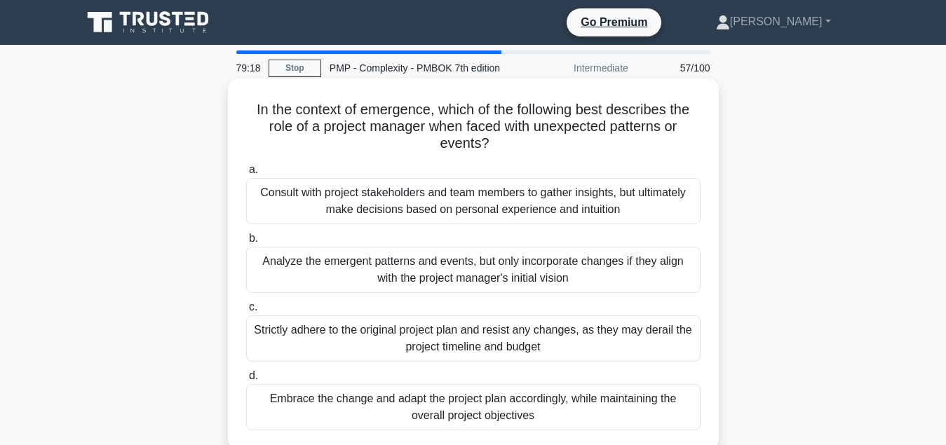
click at [468, 270] on div "Analyze the emergent patterns and events, but only incorporate changes if they …" at bounding box center [473, 270] width 454 height 46
click at [246, 243] on input "b. Analyze the emergent patterns and events, but only incorporate changes if th…" at bounding box center [246, 238] width 0 height 9
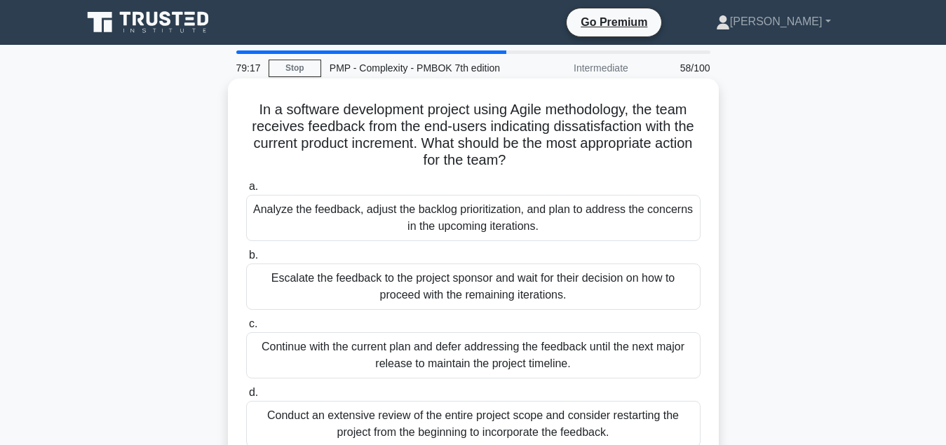
scroll to position [71, 0]
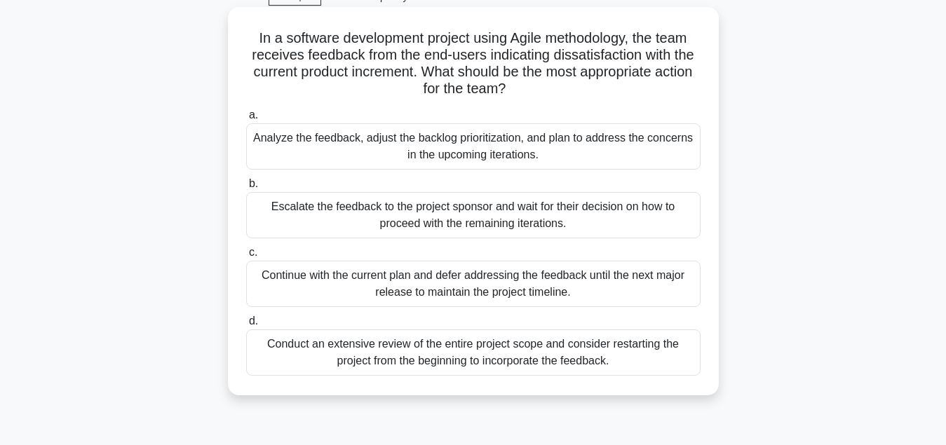
click at [493, 144] on div "Analyze the feedback, adjust the backlog prioritization, and plan to address th…" at bounding box center [473, 146] width 454 height 46
click at [246, 120] on input "a. Analyze the feedback, adjust the backlog prioritization, and plan to address…" at bounding box center [246, 115] width 0 height 9
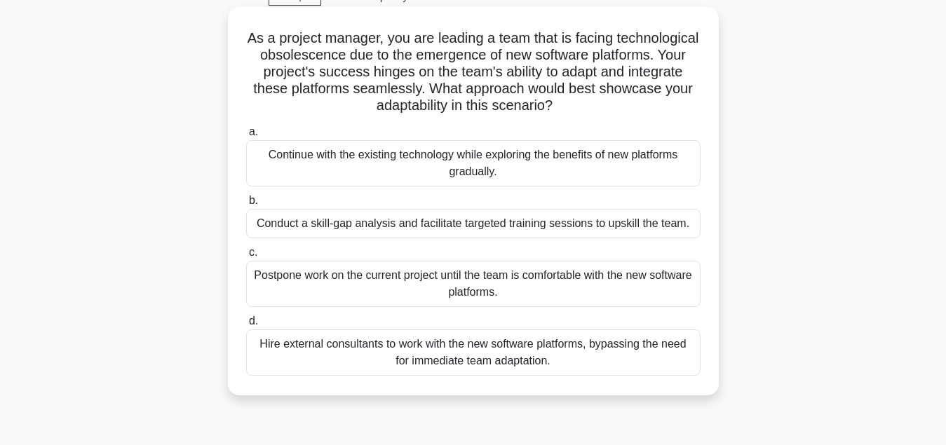
click at [507, 226] on div "Conduct a skill-gap analysis and facilitate targeted training sessions to upski…" at bounding box center [473, 223] width 454 height 29
click at [246, 205] on input "b. Conduct a skill-gap analysis and facilitate targeted training sessions to up…" at bounding box center [246, 200] width 0 height 9
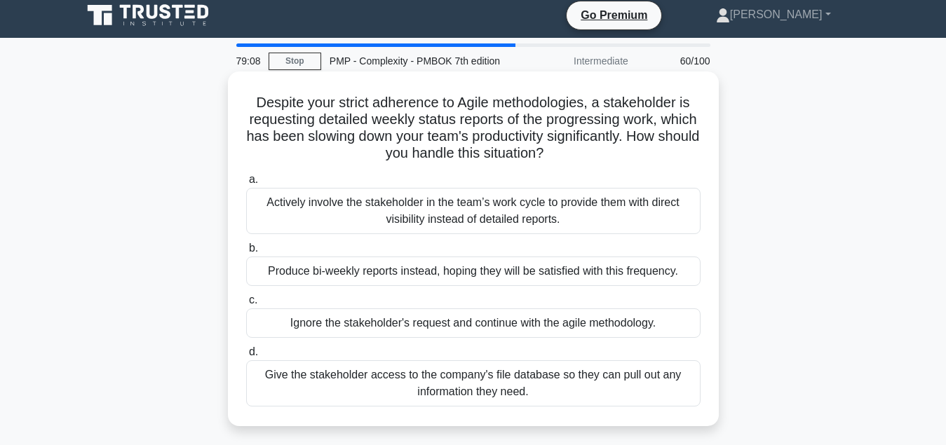
scroll to position [0, 0]
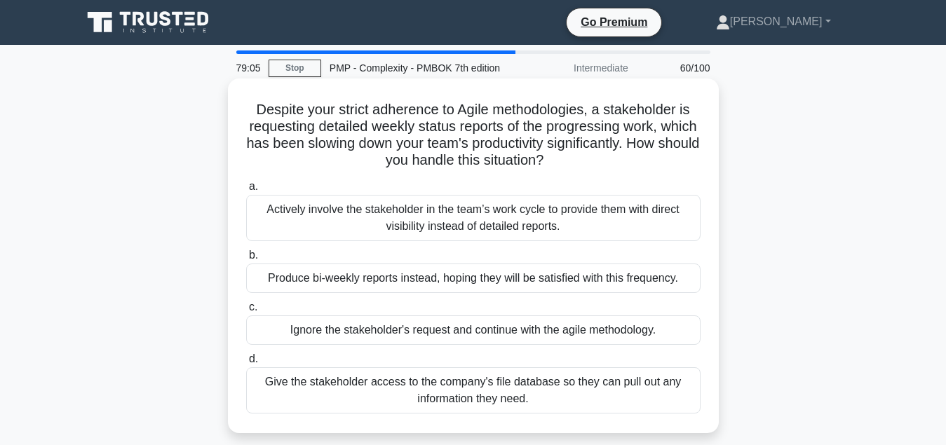
click at [482, 219] on div "Actively involve the stakeholder in the team’s work cycle to provide them with …" at bounding box center [473, 218] width 454 height 46
click at [246, 191] on input "a. Actively involve the stakeholder in the team’s work cycle to provide them wi…" at bounding box center [246, 186] width 0 height 9
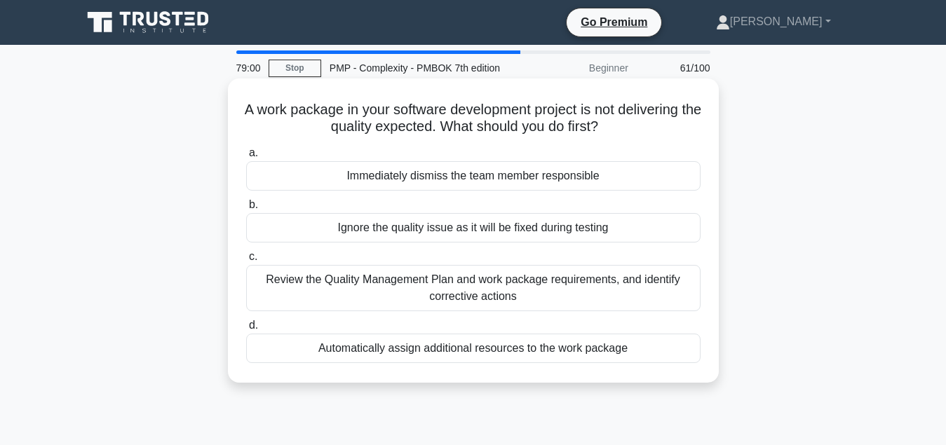
click at [478, 296] on div "Review the Quality Management Plan and work package requirements, and identify …" at bounding box center [473, 288] width 454 height 46
click at [246, 261] on input "c. Review the Quality Management Plan and work package requirements, and identi…" at bounding box center [246, 256] width 0 height 9
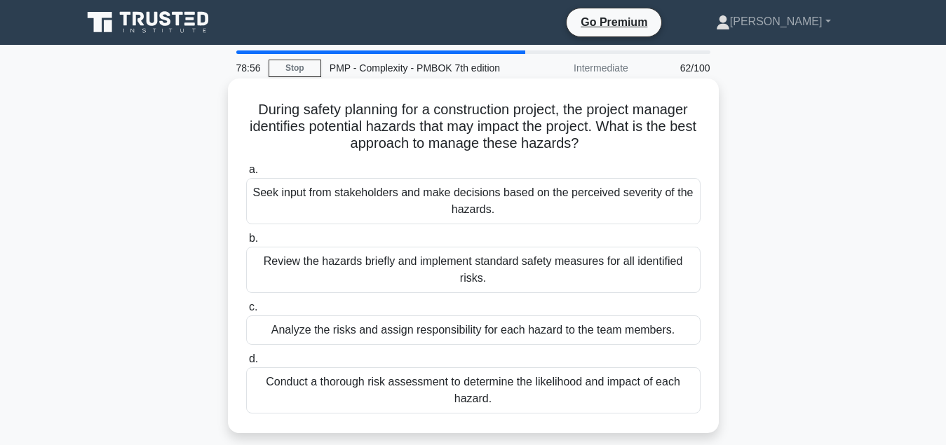
click at [567, 334] on div "Analyze the risks and assign responsibility for each hazard to the team members." at bounding box center [473, 329] width 454 height 29
click at [246, 312] on input "c. Analyze the risks and assign responsibility for each hazard to the team memb…" at bounding box center [246, 307] width 0 height 9
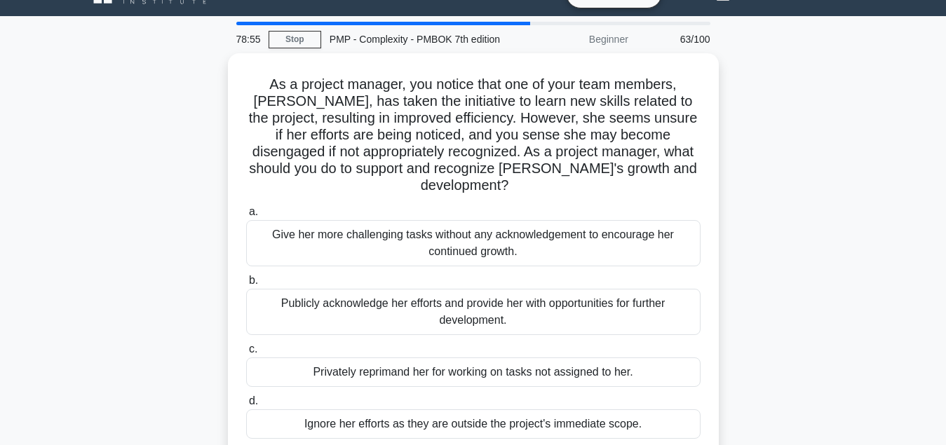
scroll to position [71, 0]
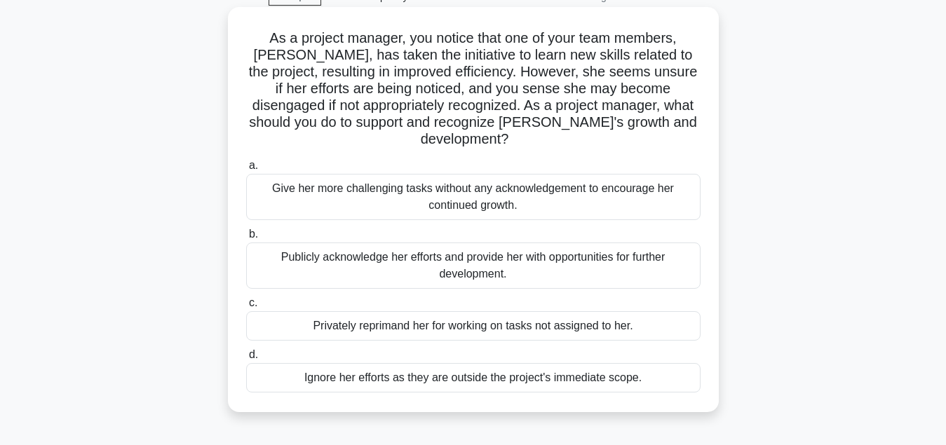
click at [568, 259] on div "Publicly acknowledge her efforts and provide her with opportunities for further…" at bounding box center [473, 266] width 454 height 46
click at [246, 239] on input "b. Publicly acknowledge her efforts and provide her with opportunities for furt…" at bounding box center [246, 234] width 0 height 9
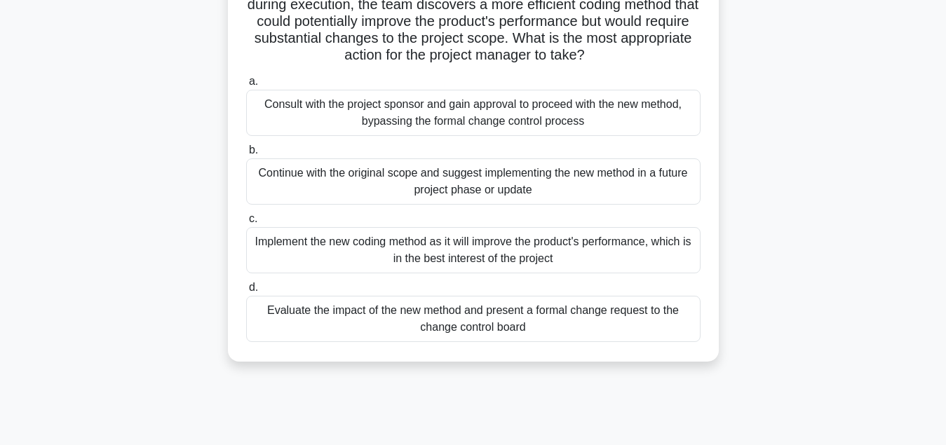
scroll to position [143, 0]
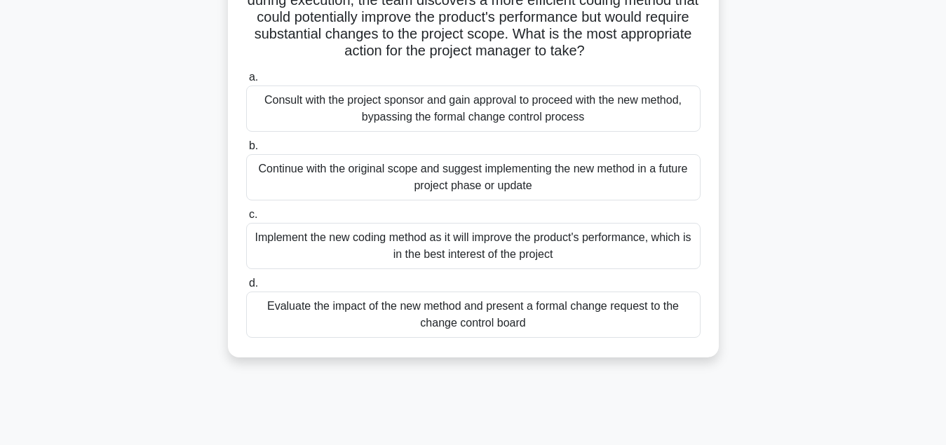
click at [506, 321] on div "Evaluate the impact of the new method and present a formal change request to th…" at bounding box center [473, 315] width 454 height 46
click at [246, 288] on input "d. Evaluate the impact of the new method and present a formal change request to…" at bounding box center [246, 283] width 0 height 9
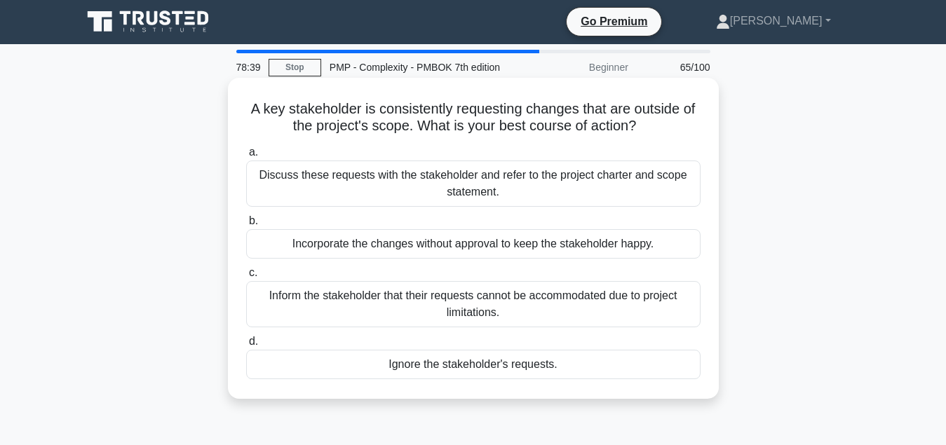
scroll to position [0, 0]
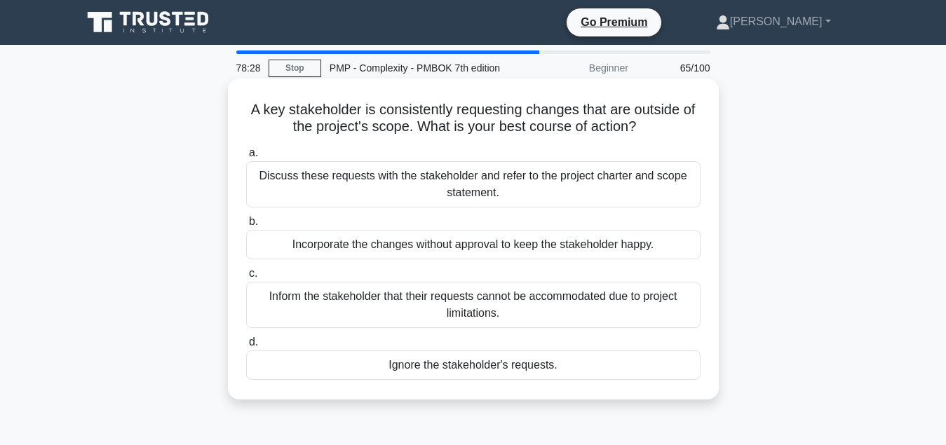
click at [456, 193] on div "Discuss these requests with the stakeholder and refer to the project charter an…" at bounding box center [473, 184] width 454 height 46
click at [246, 158] on input "a. Discuss these requests with the stakeholder and refer to the project charter…" at bounding box center [246, 153] width 0 height 9
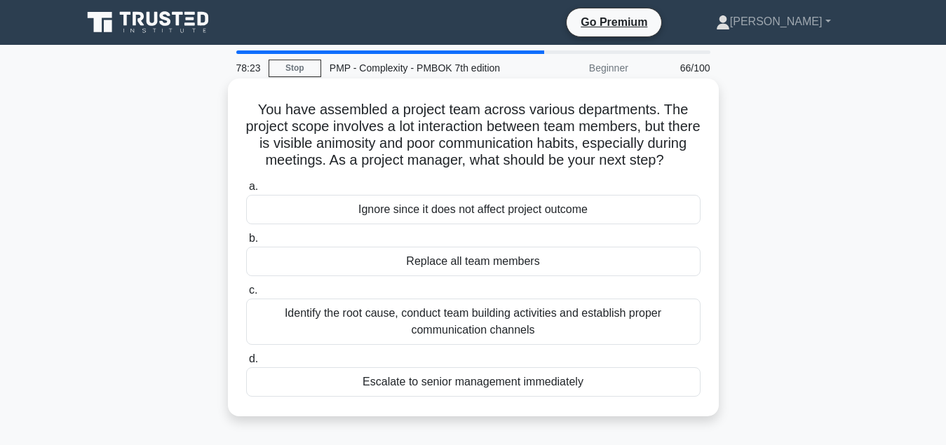
click at [505, 326] on div "Identify the root cause, conduct team building activities and establish proper …" at bounding box center [473, 322] width 454 height 46
click at [246, 295] on input "c. Identify the root cause, conduct team building activities and establish prop…" at bounding box center [246, 290] width 0 height 9
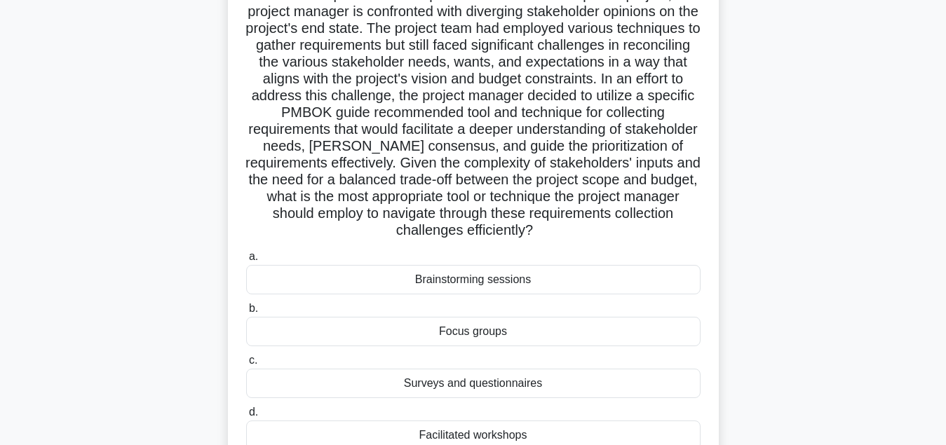
scroll to position [143, 0]
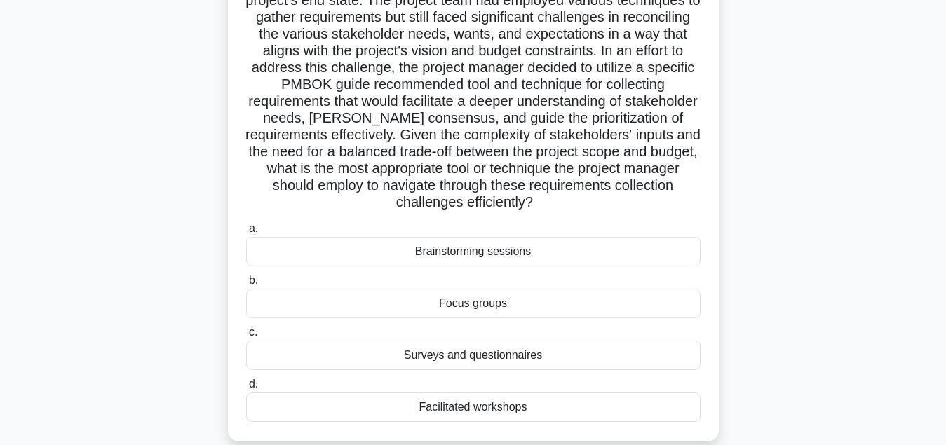
click at [542, 361] on div "Surveys and questionnaires" at bounding box center [473, 355] width 454 height 29
click at [246, 337] on input "c. Surveys and questionnaires" at bounding box center [246, 332] width 0 height 9
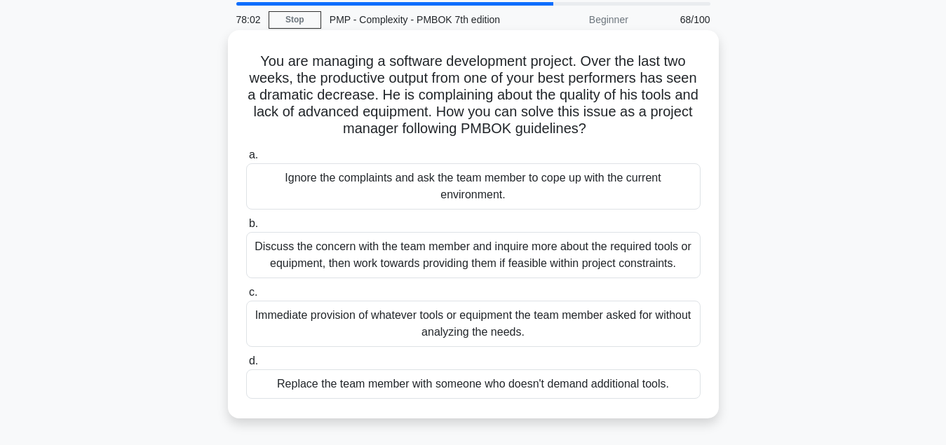
scroll to position [71, 0]
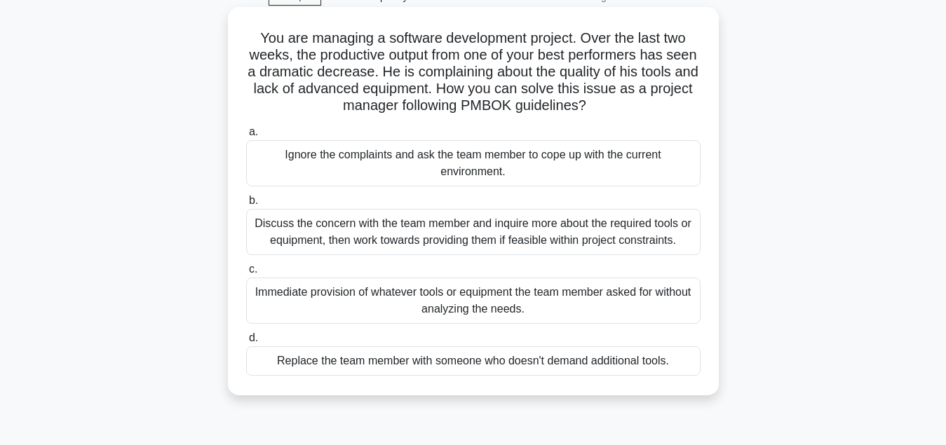
click at [475, 233] on div "Discuss the concern with the team member and inquire more about the required to…" at bounding box center [473, 232] width 454 height 46
click at [246, 205] on input "b. Discuss the concern with the team member and inquire more about the required…" at bounding box center [246, 200] width 0 height 9
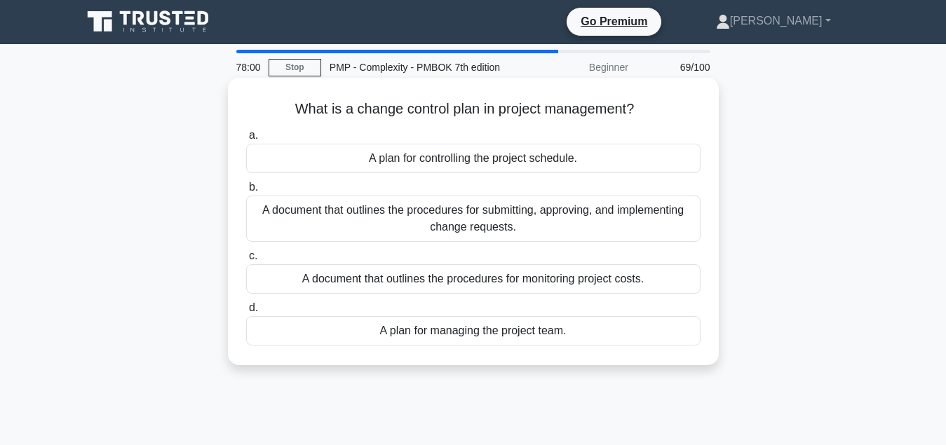
scroll to position [0, 0]
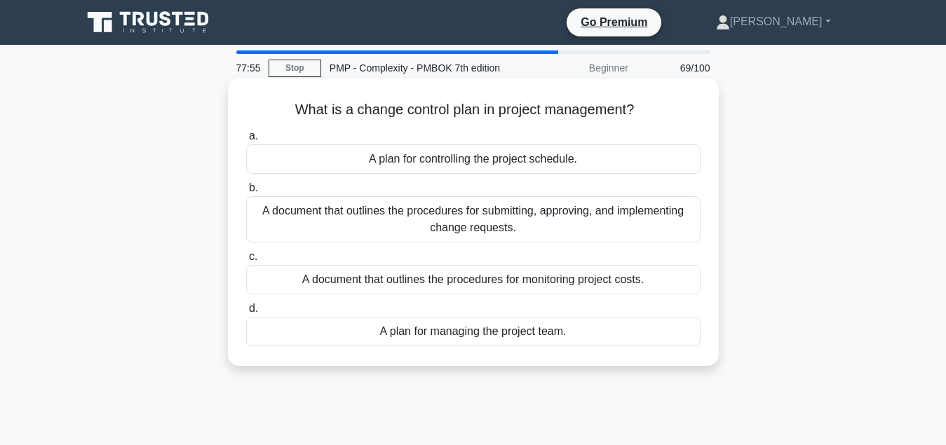
click at [449, 230] on div "A document that outlines the procedures for submitting, approving, and implemen…" at bounding box center [473, 219] width 454 height 46
click at [246, 193] on input "b. A document that outlines the procedures for submitting, approving, and imple…" at bounding box center [246, 188] width 0 height 9
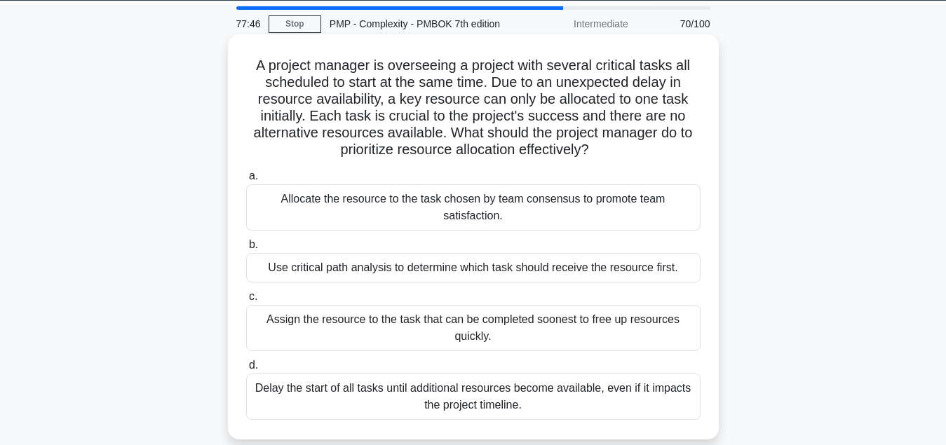
scroll to position [71, 0]
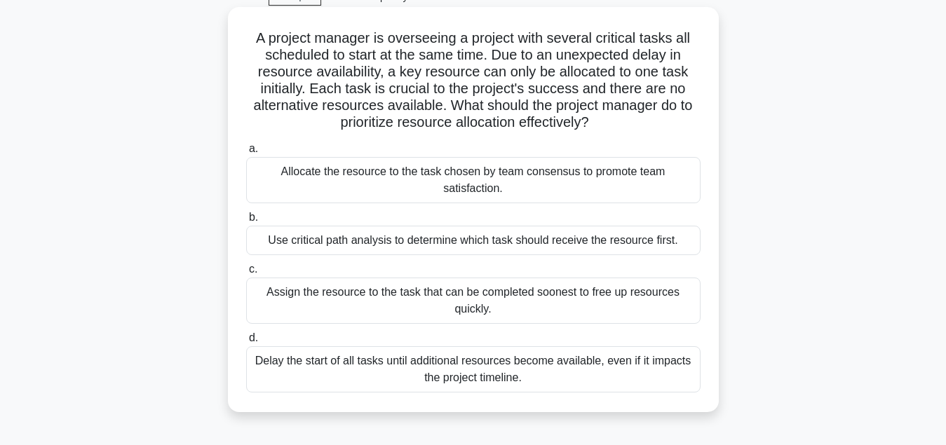
click at [443, 246] on div "Use critical path analysis to determine which task should receive the resource …" at bounding box center [473, 240] width 454 height 29
click at [246, 222] on input "b. Use critical path analysis to determine which task should receive the resour…" at bounding box center [246, 217] width 0 height 9
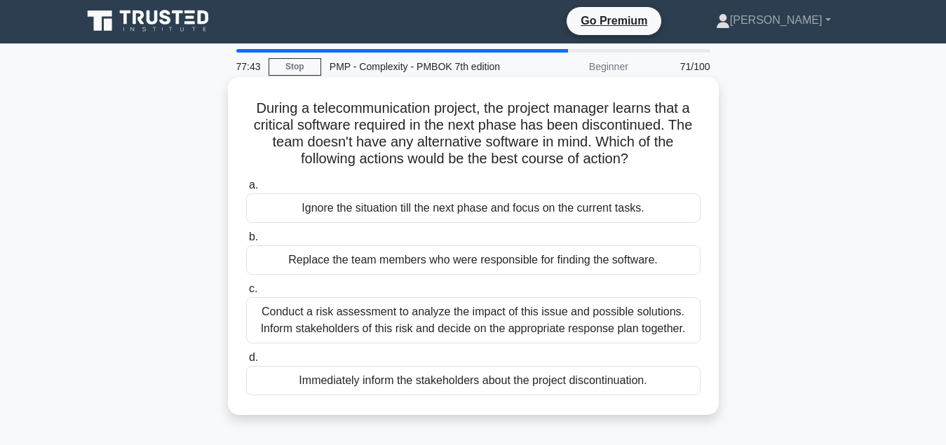
scroll to position [0, 0]
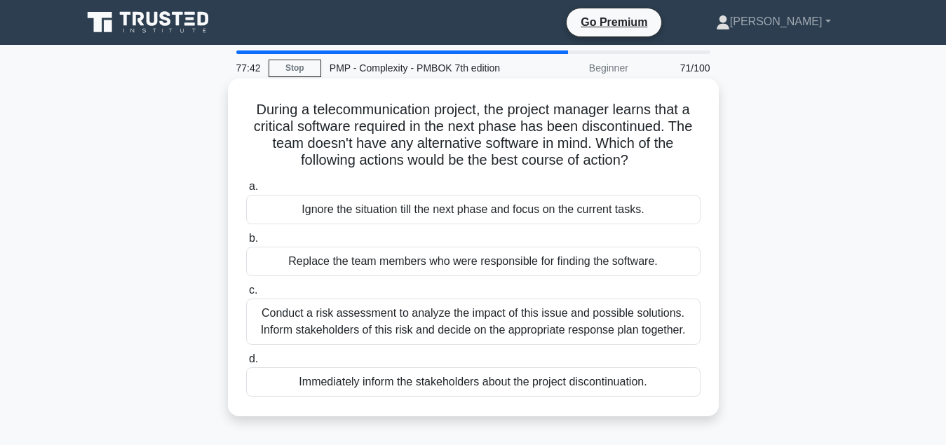
click at [442, 326] on div "Conduct a risk assessment to analyze the impact of this issue and possible solu…" at bounding box center [473, 322] width 454 height 46
click at [246, 295] on input "c. Conduct a risk assessment to analyze the impact of this issue and possible s…" at bounding box center [246, 290] width 0 height 9
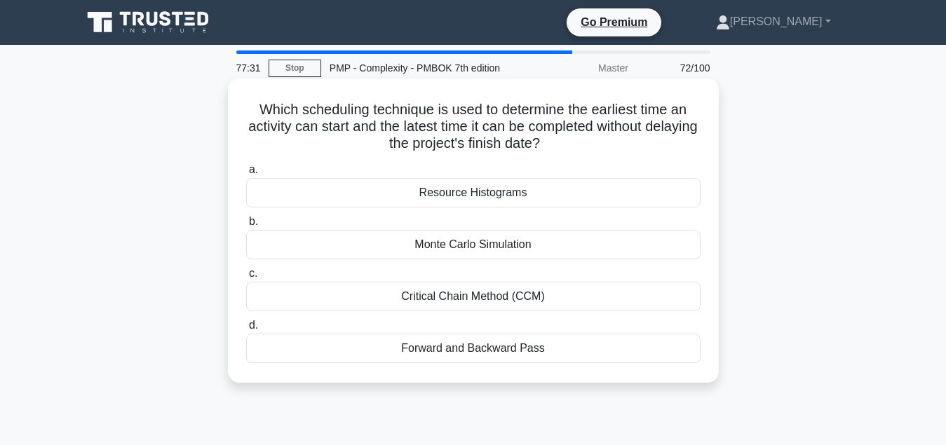
click at [463, 302] on div "Critical Chain Method (CCM)" at bounding box center [473, 296] width 454 height 29
click at [246, 278] on input "c. Critical Chain Method (CCM)" at bounding box center [246, 273] width 0 height 9
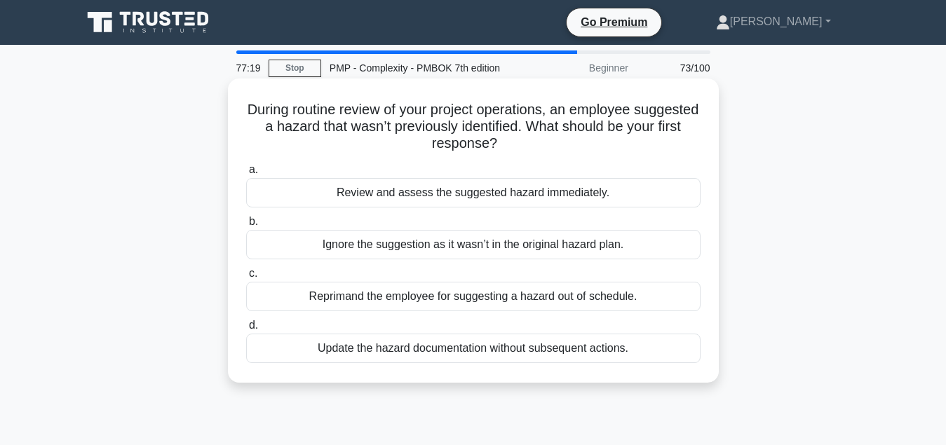
click at [512, 196] on div "Review and assess the suggested hazard immediately." at bounding box center [473, 192] width 454 height 29
click at [246, 175] on input "a. Review and assess the suggested hazard immediately." at bounding box center [246, 169] width 0 height 9
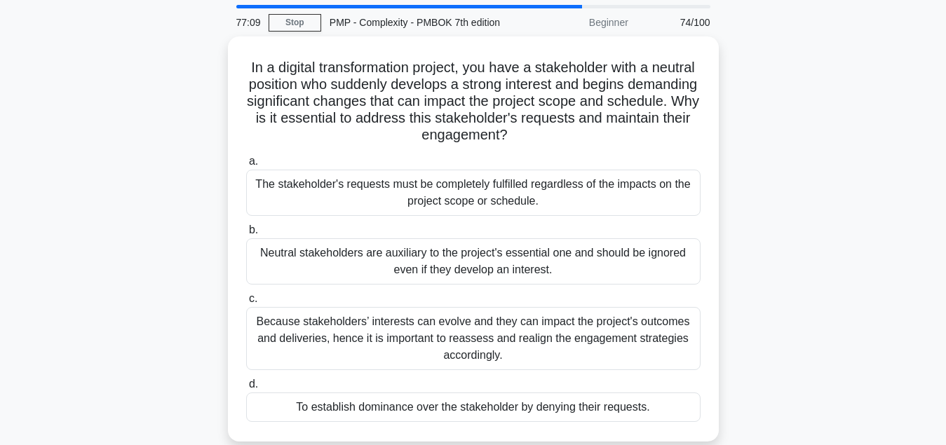
scroll to position [71, 0]
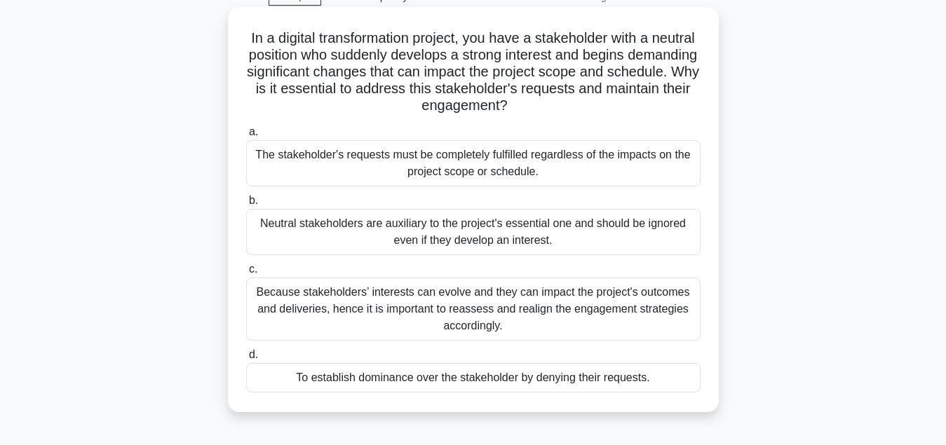
click at [487, 301] on div "Because stakeholders’ interests can evolve and they can impact the project's ou…" at bounding box center [473, 309] width 454 height 63
click at [246, 274] on input "c. Because stakeholders’ interests can evolve and they can impact the project's…" at bounding box center [246, 269] width 0 height 9
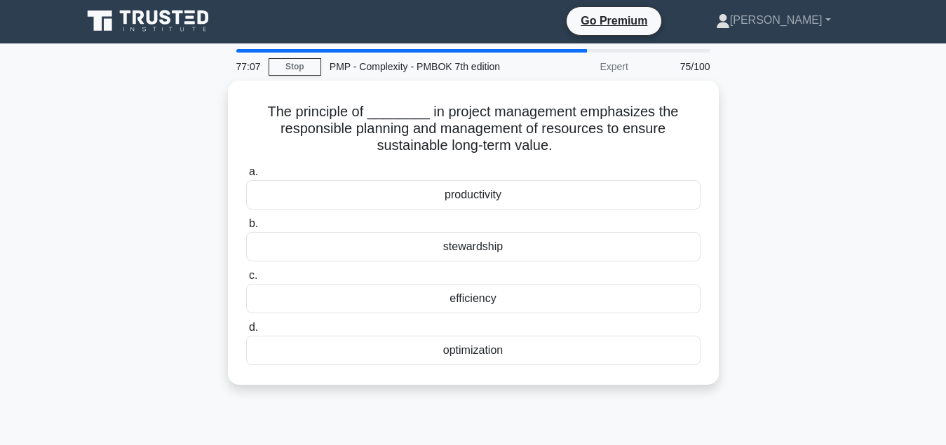
scroll to position [0, 0]
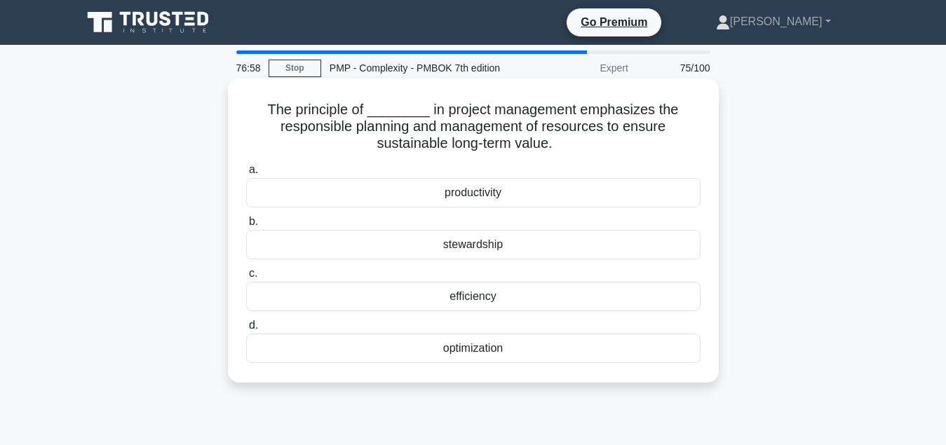
click at [498, 354] on div "optimization" at bounding box center [473, 348] width 454 height 29
click at [246, 330] on input "d. optimization" at bounding box center [246, 325] width 0 height 9
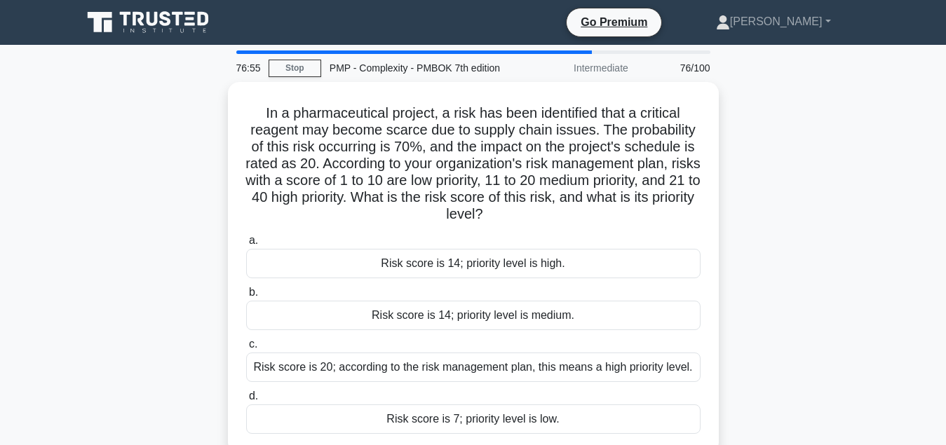
scroll to position [71, 0]
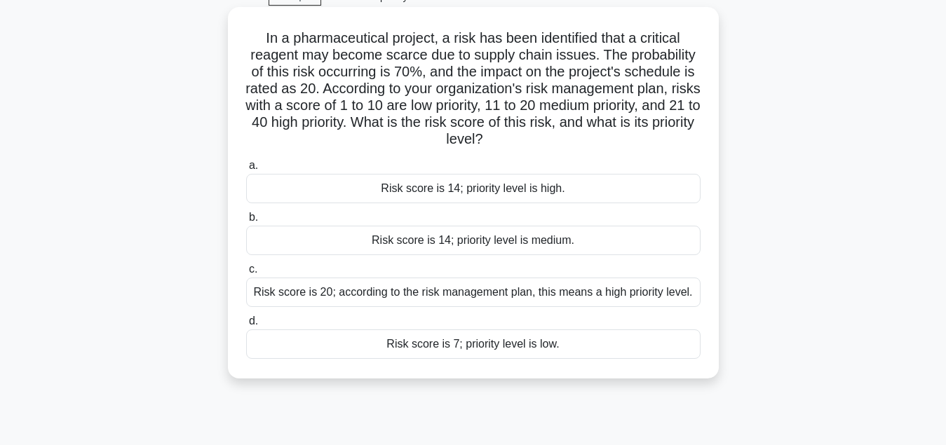
click at [524, 247] on div "Risk score is 14; priority level is medium." at bounding box center [473, 240] width 454 height 29
click at [246, 222] on input "b. Risk score is 14; priority level is medium." at bounding box center [246, 217] width 0 height 9
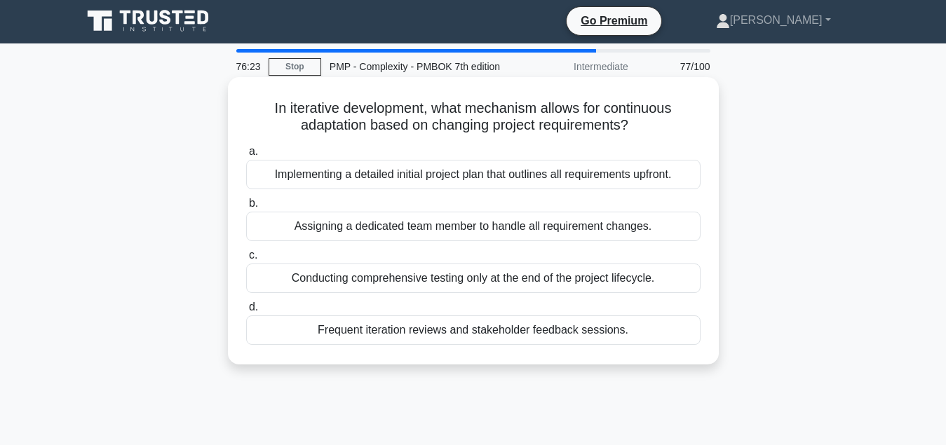
scroll to position [0, 0]
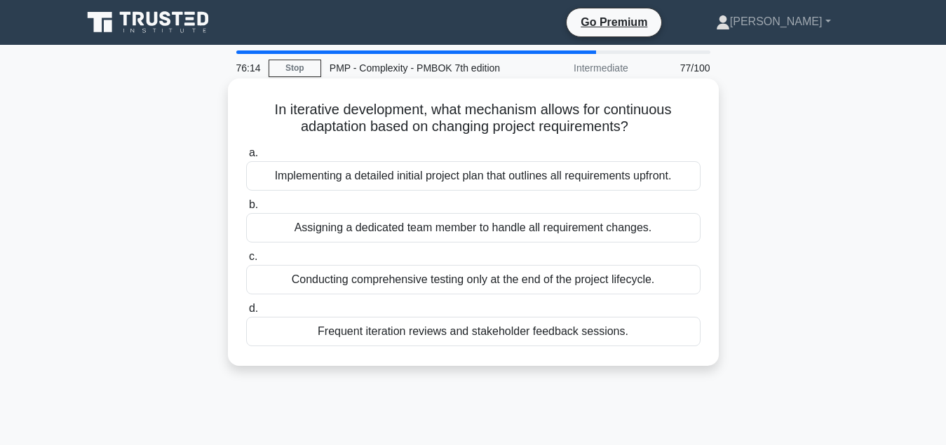
click at [505, 334] on div "Frequent iteration reviews and stakeholder feedback sessions." at bounding box center [473, 331] width 454 height 29
click at [246, 313] on input "d. Frequent iteration reviews and stakeholder feedback sessions." at bounding box center [246, 308] width 0 height 9
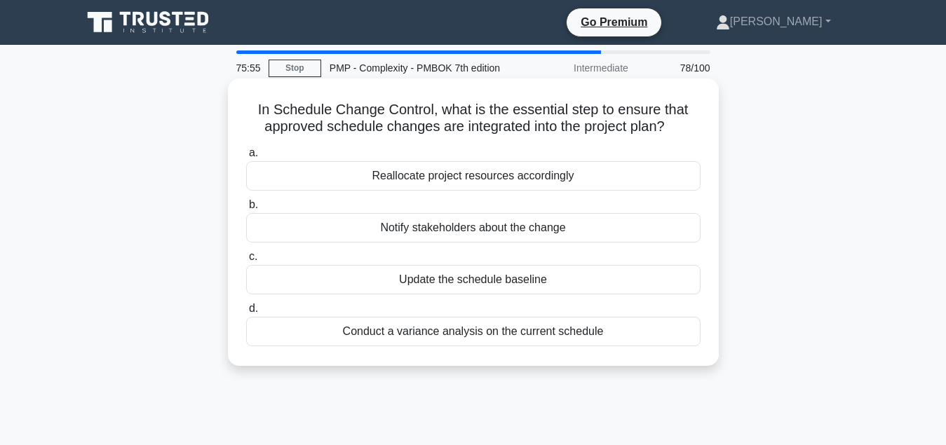
click at [486, 286] on div "Update the schedule baseline" at bounding box center [473, 279] width 454 height 29
click at [246, 261] on input "c. Update the schedule baseline" at bounding box center [246, 256] width 0 height 9
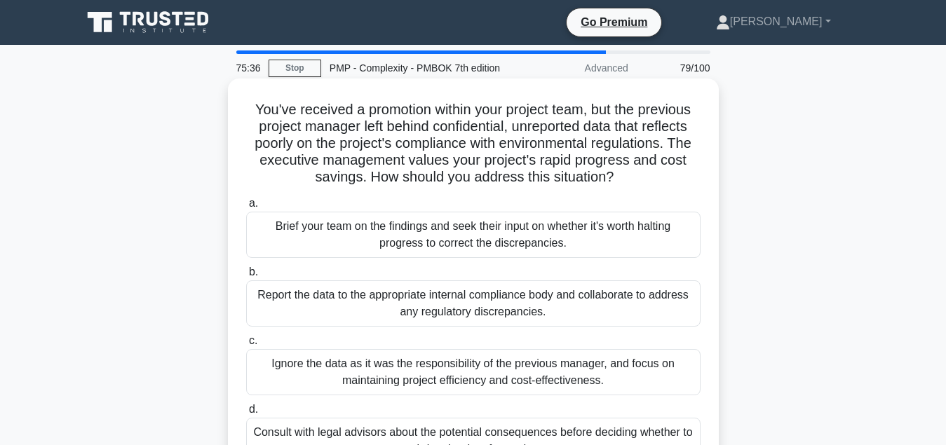
scroll to position [71, 0]
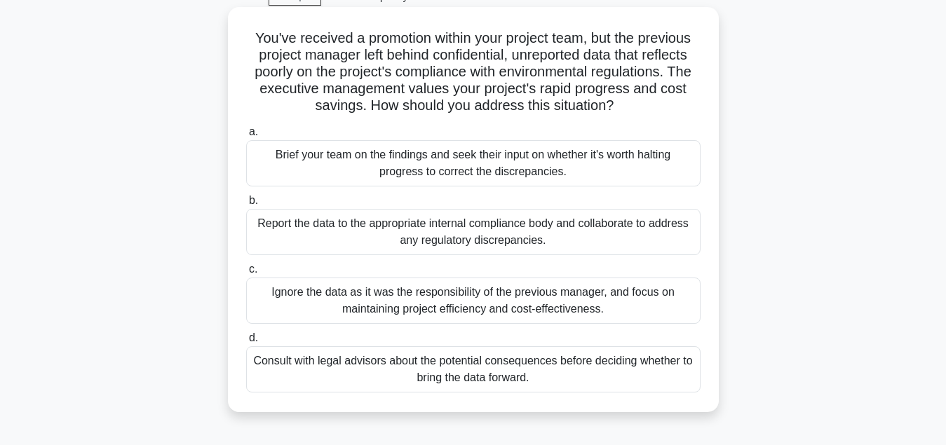
click at [456, 239] on div "Report the data to the appropriate internal compliance body and collaborate to …" at bounding box center [473, 232] width 454 height 46
click at [246, 205] on input "b. Report the data to the appropriate internal compliance body and collaborate …" at bounding box center [246, 200] width 0 height 9
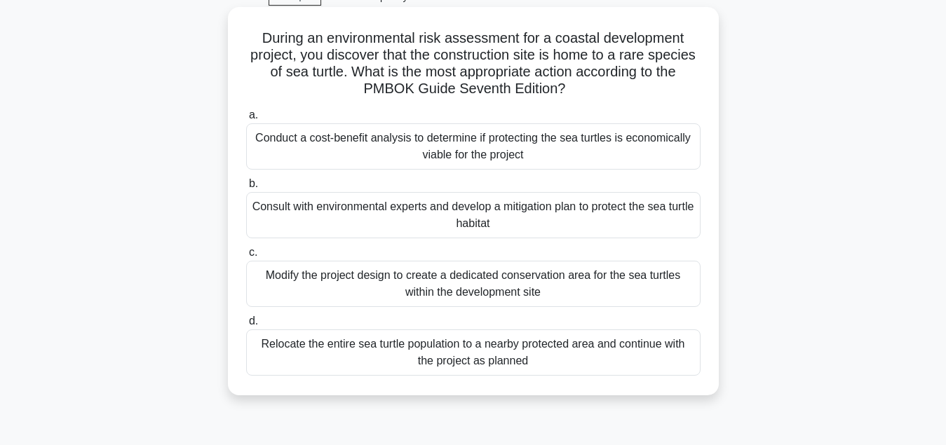
click at [465, 146] on div "Conduct a cost-benefit analysis to determine if protecting the sea turtles is e…" at bounding box center [473, 146] width 454 height 46
click at [246, 120] on input "a. Conduct a cost-benefit analysis to determine if protecting the sea turtles i…" at bounding box center [246, 115] width 0 height 9
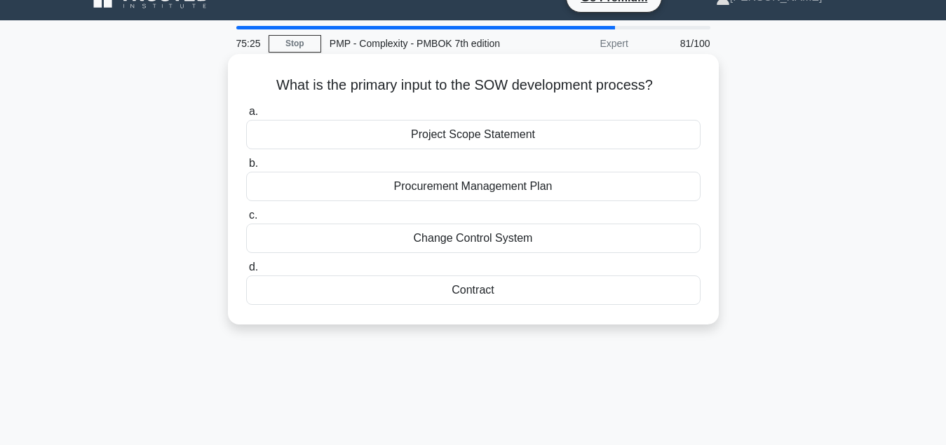
scroll to position [0, 0]
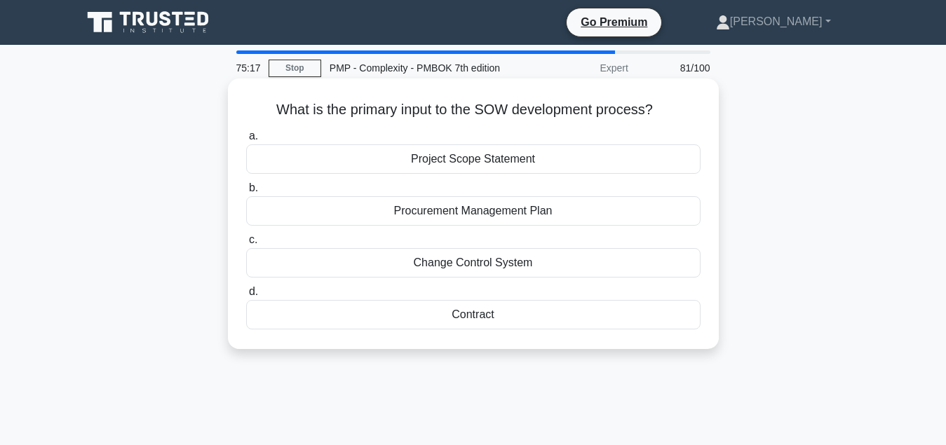
click at [485, 159] on div "Project Scope Statement" at bounding box center [473, 158] width 454 height 29
click at [246, 141] on input "a. Project Scope Statement" at bounding box center [246, 136] width 0 height 9
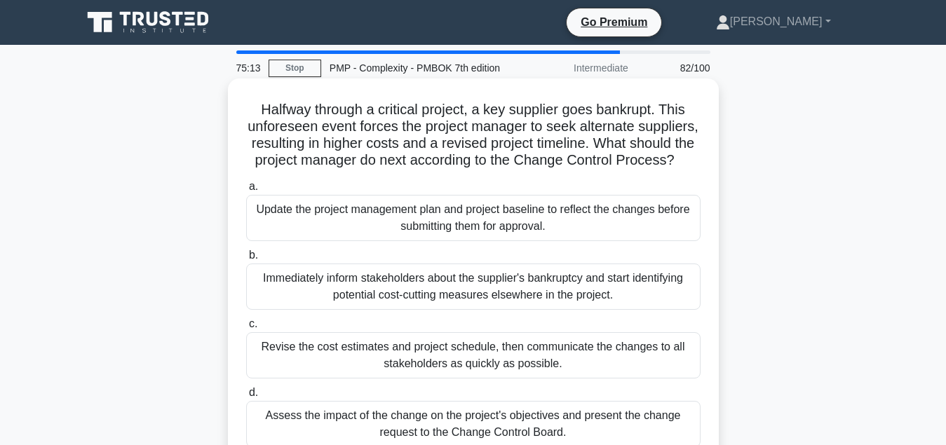
scroll to position [71, 0]
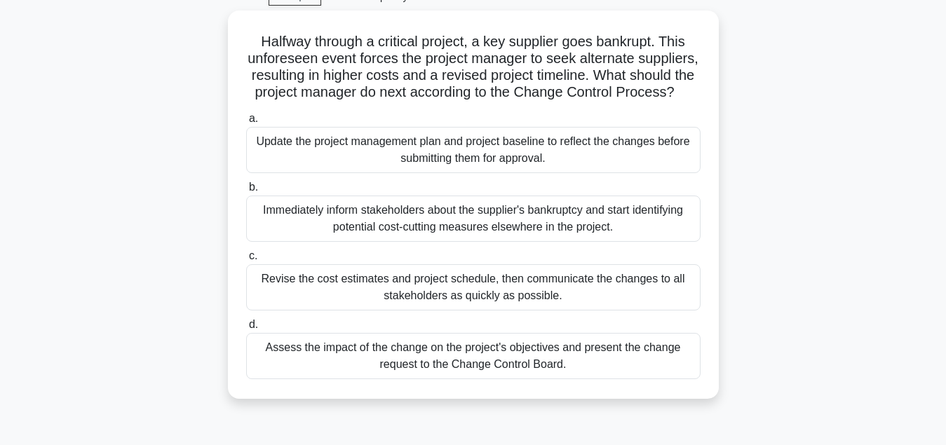
click at [454, 363] on div "Assess the impact of the change on the project's objectives and present the cha…" at bounding box center [473, 356] width 454 height 46
click at [246, 329] on input "d. Assess the impact of the change on the project's objectives and present the …" at bounding box center [246, 324] width 0 height 9
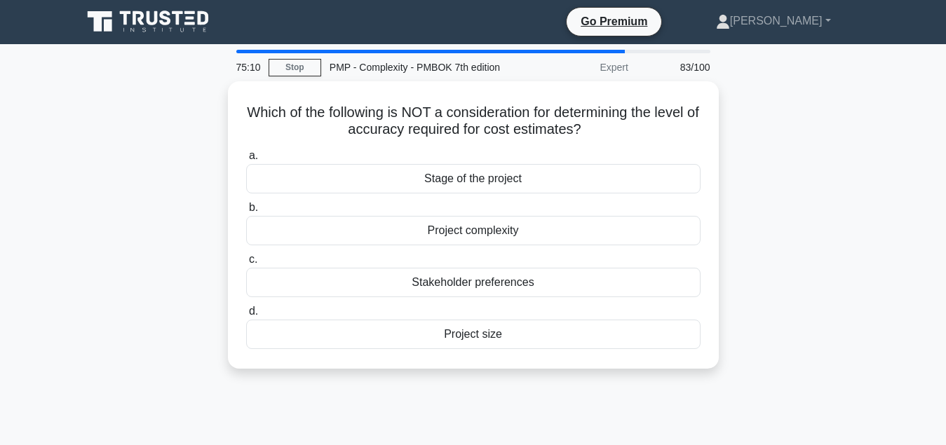
scroll to position [0, 0]
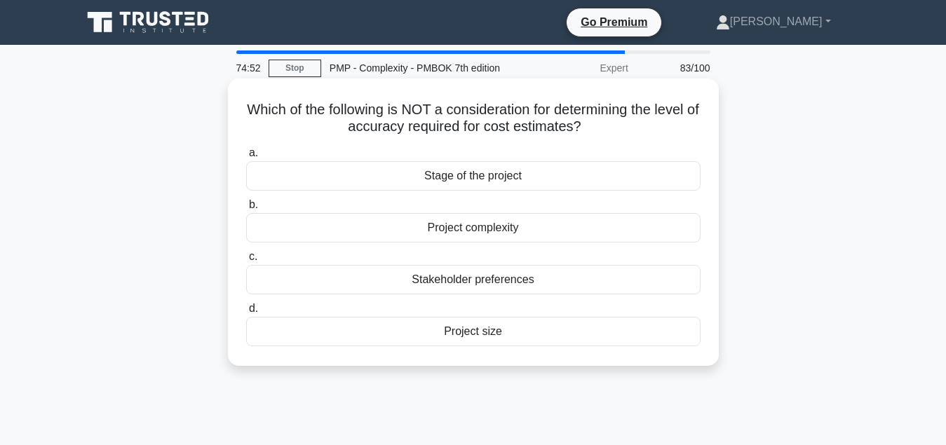
click at [478, 184] on div "Stage of the project" at bounding box center [473, 175] width 454 height 29
click at [246, 158] on input "a. Stage of the project" at bounding box center [246, 153] width 0 height 9
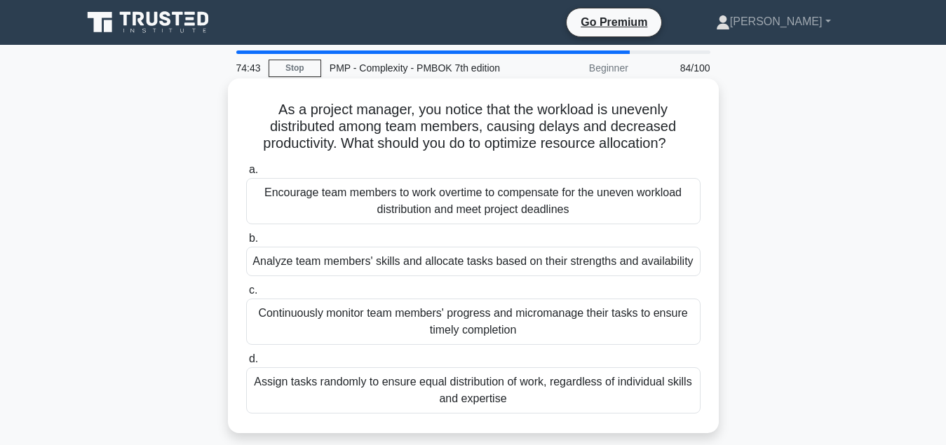
click at [552, 271] on div "Analyze team members' skills and allocate tasks based on their strengths and av…" at bounding box center [473, 261] width 454 height 29
click at [246, 243] on input "b. Analyze team members' skills and allocate tasks based on their strengths and…" at bounding box center [246, 238] width 0 height 9
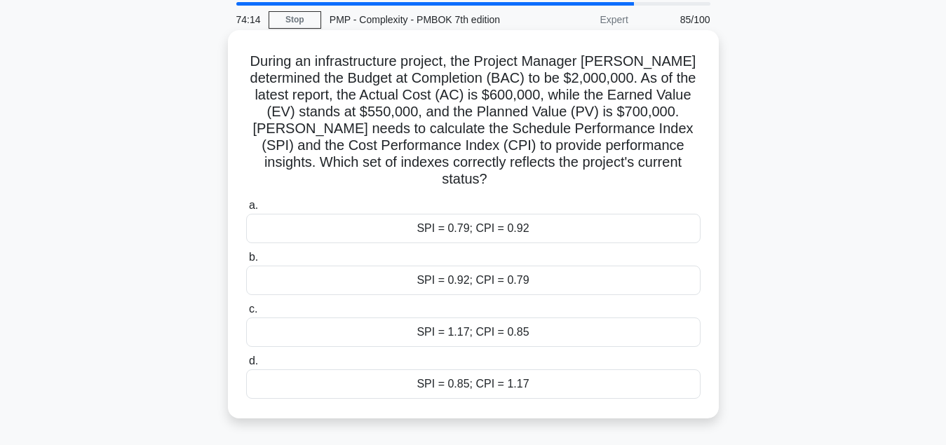
scroll to position [71, 0]
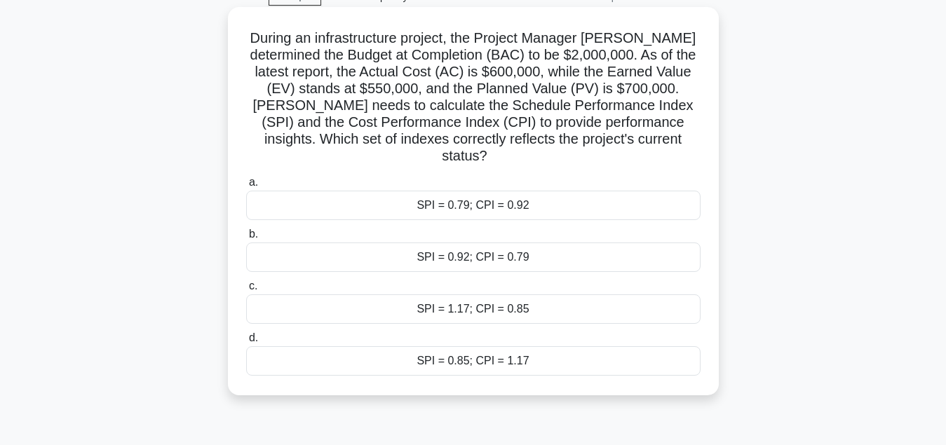
click at [498, 245] on div "SPI = 0.92; CPI = 0.79" at bounding box center [473, 257] width 454 height 29
click at [246, 239] on input "b. SPI = 0.92; CPI = 0.79" at bounding box center [246, 234] width 0 height 9
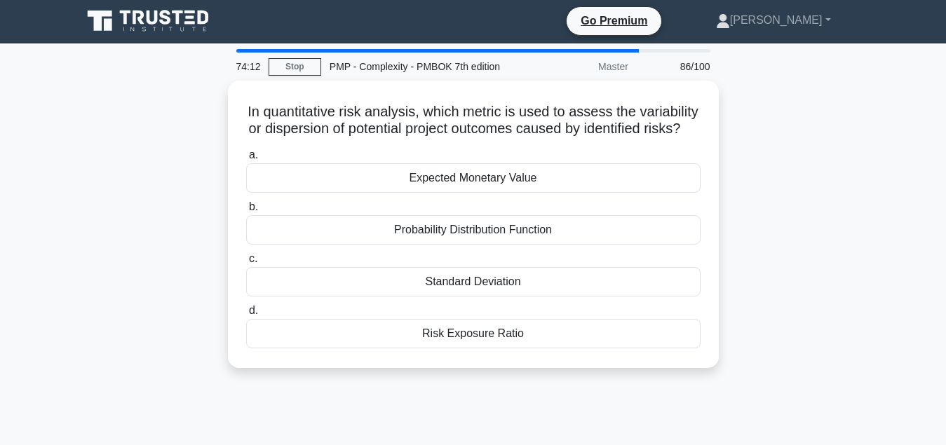
scroll to position [0, 0]
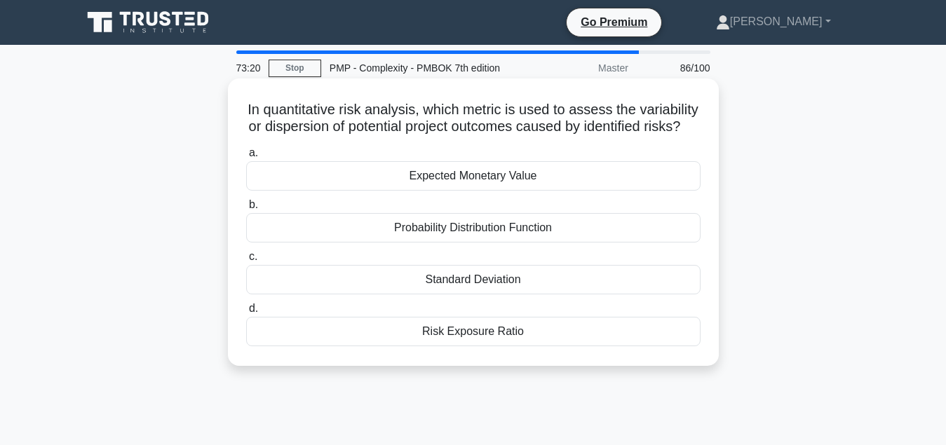
click at [495, 232] on div "Probability Distribution Function" at bounding box center [473, 227] width 454 height 29
click at [246, 210] on input "b. Probability Distribution Function" at bounding box center [246, 204] width 0 height 9
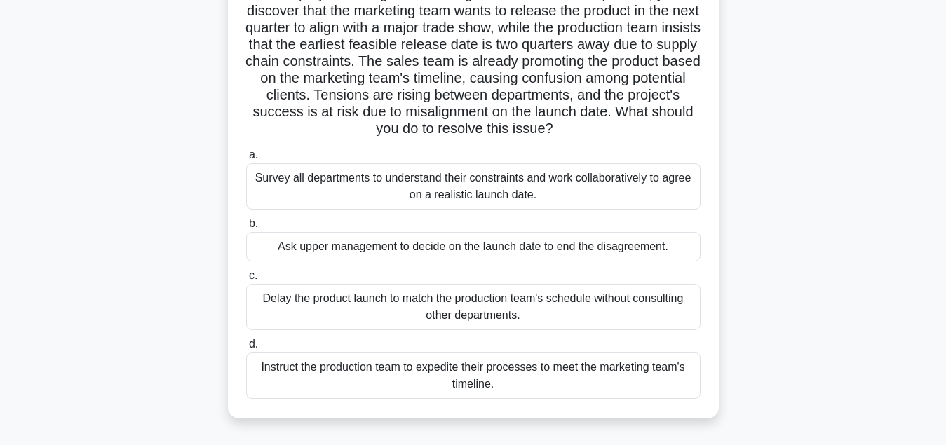
scroll to position [143, 0]
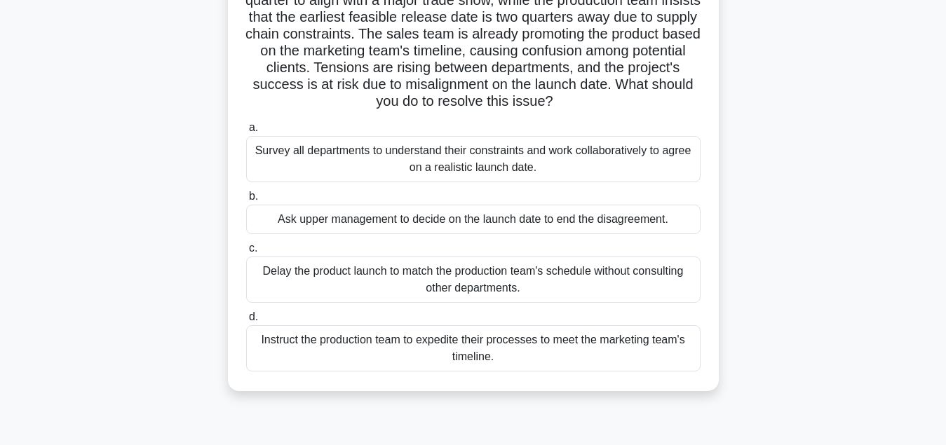
click at [507, 168] on div "Survey all departments to understand their constraints and work collaboratively…" at bounding box center [473, 159] width 454 height 46
click at [246, 132] on input "a. Survey all departments to understand their constraints and work collaborativ…" at bounding box center [246, 127] width 0 height 9
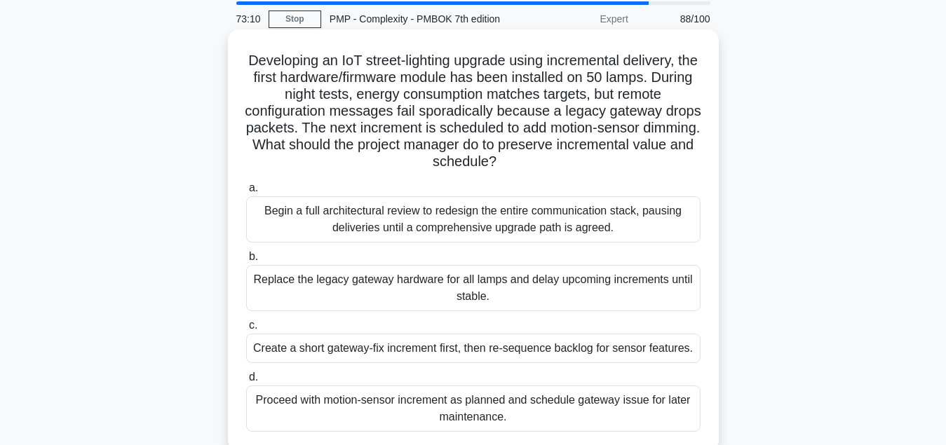
scroll to position [71, 0]
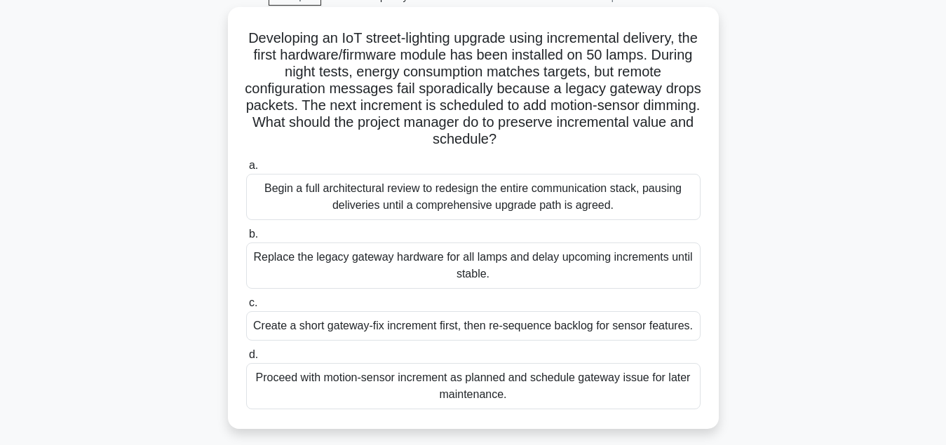
click at [536, 199] on div "Begin a full architectural review to redesign the entire communication stack, p…" at bounding box center [473, 197] width 454 height 46
click at [246, 170] on input "a. Begin a full architectural review to redesign the entire communication stack…" at bounding box center [246, 165] width 0 height 9
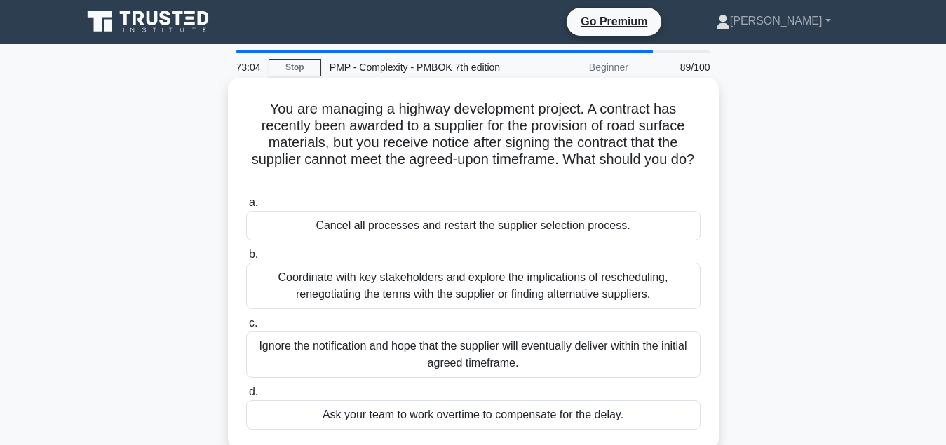
scroll to position [0, 0]
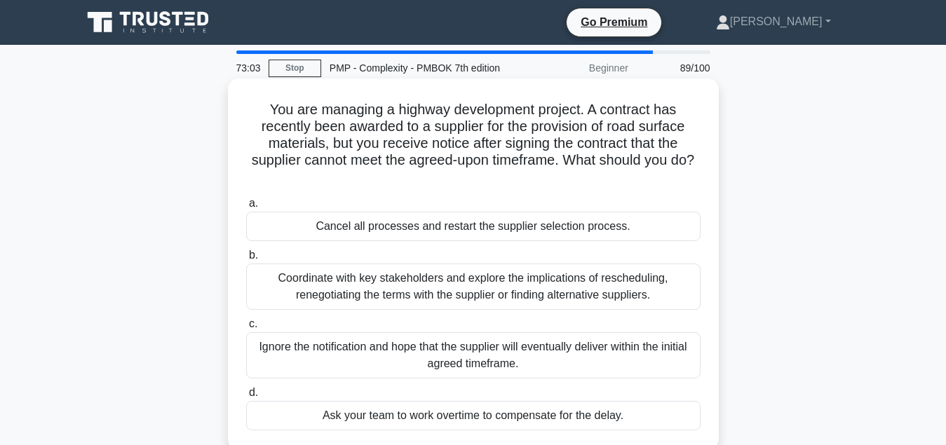
click at [493, 298] on div "Coordinate with key stakeholders and explore the implications of rescheduling, …" at bounding box center [473, 287] width 454 height 46
click at [246, 260] on input "b. Coordinate with key stakeholders and explore the implications of reschedulin…" at bounding box center [246, 255] width 0 height 9
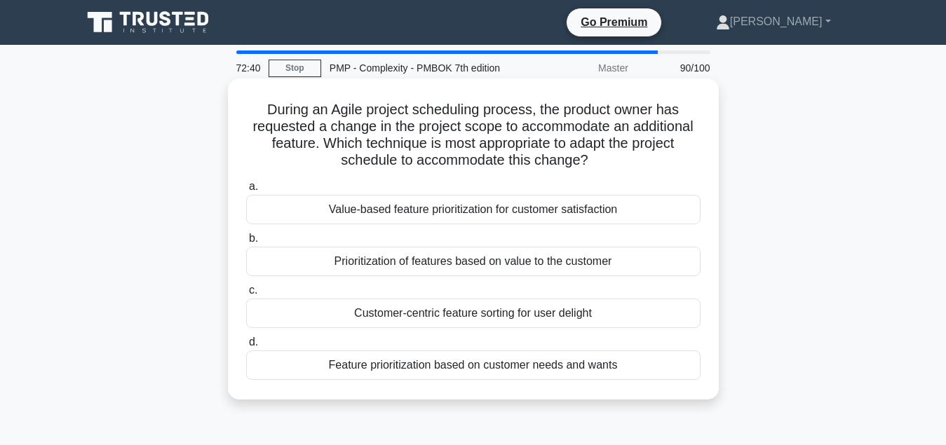
click at [543, 266] on div "Prioritization of features based on value to the customer" at bounding box center [473, 261] width 454 height 29
click at [246, 243] on input "b. Prioritization of features based on value to the customer" at bounding box center [246, 238] width 0 height 9
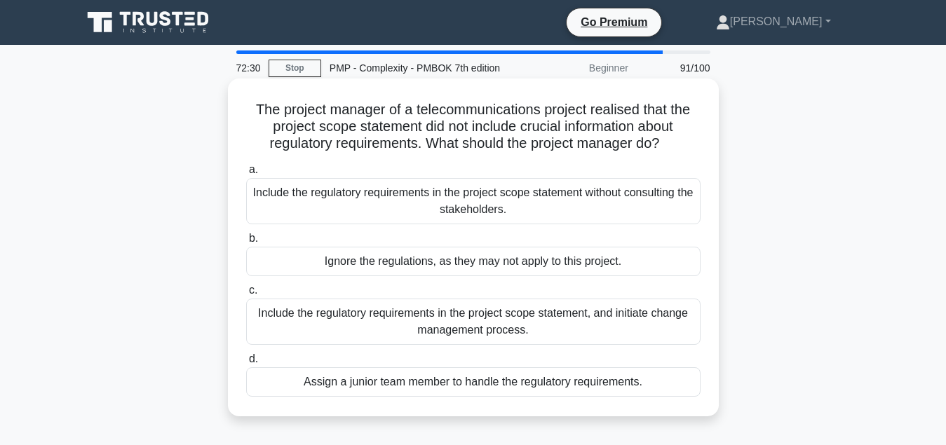
click at [574, 321] on div "Include the regulatory requirements in the project scope statement, and initiat…" at bounding box center [473, 322] width 454 height 46
click at [246, 295] on input "c. Include the regulatory requirements in the project scope statement, and init…" at bounding box center [246, 290] width 0 height 9
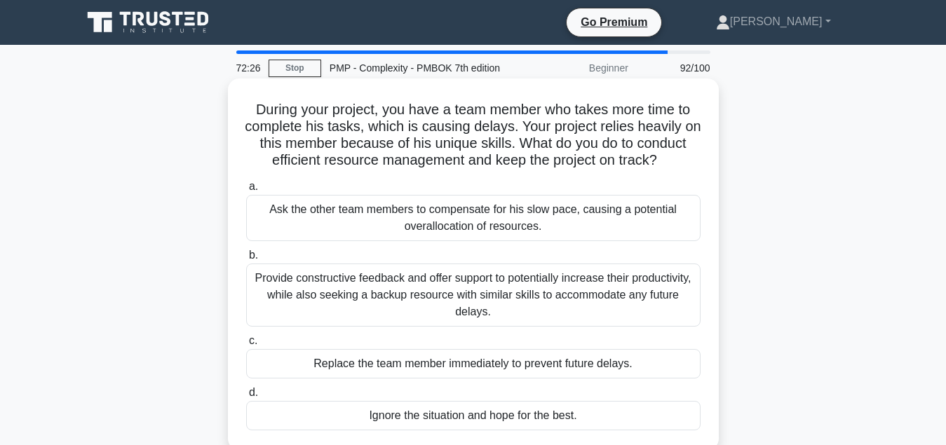
click at [570, 294] on div "Provide constructive feedback and offer support to potentially increase their p…" at bounding box center [473, 295] width 454 height 63
click at [246, 260] on input "b. Provide constructive feedback and offer support to potentially increase thei…" at bounding box center [246, 255] width 0 height 9
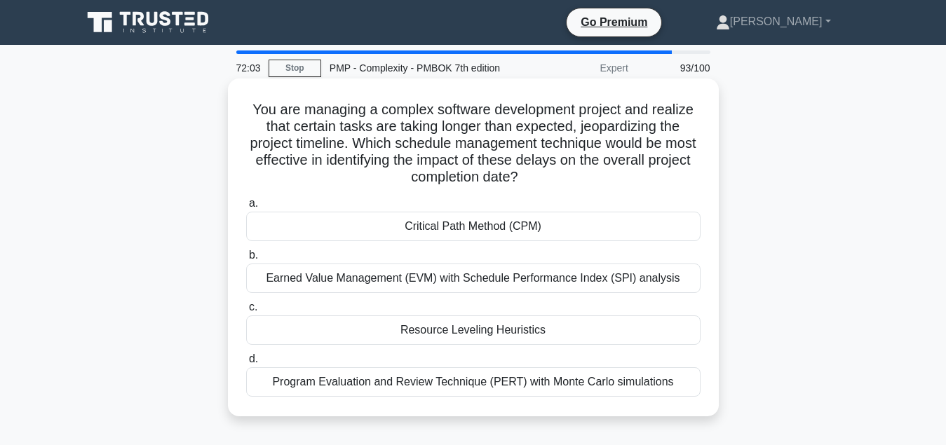
click at [599, 386] on div "Program Evaluation and Review Technique (PERT) with Monte Carlo simulations" at bounding box center [473, 381] width 454 height 29
click at [246, 364] on input "d. Program Evaluation and Review Technique (PERT) with Monte Carlo simulations" at bounding box center [246, 359] width 0 height 9
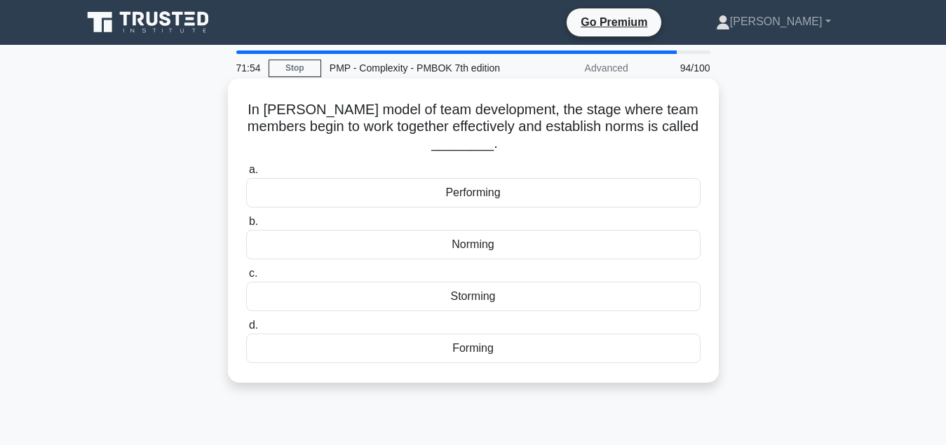
click at [495, 248] on div "Norming" at bounding box center [473, 244] width 454 height 29
click at [246, 226] on input "b. Norming" at bounding box center [246, 221] width 0 height 9
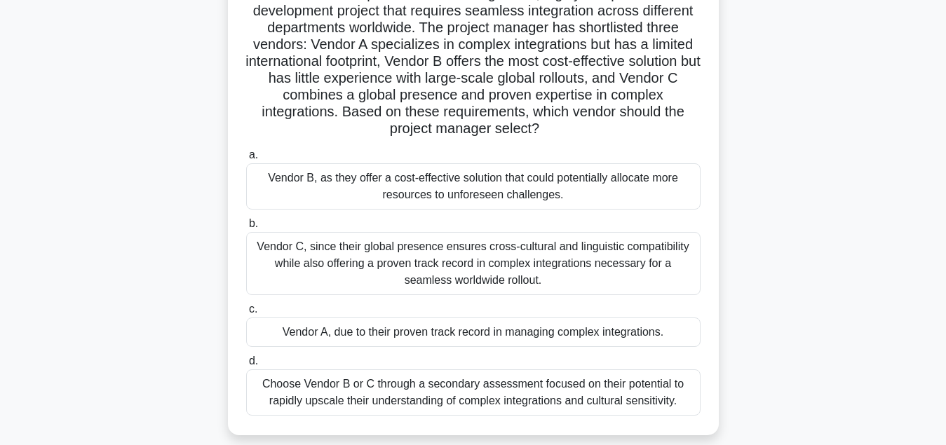
scroll to position [143, 0]
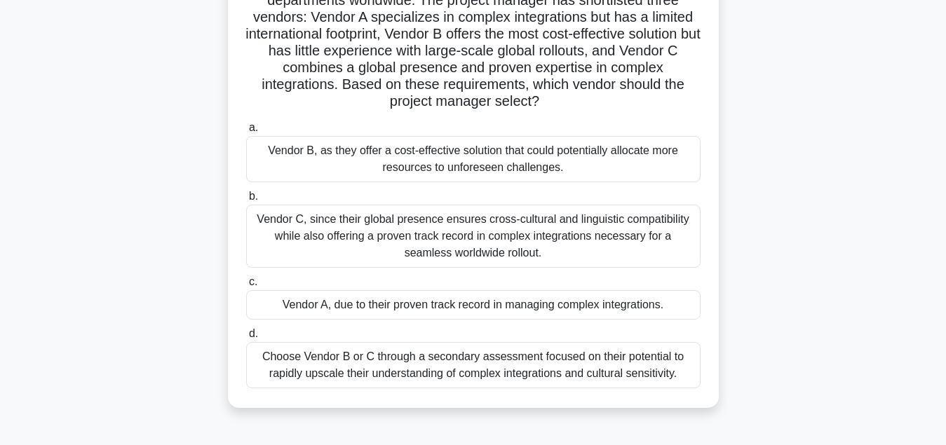
click at [466, 235] on div "Vendor C, since their global presence ensures cross-cultural and linguistic com…" at bounding box center [473, 236] width 454 height 63
click at [246, 201] on input "b. Vendor C, since their global presence ensures cross-cultural and linguistic …" at bounding box center [246, 196] width 0 height 9
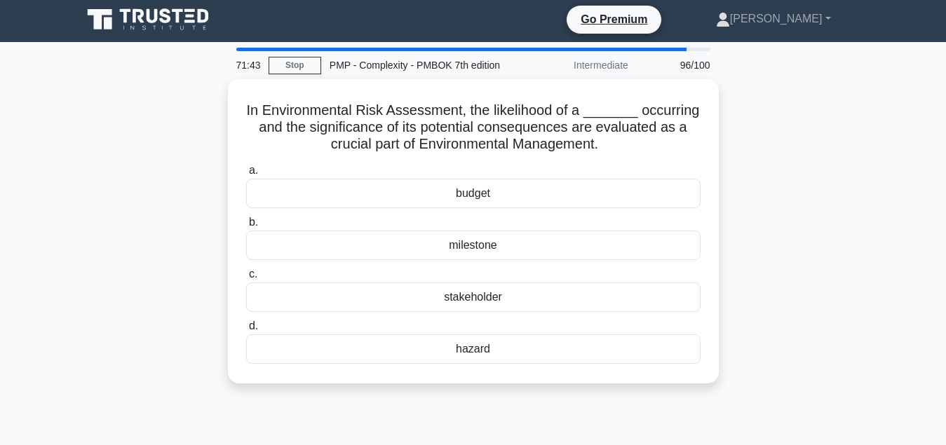
scroll to position [0, 0]
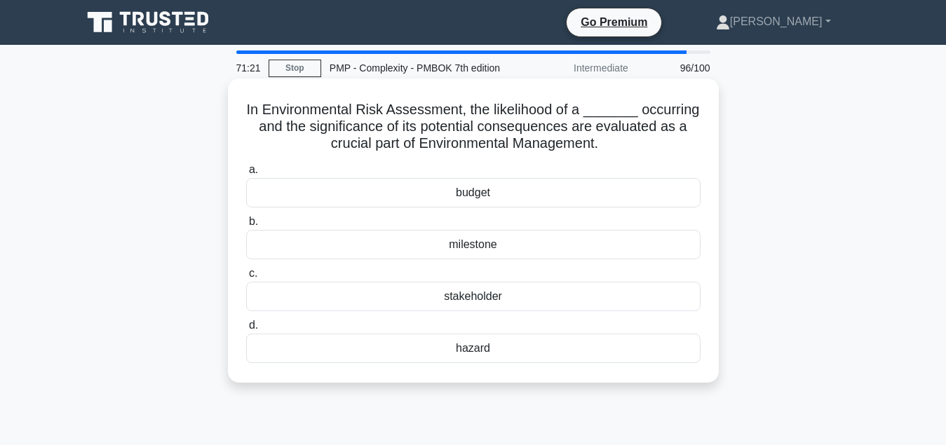
click at [510, 346] on div "hazard" at bounding box center [473, 348] width 454 height 29
click at [246, 330] on input "d. hazard" at bounding box center [246, 325] width 0 height 9
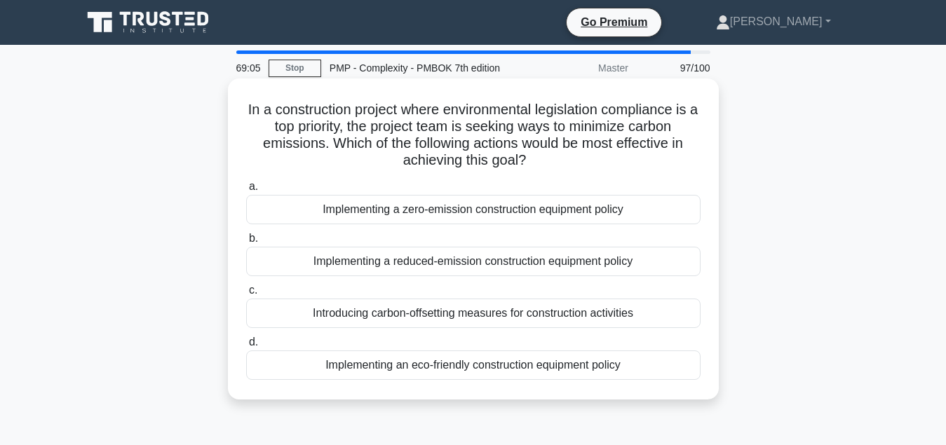
click at [521, 215] on div "Implementing a zero-emission construction equipment policy" at bounding box center [473, 209] width 454 height 29
click at [246, 191] on input "a. Implementing a zero-emission construction equipment policy" at bounding box center [246, 186] width 0 height 9
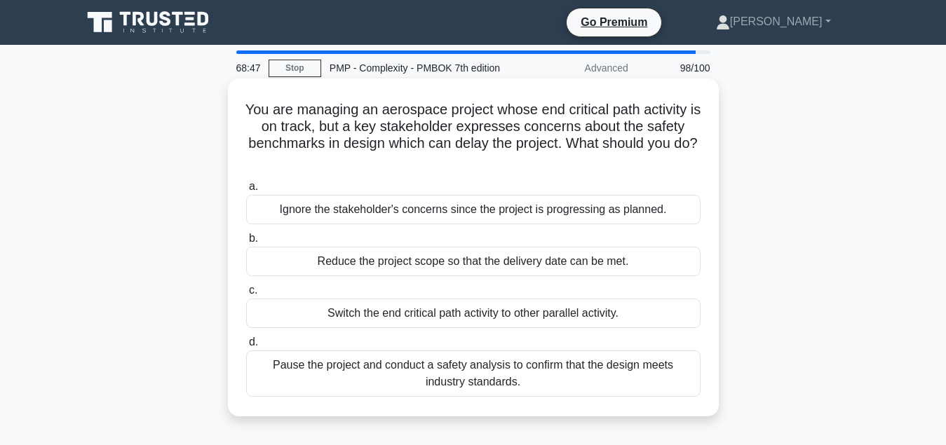
click at [497, 393] on div "Pause the project and conduct a safety analysis to confirm that the design meet…" at bounding box center [473, 373] width 454 height 46
click at [246, 347] on input "d. Pause the project and conduct a safety analysis to confirm that the design m…" at bounding box center [246, 342] width 0 height 9
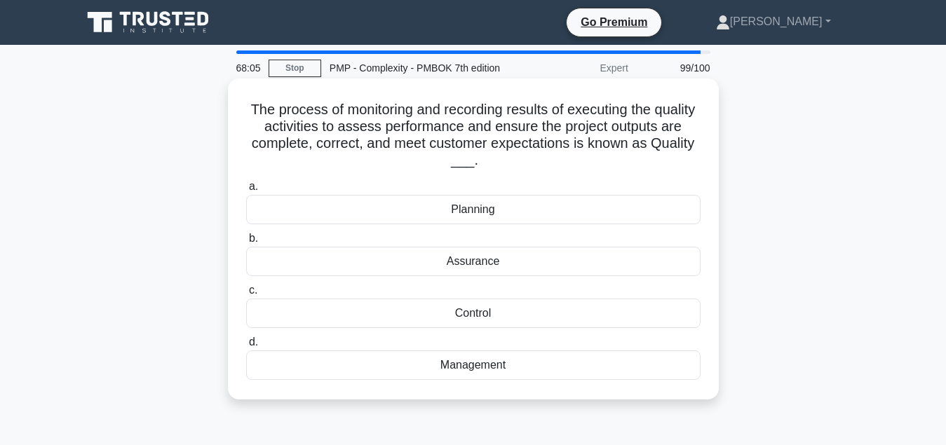
click at [506, 317] on div "Control" at bounding box center [473, 313] width 454 height 29
click at [246, 295] on input "c. Control" at bounding box center [246, 290] width 0 height 9
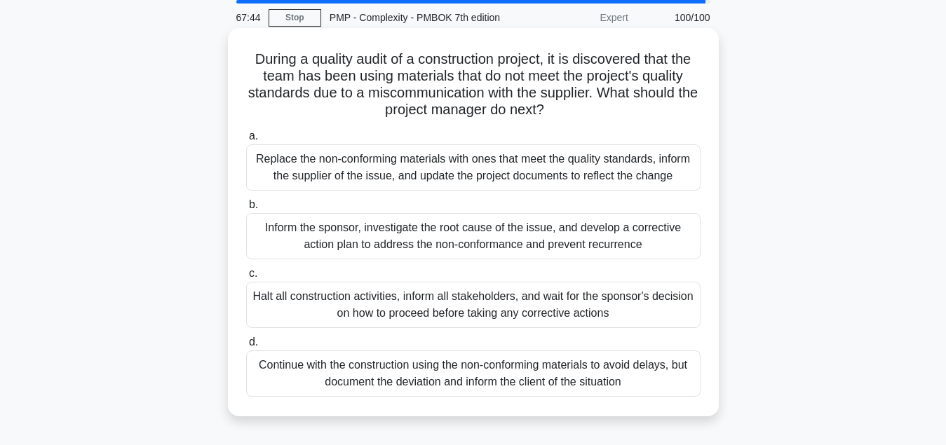
scroll to position [71, 0]
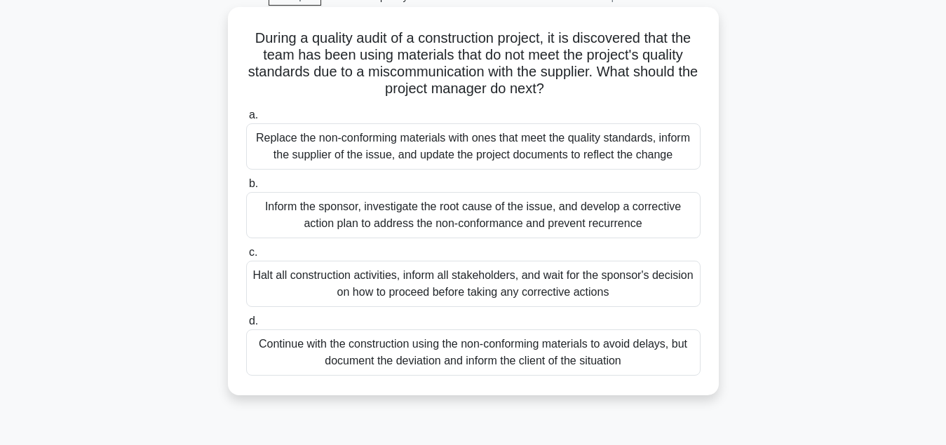
click at [498, 224] on div "Inform the sponsor, investigate the root cause of the issue, and develop a corr…" at bounding box center [473, 215] width 454 height 46
click at [246, 189] on input "b. Inform the sponsor, investigate the root cause of the issue, and develop a c…" at bounding box center [246, 183] width 0 height 9
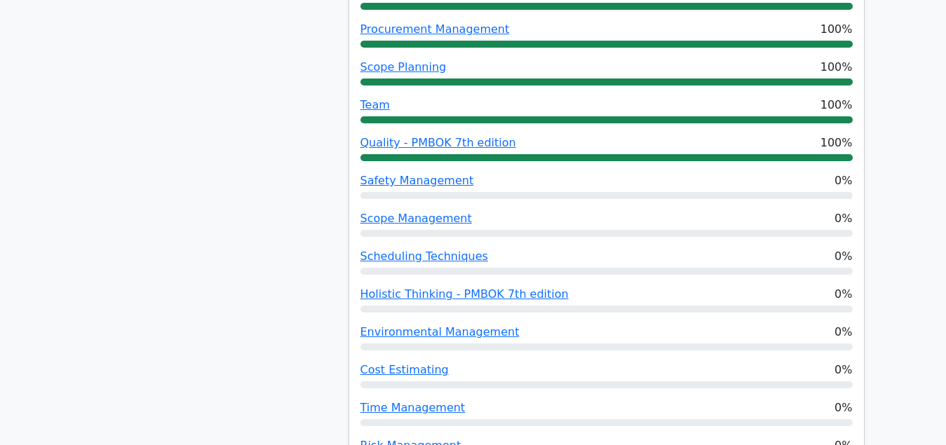
scroll to position [1215, 0]
